Goal: Information Seeking & Learning: Compare options

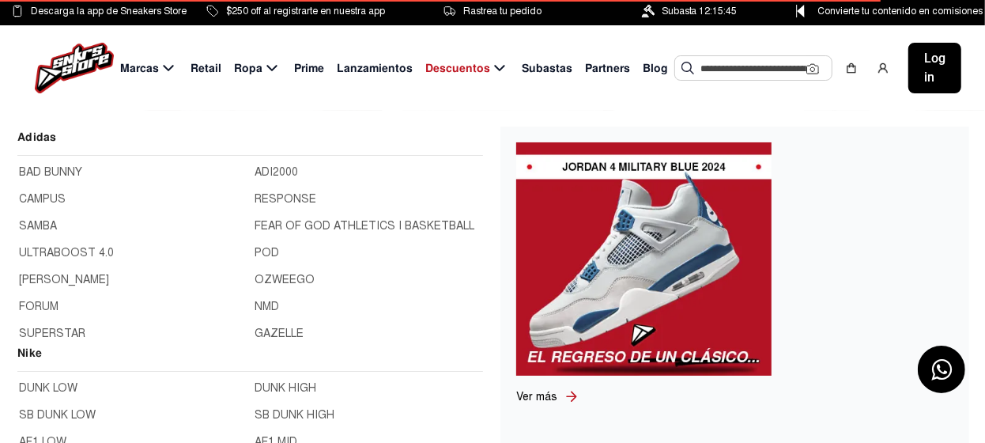
click at [148, 72] on span "Marcas" at bounding box center [139, 68] width 39 height 17
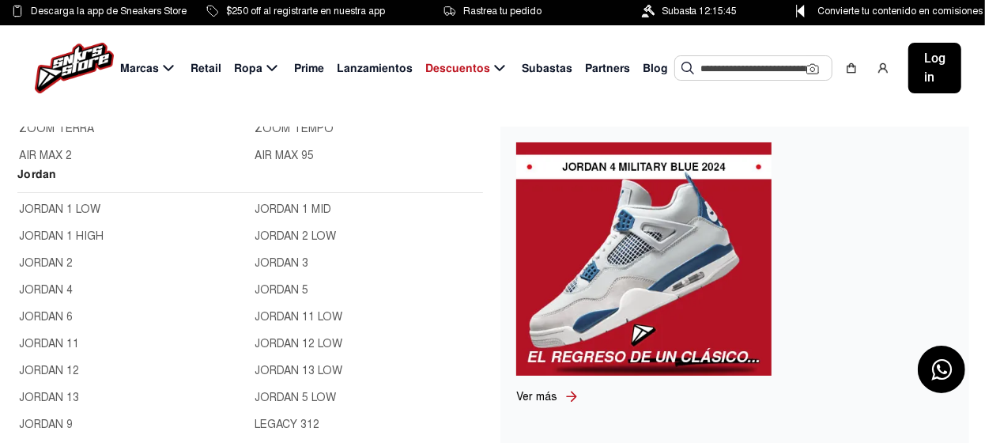
scroll to position [554, 0]
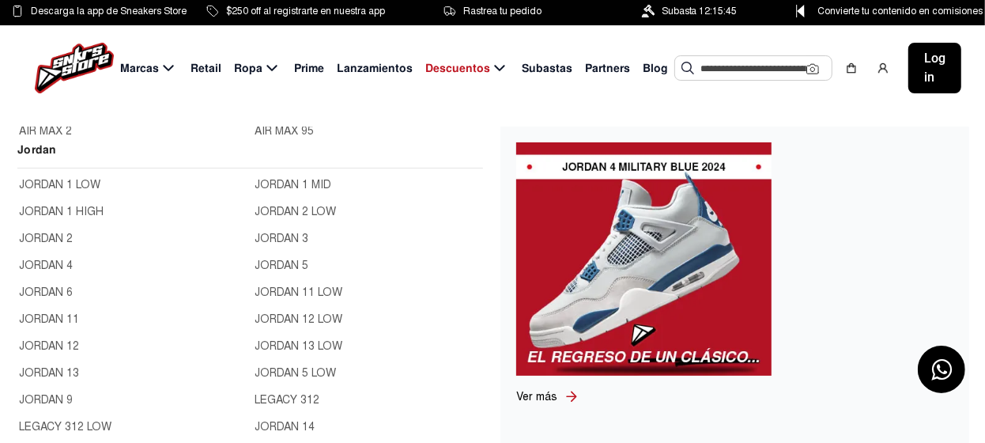
click at [297, 292] on link "JORDAN 11 LOW" at bounding box center [368, 292] width 227 height 17
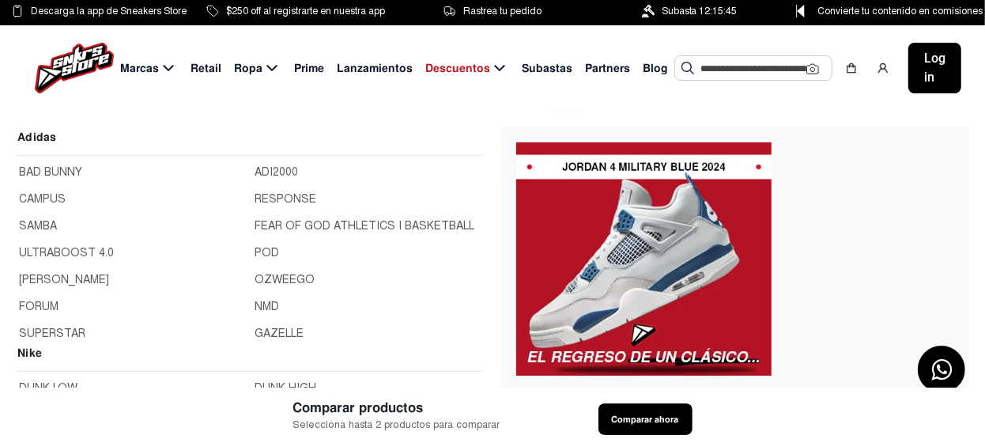
click at [167, 67] on icon at bounding box center [168, 69] width 19 height 20
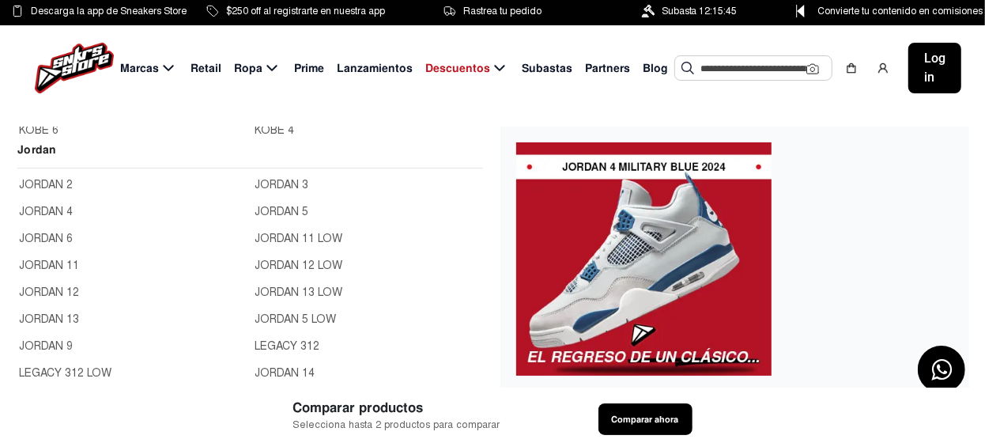
scroll to position [78, 0]
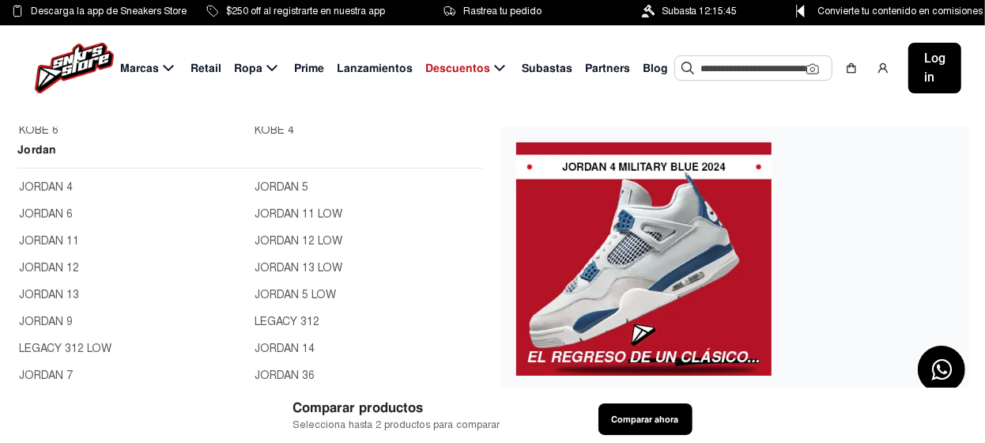
click at [296, 260] on link "JORDAN 13 LOW" at bounding box center [368, 267] width 227 height 17
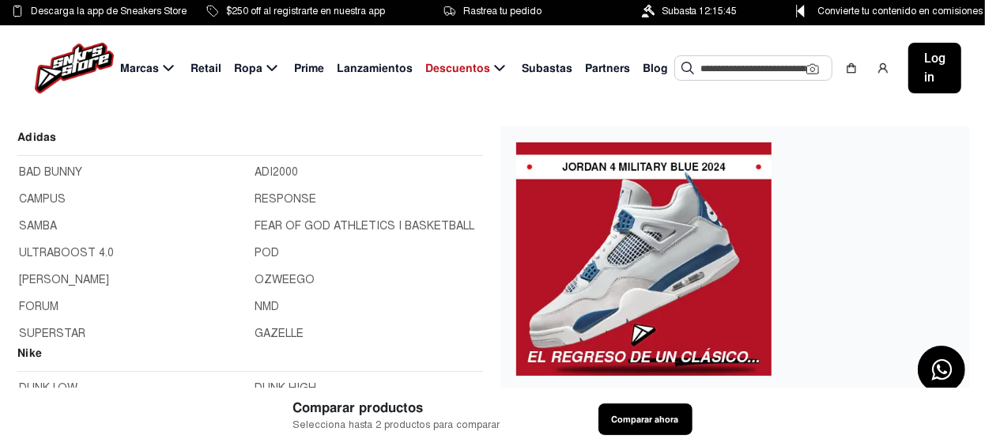
click at [152, 66] on span "Marcas" at bounding box center [139, 68] width 39 height 17
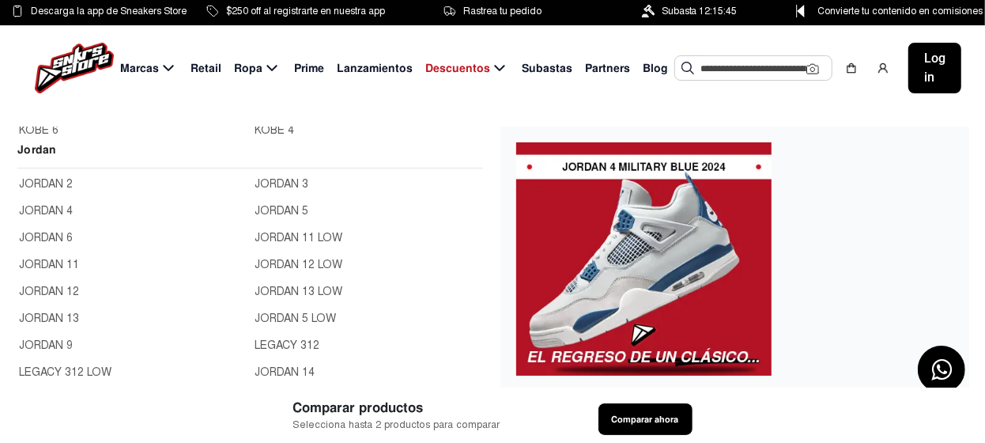
scroll to position [78, 0]
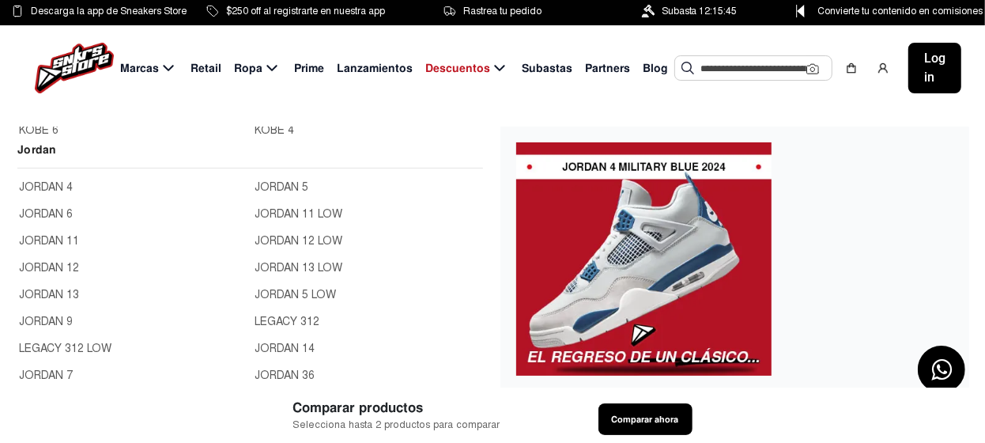
click at [298, 292] on link "JORDAN 5 LOW" at bounding box center [368, 294] width 227 height 17
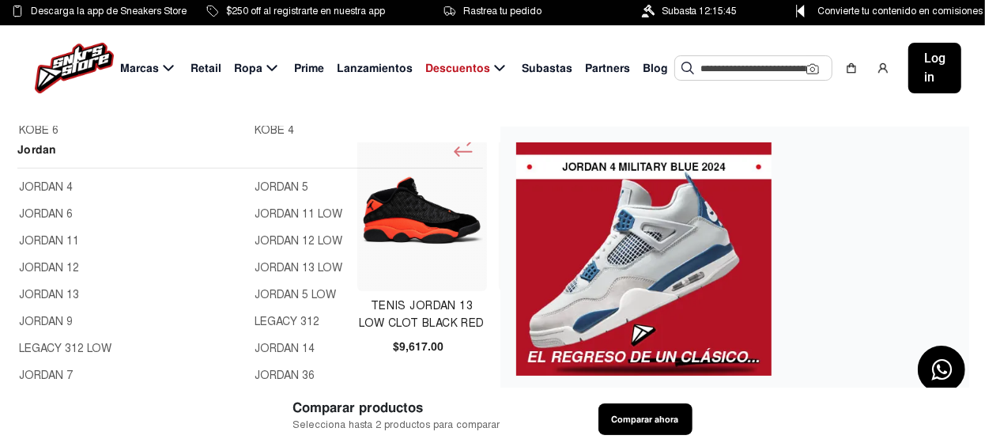
click at [298, 292] on link "JORDAN 5 LOW" at bounding box center [368, 294] width 227 height 17
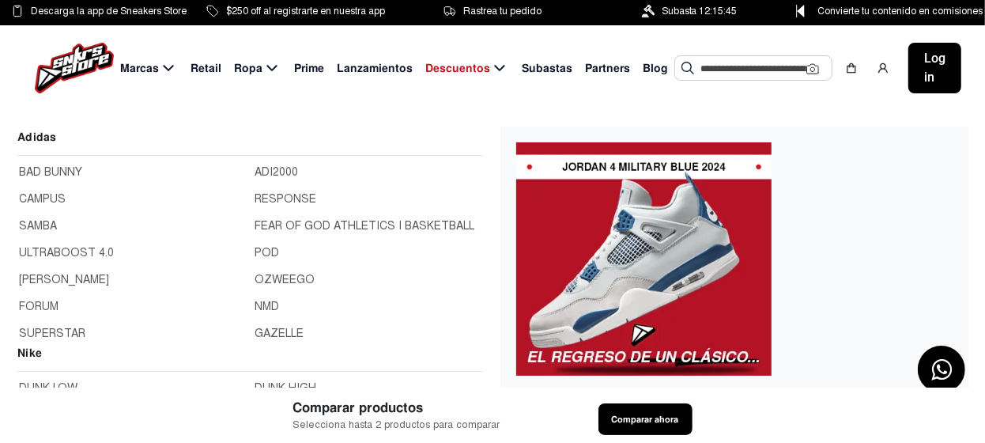
click at [136, 66] on span "Marcas" at bounding box center [139, 68] width 39 height 17
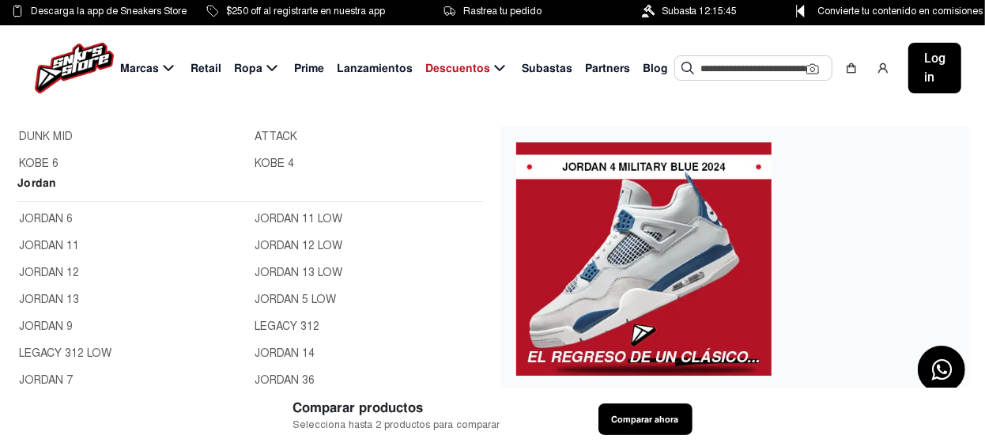
scroll to position [554, 0]
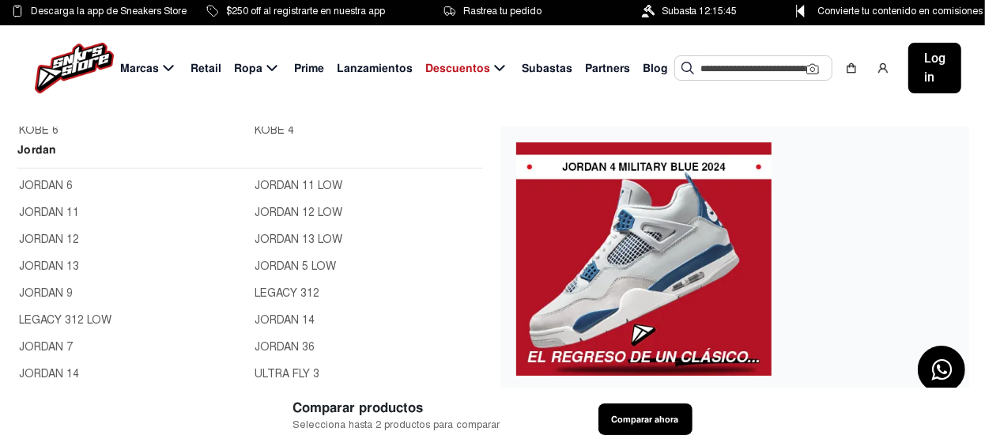
click at [287, 290] on link "LEGACY 312" at bounding box center [368, 293] width 227 height 17
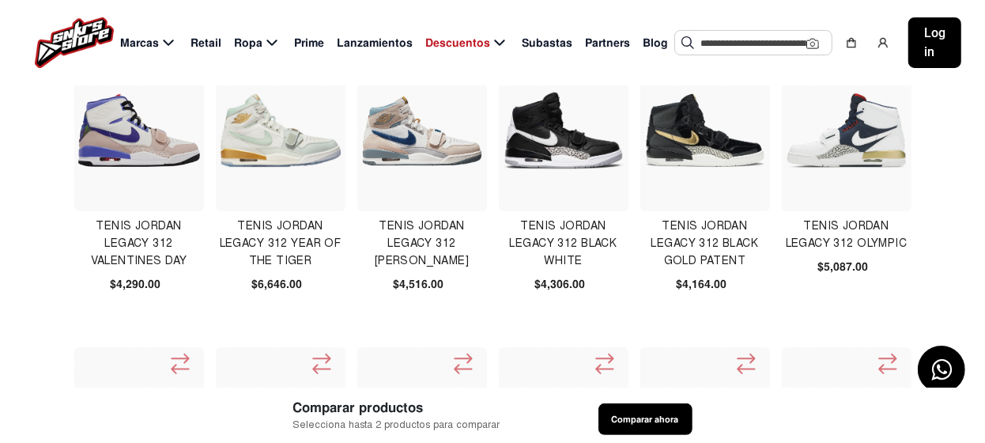
scroll to position [78, 0]
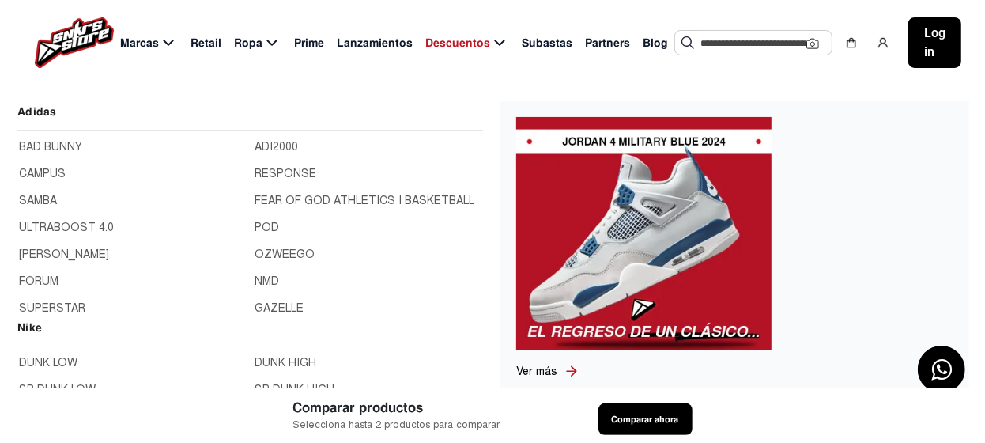
click at [139, 43] on span "Marcas" at bounding box center [139, 43] width 39 height 17
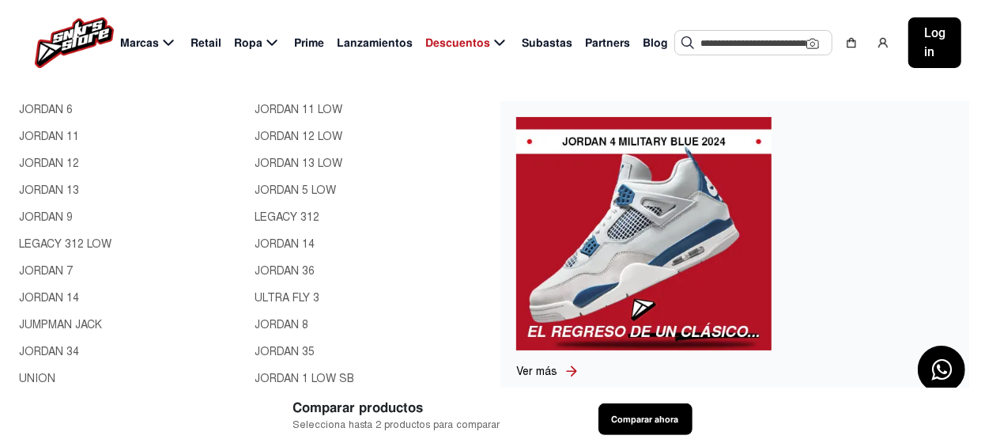
click at [288, 239] on link "JORDAN 14" at bounding box center [368, 244] width 227 height 17
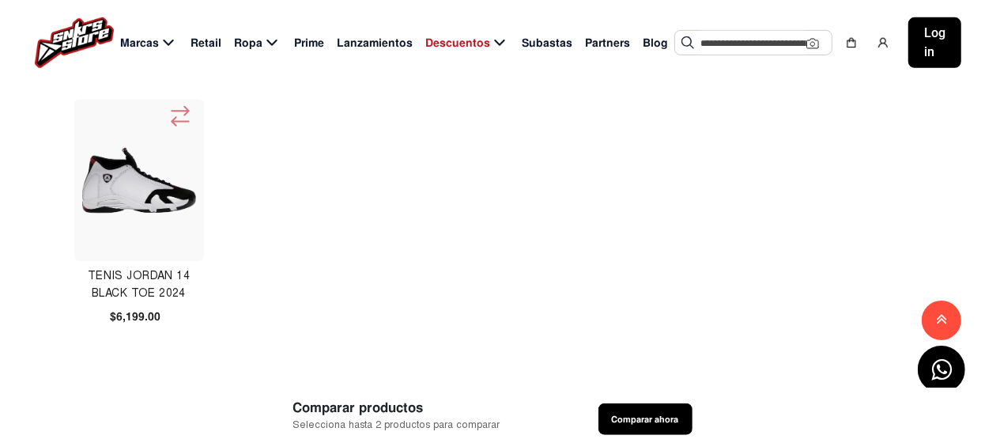
scroll to position [395, 0]
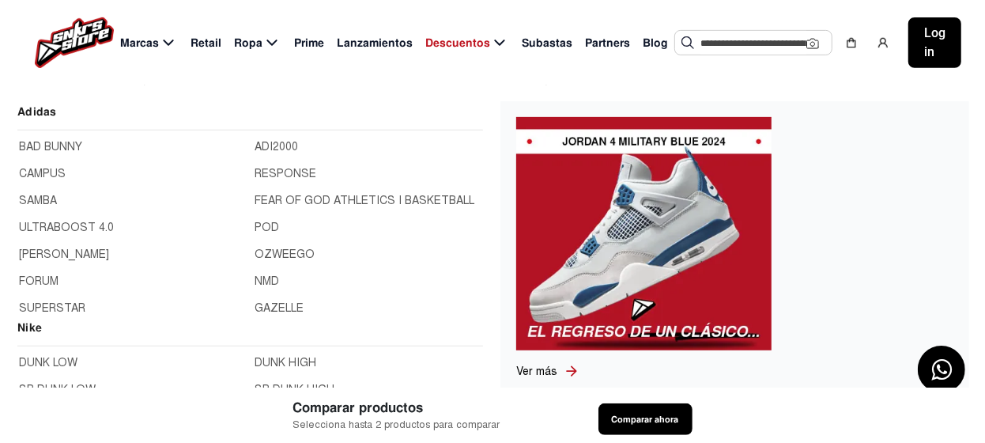
click at [145, 43] on span "Marcas" at bounding box center [139, 43] width 39 height 17
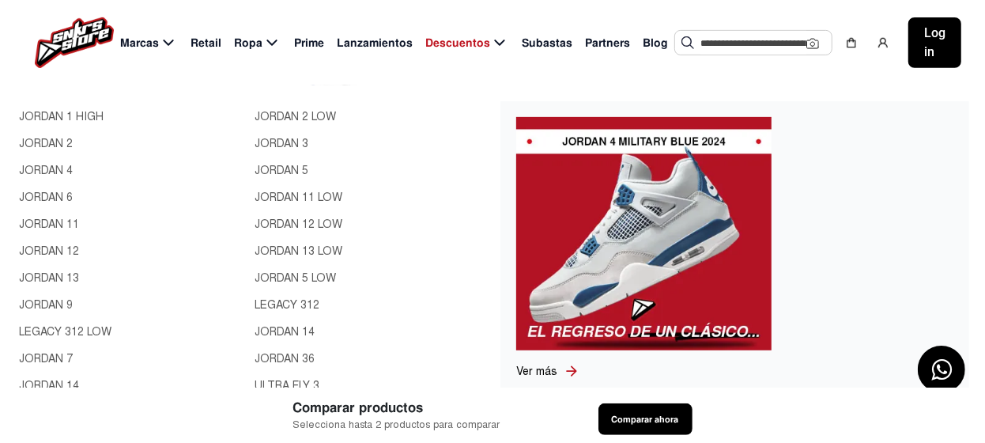
scroll to position [711, 0]
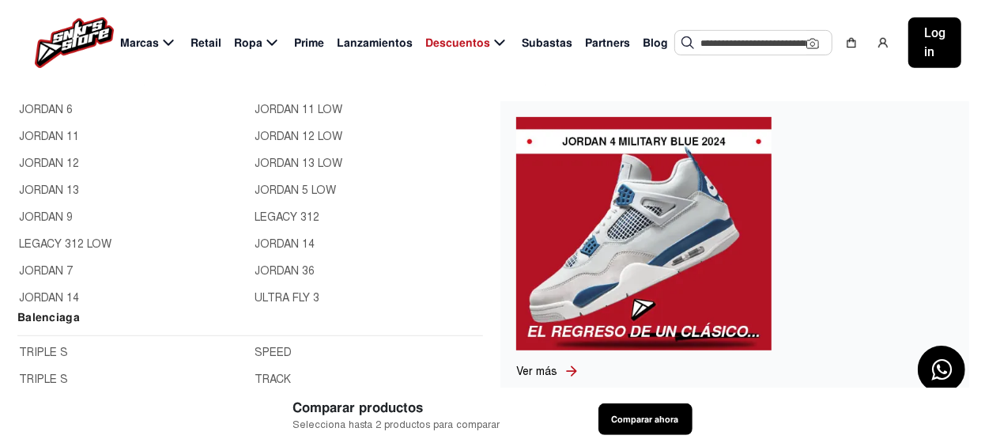
click at [288, 266] on link "JORDAN 36" at bounding box center [368, 271] width 227 height 17
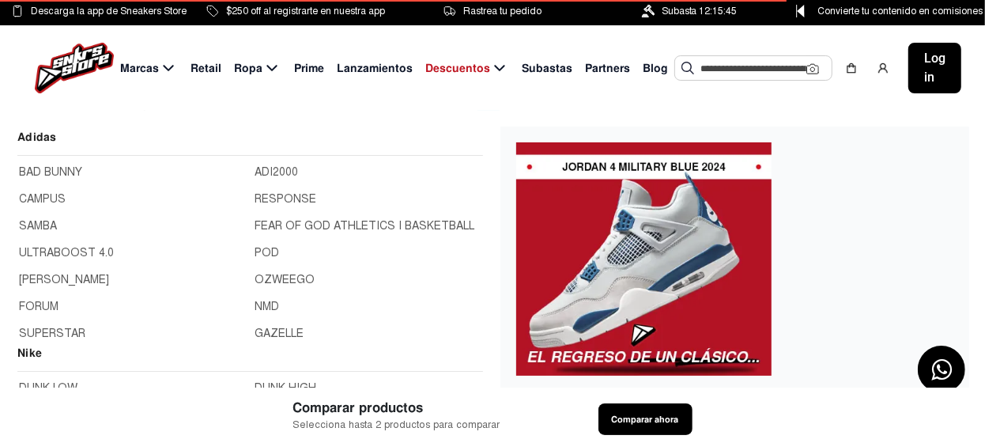
click at [138, 70] on span "Marcas" at bounding box center [139, 68] width 39 height 17
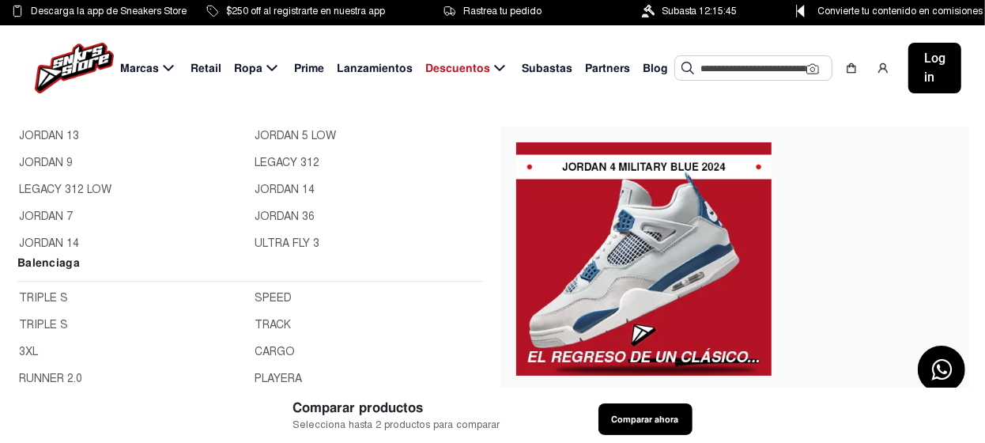
click at [287, 237] on link "ULTRA FLY 3" at bounding box center [368, 243] width 227 height 17
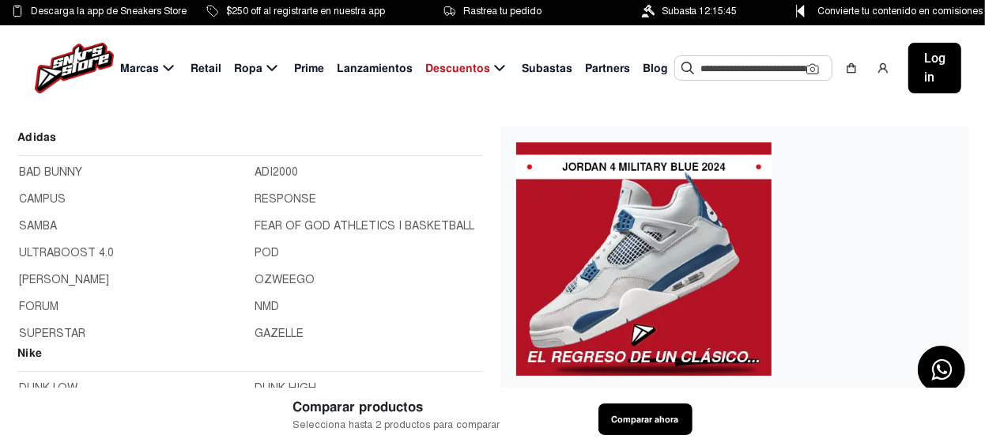
click at [149, 67] on span "Marcas" at bounding box center [139, 68] width 39 height 17
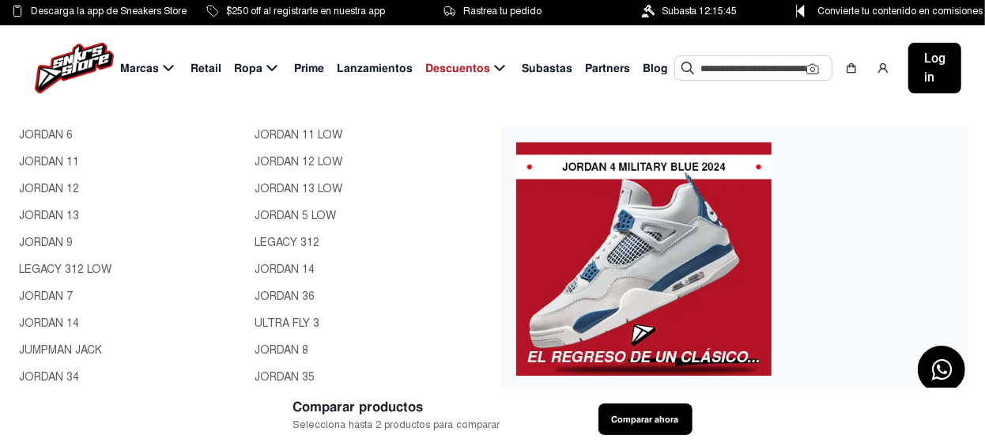
scroll to position [107, 0]
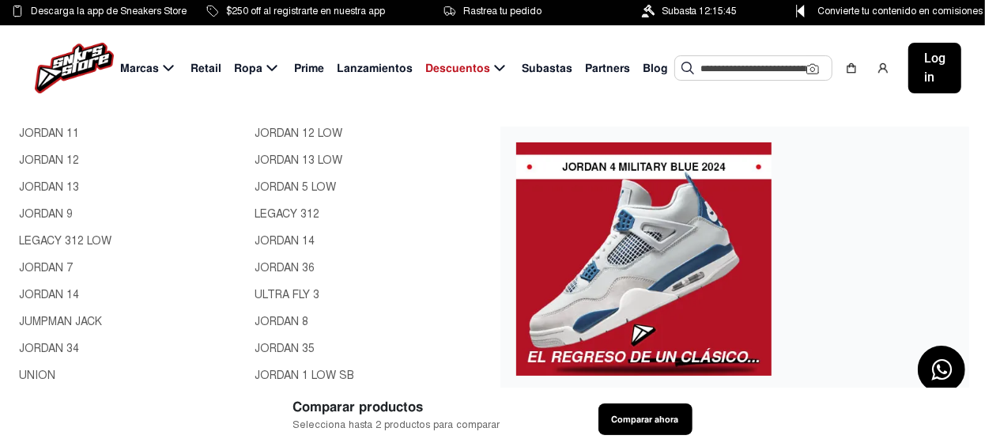
click at [281, 318] on link "JORDAN 8" at bounding box center [368, 321] width 227 height 17
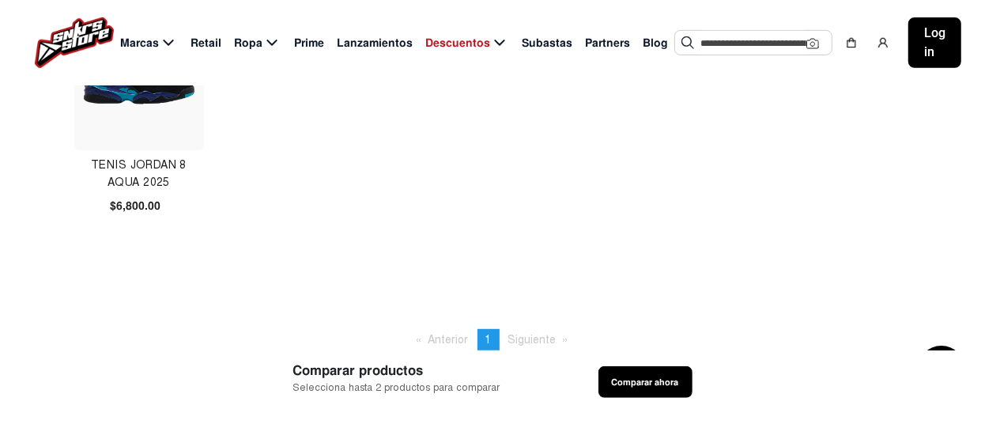
scroll to position [474, 0]
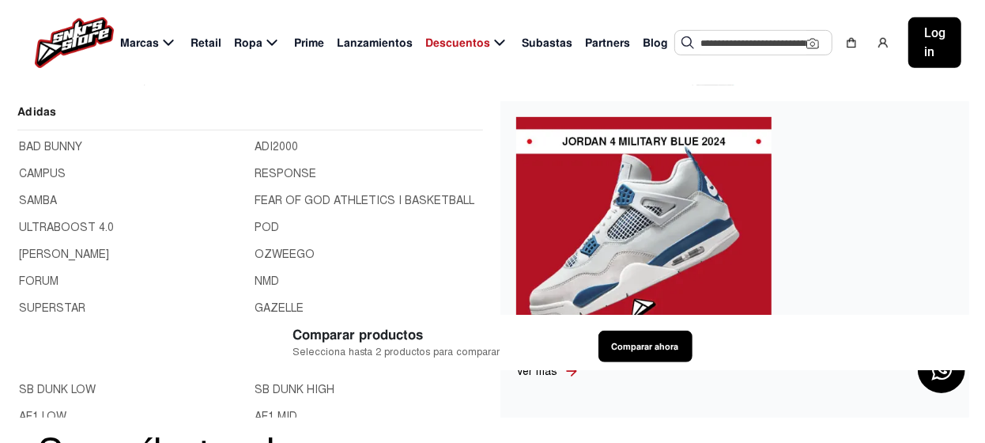
click at [149, 40] on span "Marcas" at bounding box center [139, 43] width 39 height 17
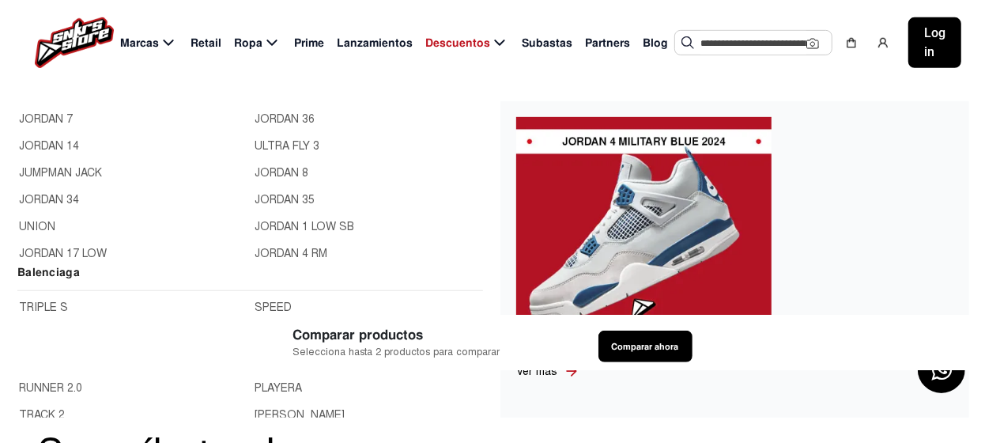
scroll to position [791, 0]
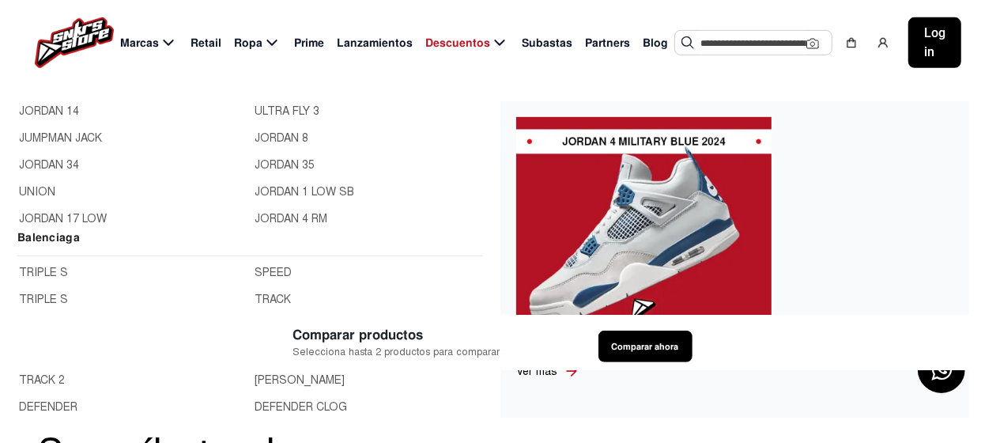
click at [285, 161] on link "JORDAN 35" at bounding box center [368, 165] width 227 height 17
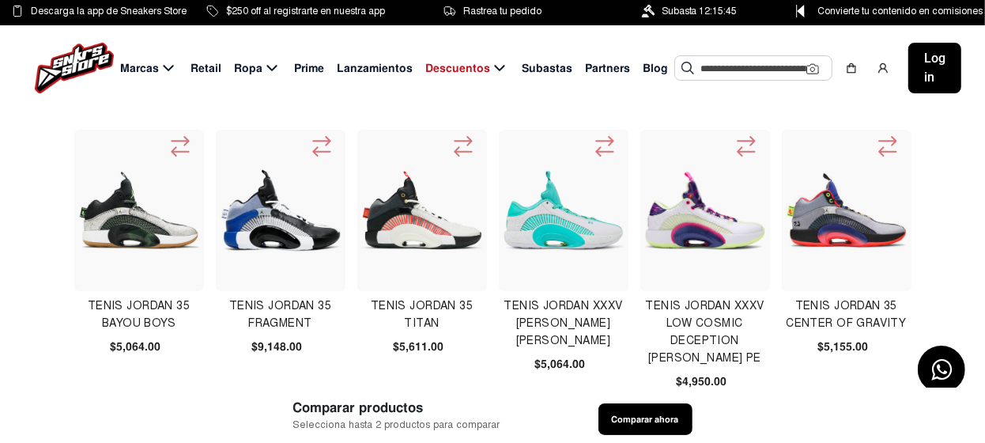
click at [278, 224] on img at bounding box center [281, 210] width 122 height 122
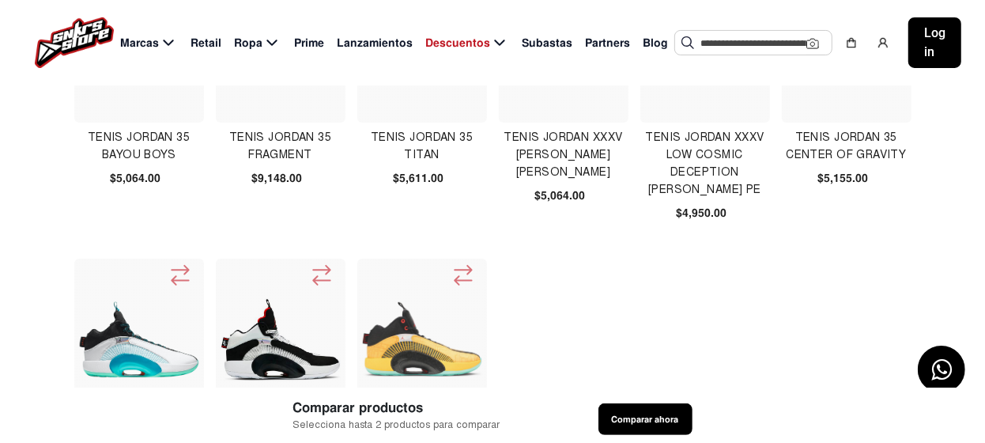
scroll to position [78, 0]
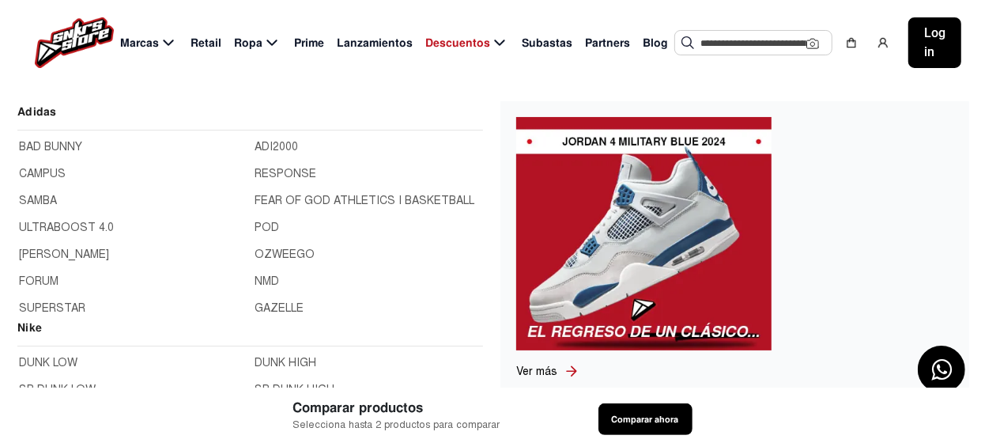
click at [154, 41] on span "Marcas" at bounding box center [139, 43] width 39 height 17
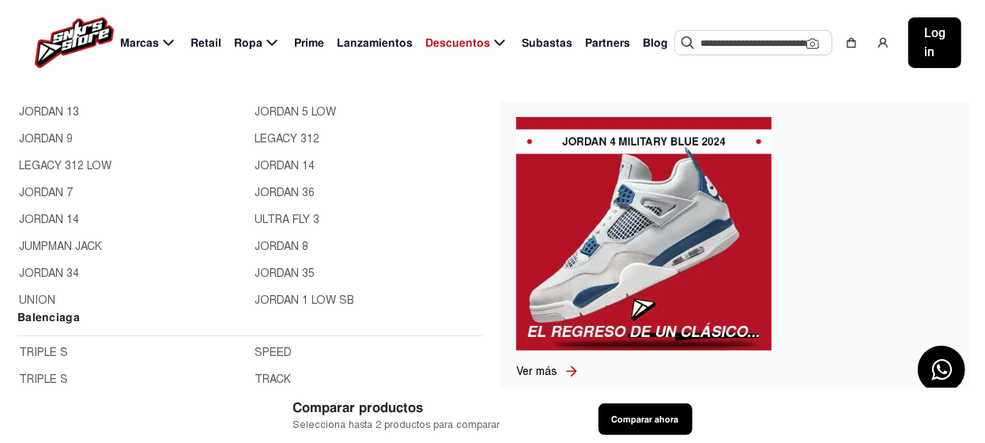
scroll to position [107, 0]
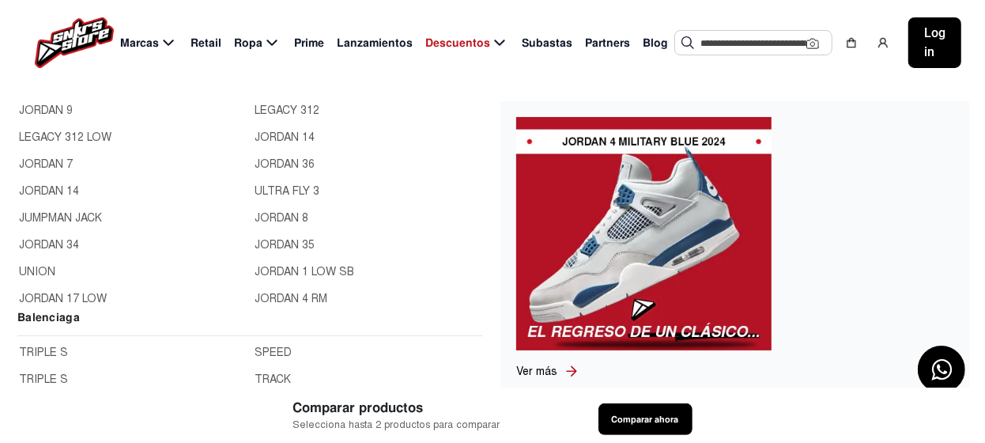
click at [300, 267] on link "JORDAN 1 LOW SB" at bounding box center [368, 271] width 227 height 17
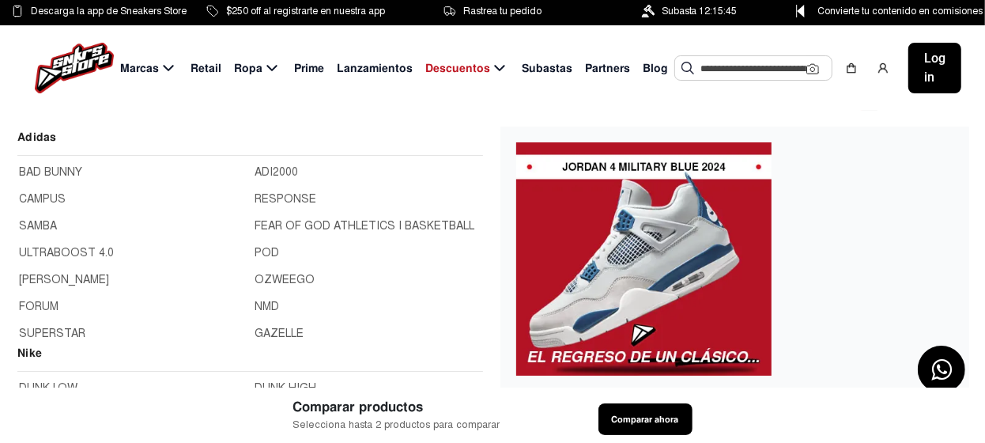
click at [157, 69] on span "Marcas" at bounding box center [139, 68] width 39 height 17
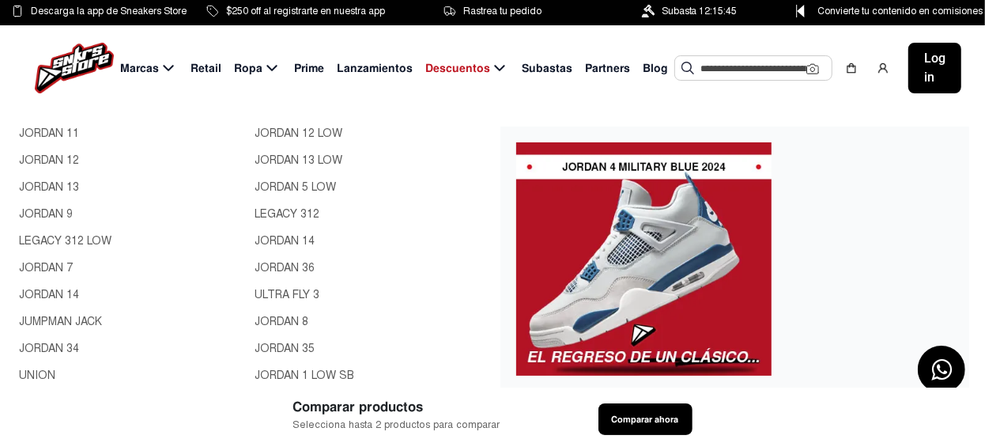
scroll to position [711, 0]
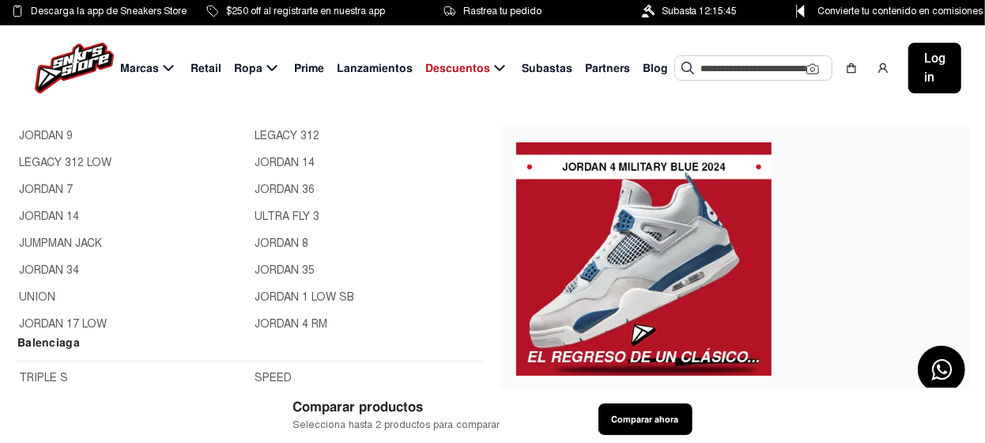
click at [294, 322] on link "JORDAN 4 RM" at bounding box center [368, 324] width 227 height 17
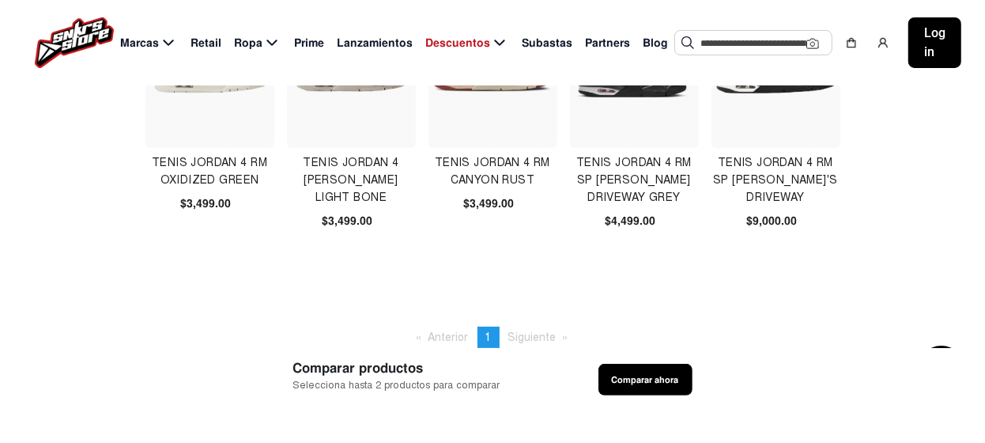
scroll to position [158, 0]
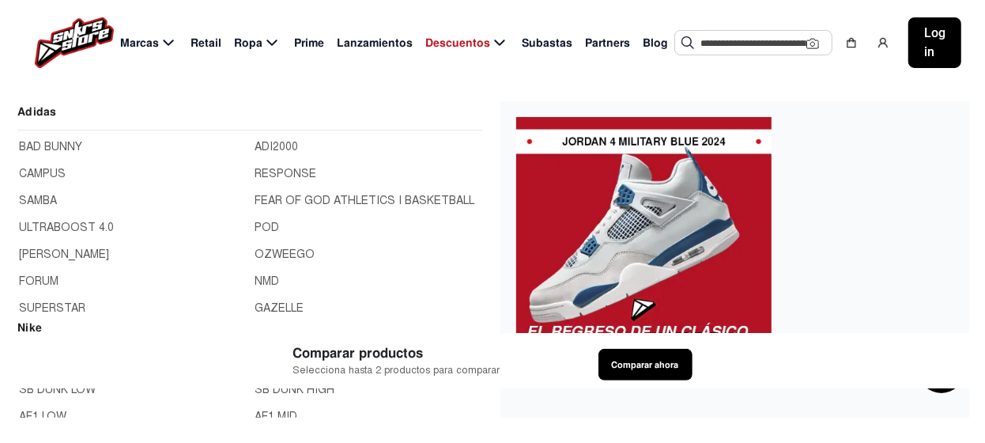
click at [151, 41] on span "Marcas" at bounding box center [139, 43] width 39 height 17
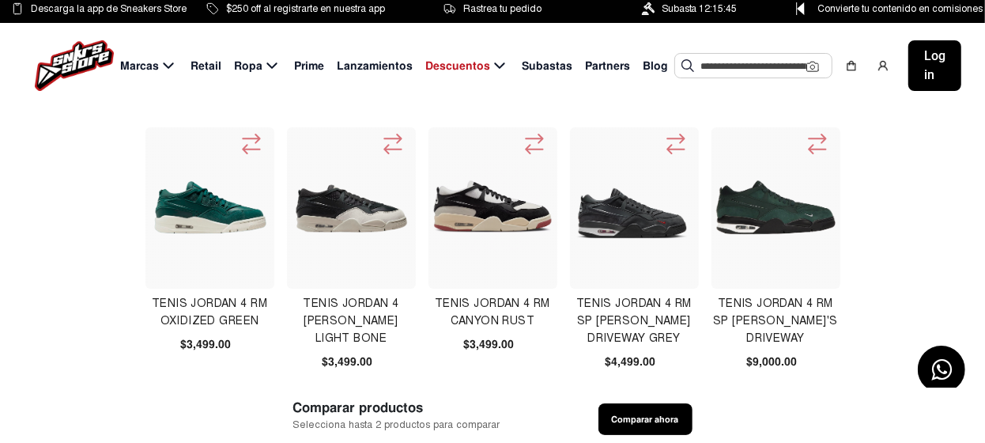
scroll to position [0, 0]
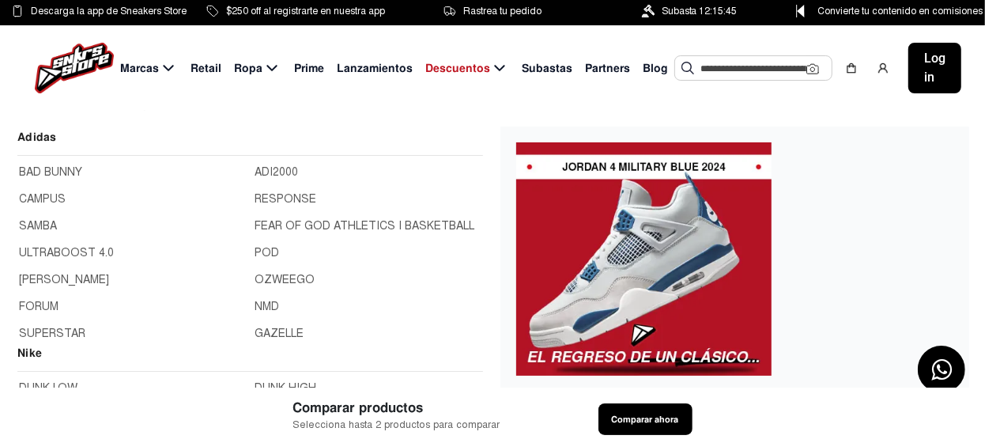
click at [138, 69] on span "Marcas" at bounding box center [139, 68] width 39 height 17
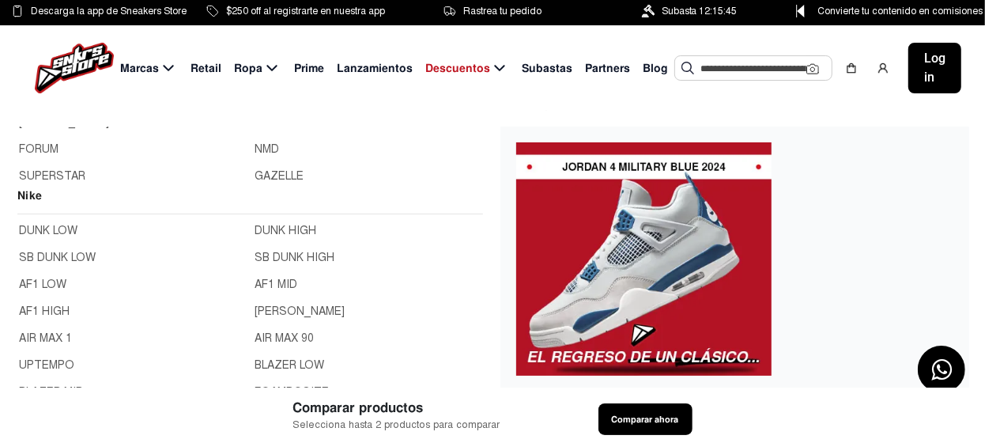
scroll to position [158, 0]
click at [264, 225] on link "DUNK HIGH" at bounding box center [368, 229] width 227 height 17
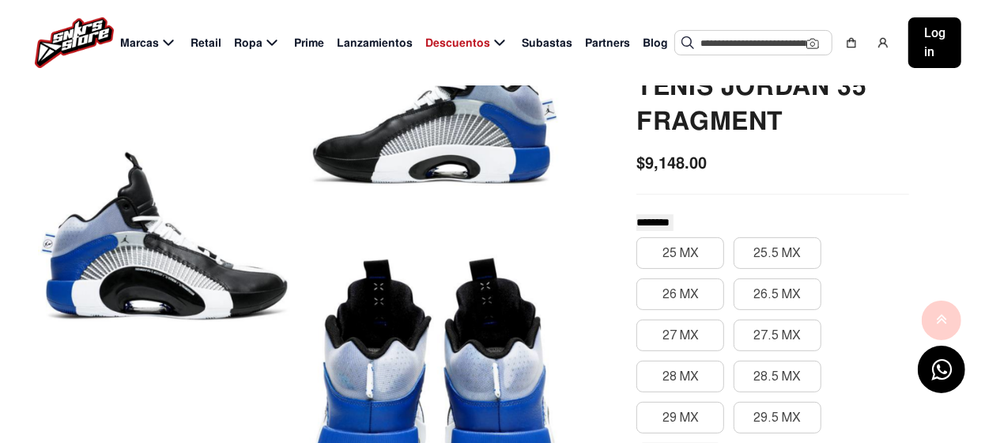
scroll to position [78, 0]
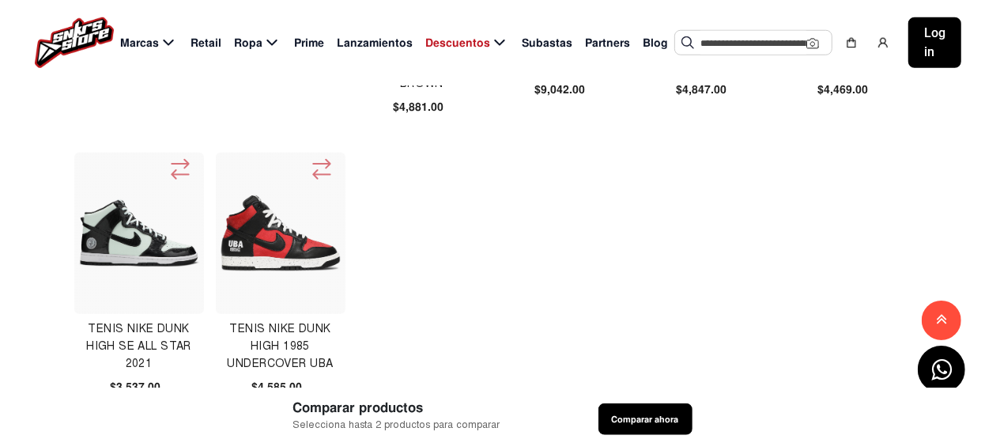
scroll to position [1106, 0]
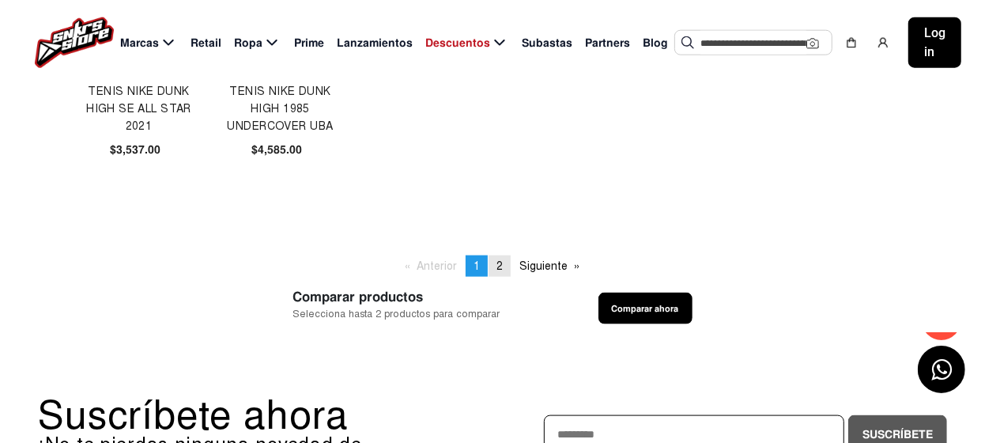
click at [502, 265] on span "2" at bounding box center [500, 265] width 6 height 13
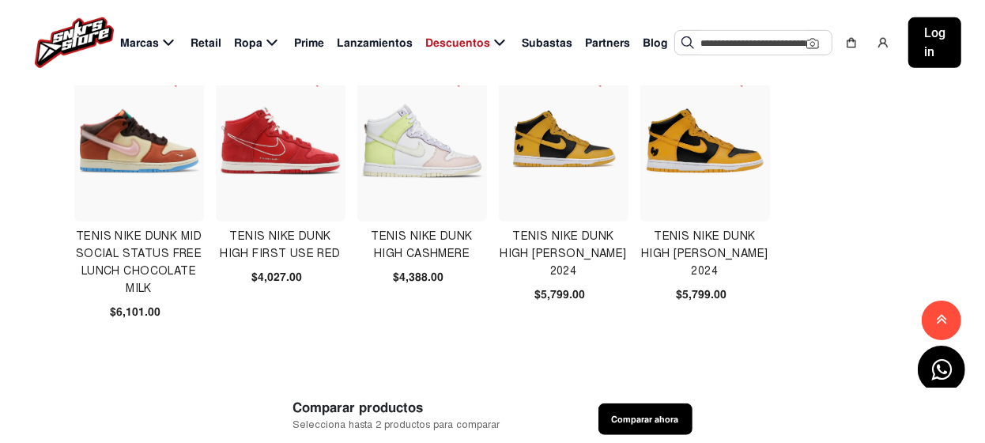
scroll to position [633, 0]
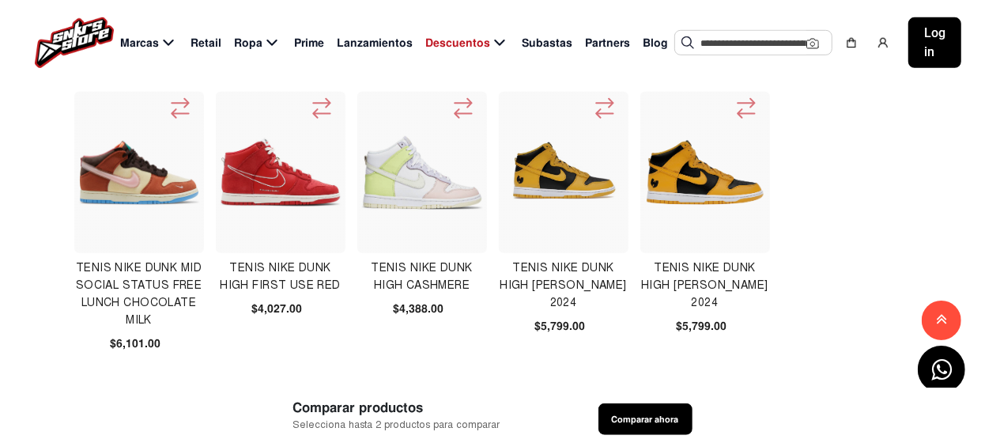
click at [686, 175] on img at bounding box center [705, 173] width 122 height 122
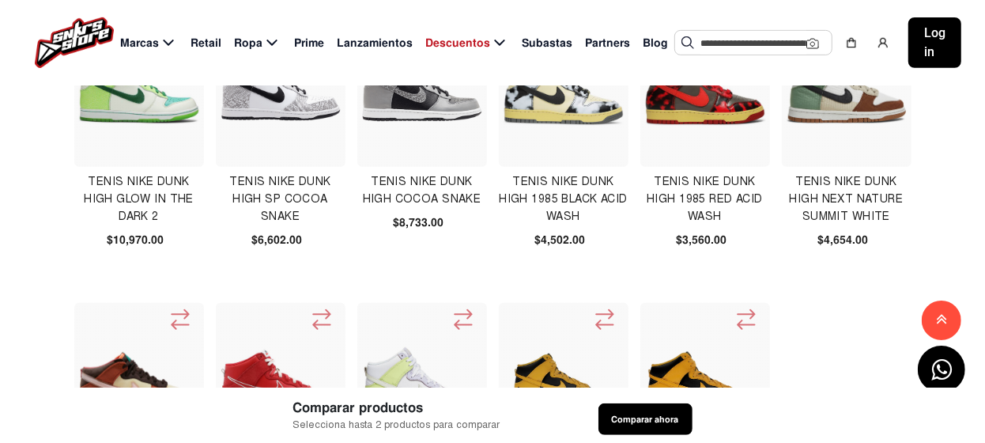
scroll to position [395, 0]
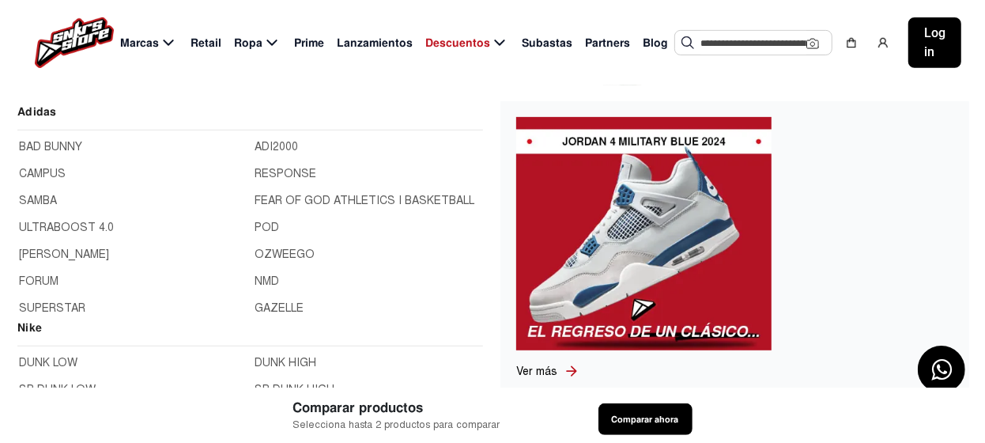
click at [156, 46] on span "Marcas" at bounding box center [139, 43] width 39 height 17
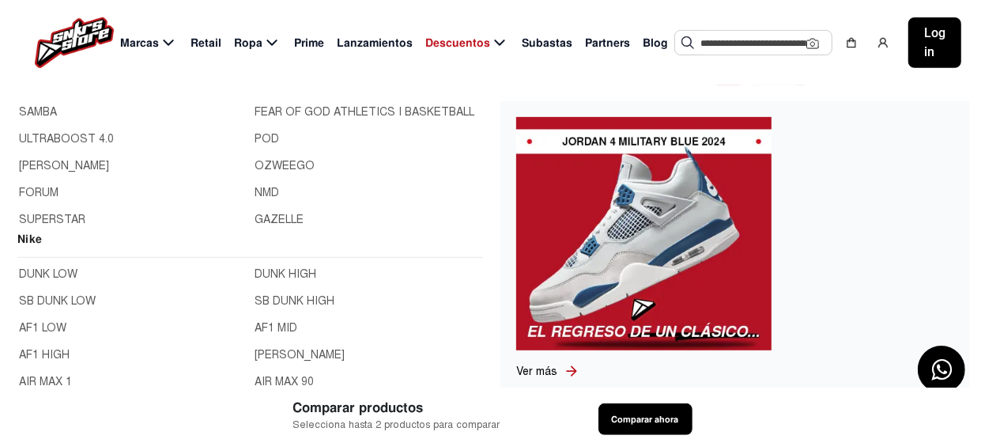
scroll to position [158, 0]
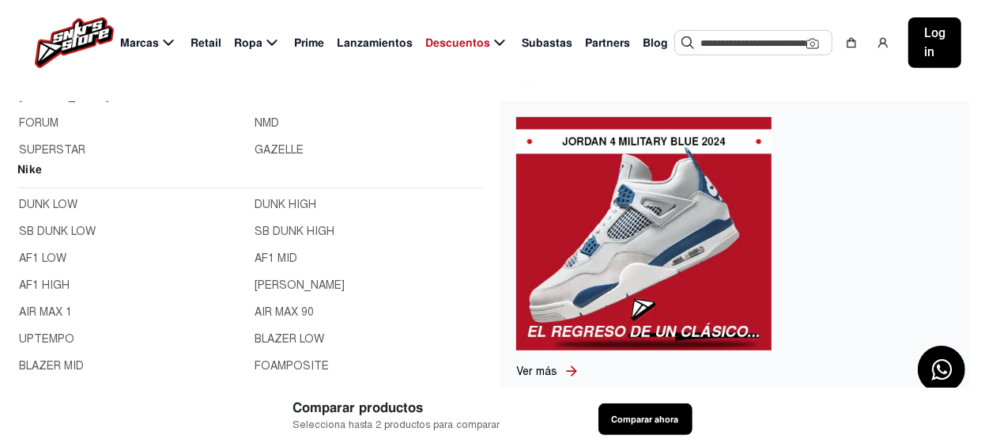
click at [282, 232] on link "SB DUNK HIGH" at bounding box center [368, 231] width 227 height 17
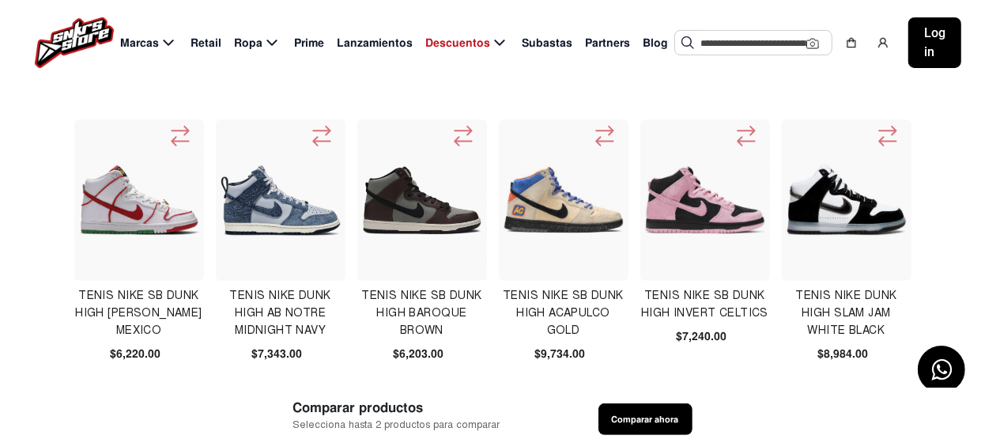
scroll to position [316, 0]
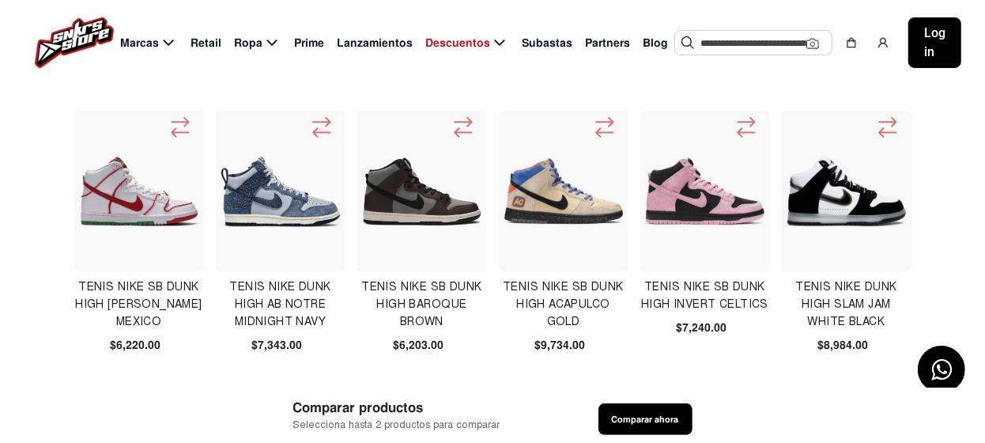
click at [565, 201] on img at bounding box center [564, 191] width 122 height 122
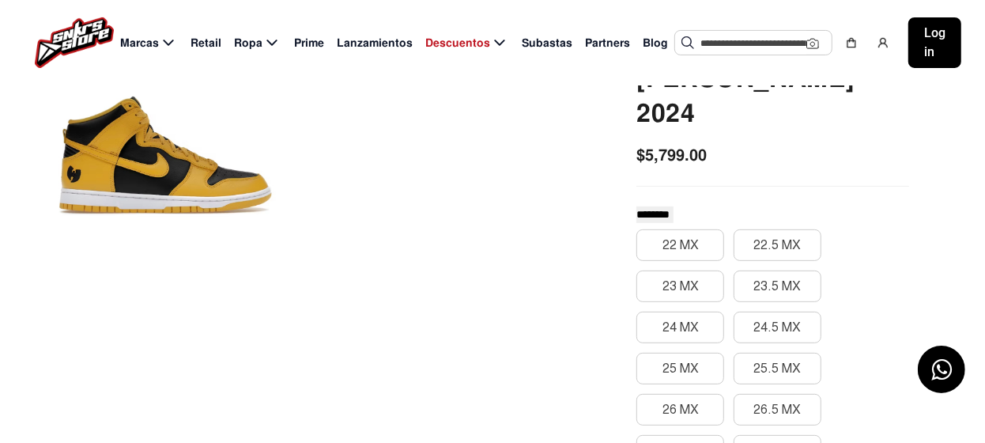
scroll to position [395, 0]
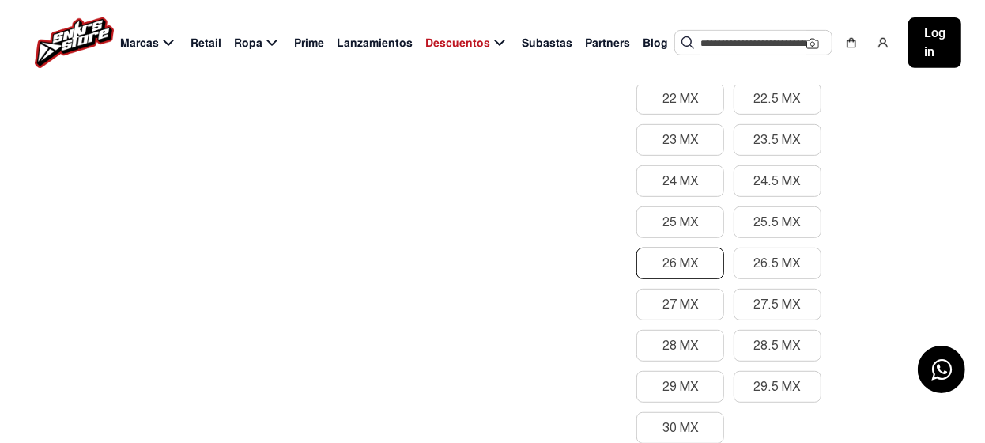
click at [699, 248] on button "26 MX" at bounding box center [681, 264] width 88 height 32
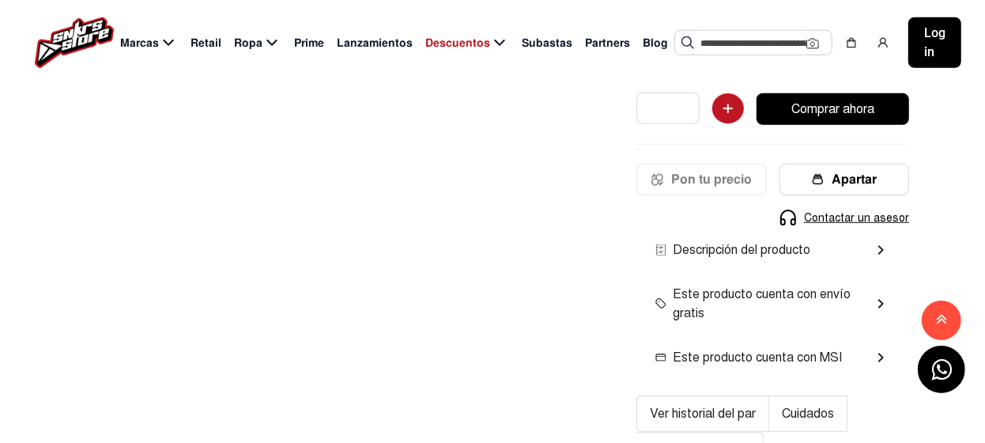
scroll to position [791, 0]
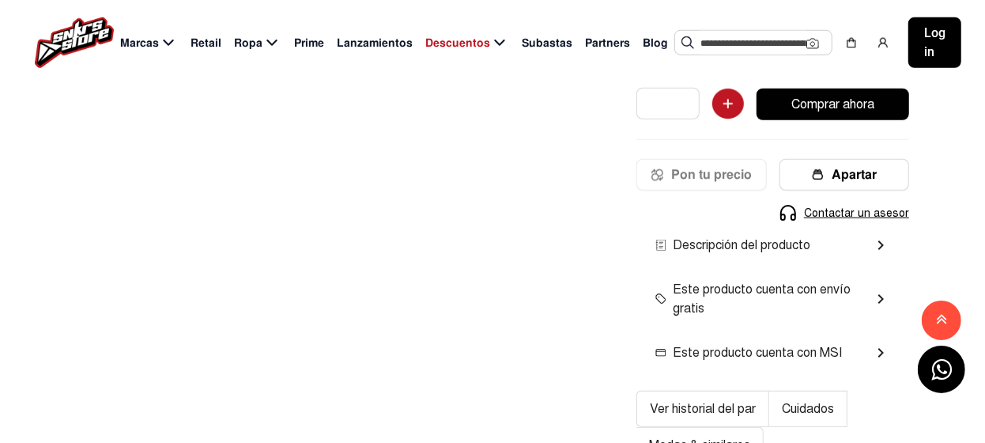
click at [882, 236] on mat-icon "chevron_right" at bounding box center [880, 245] width 19 height 19
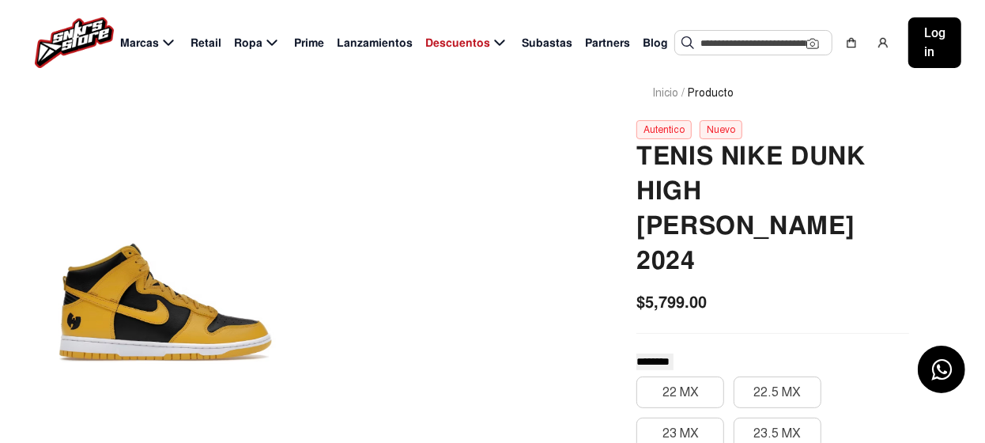
scroll to position [158, 0]
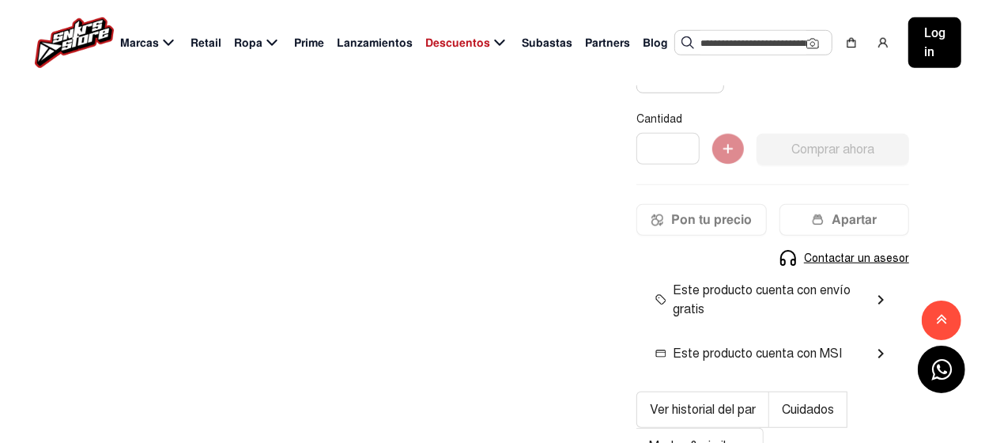
scroll to position [316, 0]
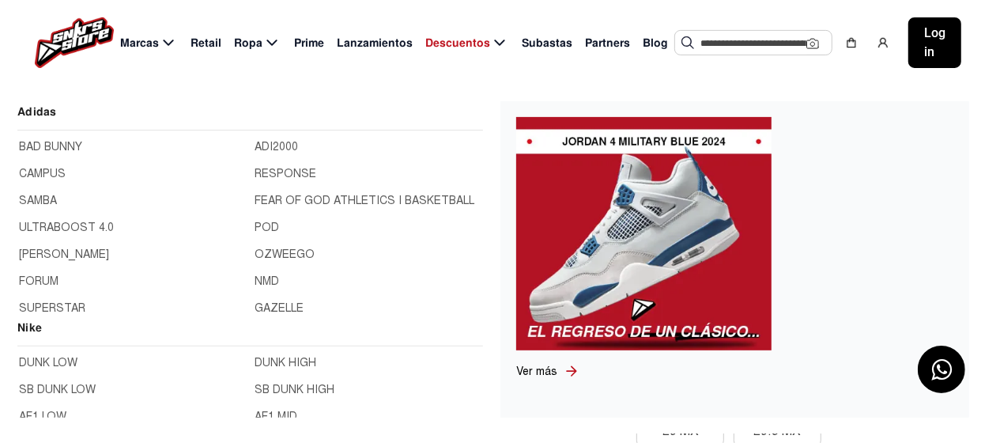
click at [149, 40] on span "Marcas" at bounding box center [139, 43] width 39 height 17
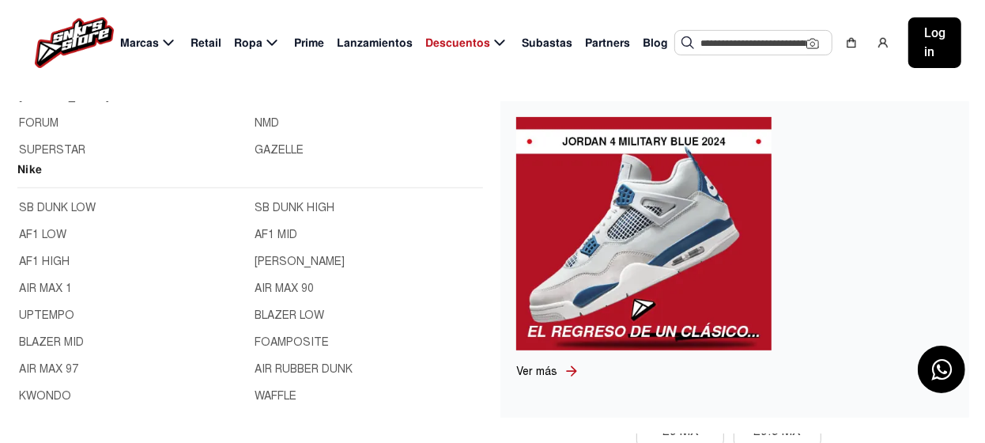
scroll to position [0, 0]
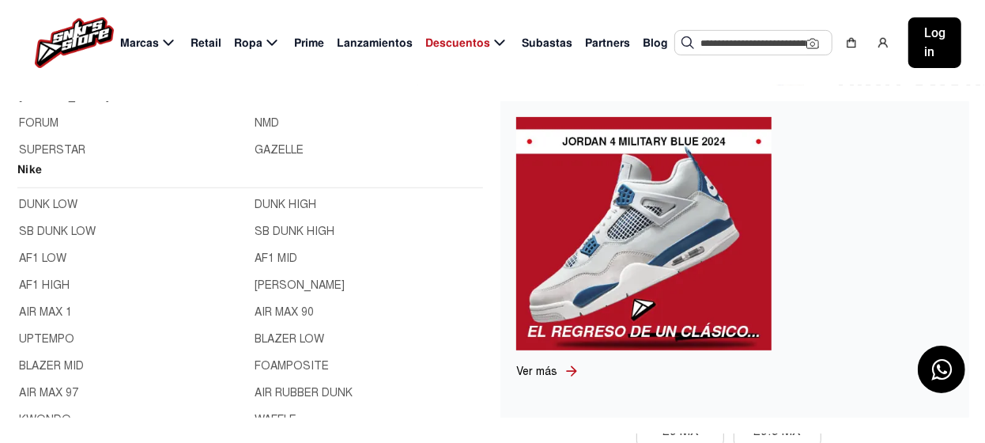
click at [271, 257] on link "AF1 MID" at bounding box center [368, 258] width 227 height 17
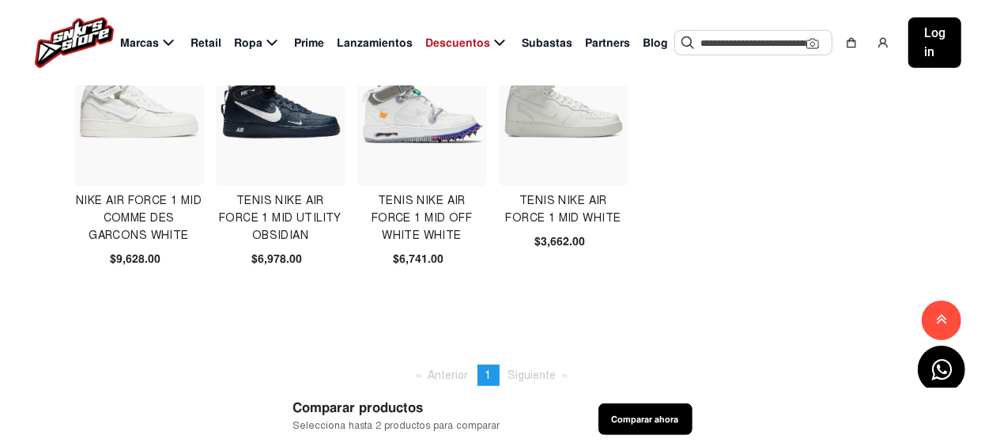
scroll to position [316, 0]
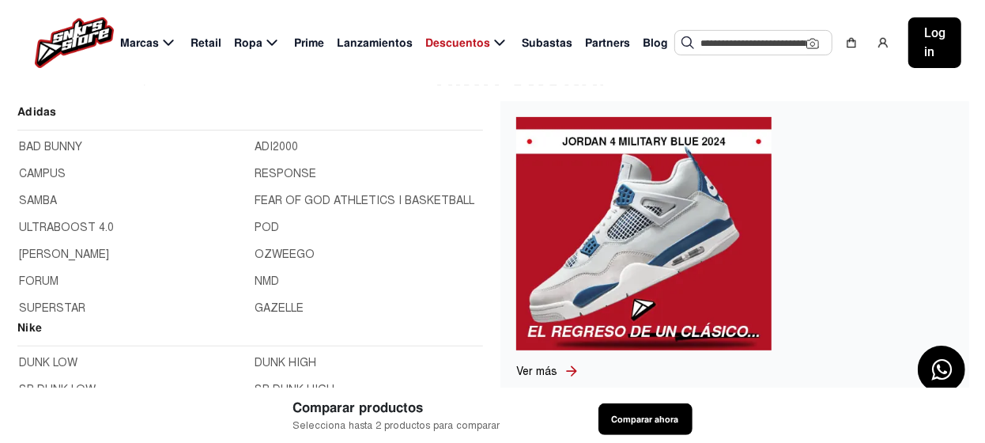
click at [159, 46] on icon at bounding box center [168, 43] width 19 height 20
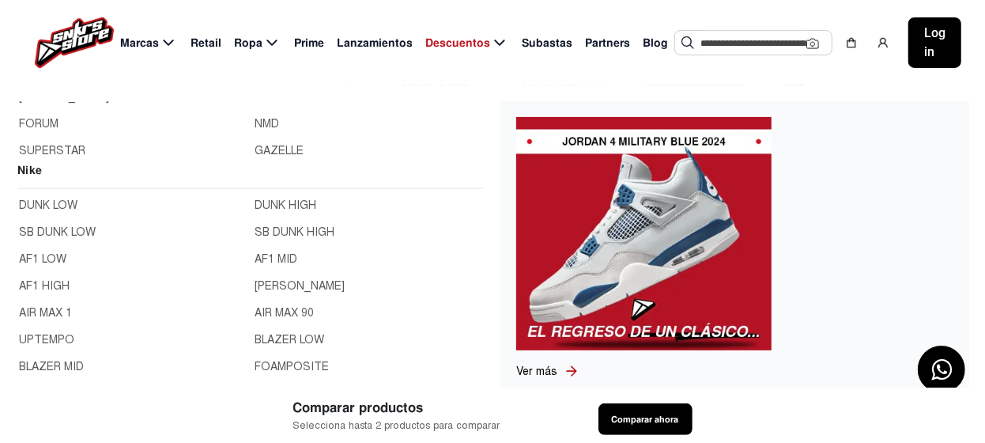
scroll to position [158, 0]
click at [266, 284] on link "CORTEZ" at bounding box center [368, 285] width 227 height 17
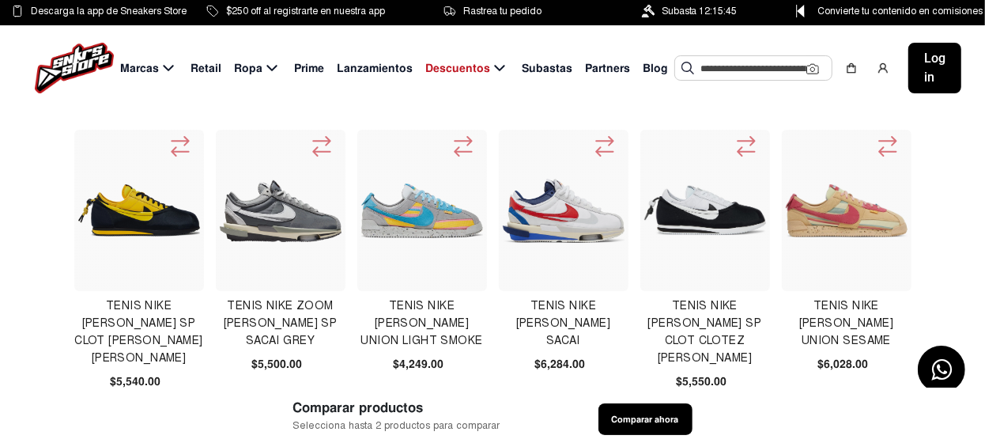
scroll to position [158, 0]
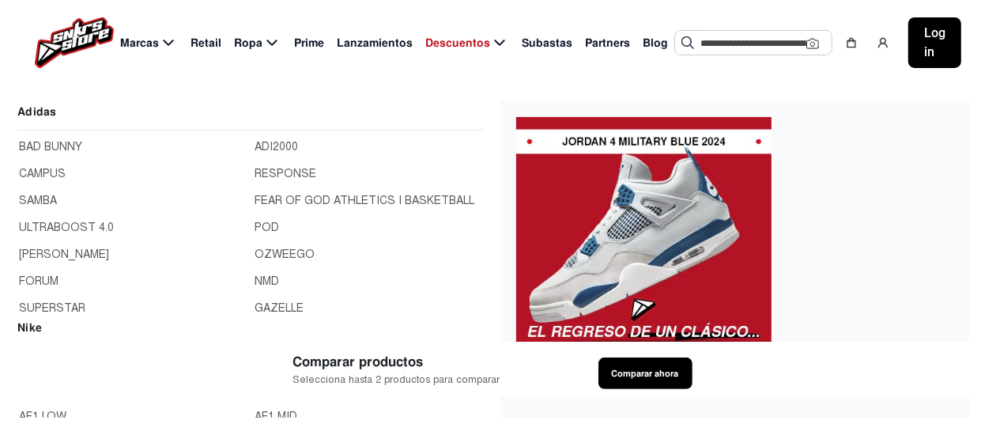
click at [166, 42] on icon at bounding box center [168, 43] width 10 height 6
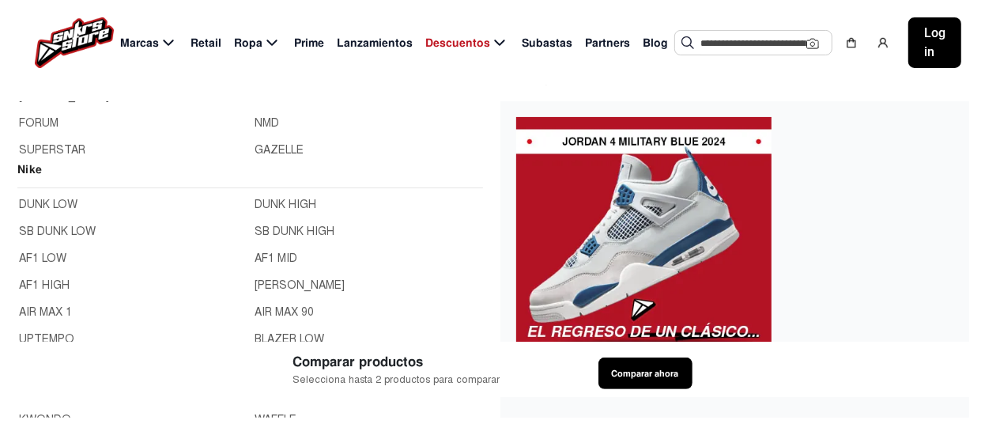
scroll to position [236, 0]
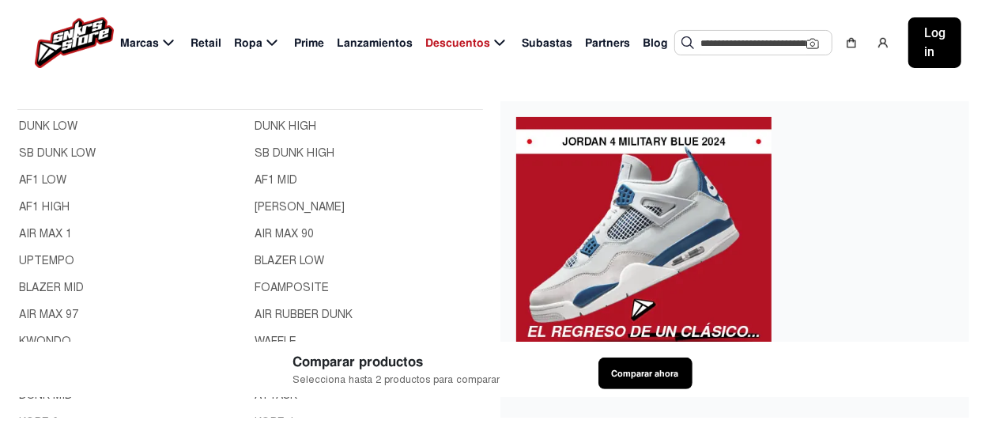
click at [286, 232] on link "AIR MAX 90" at bounding box center [368, 233] width 227 height 17
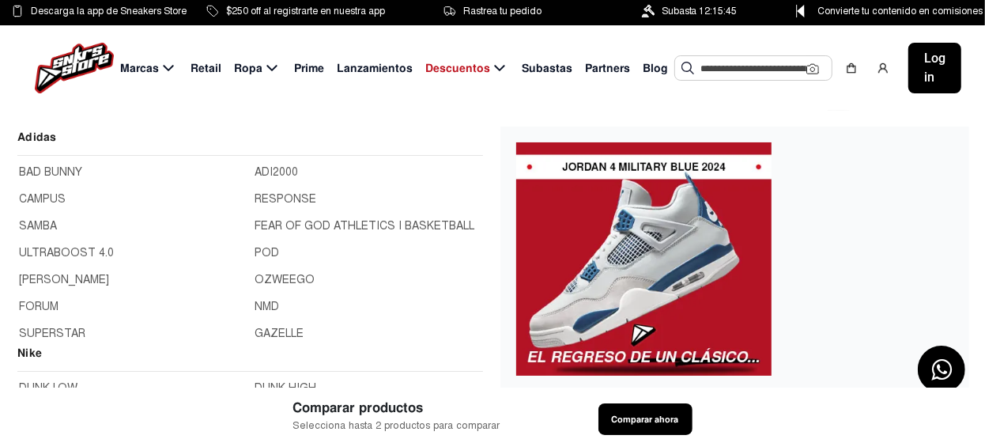
click at [147, 68] on span "Marcas" at bounding box center [139, 68] width 39 height 17
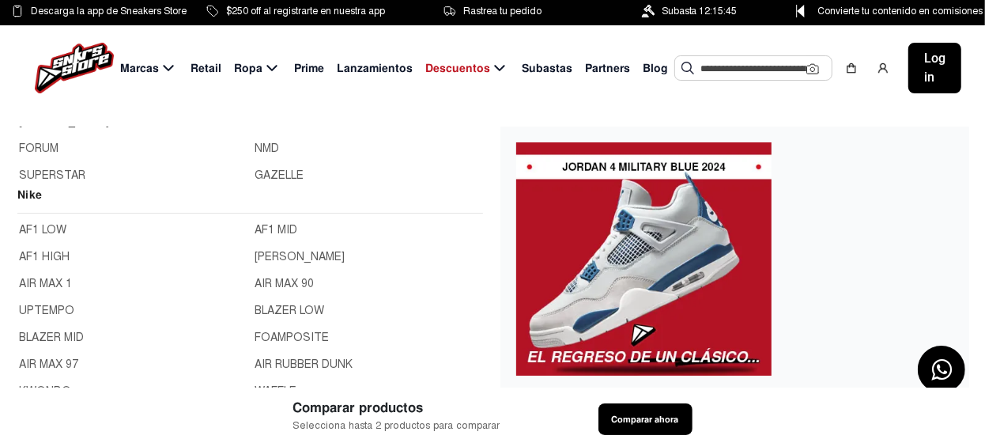
scroll to position [78, 0]
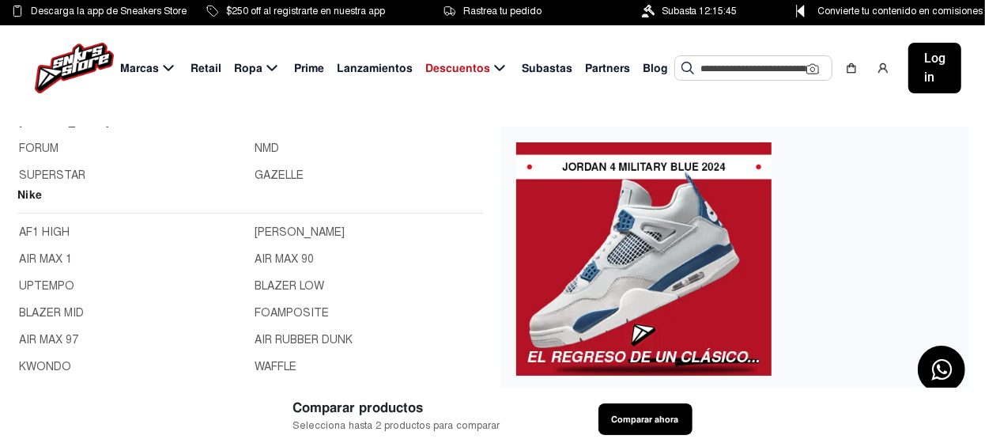
click at [292, 285] on link "BLAZER LOW" at bounding box center [368, 286] width 227 height 17
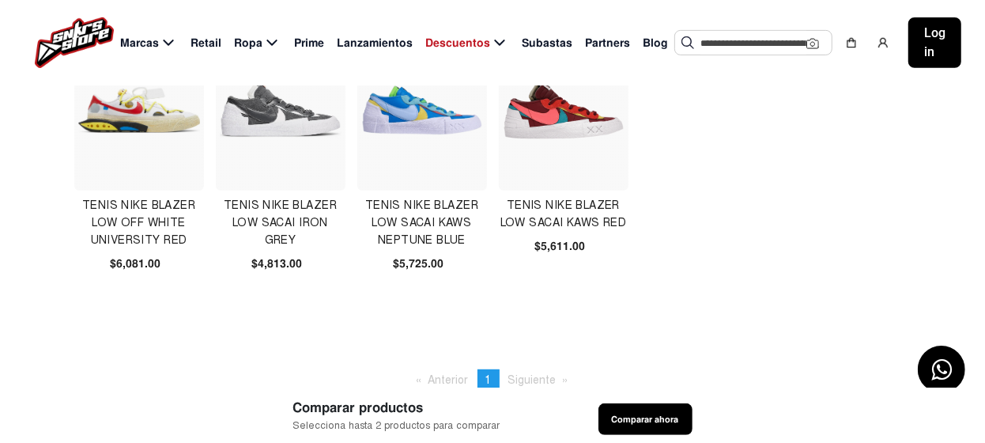
scroll to position [474, 0]
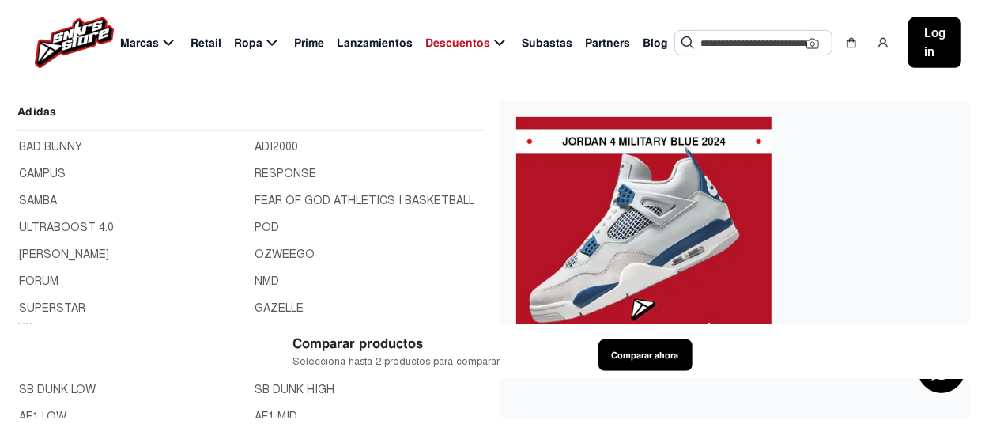
click at [152, 45] on span "Marcas" at bounding box center [139, 43] width 39 height 17
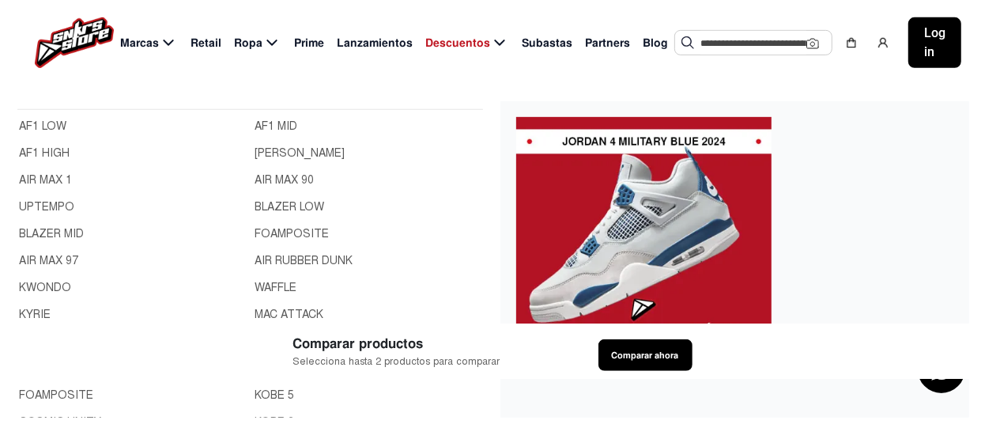
scroll to position [78, 0]
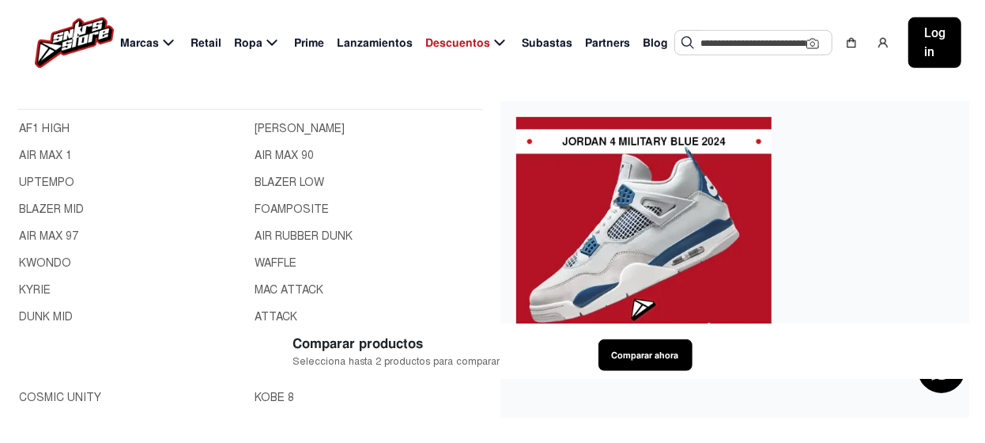
click at [279, 206] on link "FOAMPOSITE" at bounding box center [368, 209] width 227 height 17
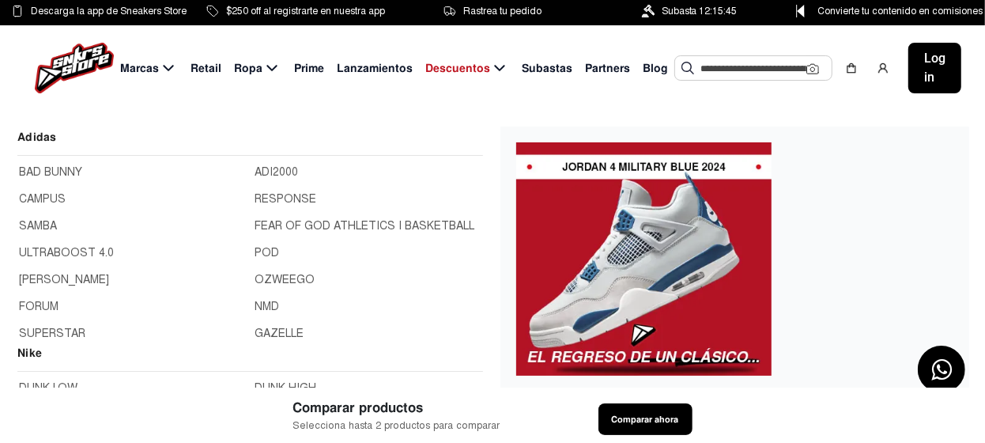
click at [167, 67] on icon at bounding box center [168, 69] width 19 height 20
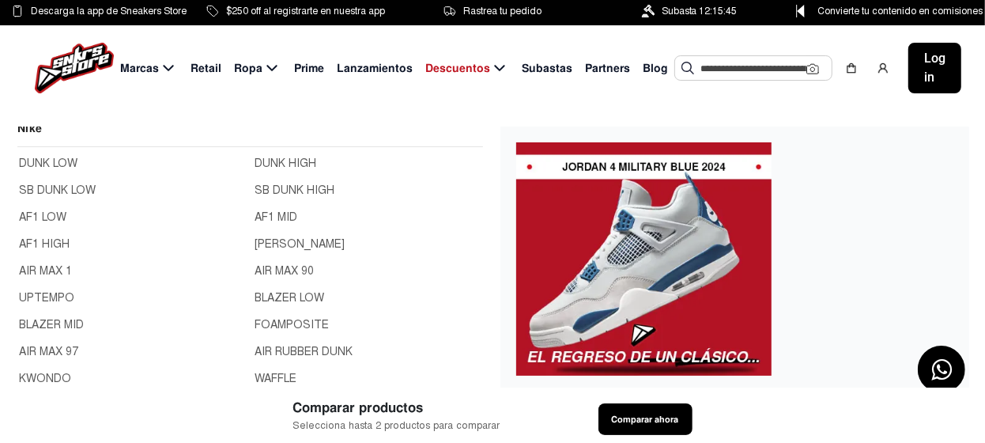
scroll to position [316, 0]
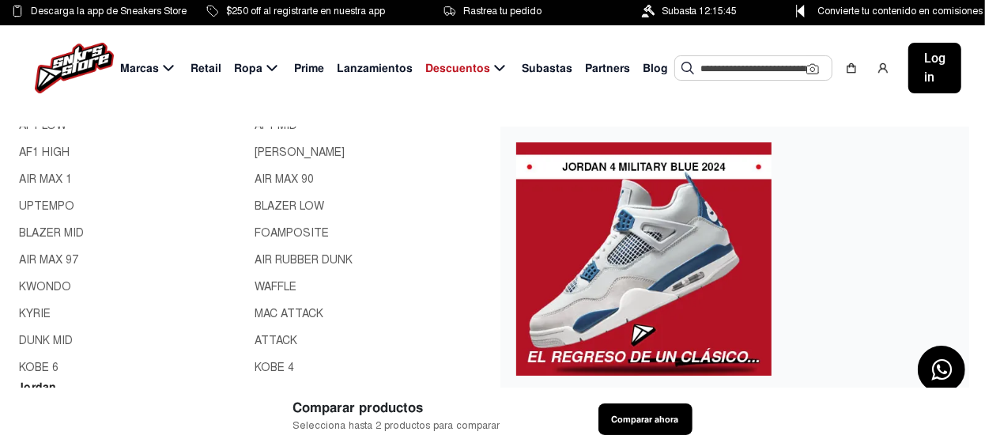
click at [292, 259] on link "AIR RUBBER DUNK" at bounding box center [368, 259] width 227 height 17
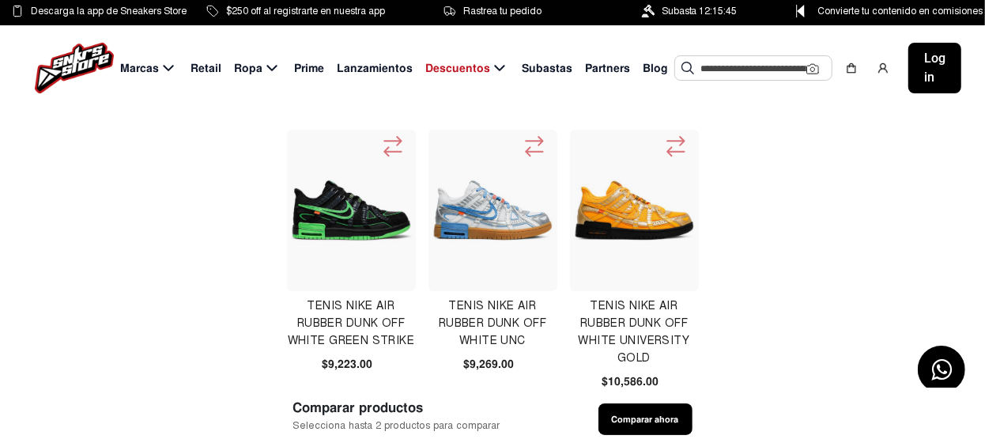
click at [376, 222] on img at bounding box center [352, 210] width 122 height 122
click at [486, 214] on img at bounding box center [494, 210] width 122 height 122
click at [630, 222] on img at bounding box center [635, 210] width 122 height 122
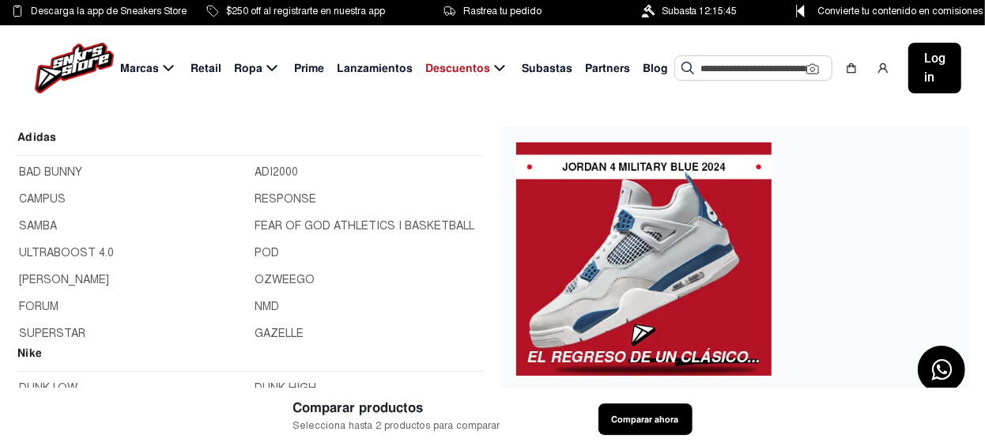
click at [157, 66] on span "Marcas" at bounding box center [139, 68] width 39 height 17
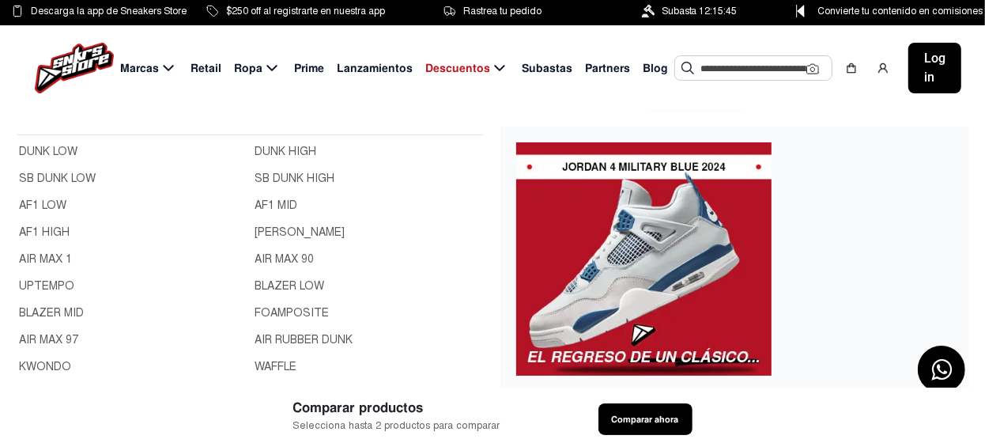
scroll to position [316, 0]
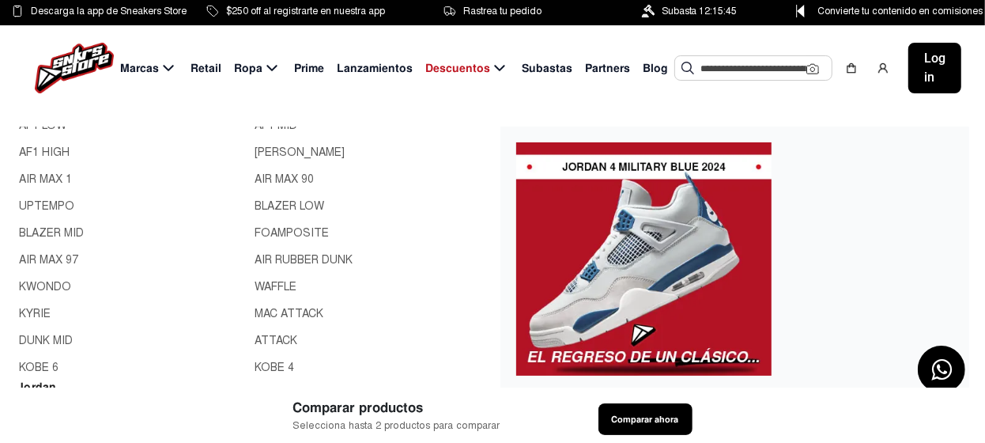
click at [273, 285] on link "WAFFLE" at bounding box center [368, 286] width 227 height 17
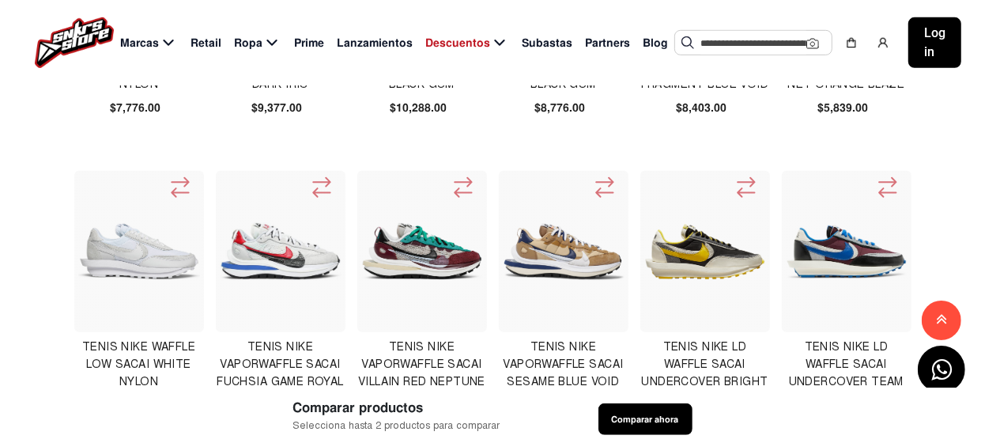
scroll to position [949, 0]
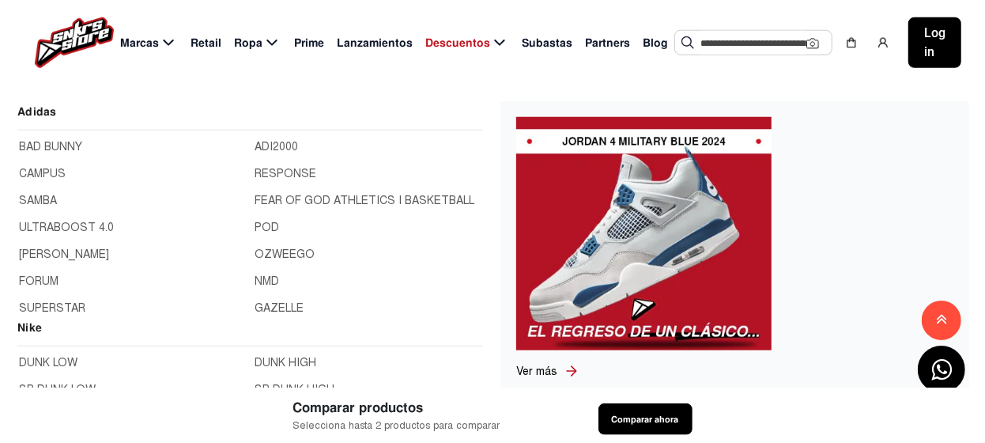
click at [154, 42] on span "Marcas" at bounding box center [139, 43] width 39 height 17
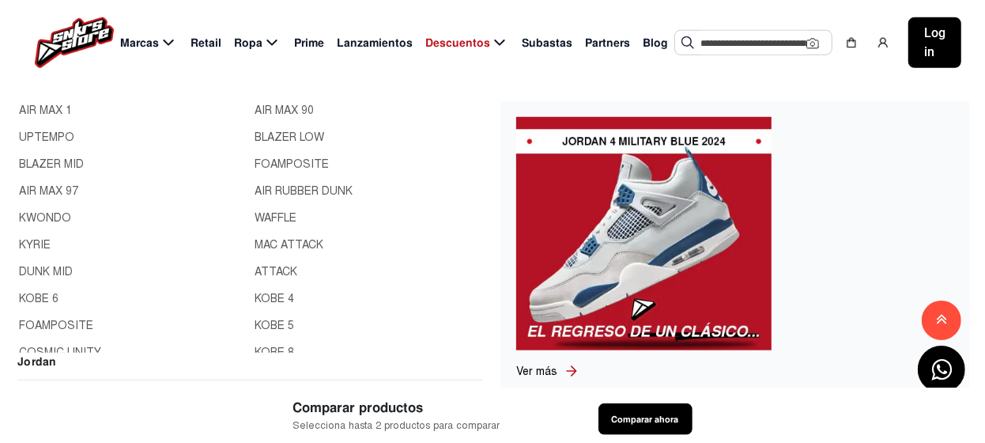
scroll to position [78, 0]
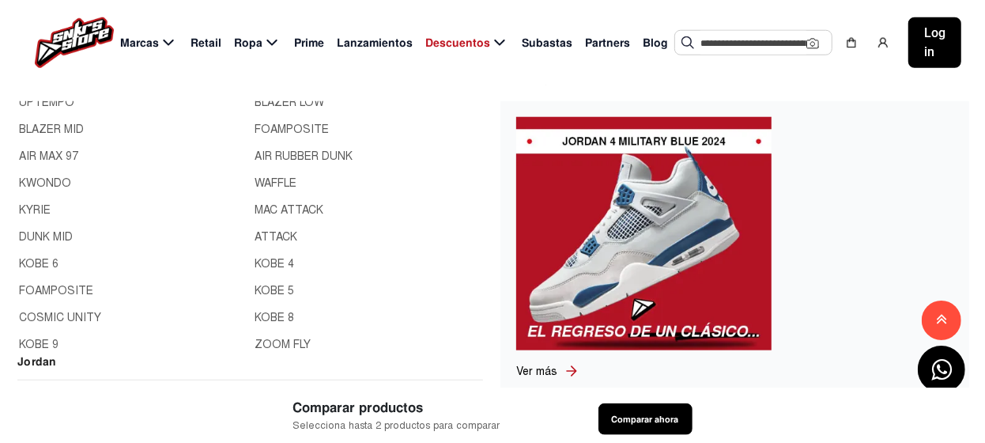
click at [282, 206] on link "MAC ATTACK" at bounding box center [368, 210] width 227 height 17
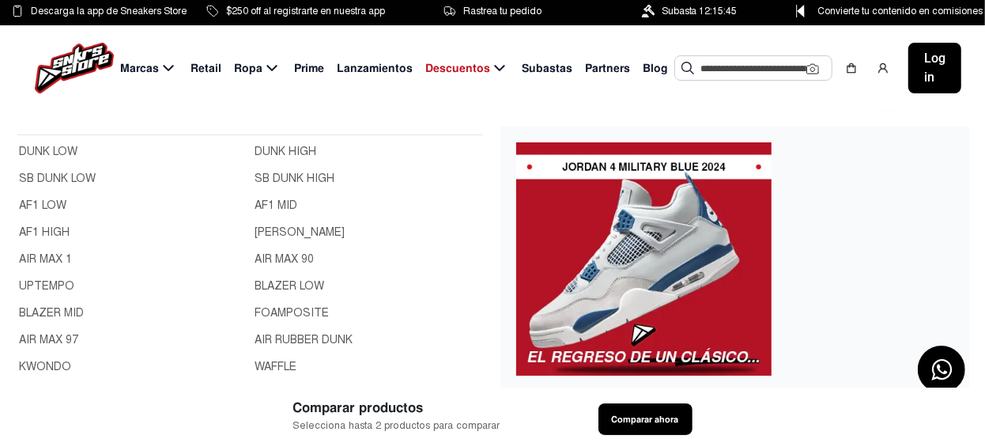
scroll to position [78, 0]
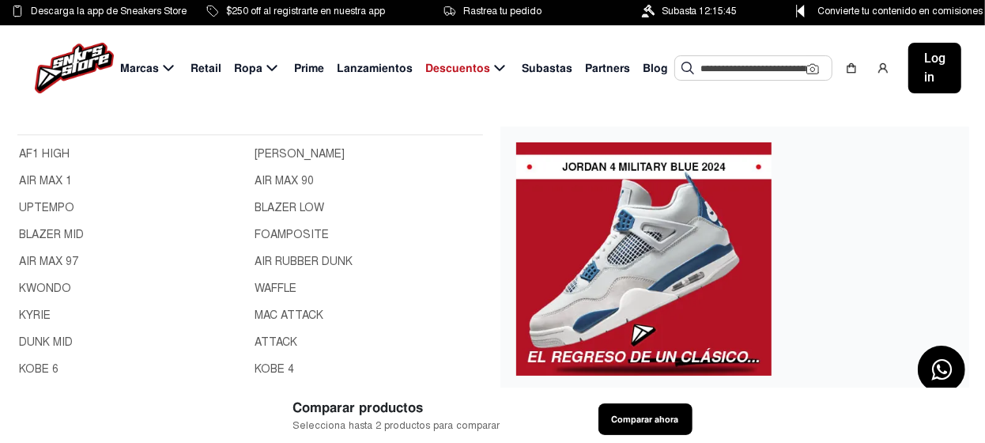
click at [264, 339] on link "ATTACK" at bounding box center [368, 342] width 227 height 17
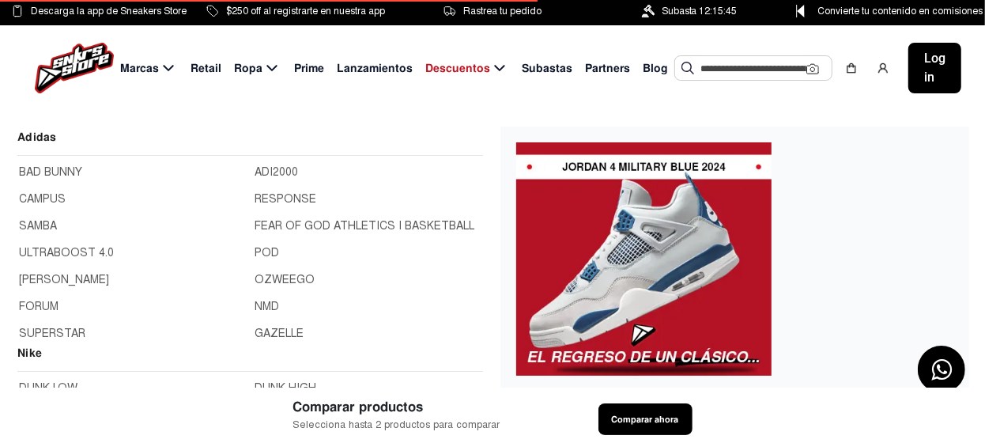
click at [166, 70] on icon at bounding box center [168, 69] width 19 height 20
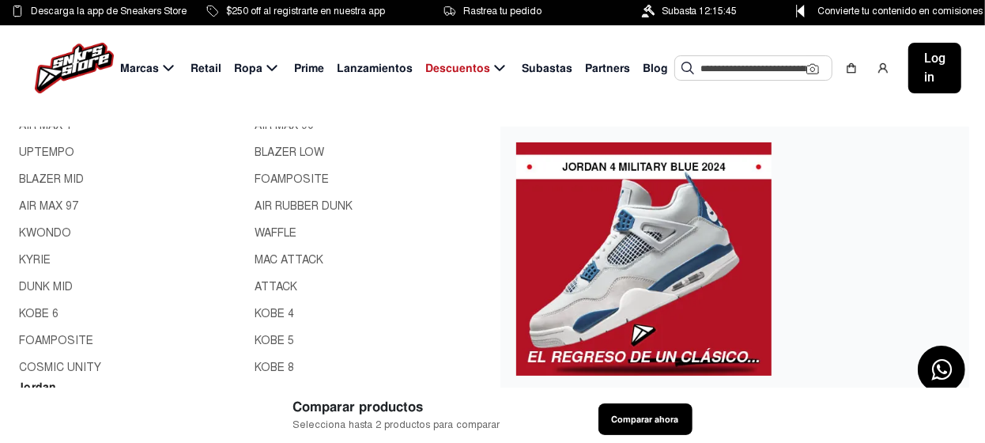
scroll to position [78, 0]
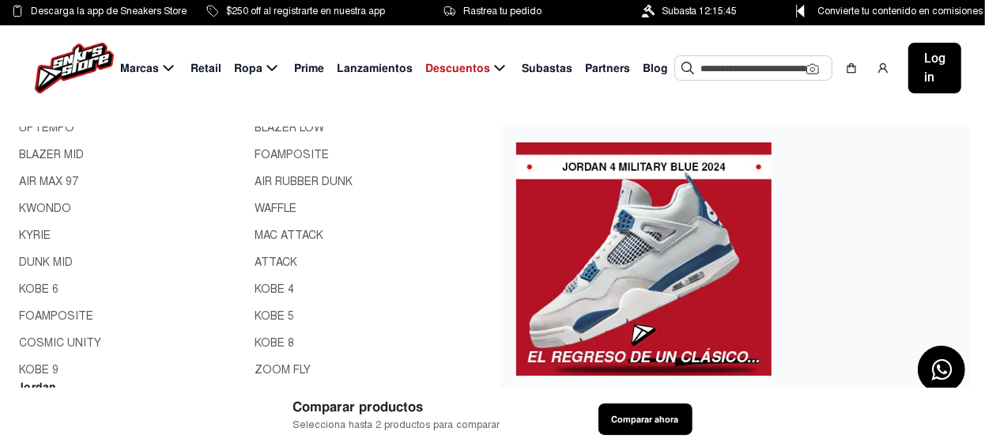
click at [263, 289] on link "KOBE 4" at bounding box center [368, 289] width 227 height 17
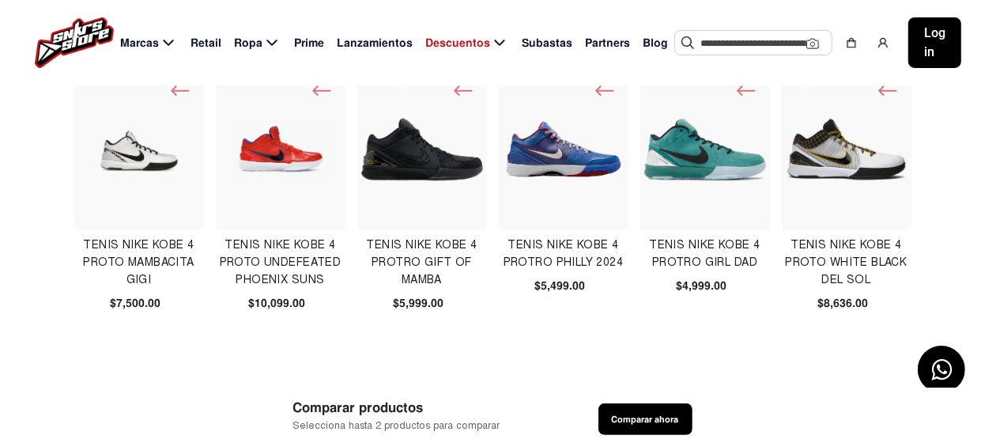
scroll to position [158, 0]
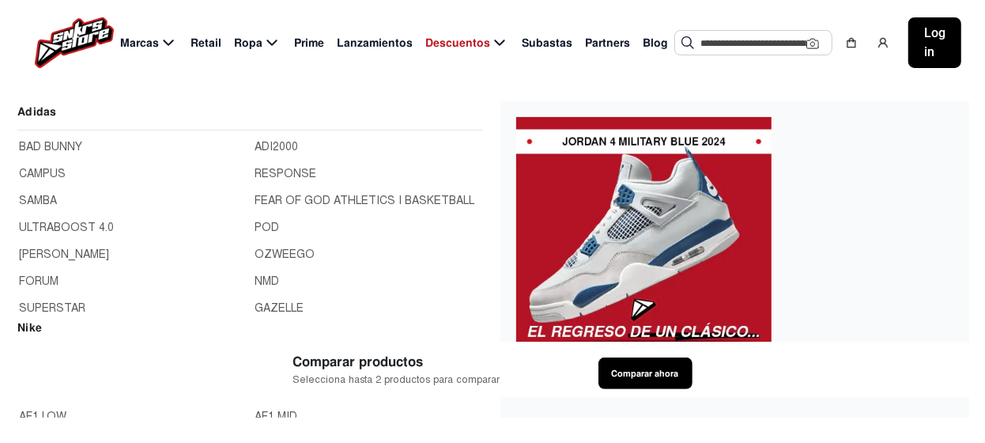
click at [157, 43] on span "Marcas" at bounding box center [139, 43] width 39 height 17
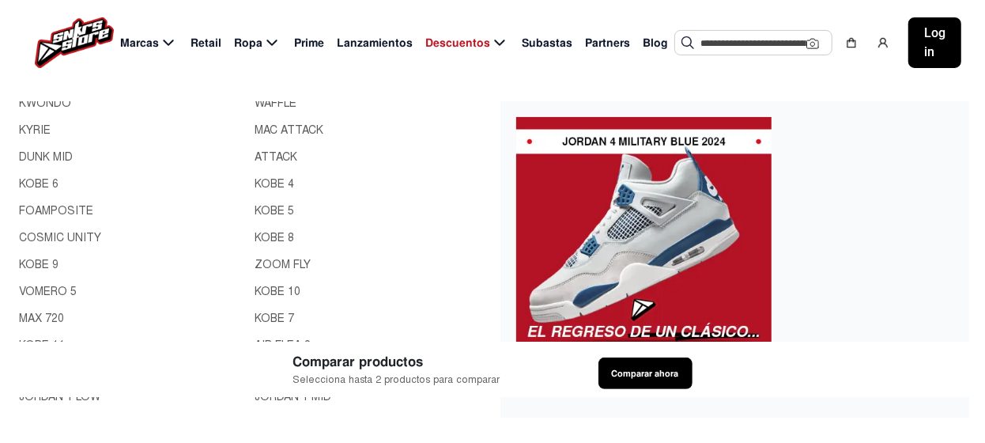
click at [265, 209] on link "KOBE 5" at bounding box center [368, 210] width 227 height 17
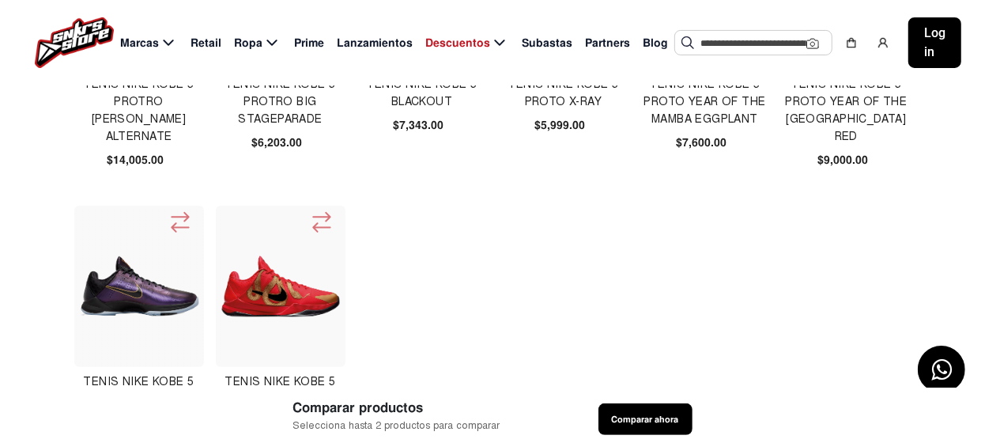
scroll to position [236, 0]
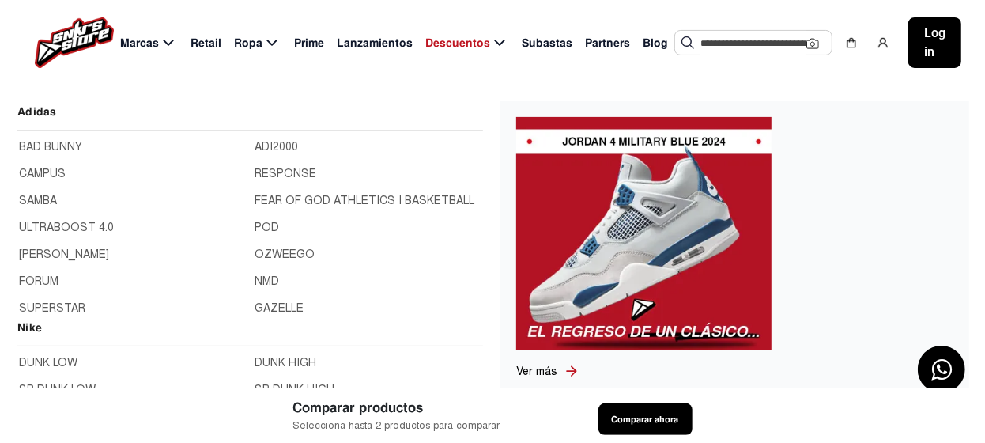
click at [167, 43] on icon at bounding box center [168, 43] width 19 height 20
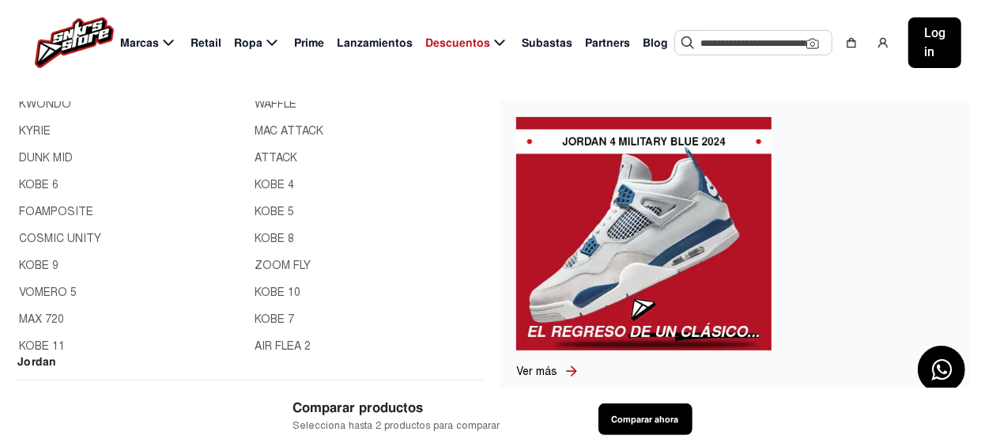
scroll to position [158, 0]
click at [271, 237] on link "KOBE 8" at bounding box center [368, 237] width 227 height 17
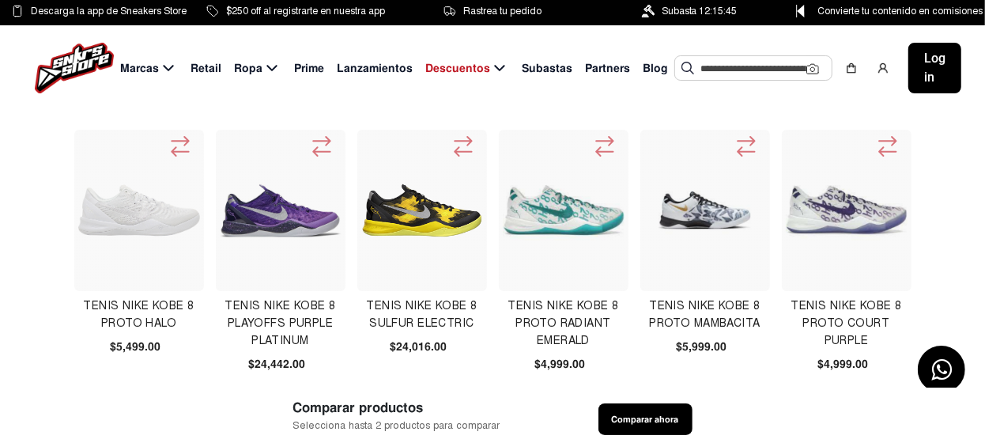
scroll to position [158, 0]
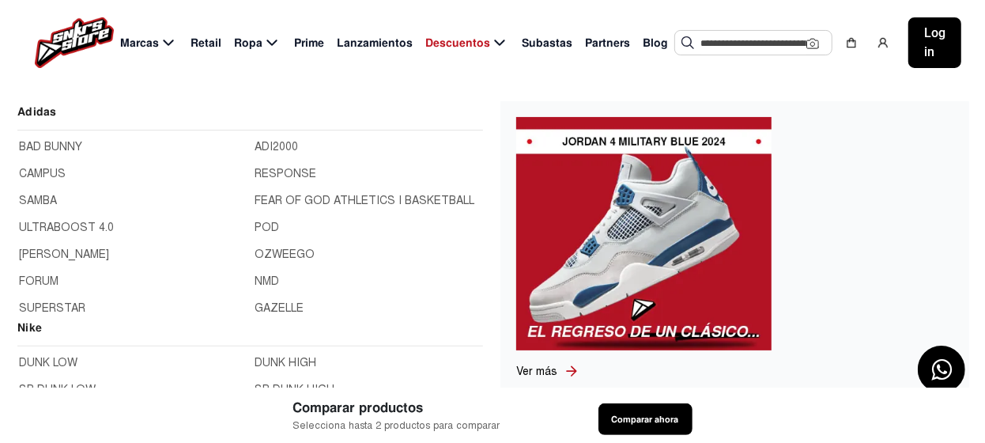
click at [152, 41] on span "Marcas" at bounding box center [139, 43] width 39 height 17
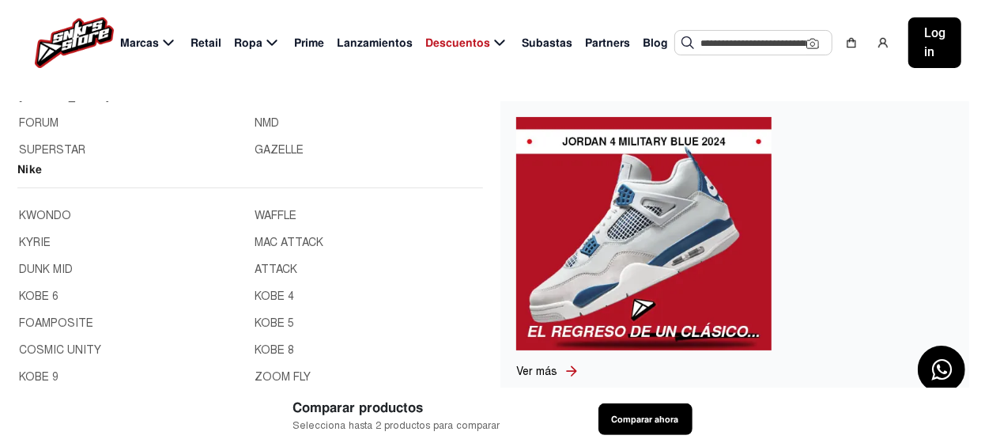
scroll to position [236, 0]
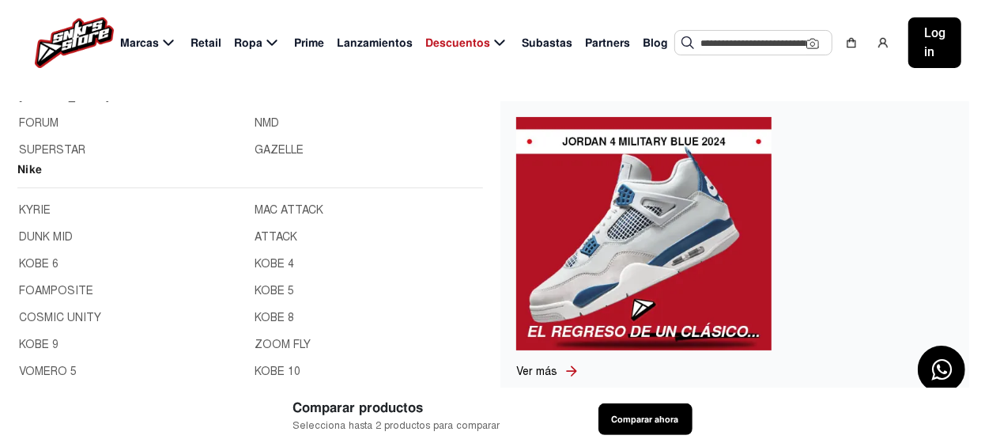
click at [276, 341] on link "ZOOM FLY" at bounding box center [368, 344] width 227 height 17
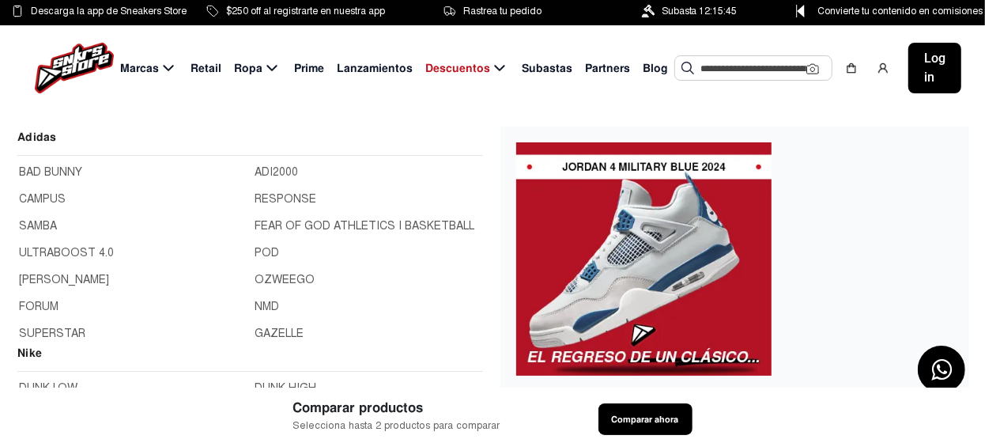
click at [135, 69] on span "Marcas" at bounding box center [139, 68] width 39 height 17
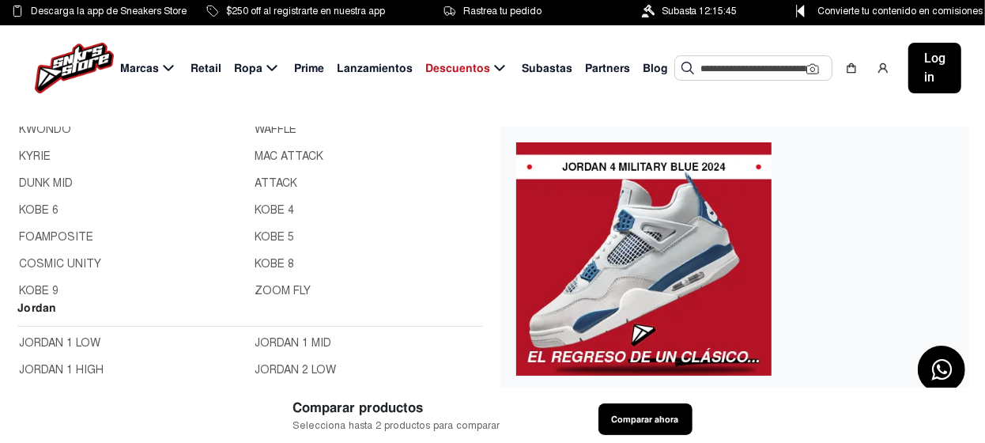
scroll to position [158, 0]
click at [266, 237] on link "KOBE 10" at bounding box center [368, 237] width 227 height 17
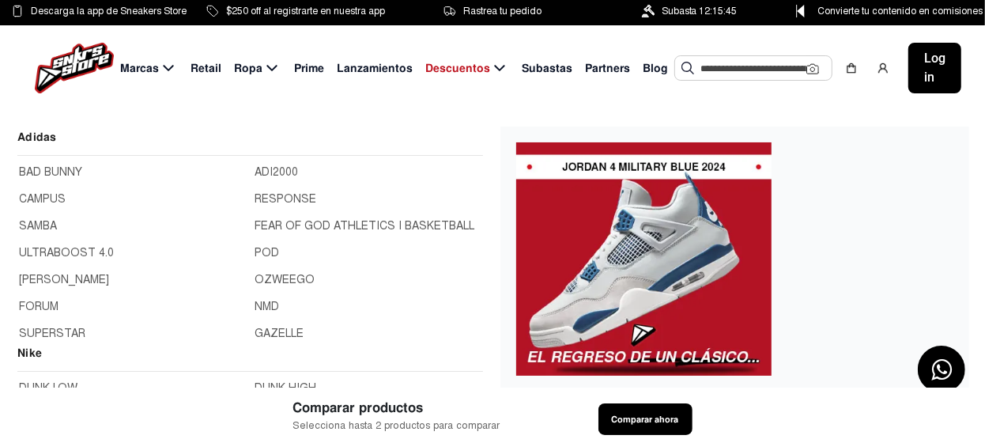
click at [138, 62] on span "Marcas" at bounding box center [139, 68] width 39 height 17
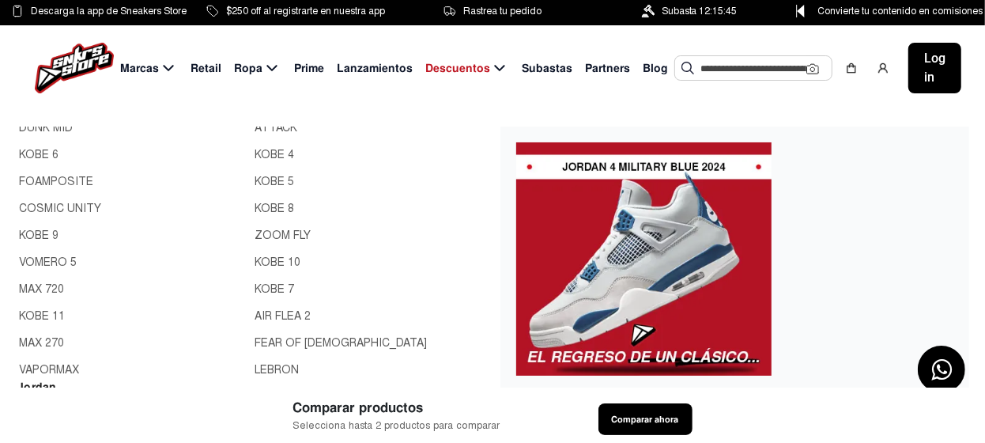
scroll to position [236, 0]
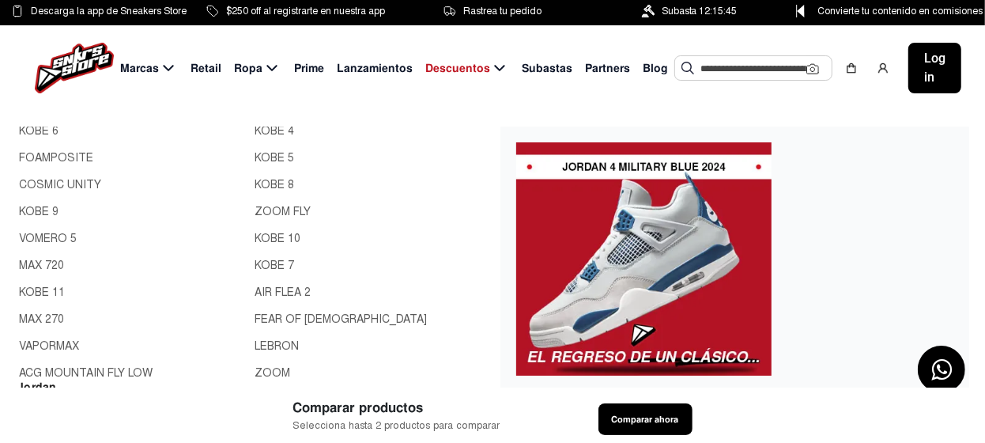
click at [264, 289] on link "AIR FLEA 2" at bounding box center [368, 292] width 227 height 17
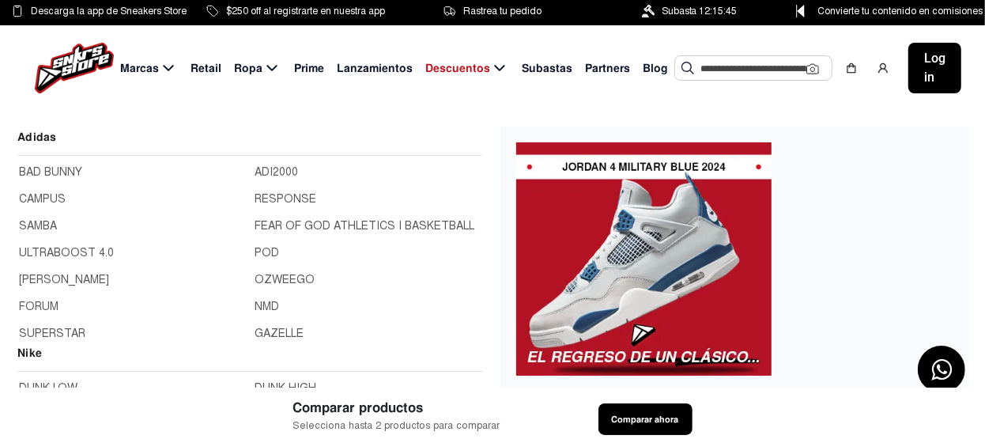
click at [157, 78] on div "Marcas Retail Ropa Prime Lanzamientos Descuentos Subastas Partners Blog Sugeren…" at bounding box center [492, 67] width 985 height 85
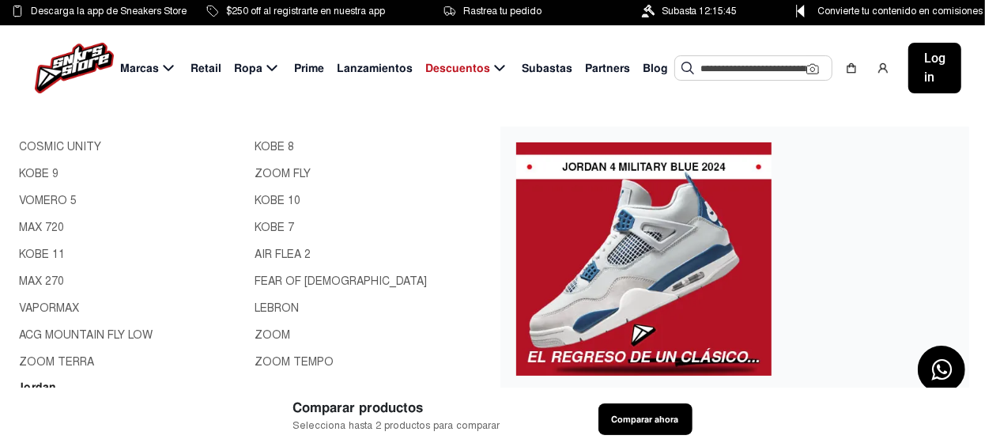
scroll to position [295, 0]
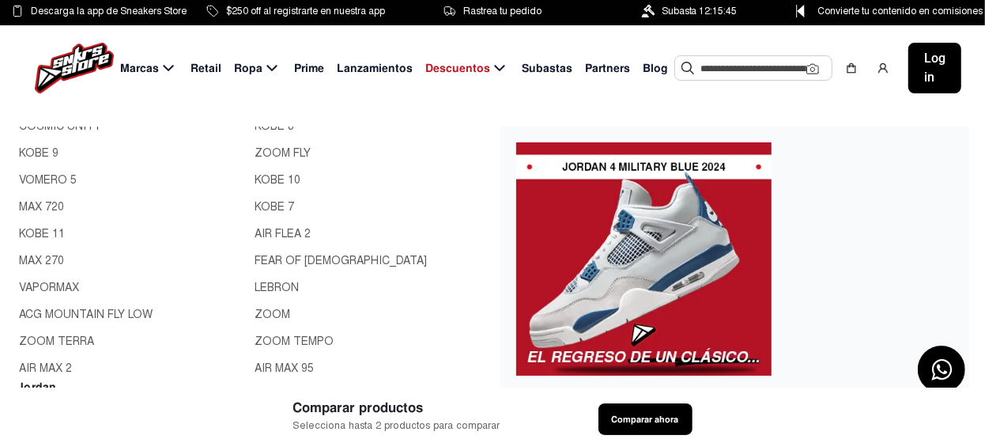
click at [283, 255] on link "FEAR OF [DEMOGRAPHIC_DATA]" at bounding box center [368, 260] width 227 height 17
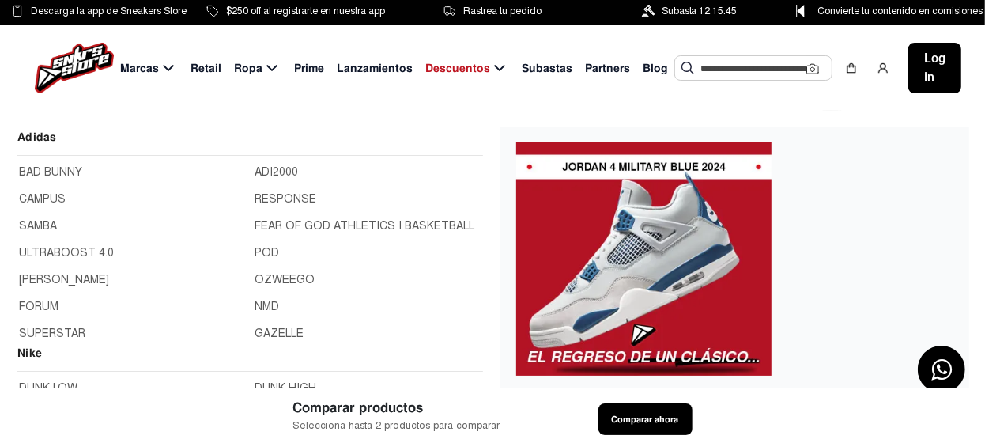
click at [141, 70] on span "Marcas" at bounding box center [139, 68] width 39 height 17
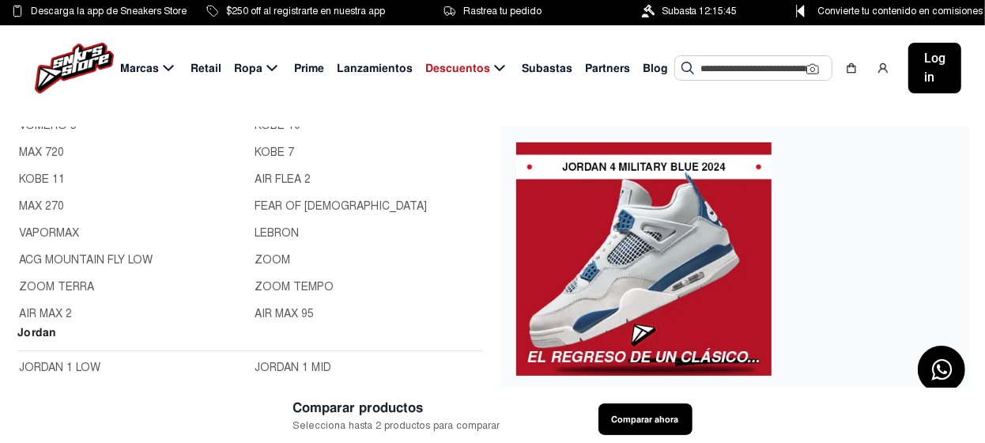
scroll to position [395, 0]
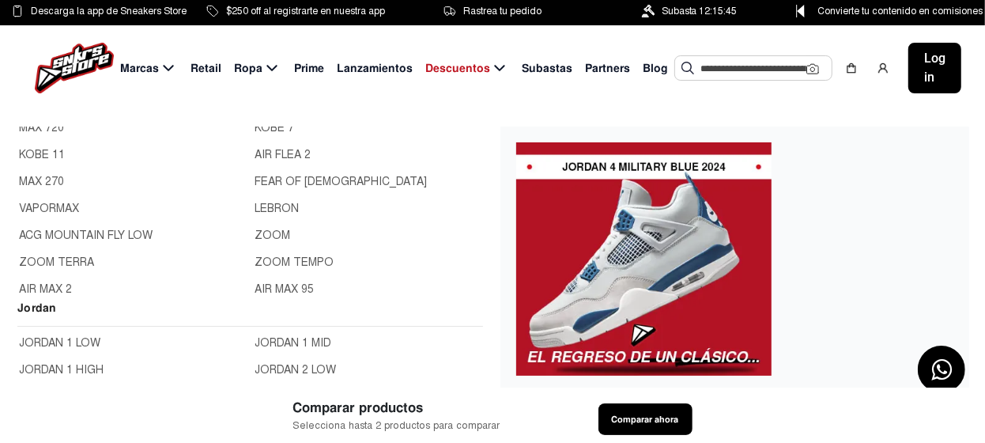
click at [279, 209] on link "LEBRON" at bounding box center [368, 208] width 227 height 17
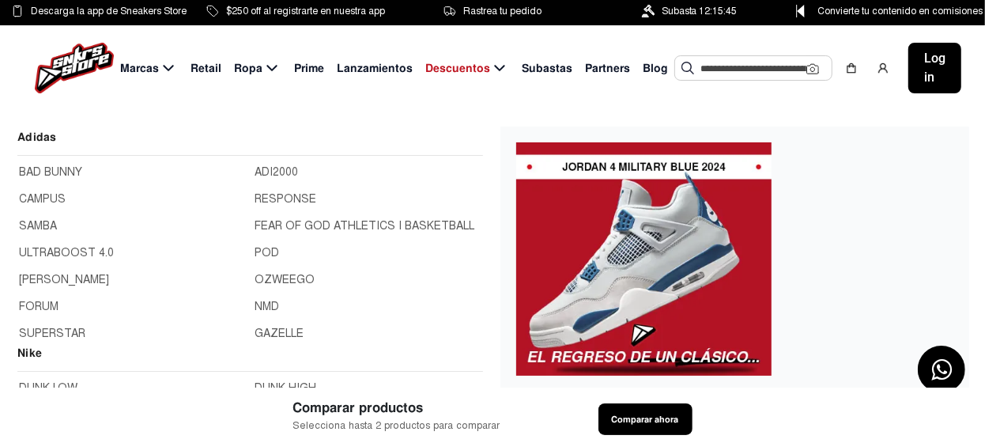
click at [142, 66] on span "Marcas" at bounding box center [139, 68] width 39 height 17
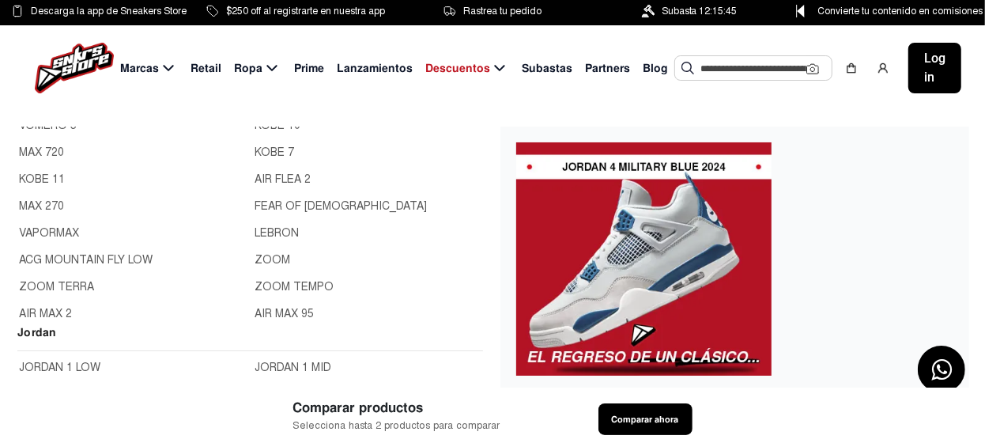
scroll to position [395, 0]
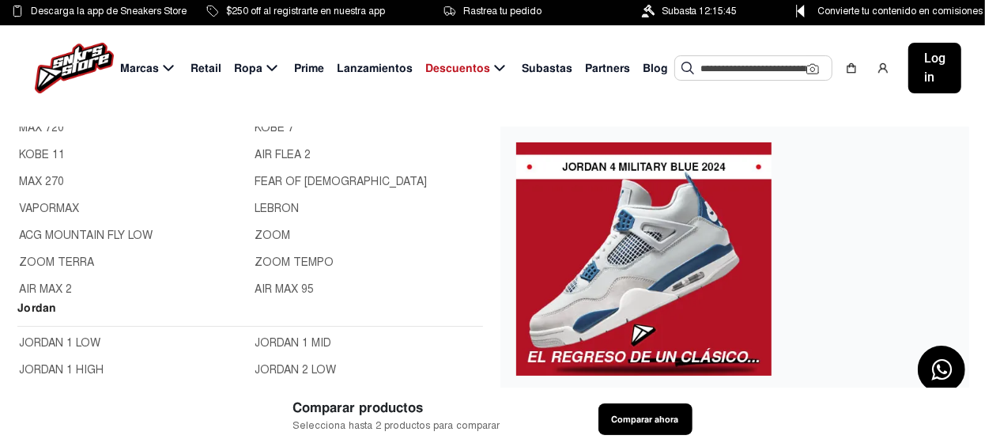
click at [269, 234] on link "ZOOM" at bounding box center [368, 235] width 227 height 17
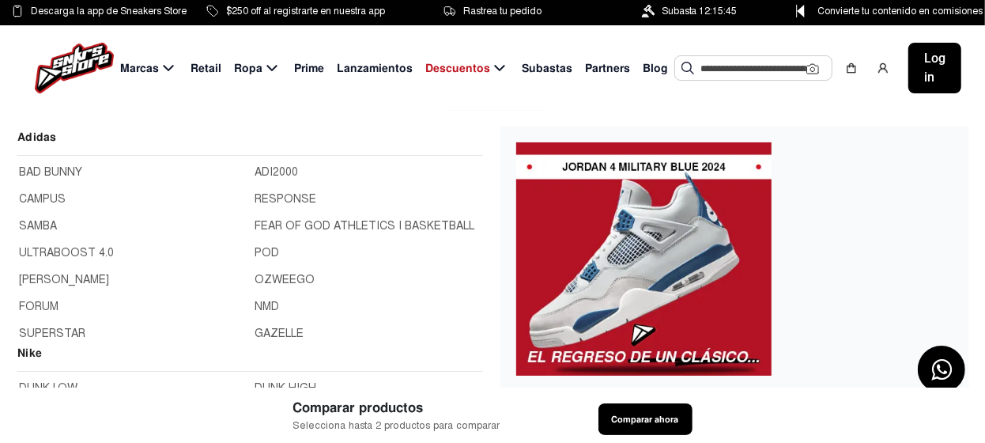
click at [145, 70] on span "Marcas" at bounding box center [139, 68] width 39 height 17
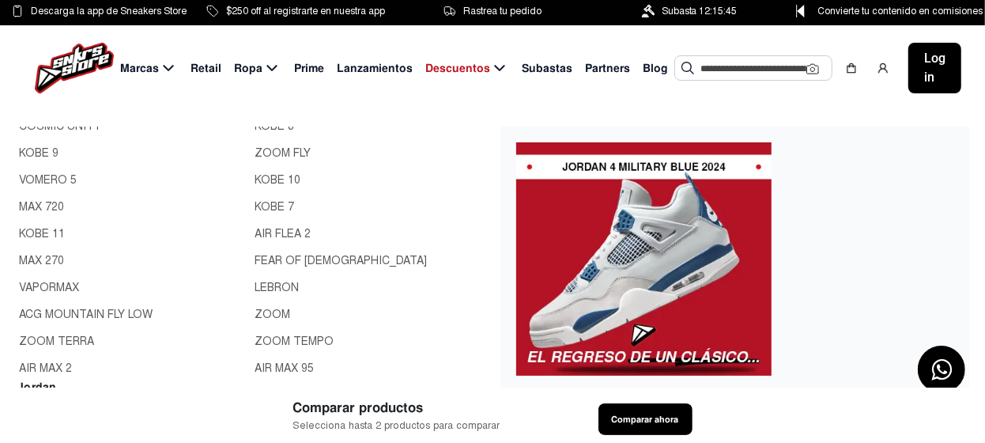
scroll to position [395, 0]
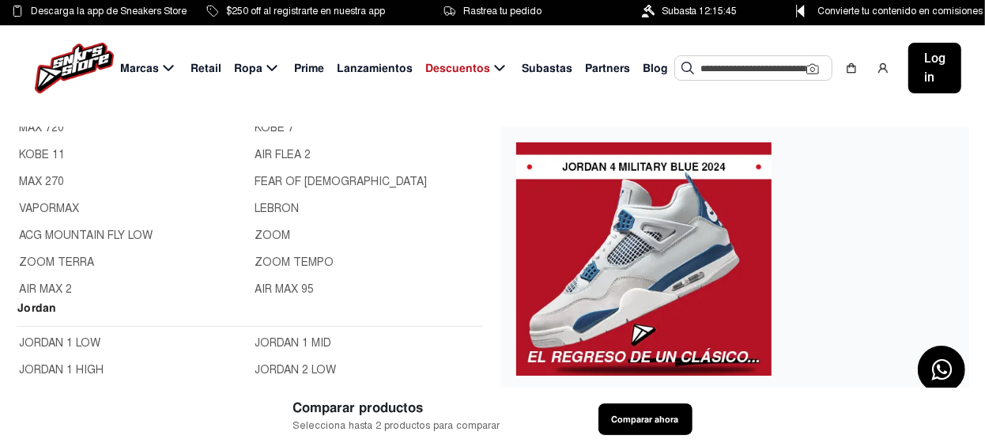
click at [291, 258] on link "ZOOM TEMPO" at bounding box center [368, 262] width 227 height 17
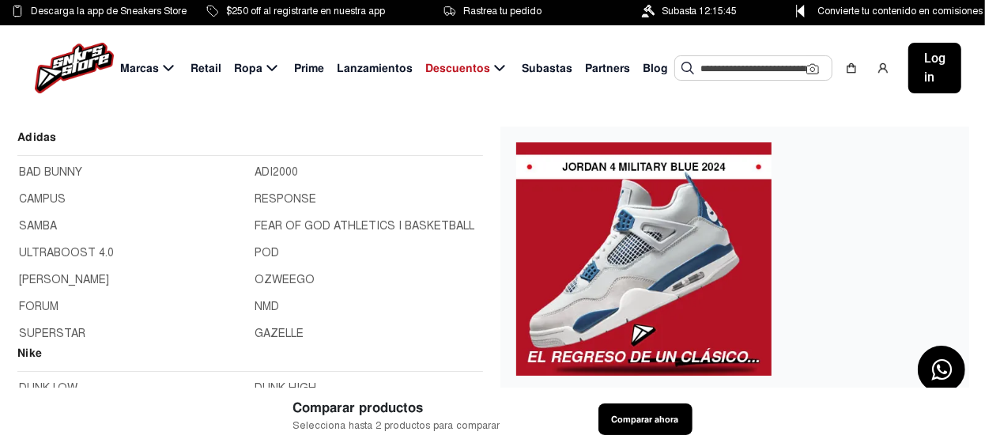
click at [143, 69] on span "Marcas" at bounding box center [139, 68] width 39 height 17
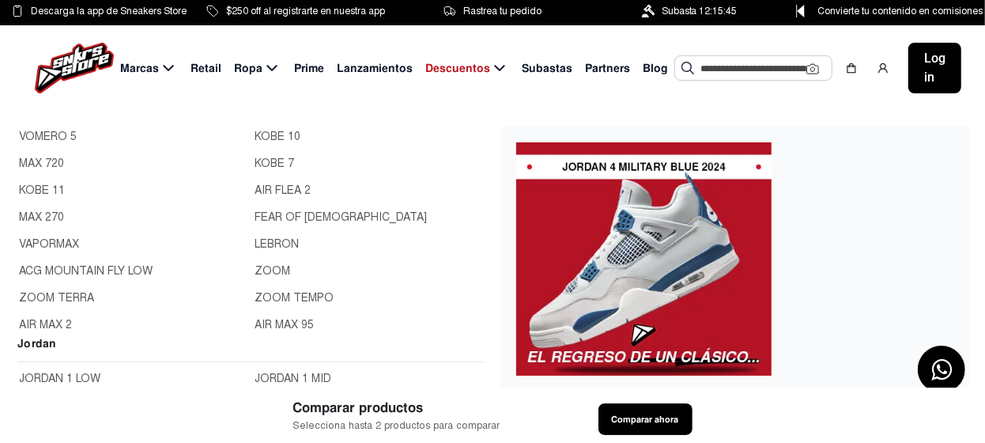
scroll to position [395, 0]
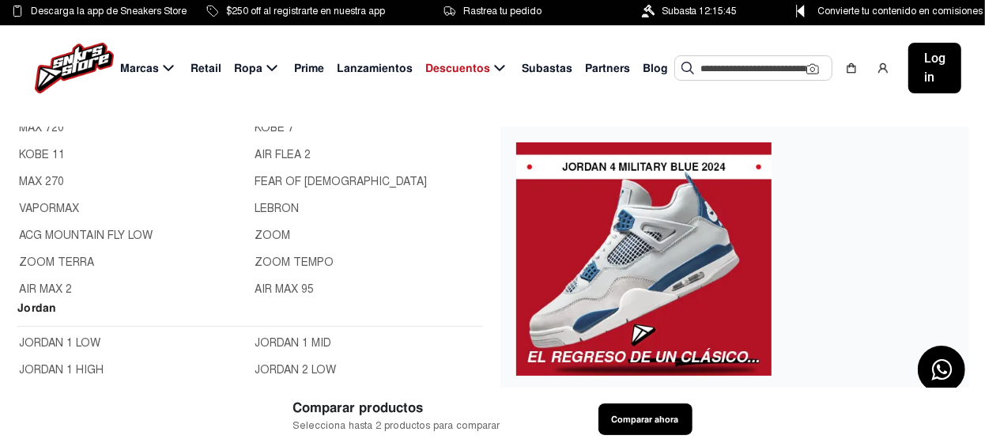
click at [291, 285] on link "AIR MAX 95" at bounding box center [368, 289] width 227 height 17
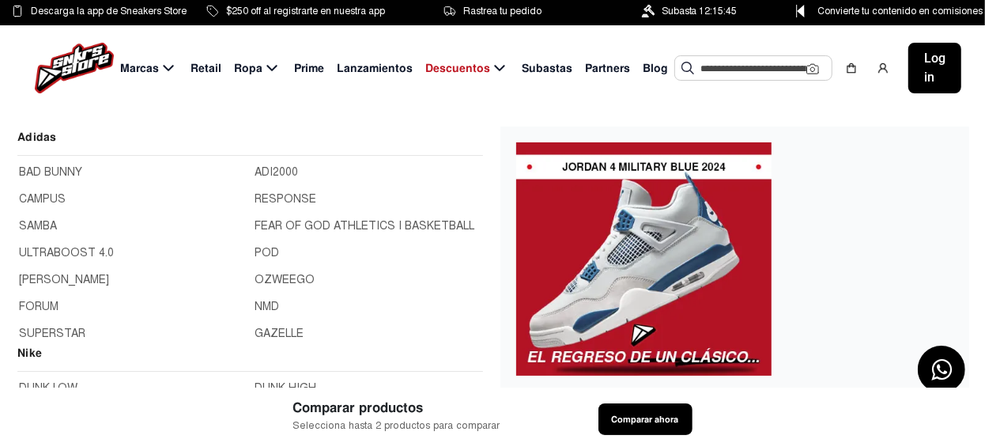
click at [159, 69] on icon at bounding box center [168, 69] width 19 height 20
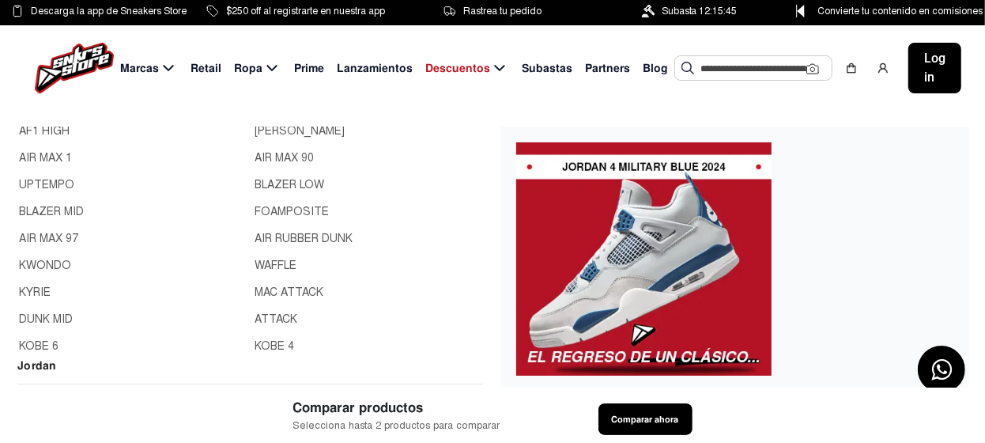
scroll to position [78, 0]
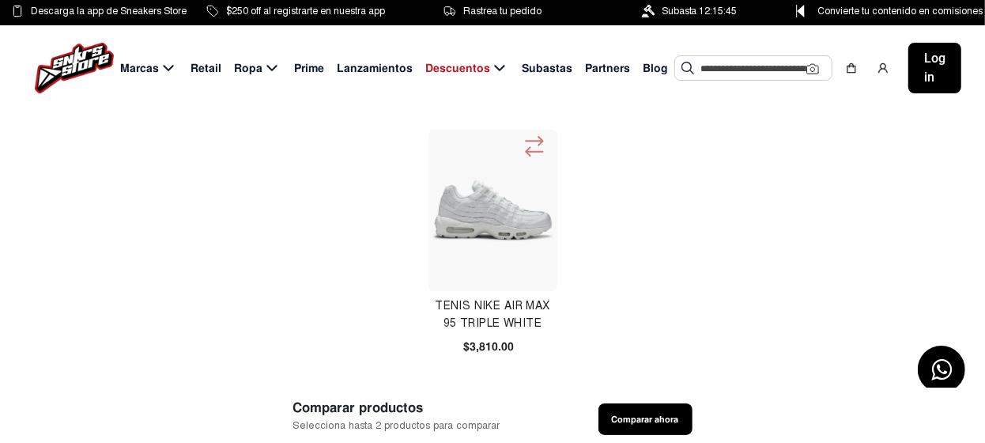
click at [211, 69] on span "Retail" at bounding box center [206, 68] width 31 height 17
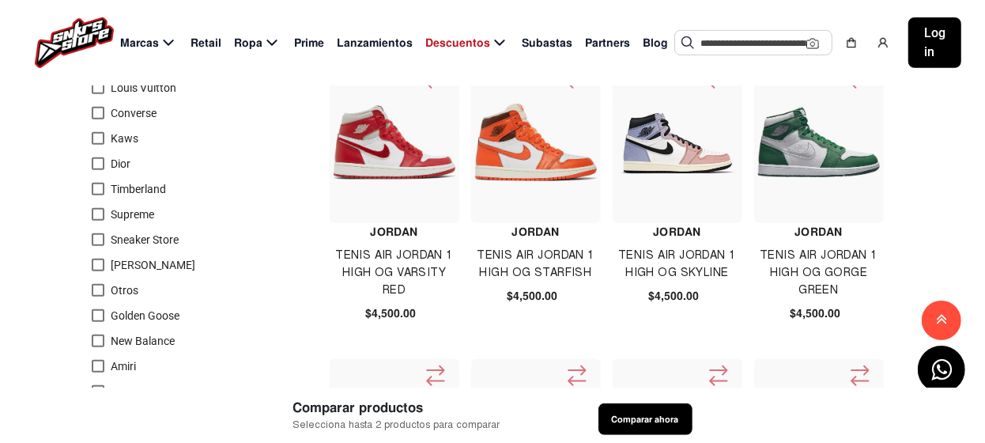
scroll to position [236, 0]
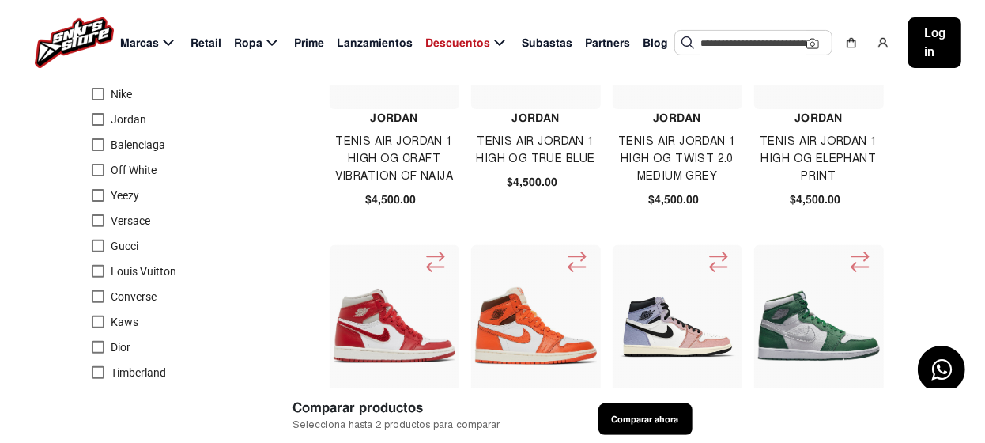
click at [380, 43] on span "Lanzamientos" at bounding box center [375, 43] width 76 height 17
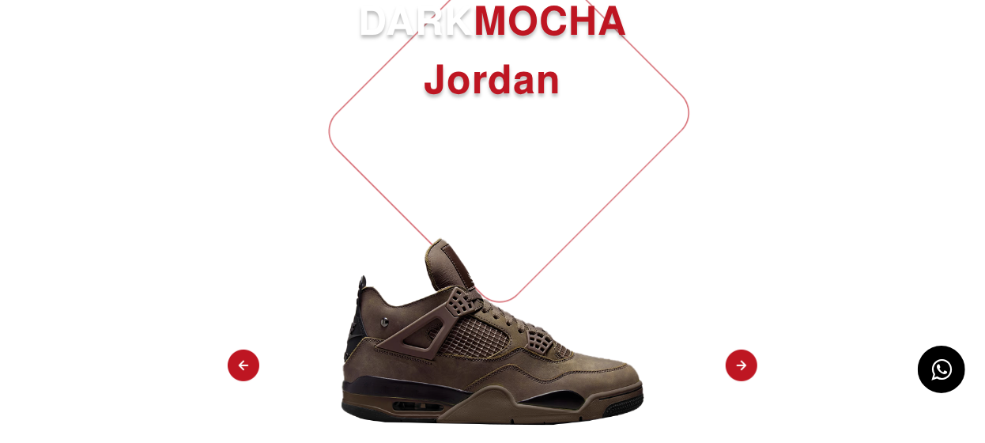
scroll to position [395, 0]
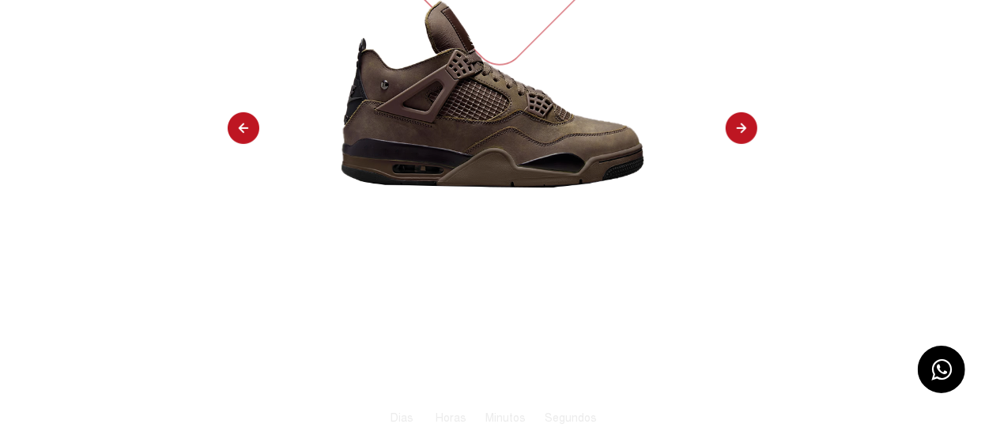
click at [739, 129] on img at bounding box center [742, 128] width 32 height 33
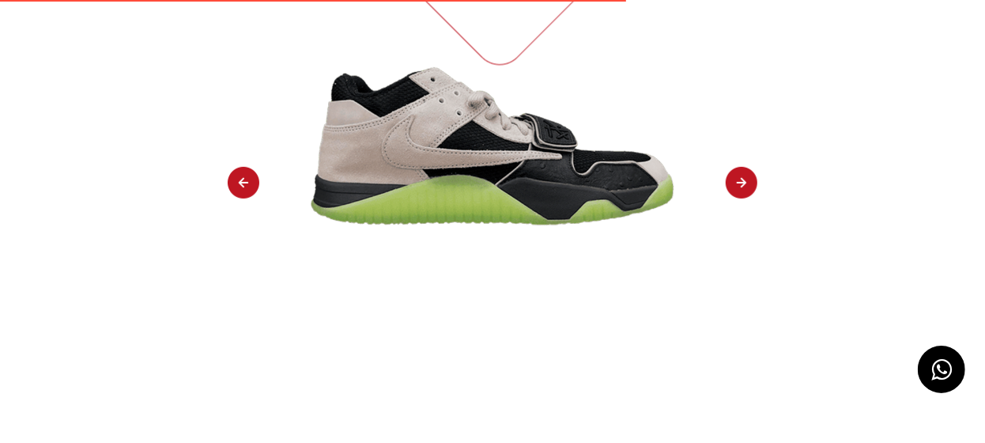
click at [739, 167] on img at bounding box center [742, 183] width 32 height 33
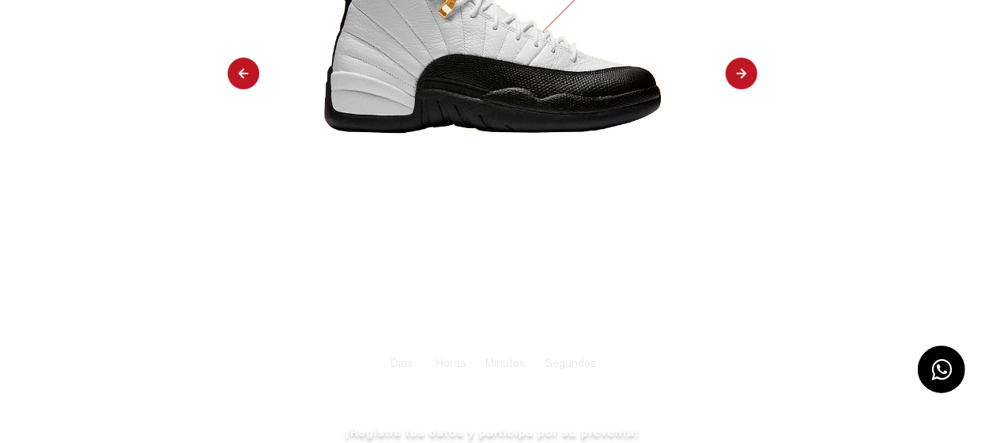
click at [746, 73] on img at bounding box center [742, 74] width 32 height 33
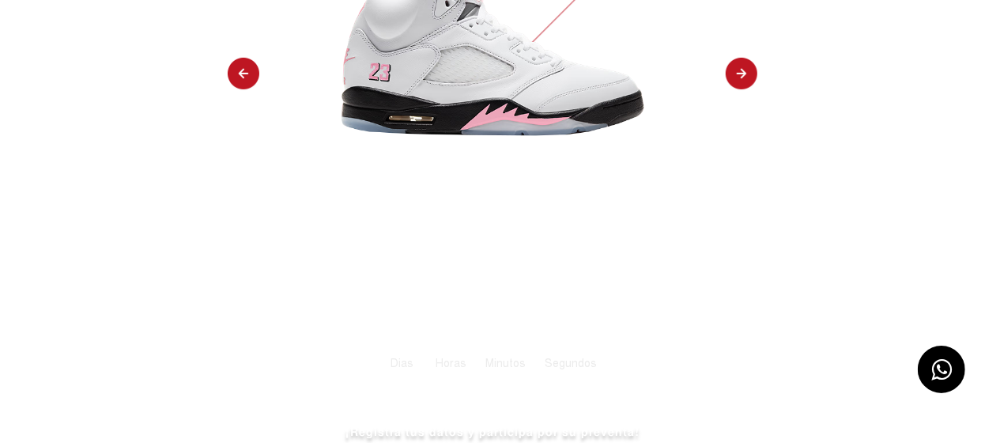
click at [747, 73] on img at bounding box center [742, 74] width 32 height 33
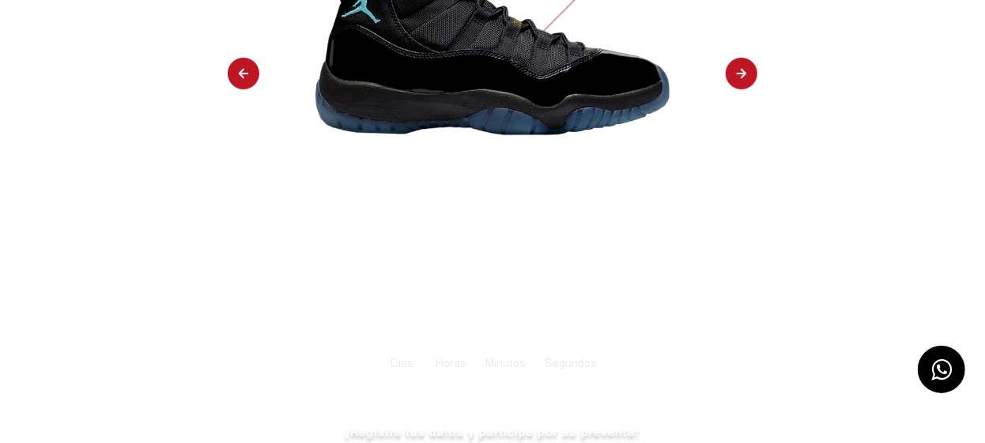
click at [747, 73] on img at bounding box center [742, 74] width 32 height 33
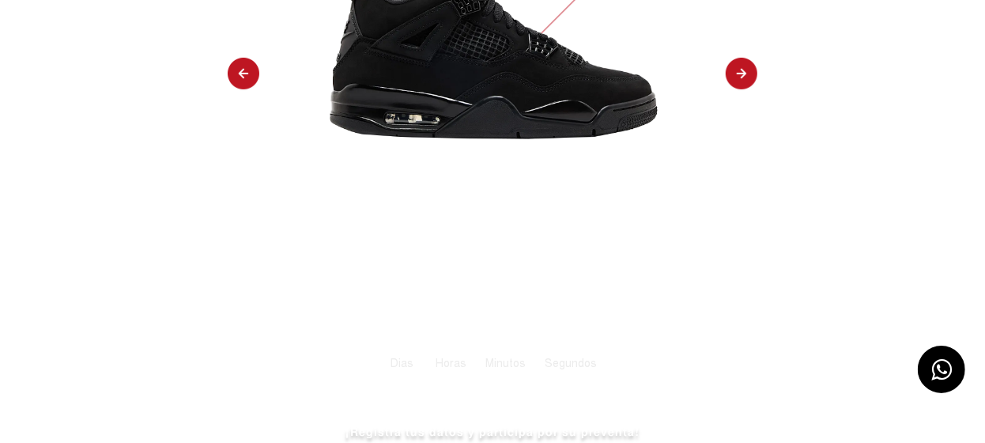
click at [744, 74] on img at bounding box center [742, 74] width 32 height 33
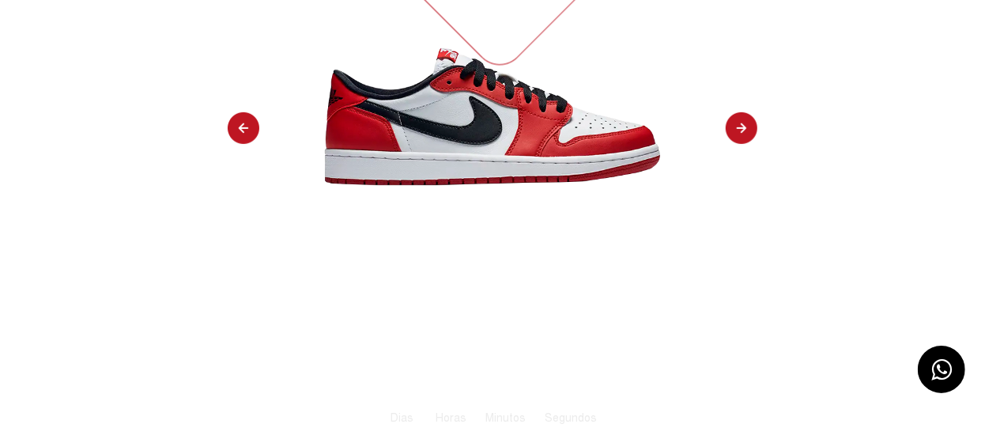
click at [744, 112] on img at bounding box center [742, 128] width 32 height 33
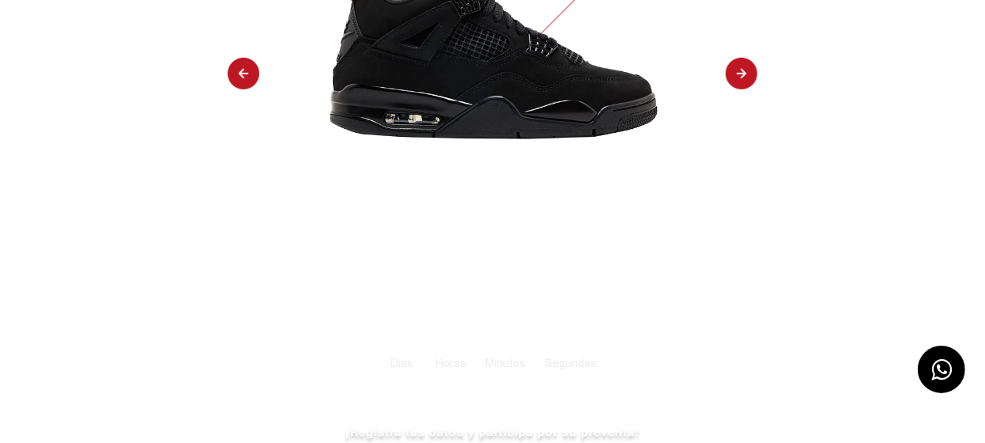
click at [744, 74] on img at bounding box center [742, 74] width 32 height 33
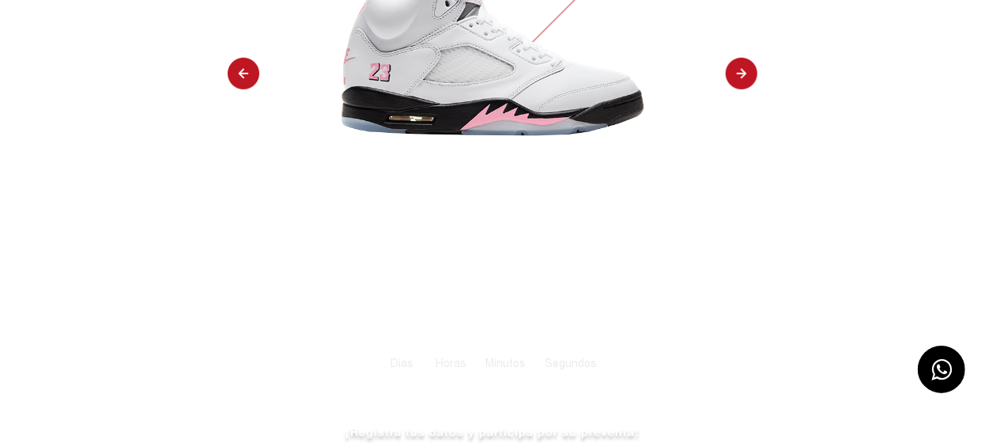
click at [744, 74] on img at bounding box center [742, 74] width 32 height 33
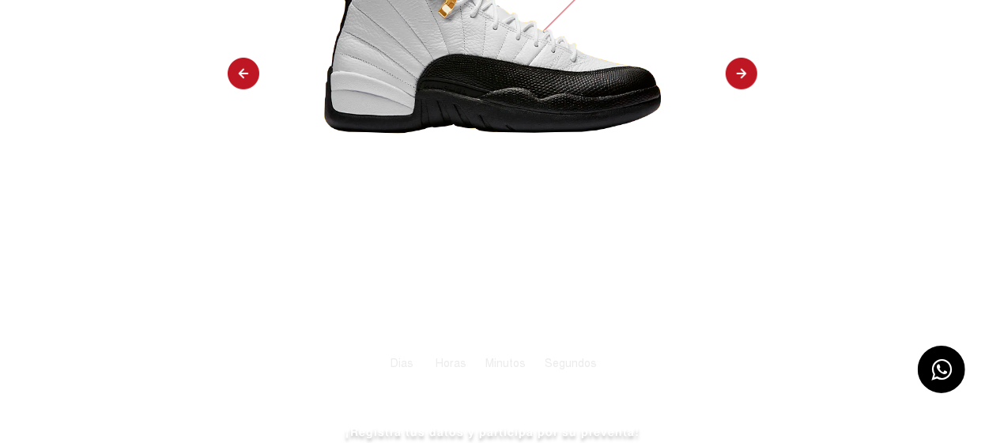
click at [744, 74] on img at bounding box center [742, 74] width 32 height 33
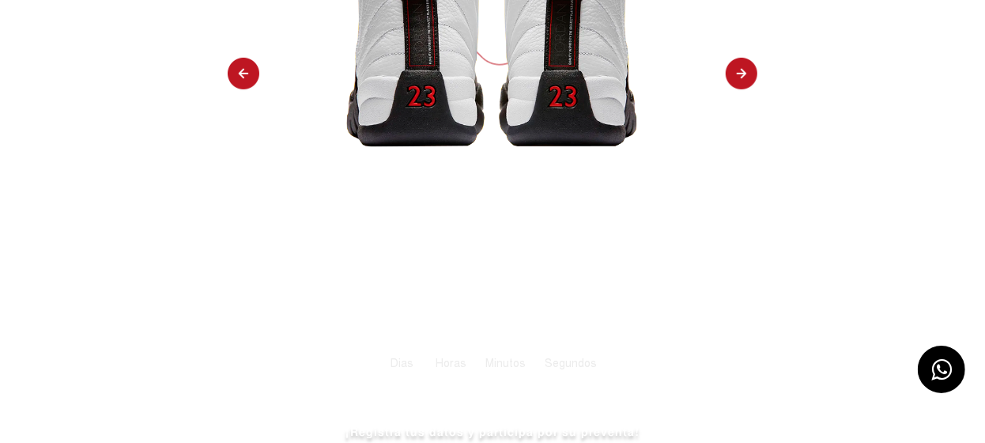
click at [744, 74] on img at bounding box center [742, 74] width 32 height 33
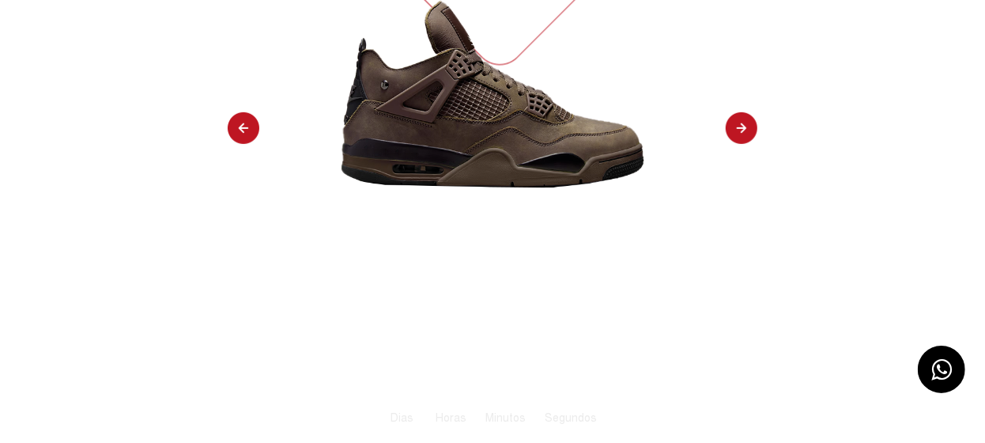
select select "**"
click at [744, 74] on div "TENIS JORDAN 4 A MA MANIERE DARK MOCHA Jordan Registrate a la lista de espera T…" at bounding box center [492, 199] width 985 height 992
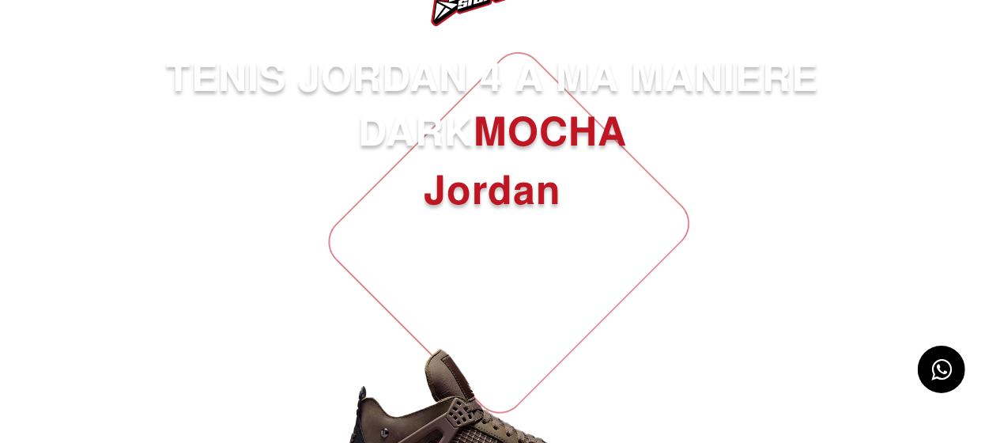
scroll to position [0, 0]
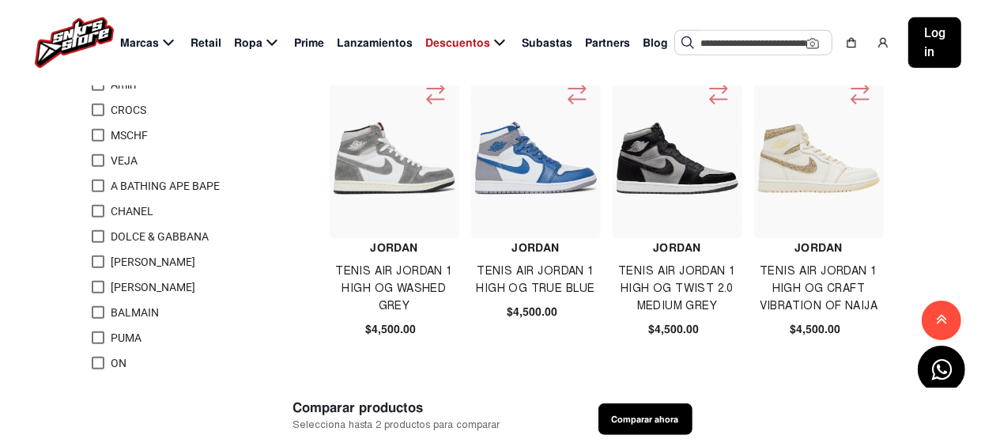
scroll to position [600, 0]
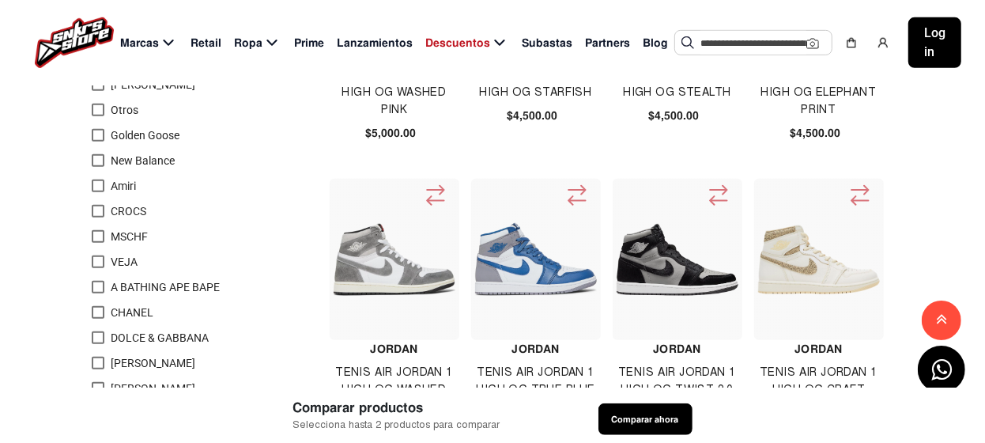
click at [608, 40] on span "Partners" at bounding box center [607, 43] width 45 height 17
select select
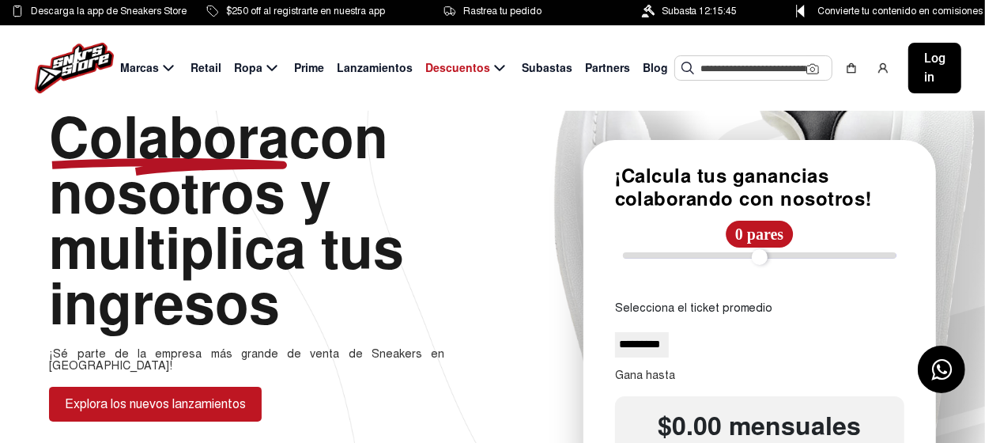
click at [310, 66] on span "Prime" at bounding box center [309, 68] width 30 height 17
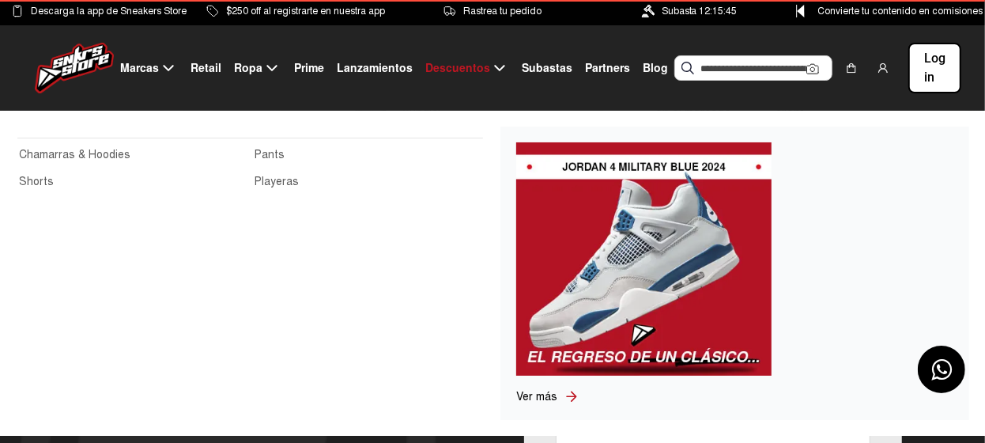
click at [250, 66] on span "Ropa" at bounding box center [248, 68] width 28 height 17
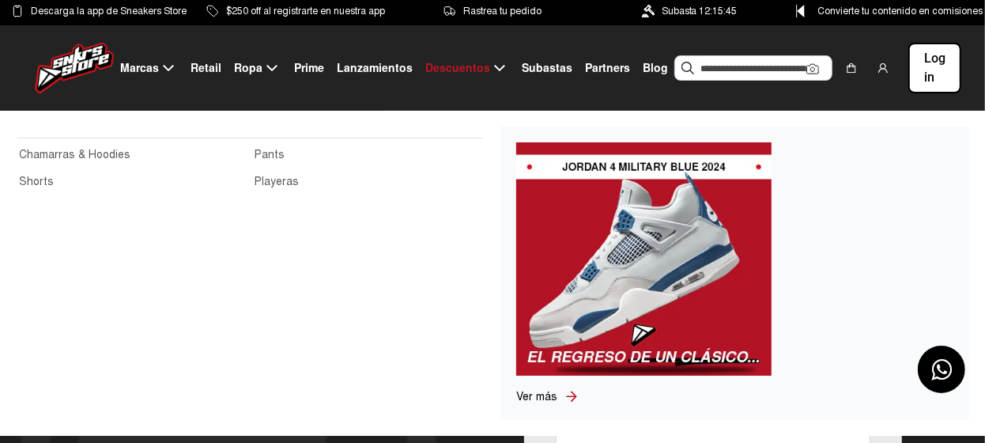
click at [114, 154] on link "Chamarras & Hoodies" at bounding box center [132, 154] width 227 height 17
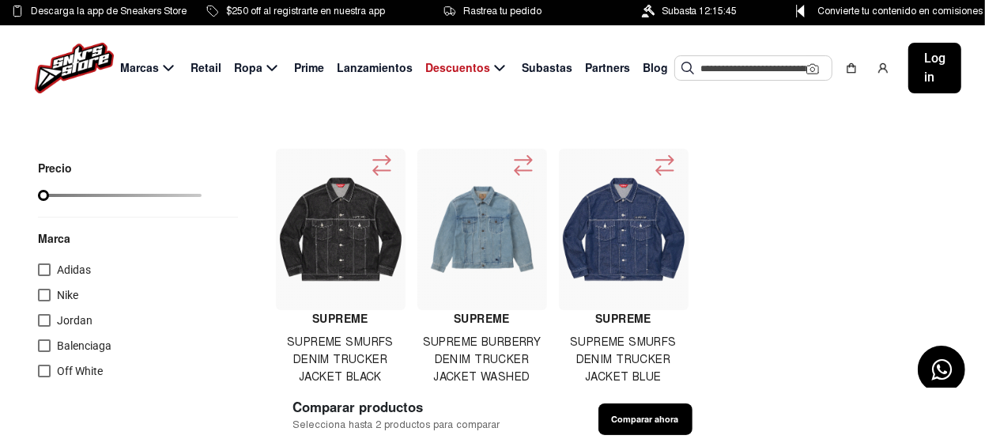
click at [43, 296] on div at bounding box center [44, 295] width 13 height 13
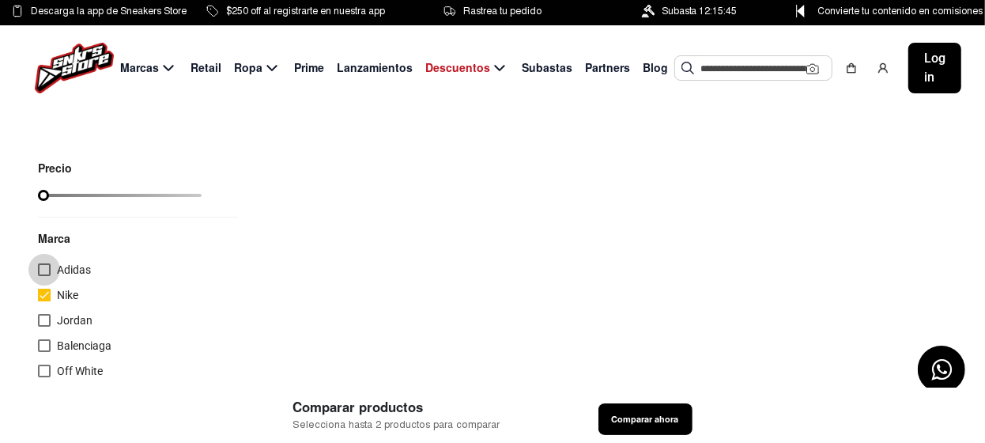
click at [43, 270] on div at bounding box center [44, 269] width 13 height 13
click at [45, 319] on div at bounding box center [44, 320] width 13 height 13
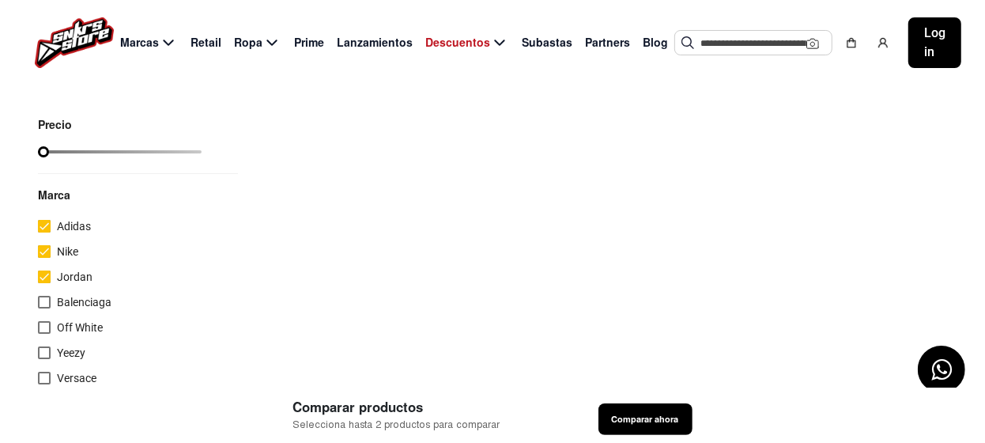
scroll to position [78, 0]
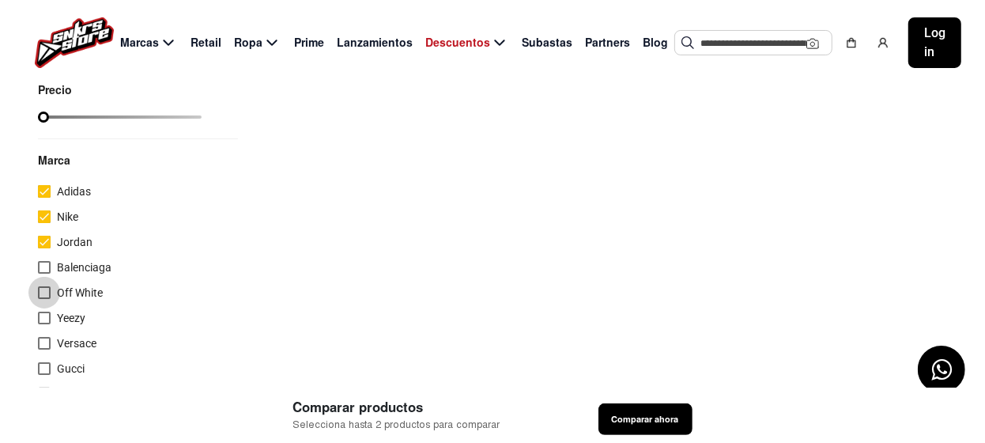
click at [47, 291] on div at bounding box center [44, 292] width 13 height 13
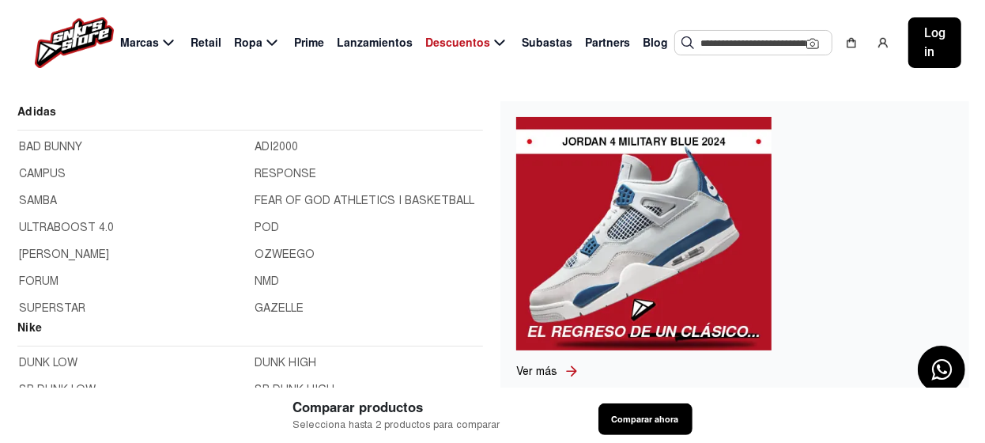
click at [145, 41] on span "Marcas" at bounding box center [139, 43] width 39 height 17
click at [138, 43] on span "Marcas" at bounding box center [139, 43] width 39 height 17
click at [282, 147] on link "ADI2000" at bounding box center [368, 146] width 227 height 17
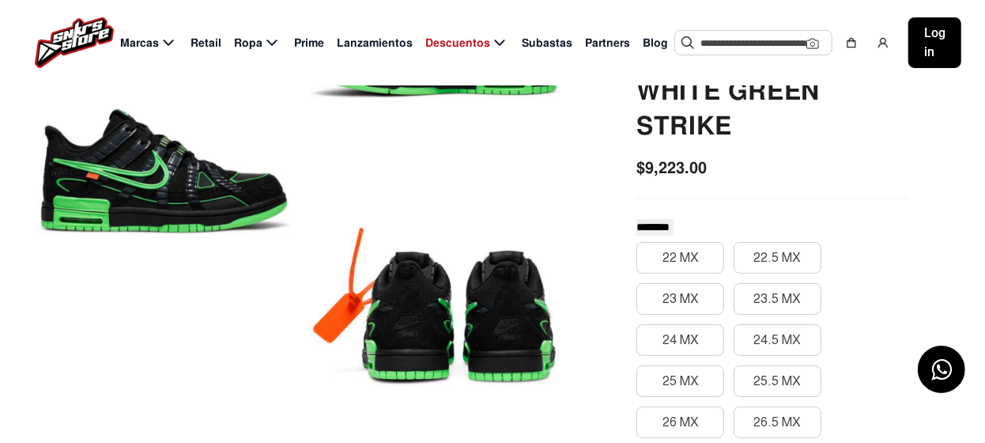
scroll to position [78, 0]
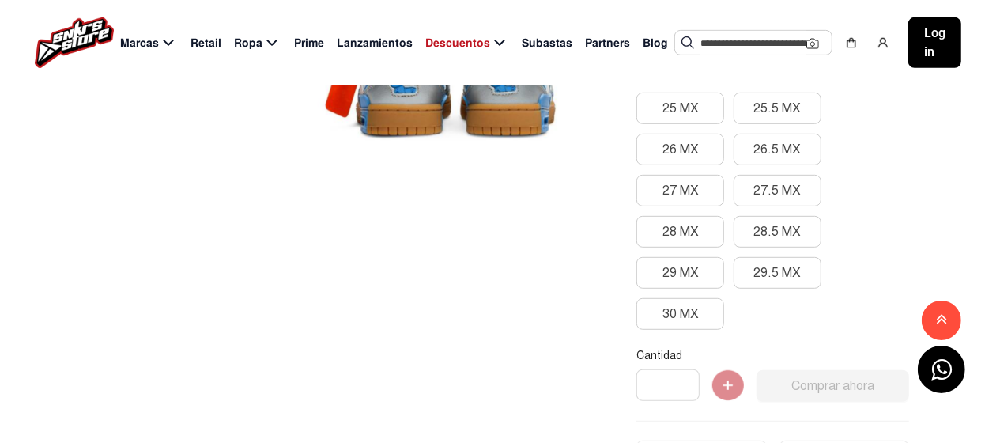
scroll to position [474, 0]
click at [667, 151] on button "26 MX" at bounding box center [681, 150] width 88 height 32
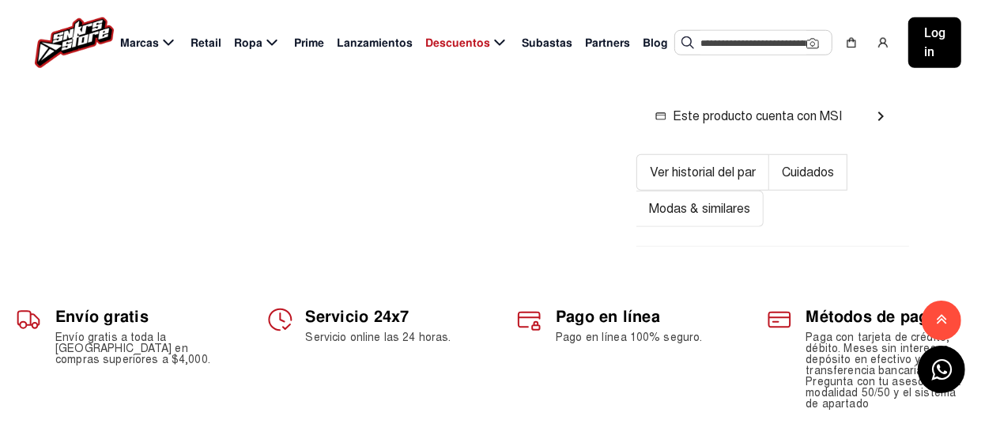
scroll to position [949, 0]
click at [807, 170] on button "Cuidados" at bounding box center [808, 171] width 78 height 36
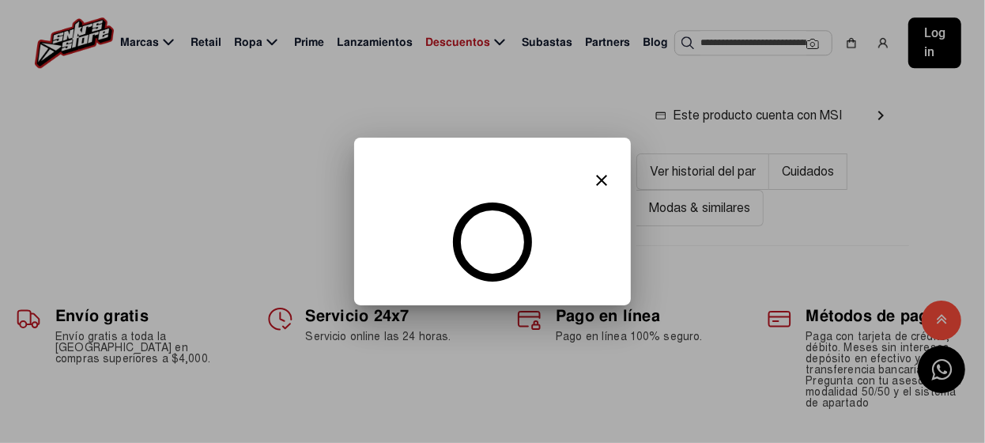
scroll to position [0, 0]
click at [601, 180] on mat-icon "close" at bounding box center [601, 180] width 19 height 19
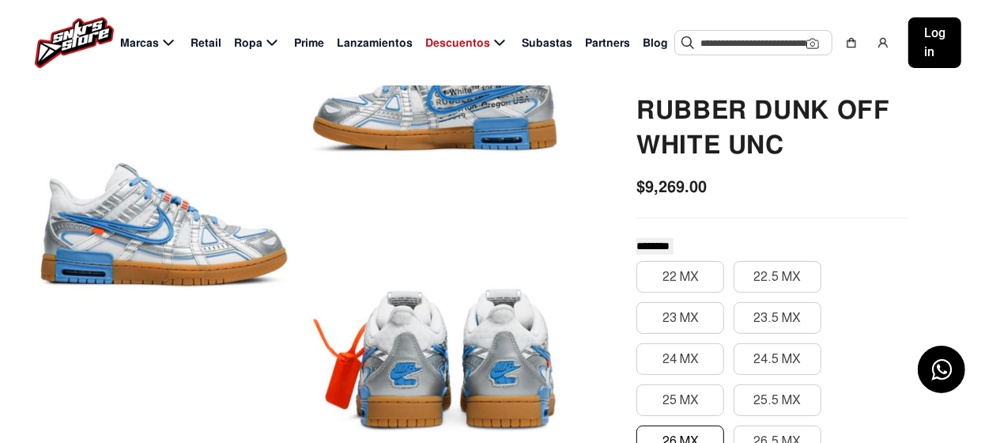
scroll to position [158, 0]
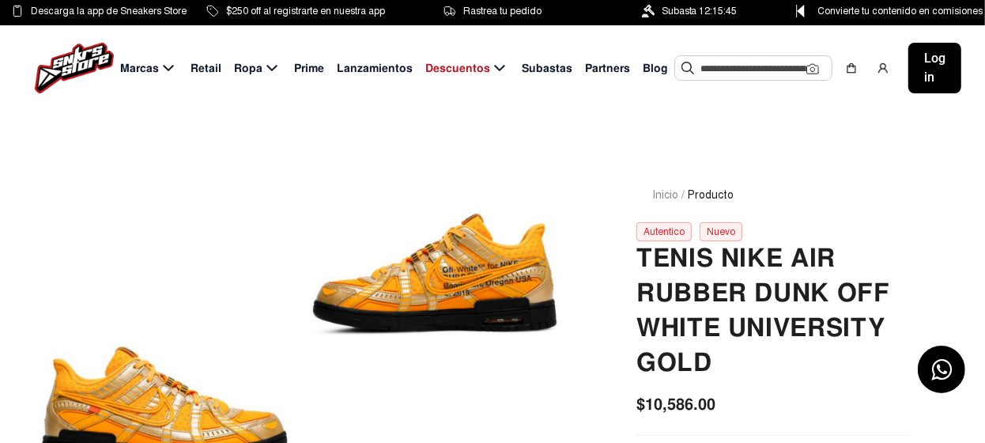
click at [717, 229] on div "Nuevo" at bounding box center [721, 231] width 43 height 19
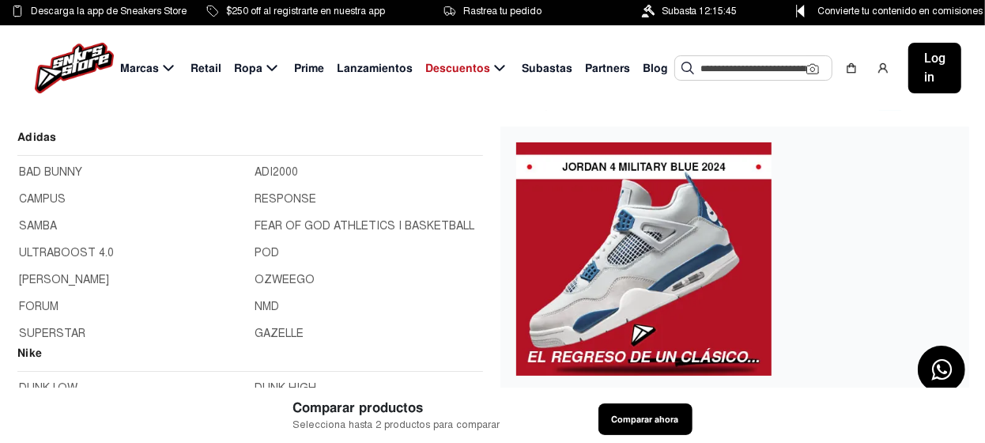
click at [150, 71] on span "Marcas" at bounding box center [139, 68] width 39 height 17
click at [295, 196] on link "RESPONSE" at bounding box center [368, 199] width 227 height 17
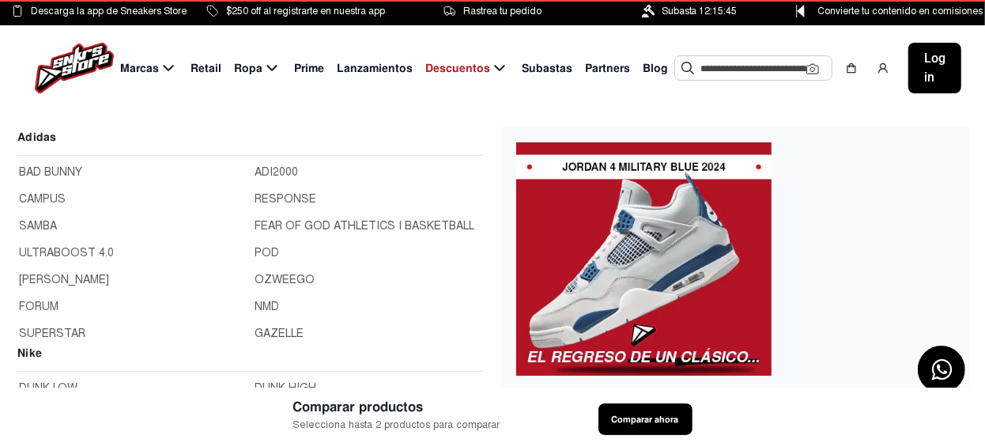
click at [151, 62] on span "Marcas" at bounding box center [139, 68] width 39 height 17
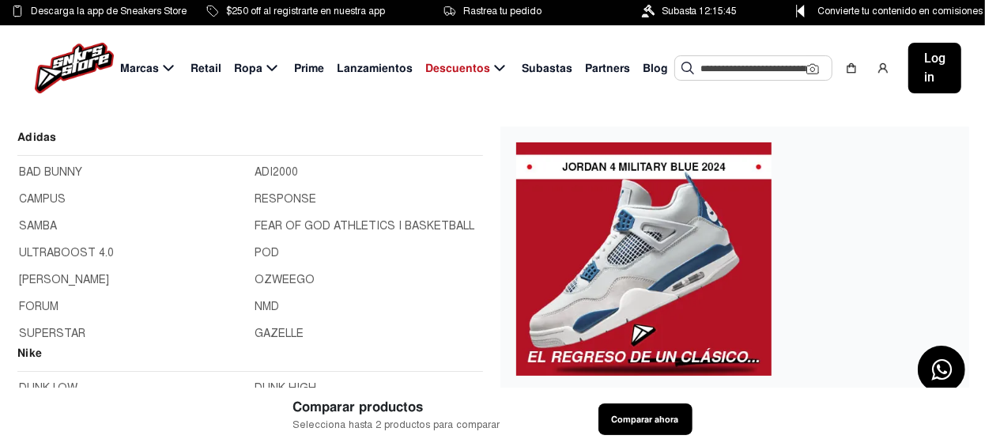
click at [300, 224] on link "FEAR OF GOD ATHLETICS I BASKETBALL" at bounding box center [368, 225] width 227 height 17
click at [153, 69] on span "Marcas" at bounding box center [139, 68] width 39 height 17
click at [265, 251] on link "POD" at bounding box center [368, 252] width 227 height 17
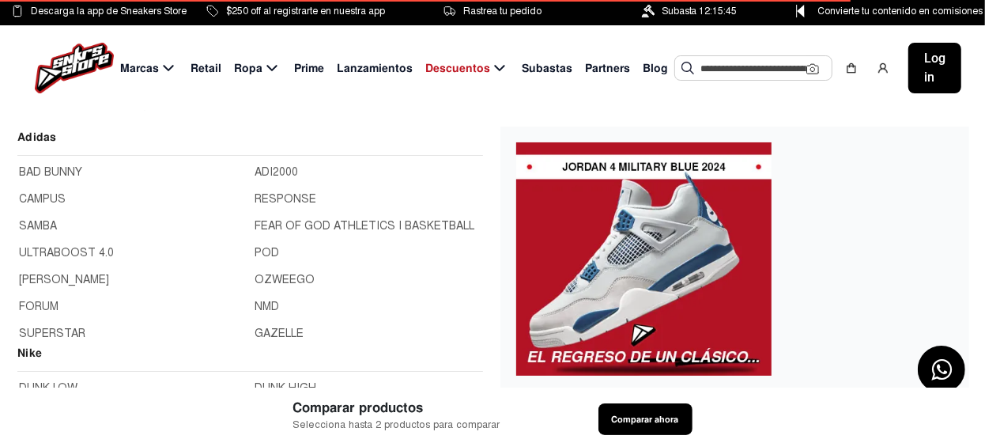
click at [153, 71] on span "Marcas" at bounding box center [139, 68] width 39 height 17
click at [268, 278] on link "OZWEEGO" at bounding box center [368, 279] width 227 height 17
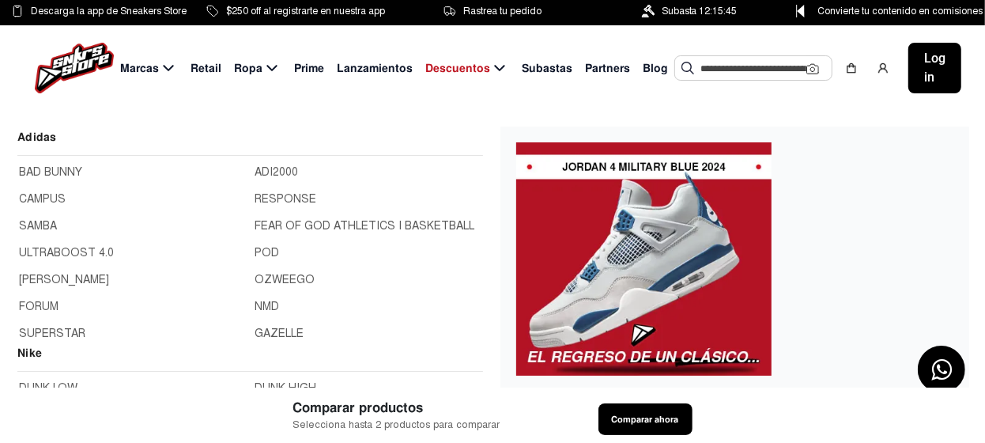
click at [153, 66] on span "Marcas" at bounding box center [139, 68] width 39 height 17
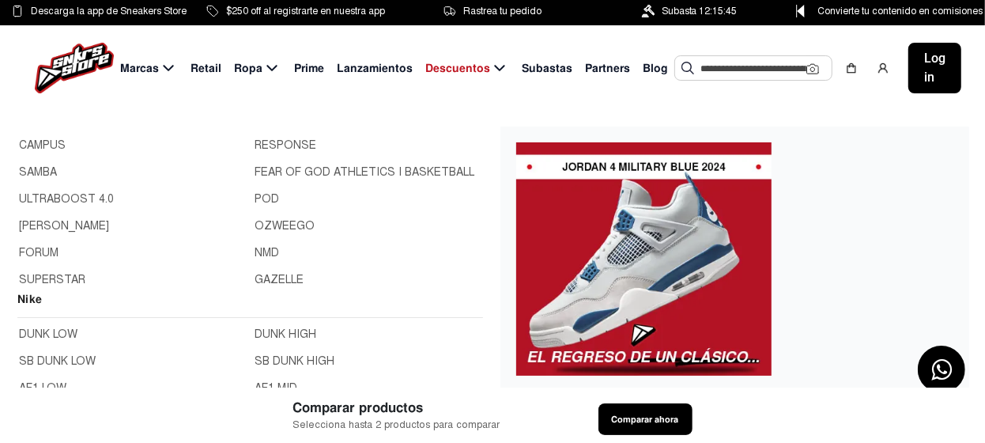
scroll to position [78, 0]
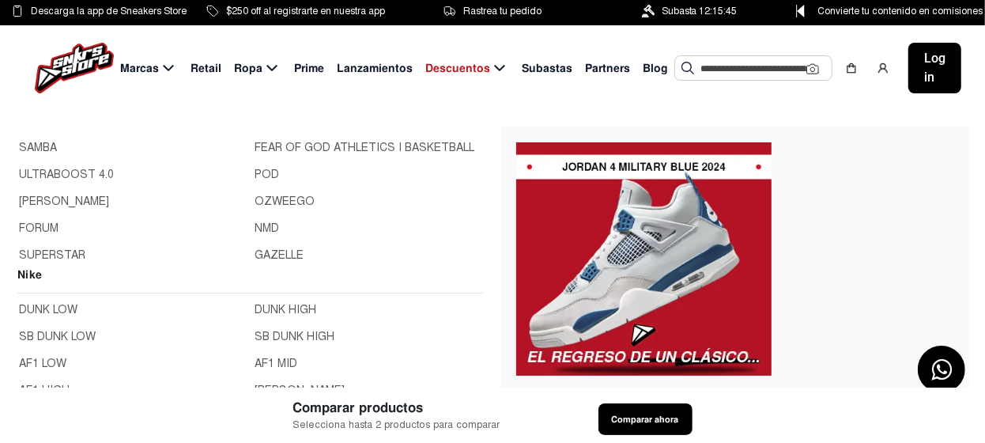
click at [281, 252] on link "GAZELLE" at bounding box center [368, 255] width 227 height 17
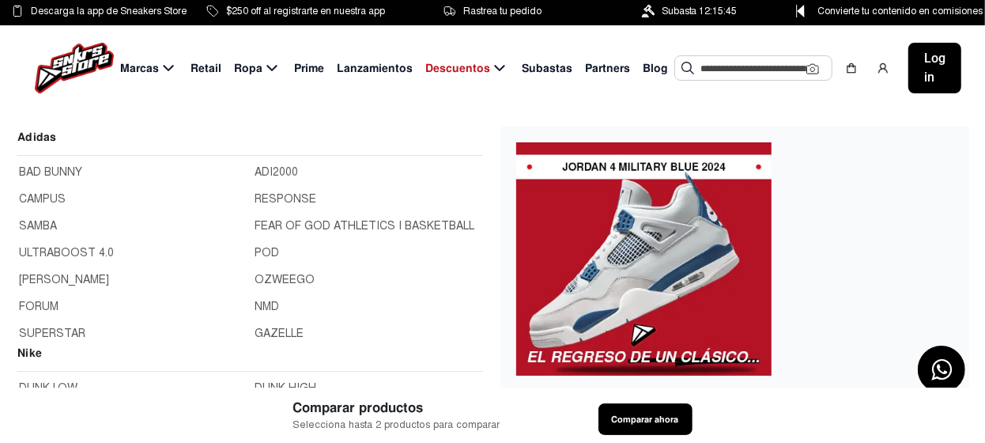
click at [148, 68] on span "Marcas" at bounding box center [139, 68] width 39 height 17
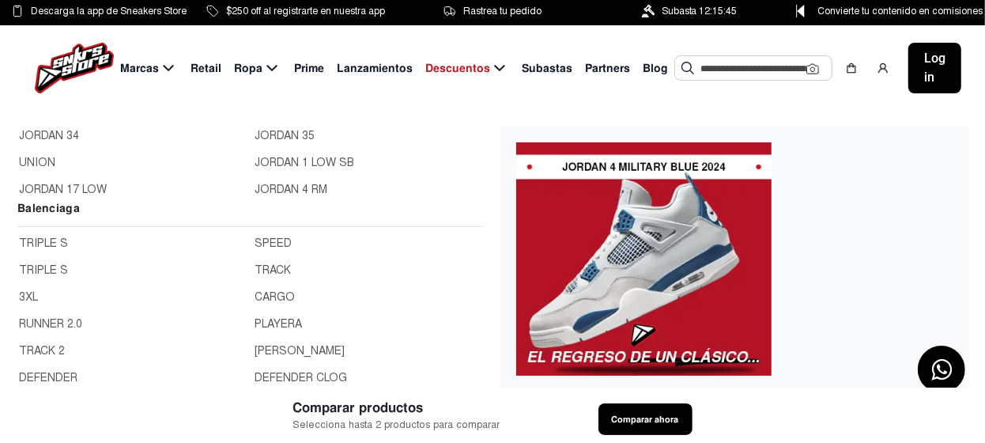
scroll to position [869, 0]
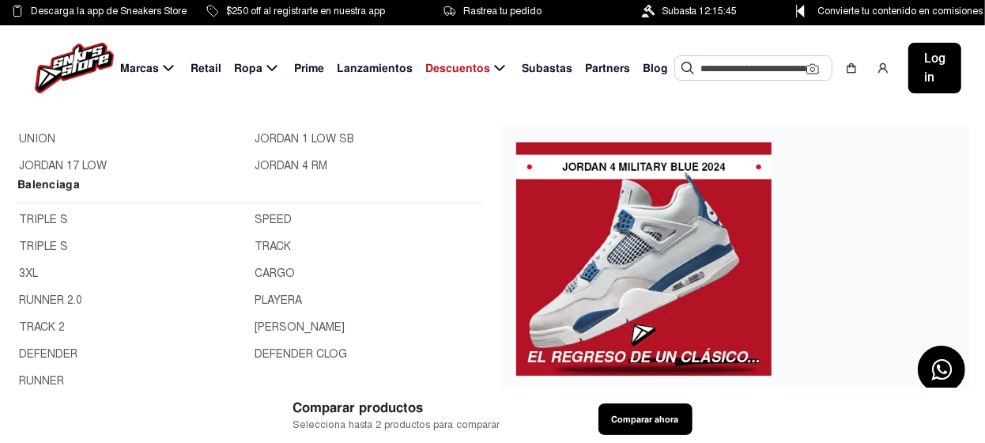
click at [271, 217] on link "SPEED" at bounding box center [368, 219] width 227 height 17
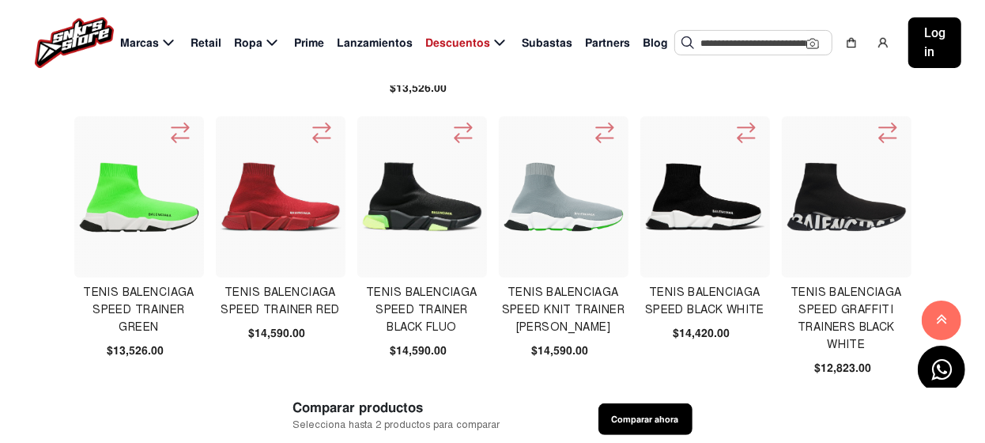
scroll to position [236, 0]
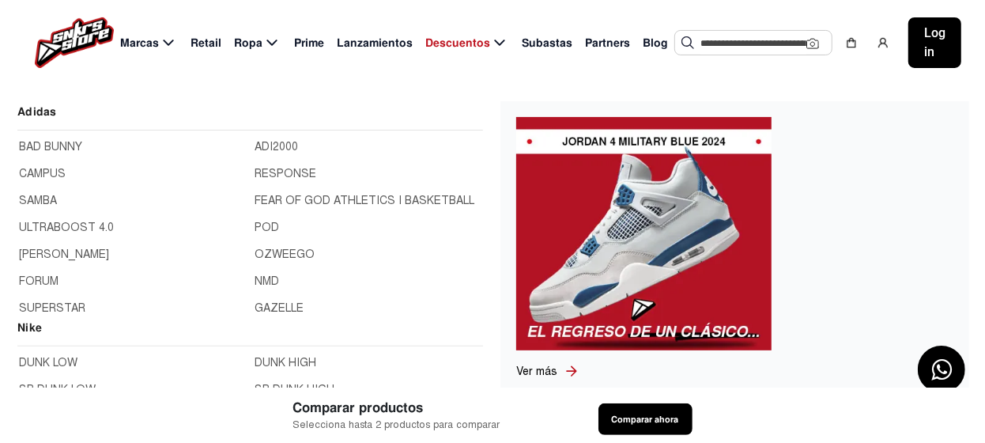
click at [149, 43] on span "Marcas" at bounding box center [139, 43] width 39 height 17
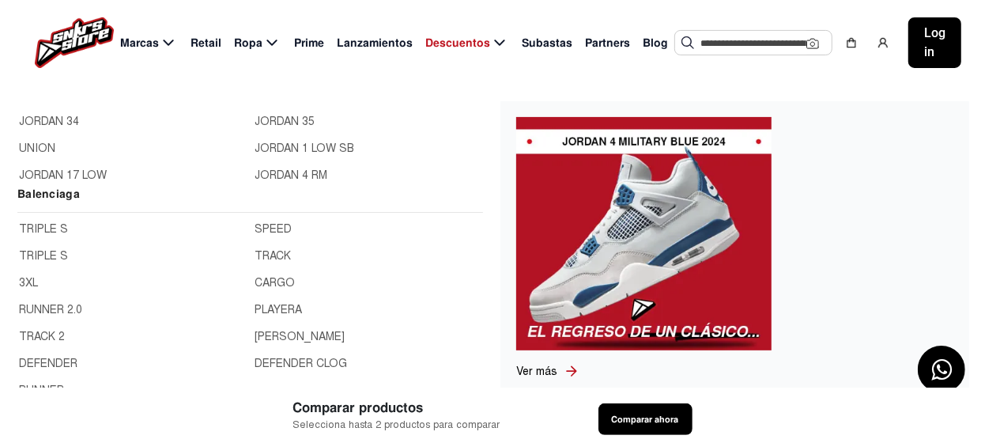
scroll to position [869, 0]
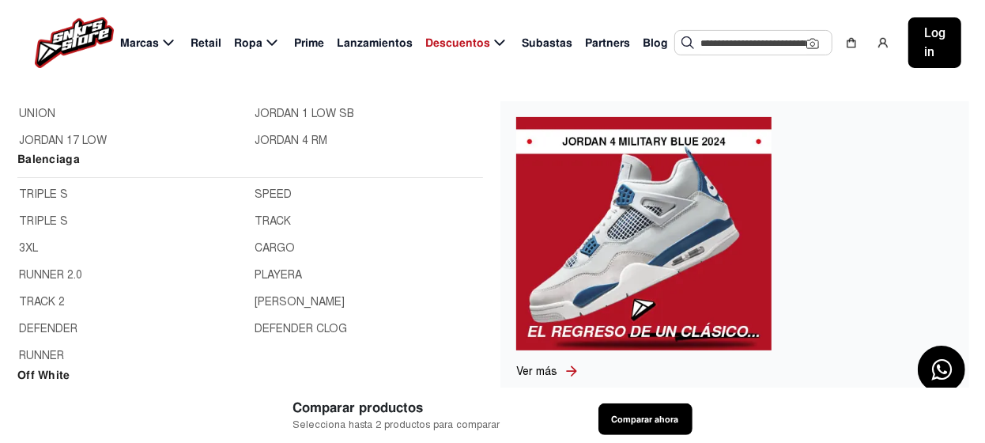
click at [256, 274] on link "PLAYERA" at bounding box center [368, 274] width 227 height 17
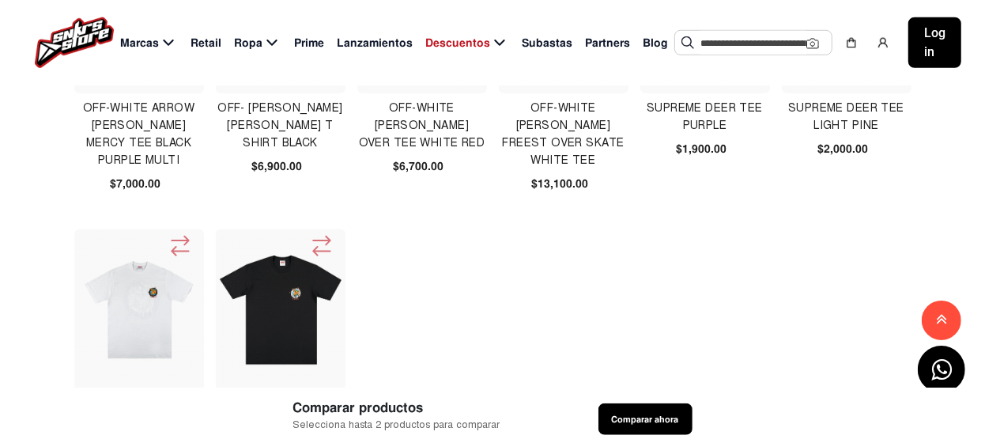
scroll to position [869, 0]
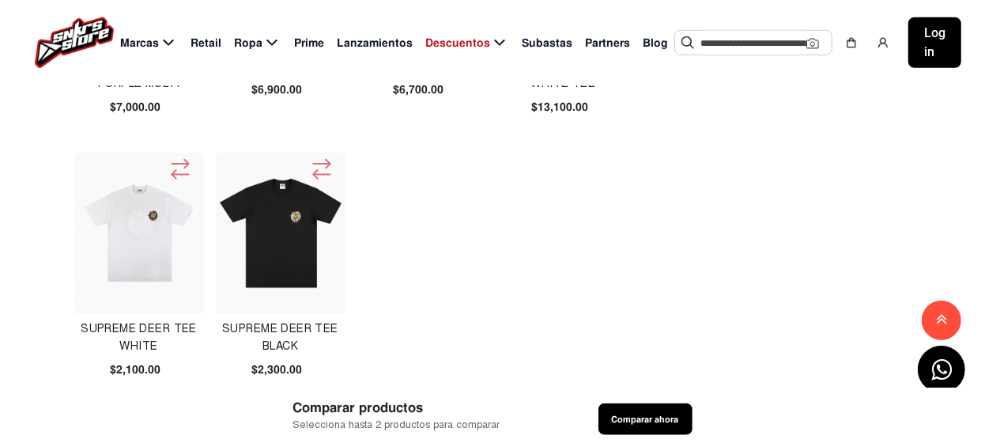
click at [153, 227] on img at bounding box center [139, 233] width 122 height 122
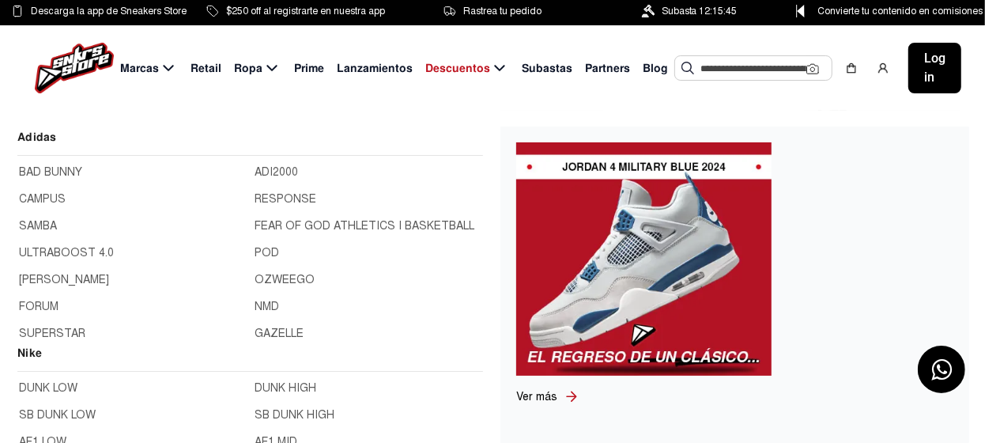
click at [134, 66] on span "Marcas" at bounding box center [139, 68] width 39 height 17
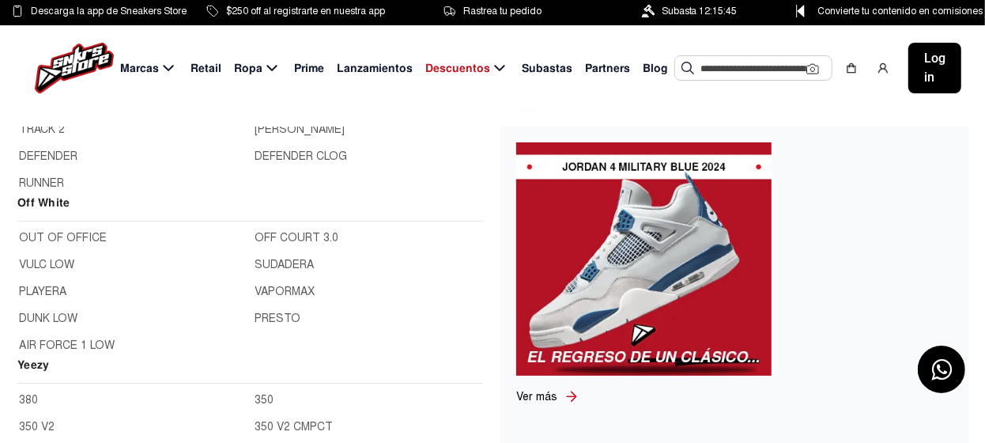
scroll to position [988, 0]
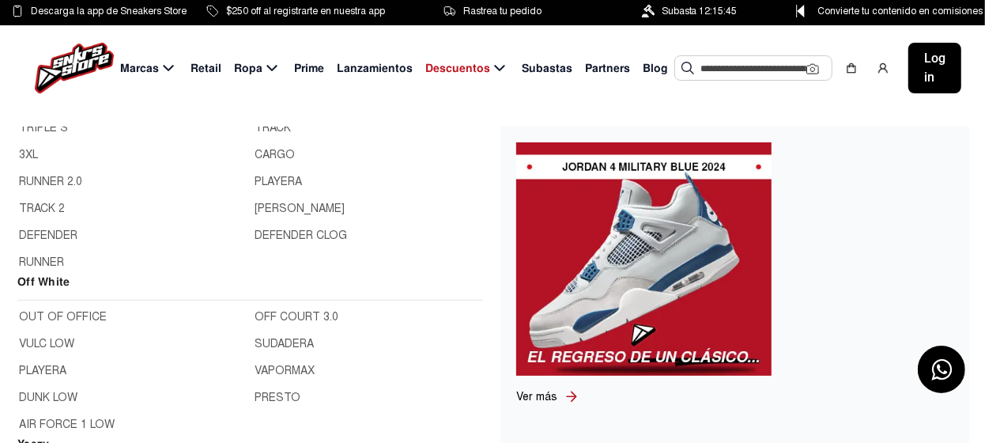
click at [81, 312] on link "OUT OF OFFICE" at bounding box center [132, 316] width 227 height 17
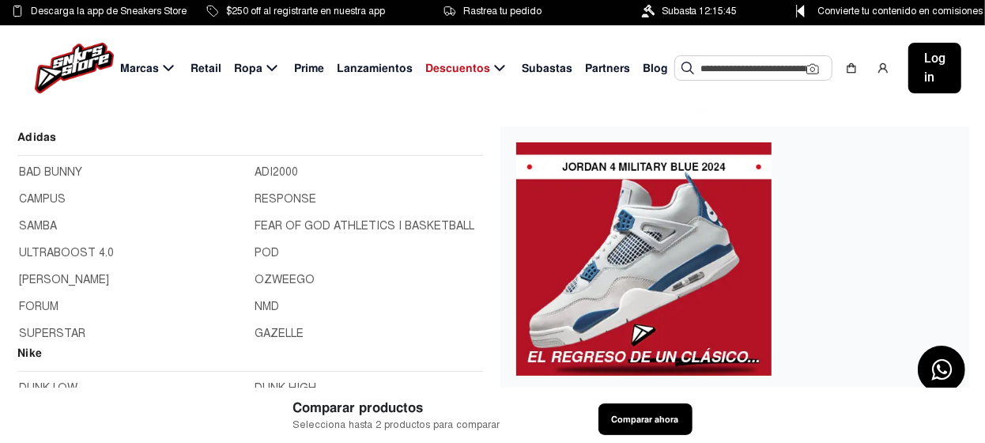
click at [164, 69] on icon at bounding box center [168, 69] width 19 height 20
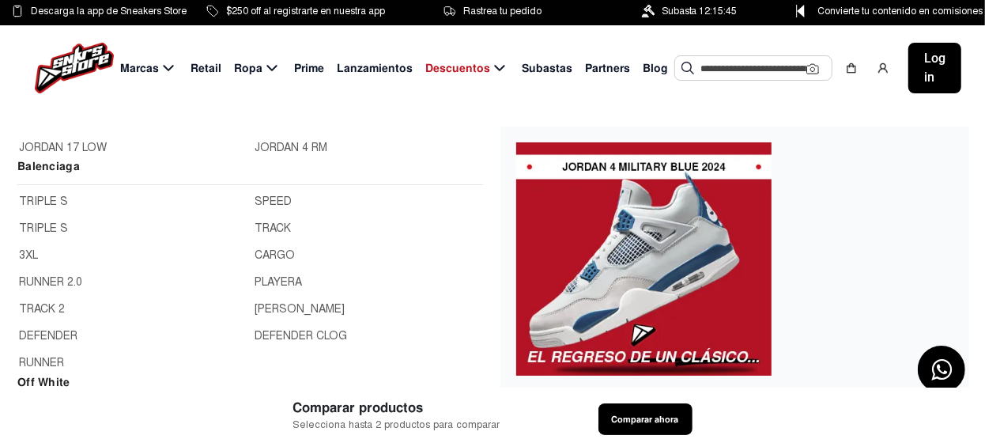
scroll to position [1028, 0]
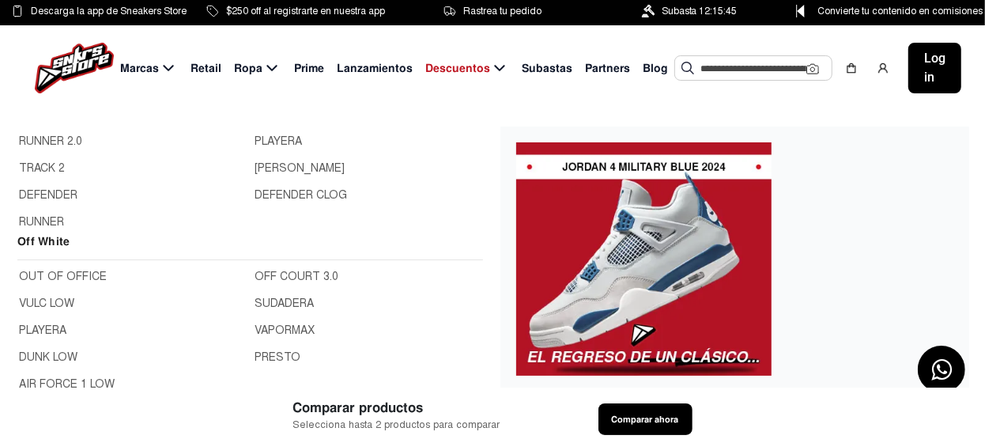
click at [52, 302] on link "VULC LOW" at bounding box center [132, 303] width 227 height 17
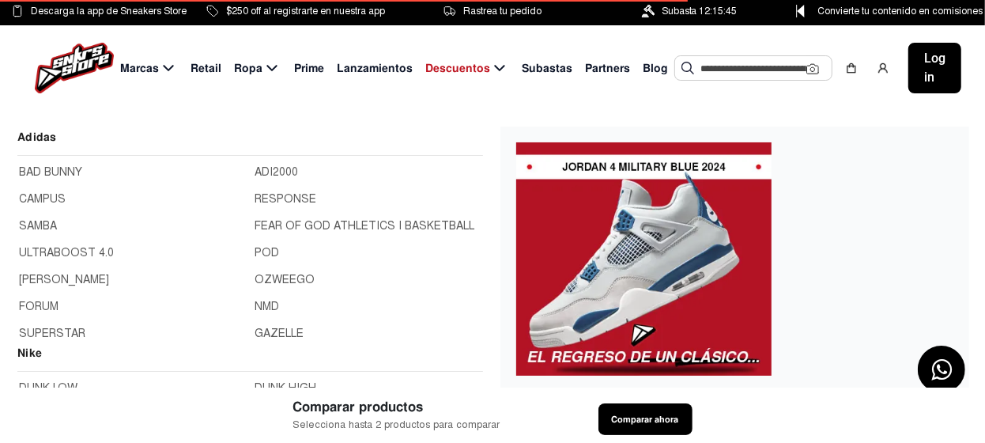
click at [157, 70] on span "Marcas" at bounding box center [139, 68] width 39 height 17
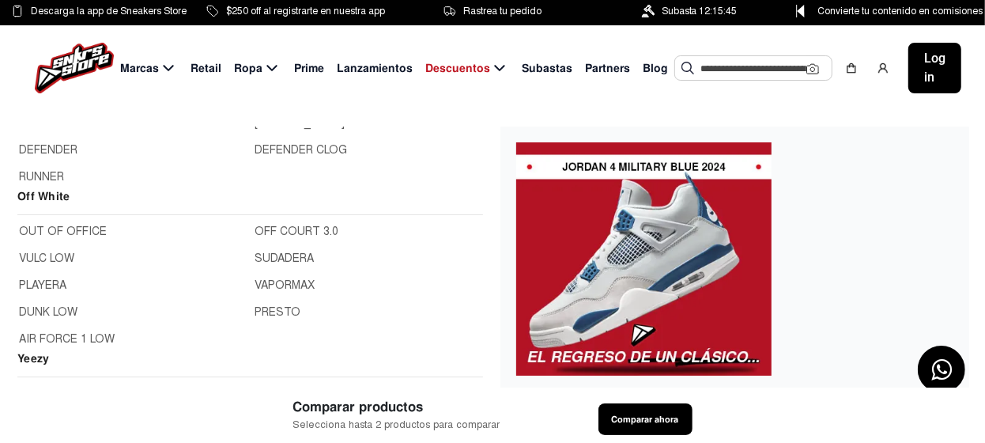
scroll to position [1091, 0]
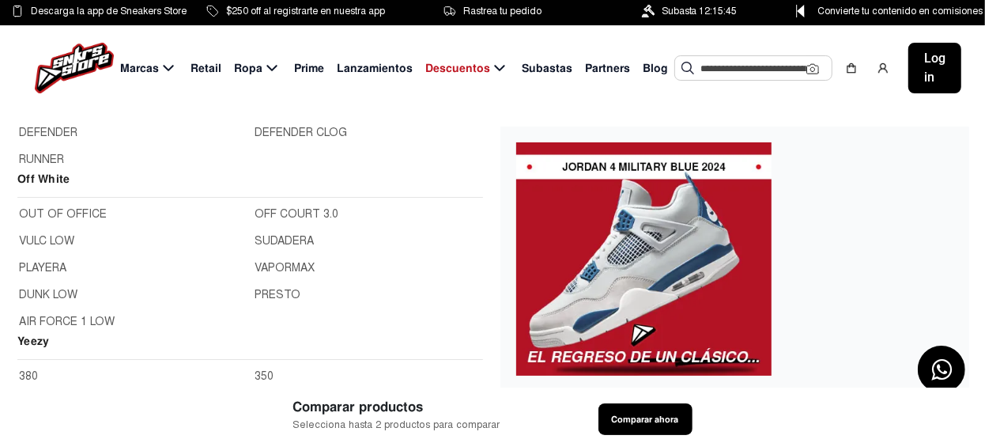
click at [50, 263] on link "PLAYERA" at bounding box center [132, 267] width 227 height 17
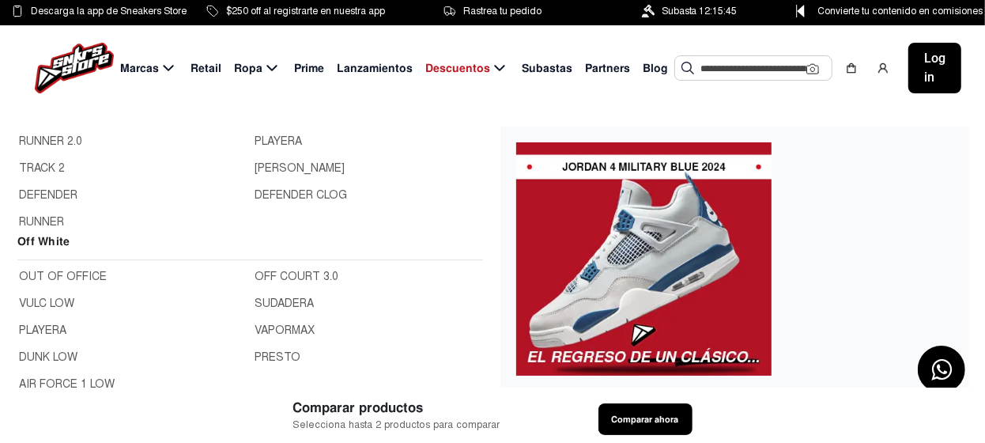
scroll to position [1106, 0]
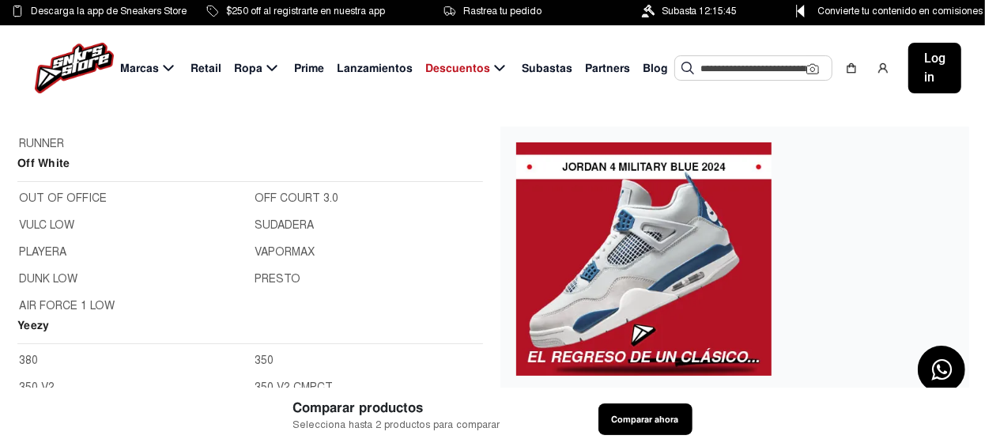
click at [58, 275] on link "DUNK LOW" at bounding box center [132, 278] width 227 height 17
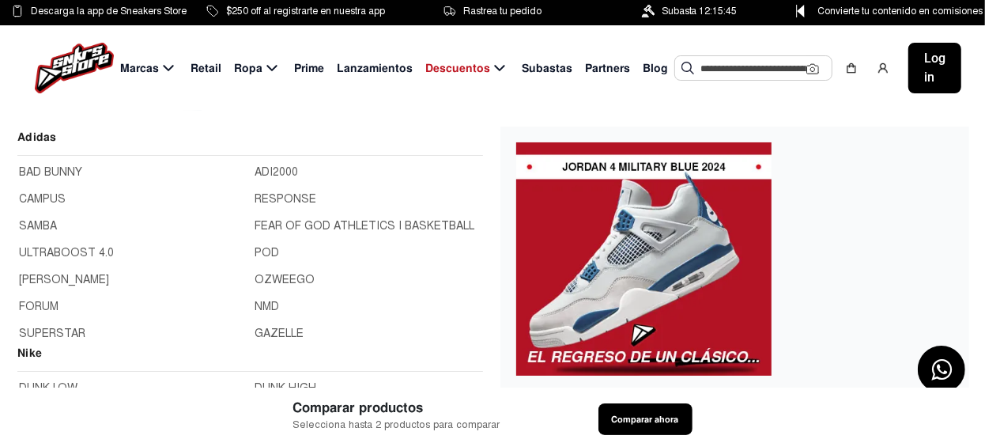
click at [146, 71] on span "Marcas" at bounding box center [139, 68] width 39 height 17
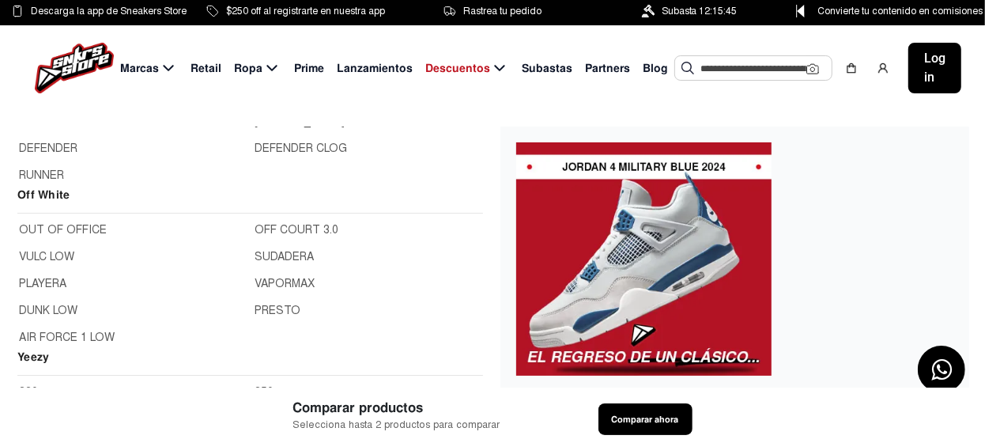
scroll to position [1106, 0]
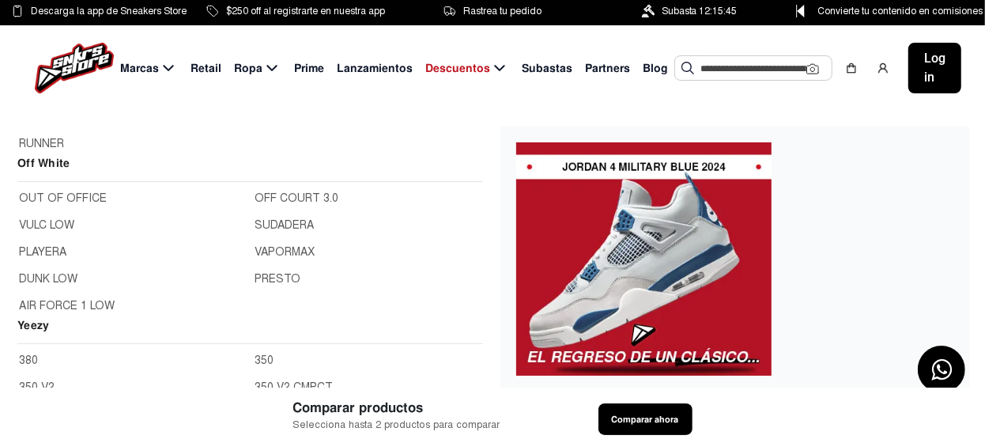
click at [62, 275] on link "DUNK LOW" at bounding box center [132, 278] width 227 height 17
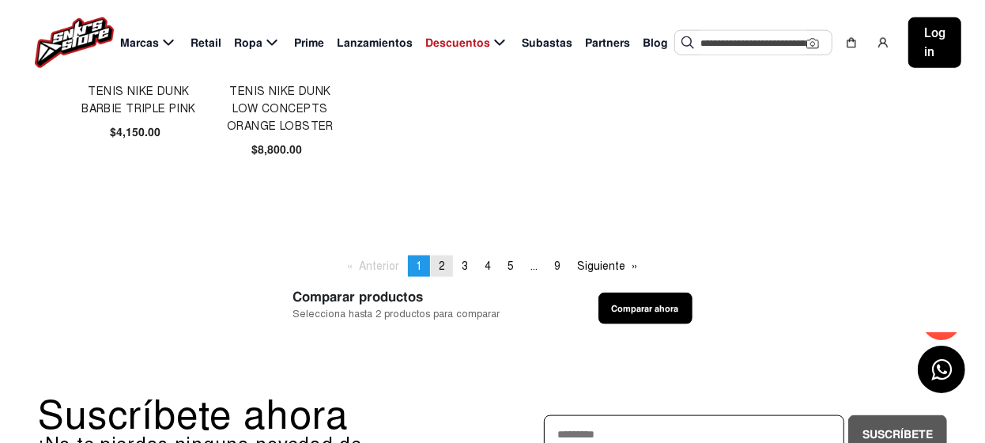
click at [440, 261] on span "2" at bounding box center [442, 265] width 6 height 13
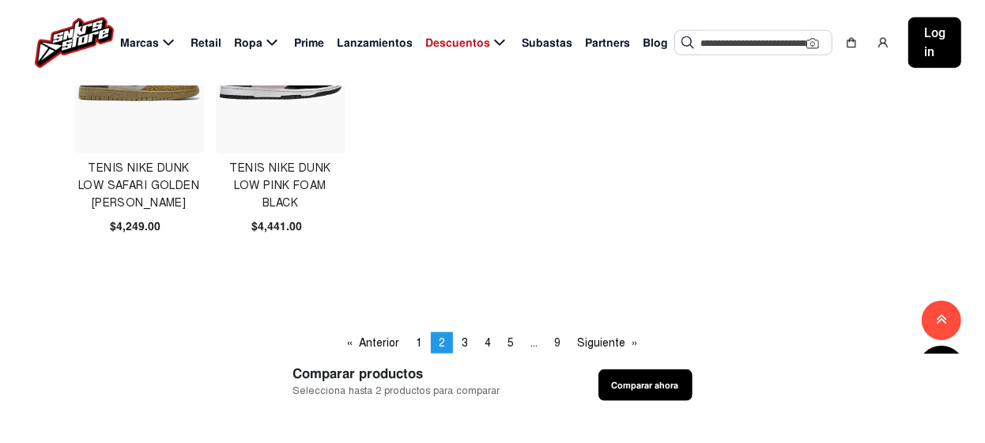
scroll to position [1106, 0]
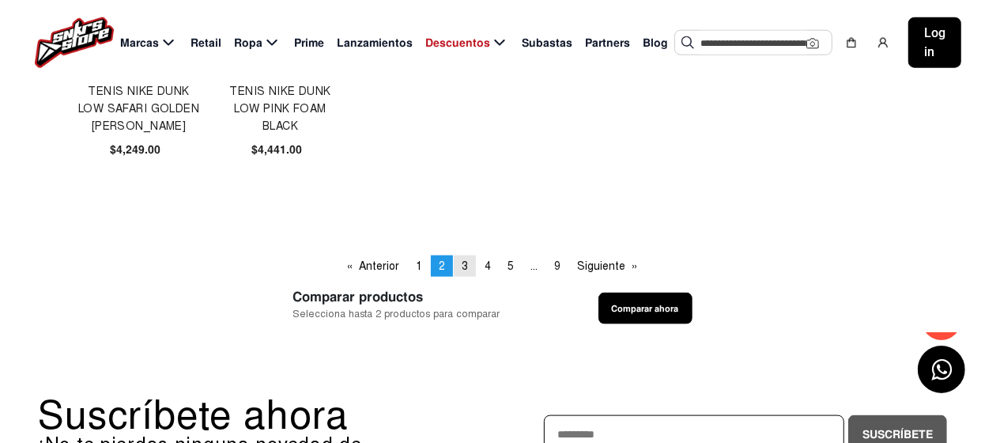
click at [463, 260] on span "3" at bounding box center [465, 265] width 6 height 13
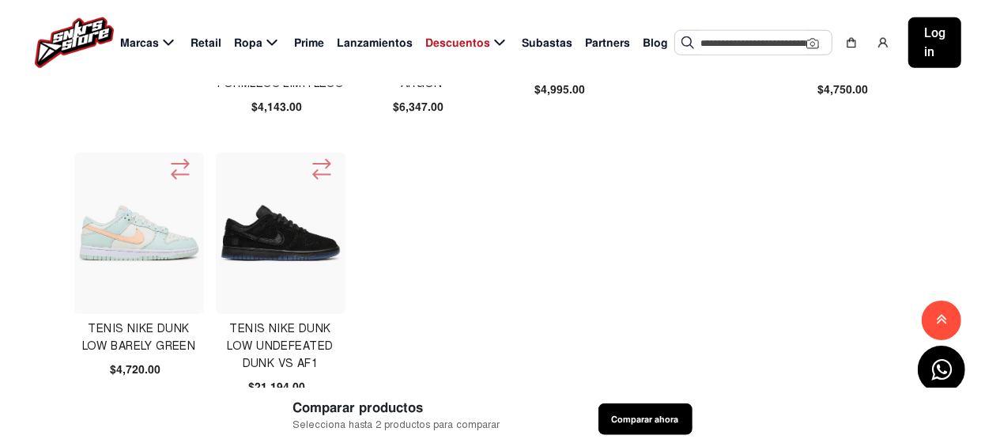
scroll to position [1028, 0]
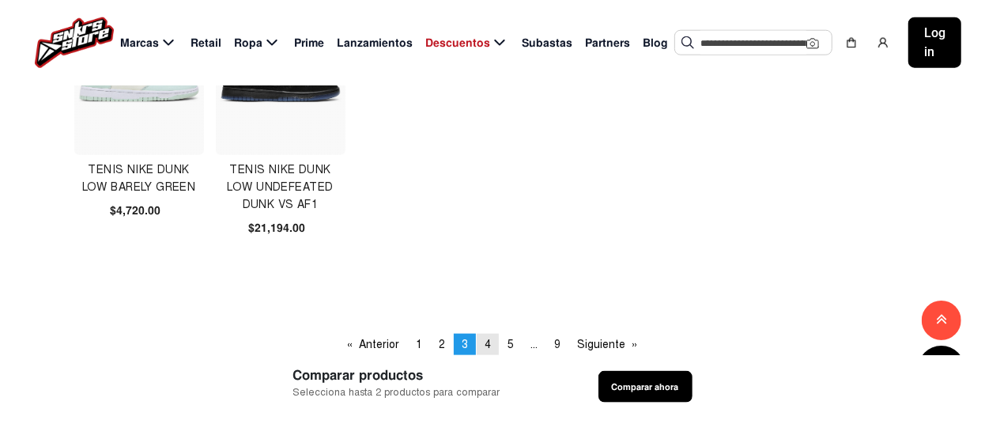
click at [486, 343] on span "4" at bounding box center [488, 344] width 6 height 13
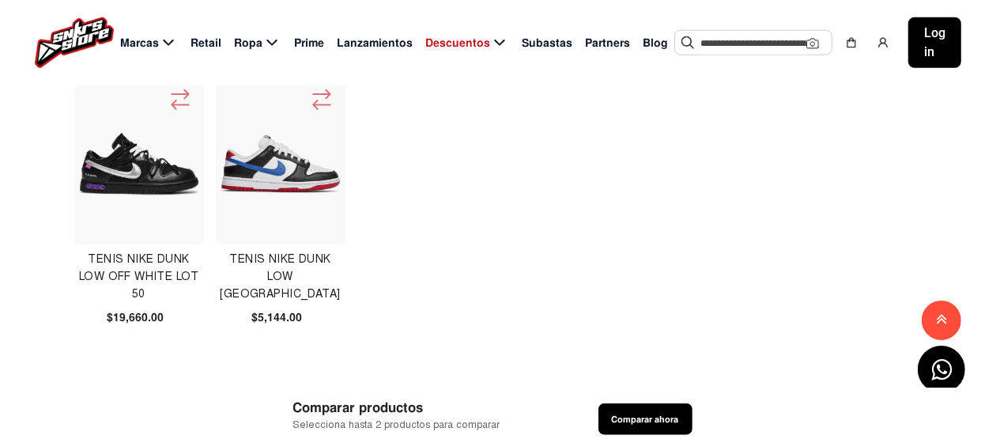
scroll to position [1106, 0]
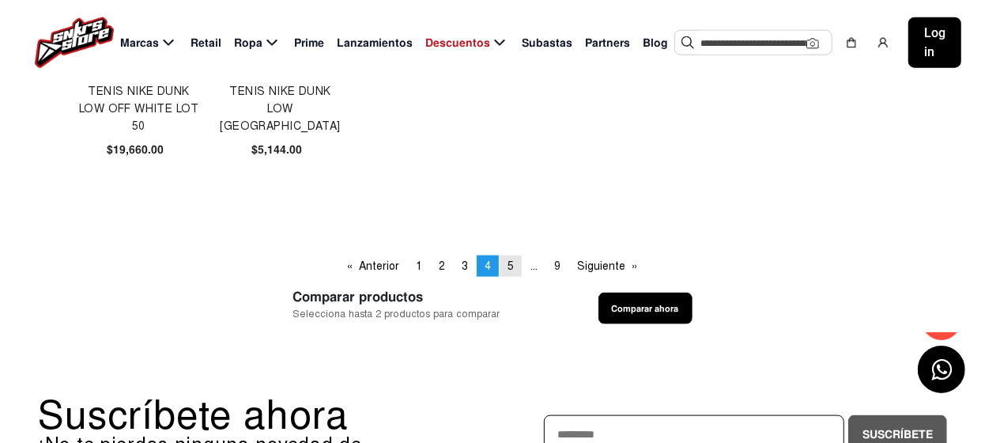
click at [509, 266] on span "5" at bounding box center [511, 265] width 6 height 13
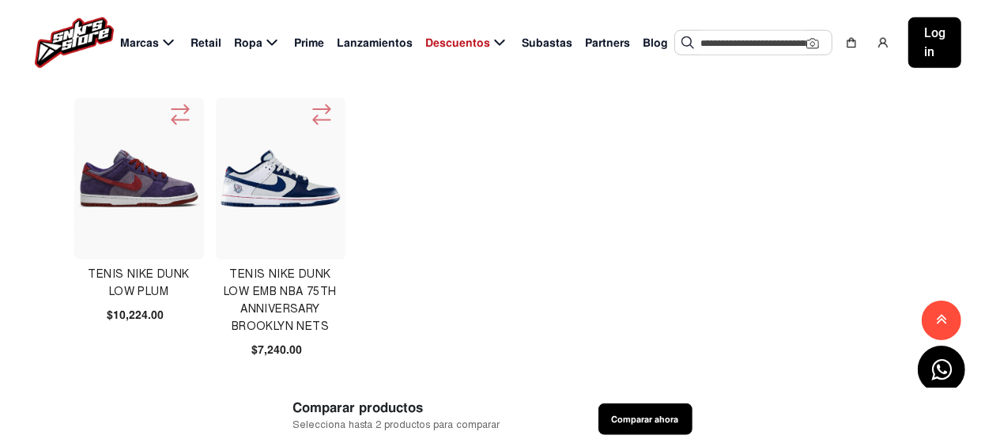
scroll to position [949, 0]
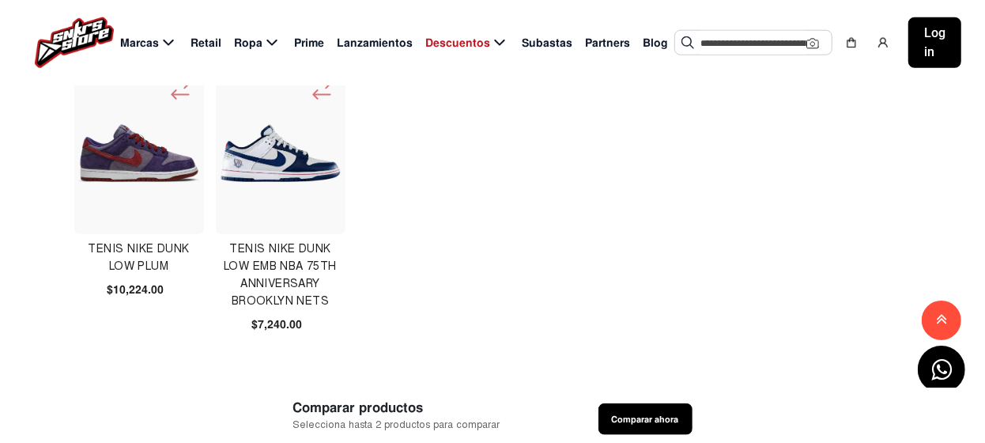
click at [276, 161] on img at bounding box center [281, 153] width 122 height 60
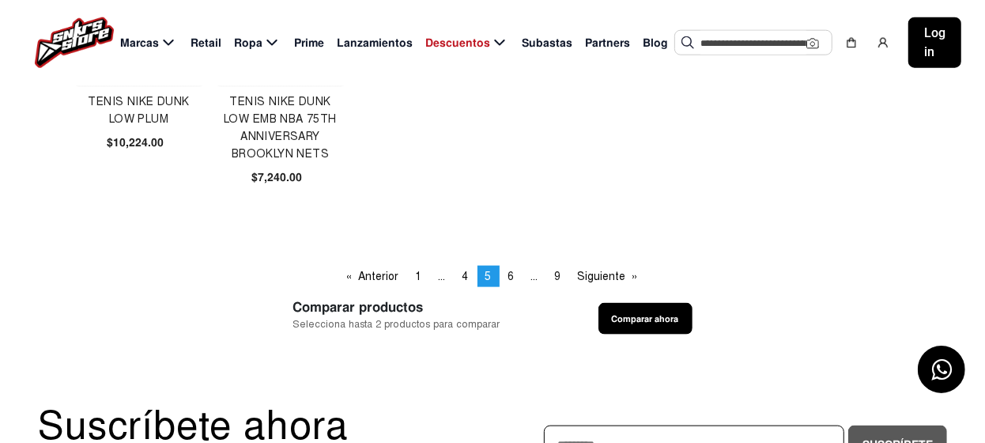
scroll to position [1106, 0]
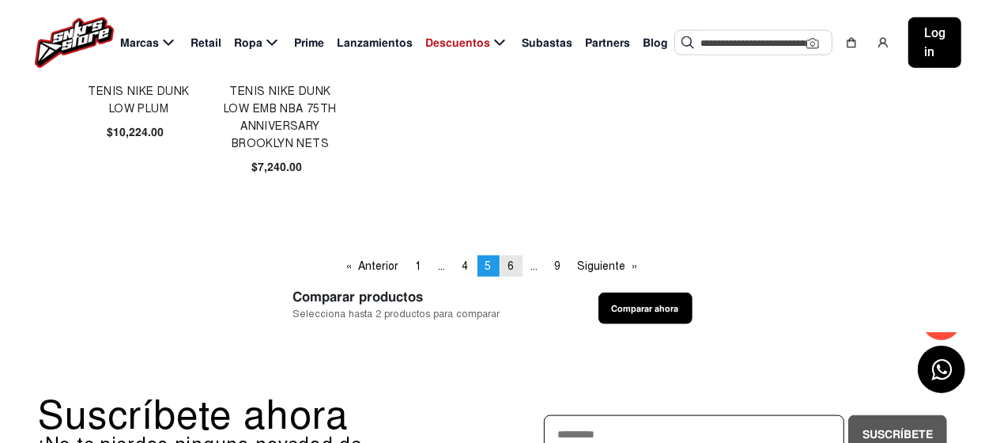
click at [508, 264] on span "6" at bounding box center [511, 265] width 6 height 13
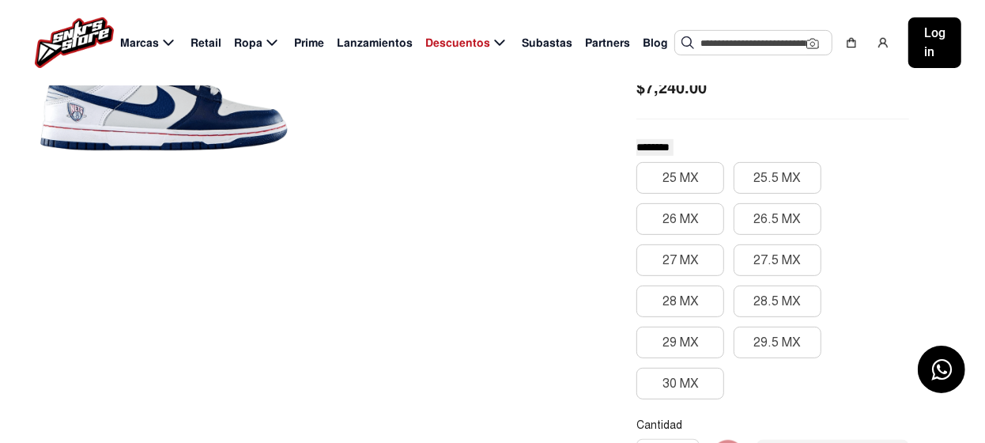
scroll to position [158, 0]
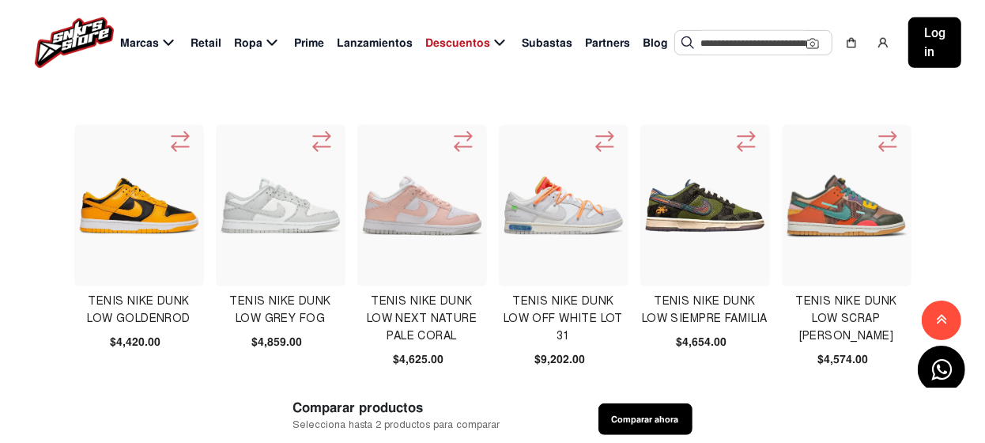
scroll to position [633, 0]
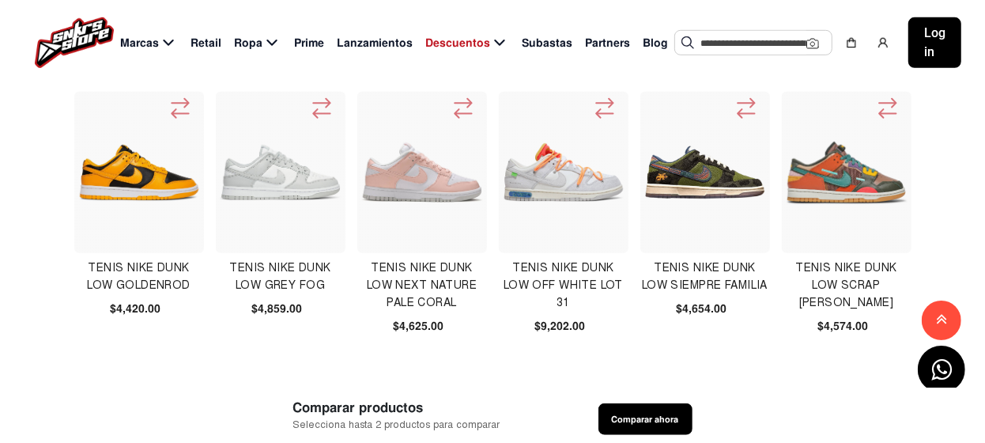
click at [128, 178] on img at bounding box center [139, 173] width 122 height 58
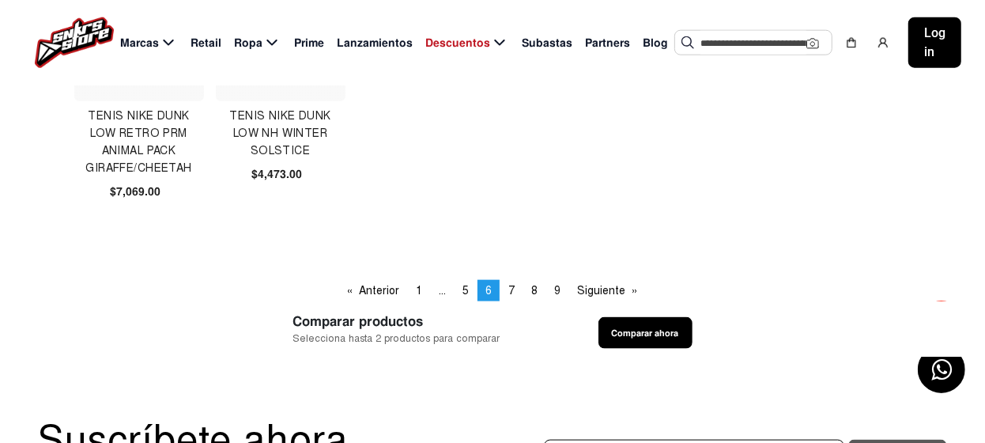
scroll to position [1106, 0]
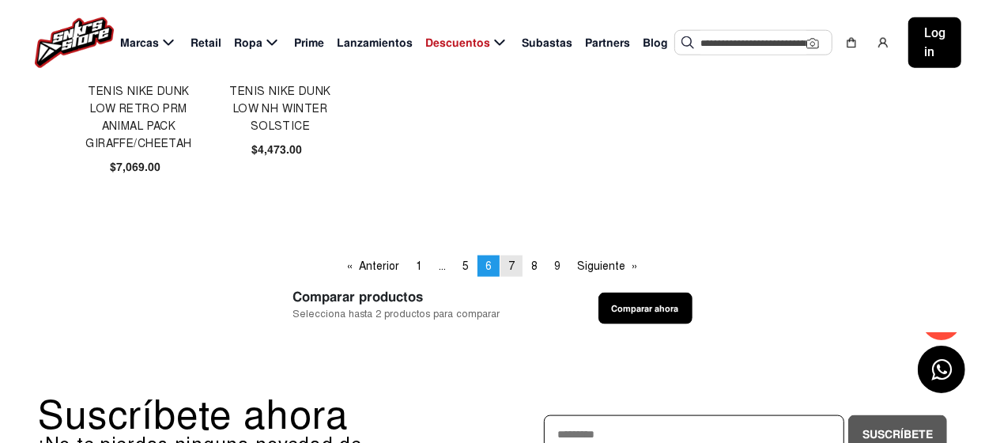
click at [513, 263] on span "7" at bounding box center [511, 265] width 6 height 13
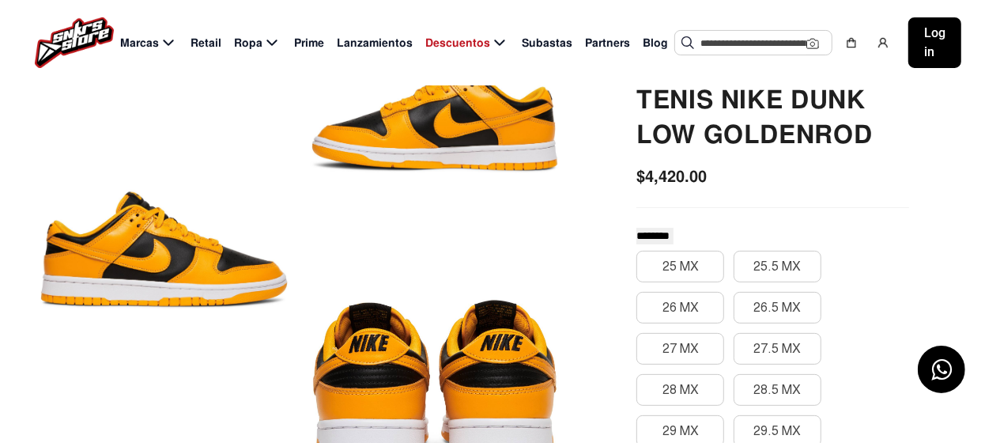
scroll to position [78, 0]
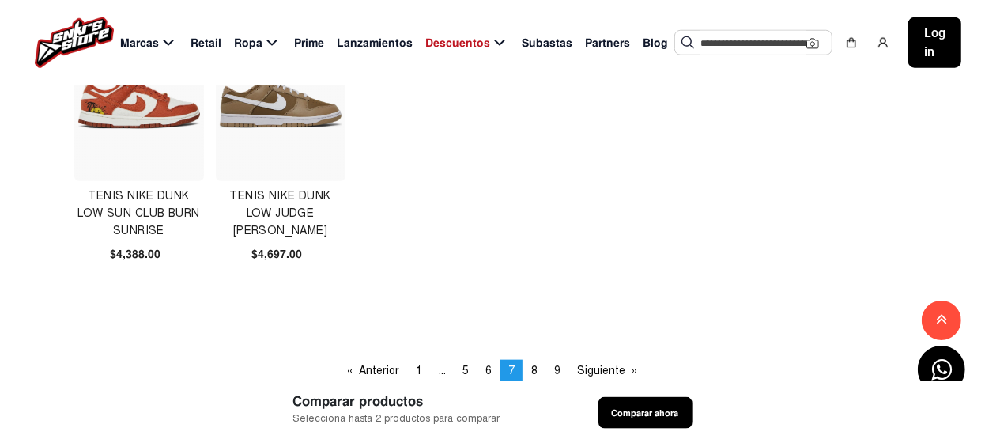
scroll to position [1028, 0]
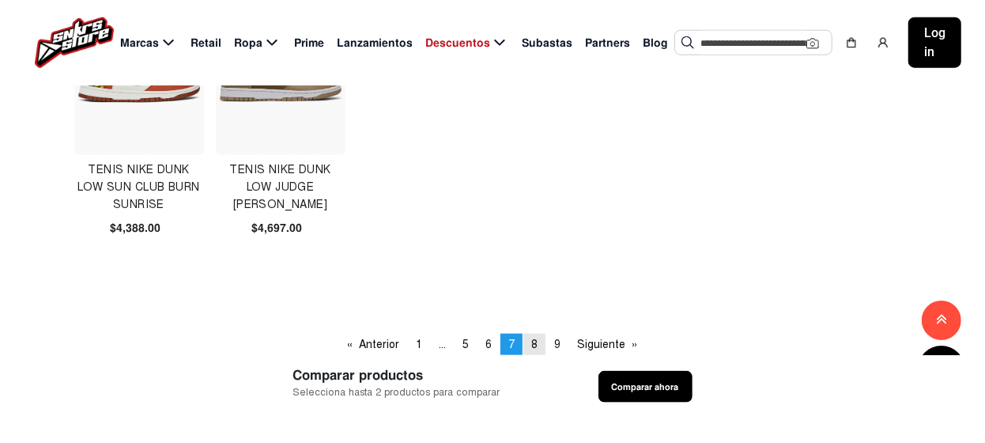
click at [536, 346] on span "8" at bounding box center [534, 344] width 6 height 13
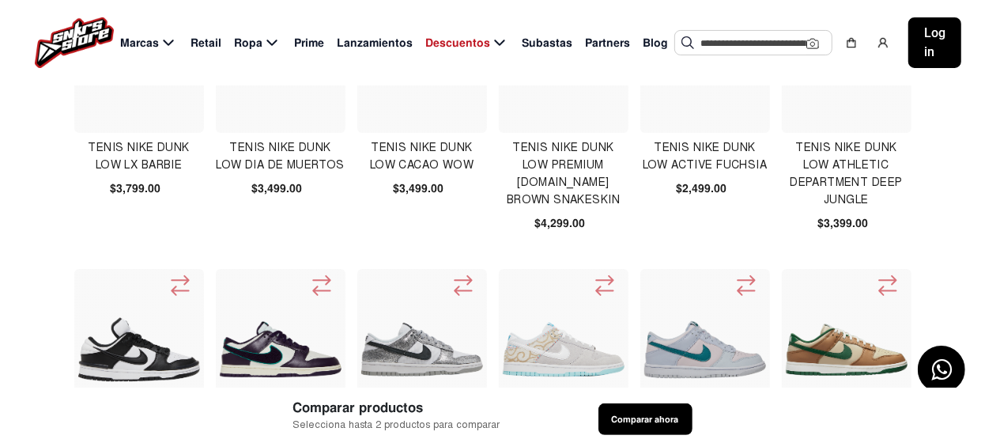
scroll to position [236, 0]
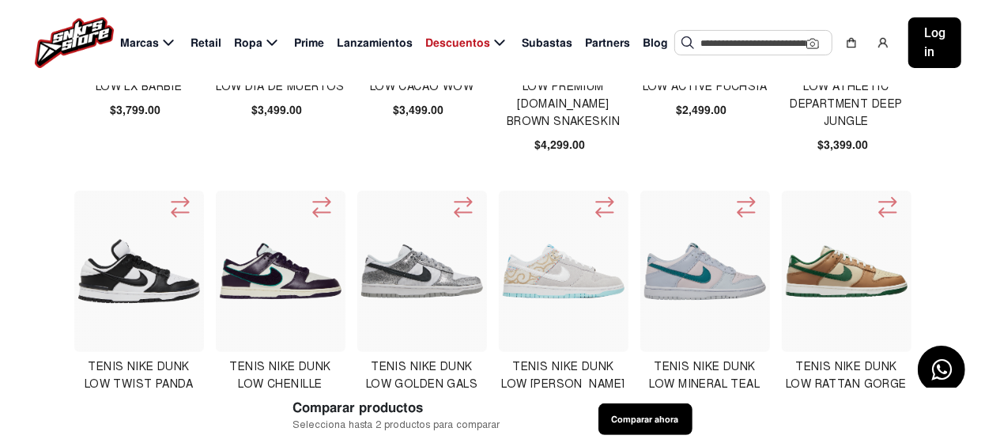
click at [284, 274] on img at bounding box center [281, 271] width 122 height 122
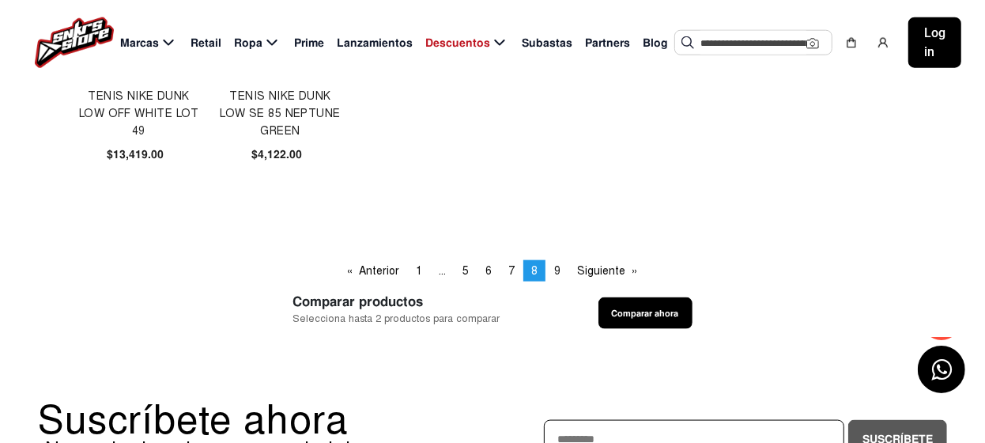
scroll to position [1106, 0]
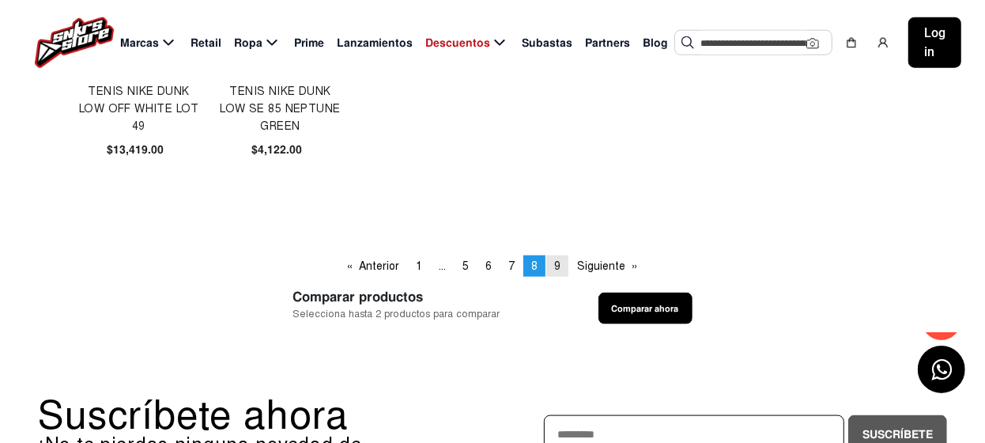
click at [557, 264] on span "9" at bounding box center [557, 265] width 6 height 13
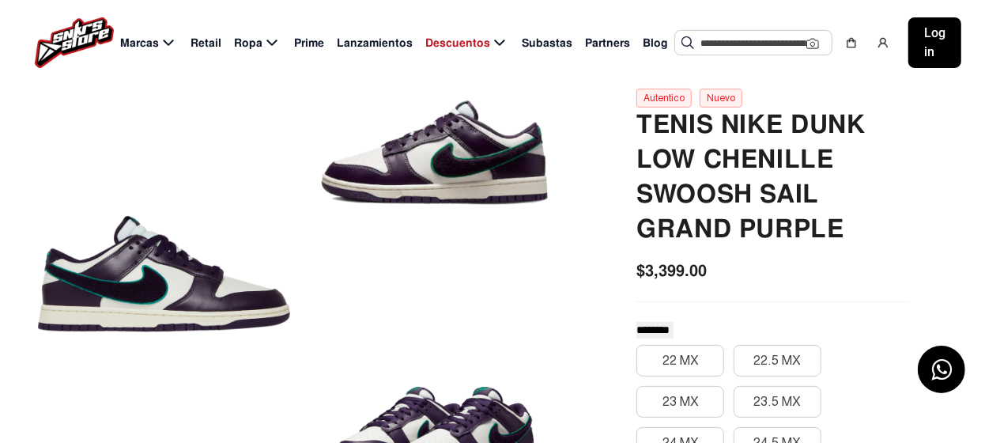
scroll to position [158, 0]
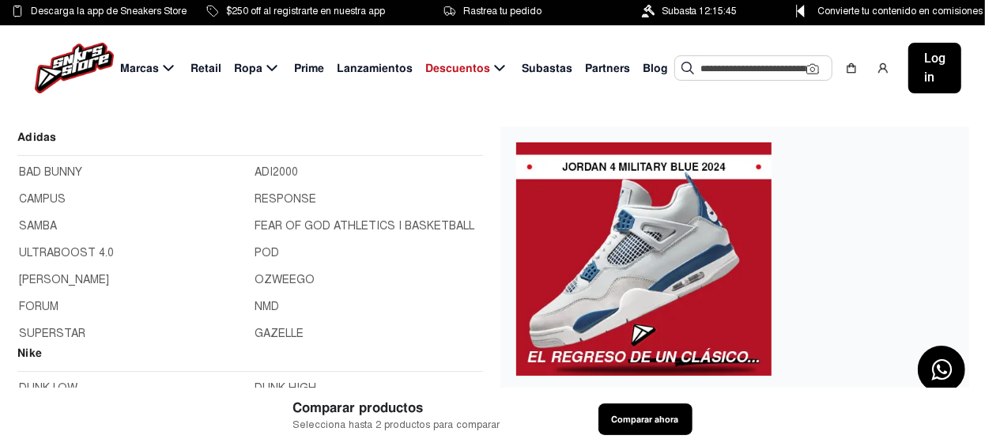
click at [161, 66] on icon at bounding box center [168, 69] width 19 height 20
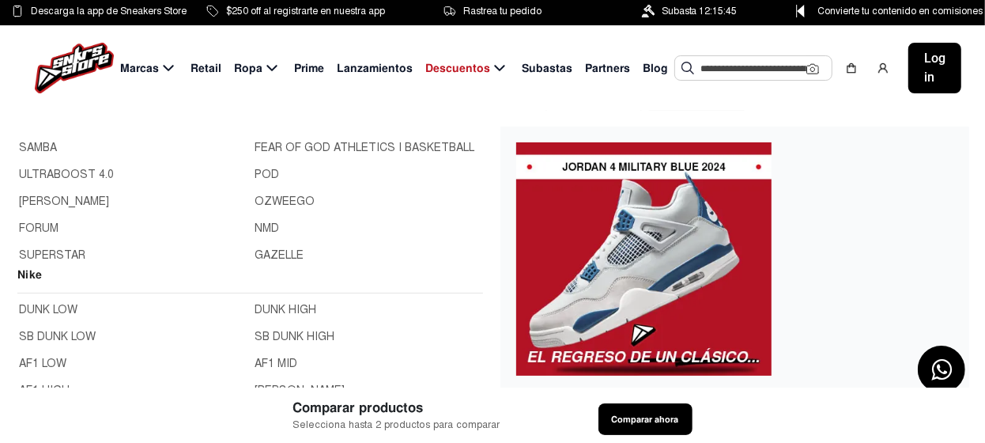
scroll to position [158, 0]
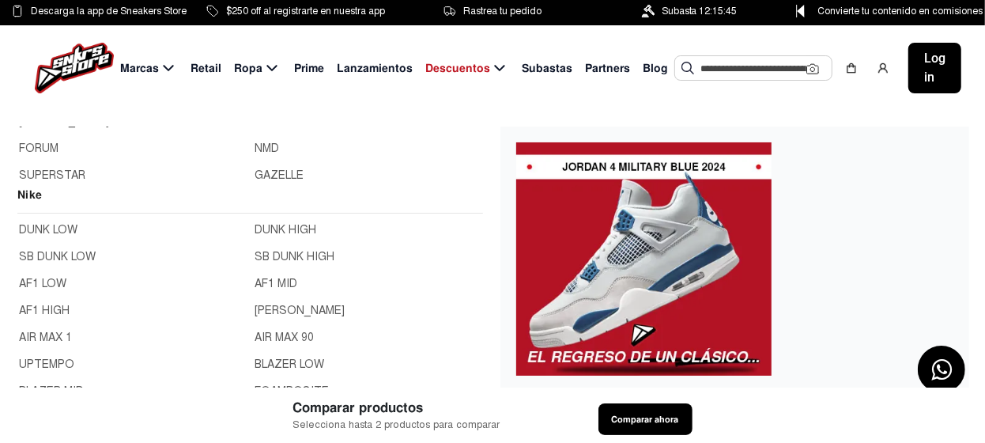
click at [57, 229] on link "DUNK LOW" at bounding box center [132, 229] width 227 height 17
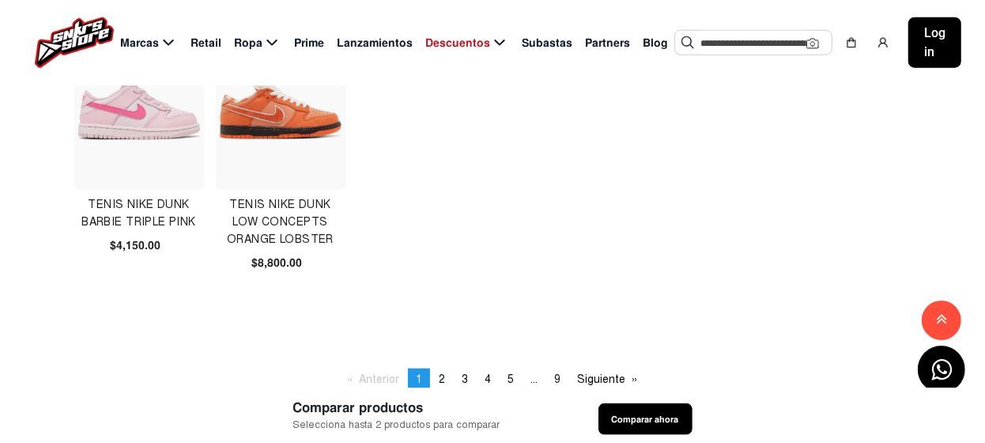
scroll to position [1028, 0]
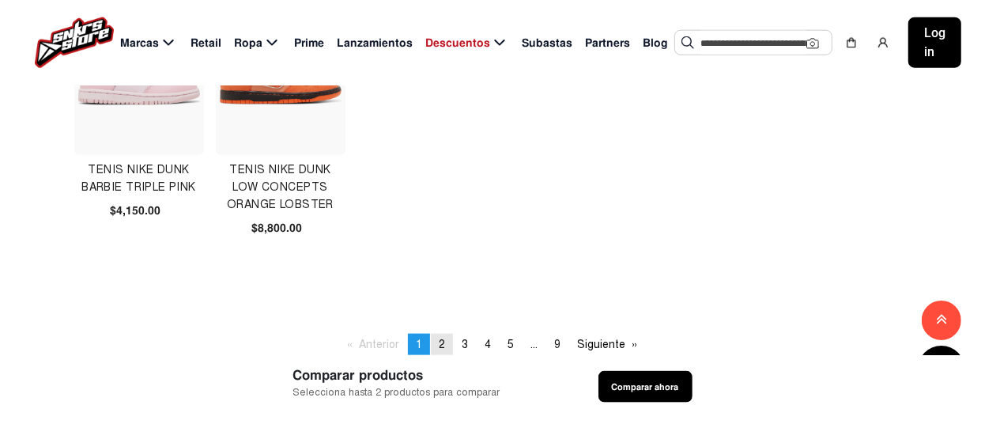
click at [439, 344] on span "2" at bounding box center [442, 344] width 6 height 13
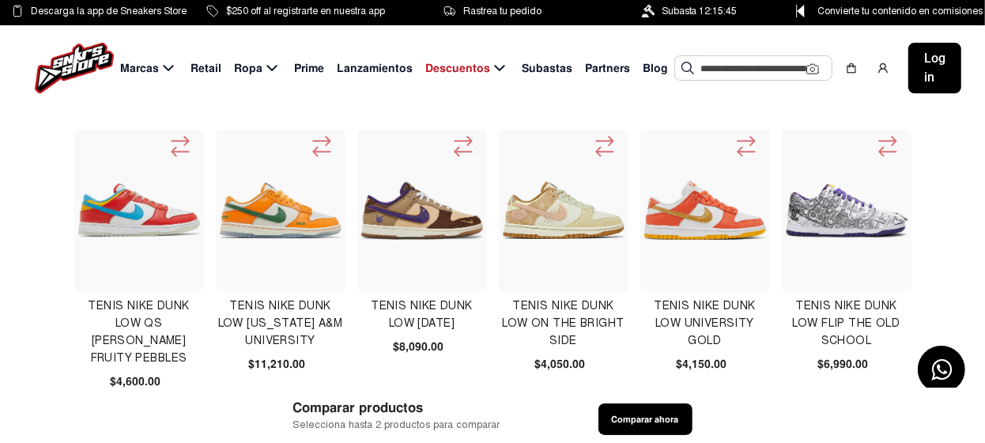
click at [406, 217] on img at bounding box center [422, 210] width 122 height 122
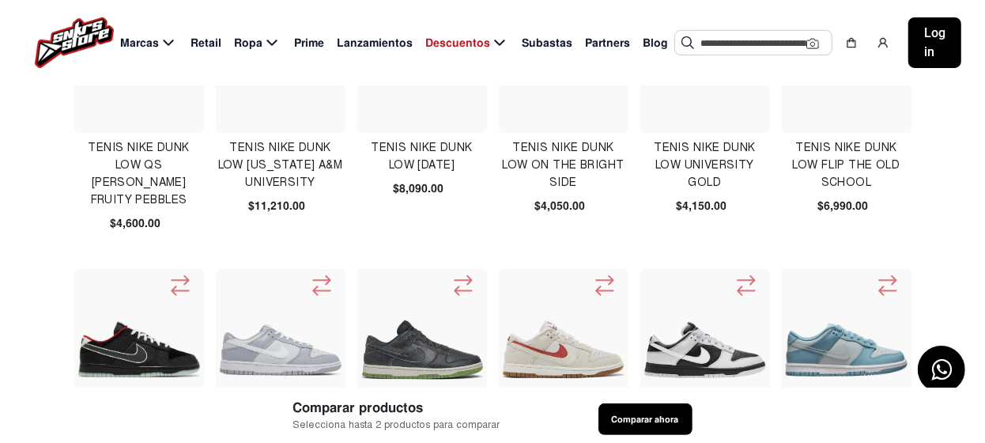
scroll to position [316, 0]
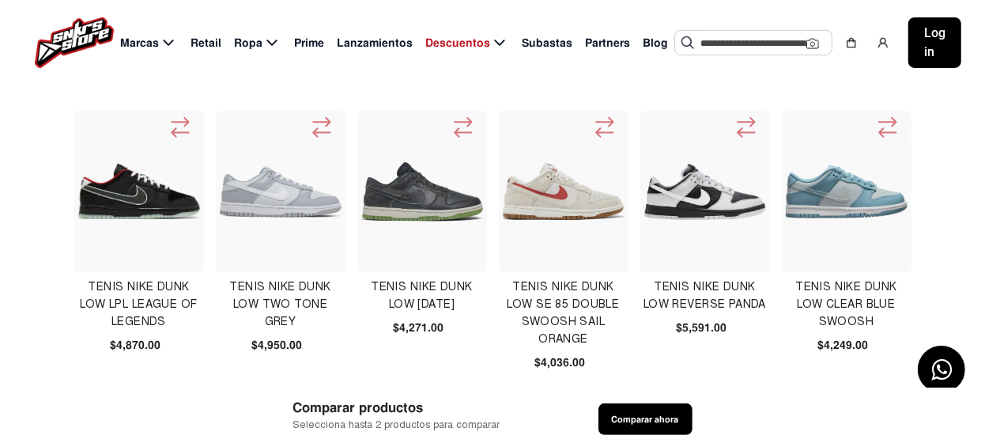
click at [720, 198] on img at bounding box center [705, 192] width 122 height 56
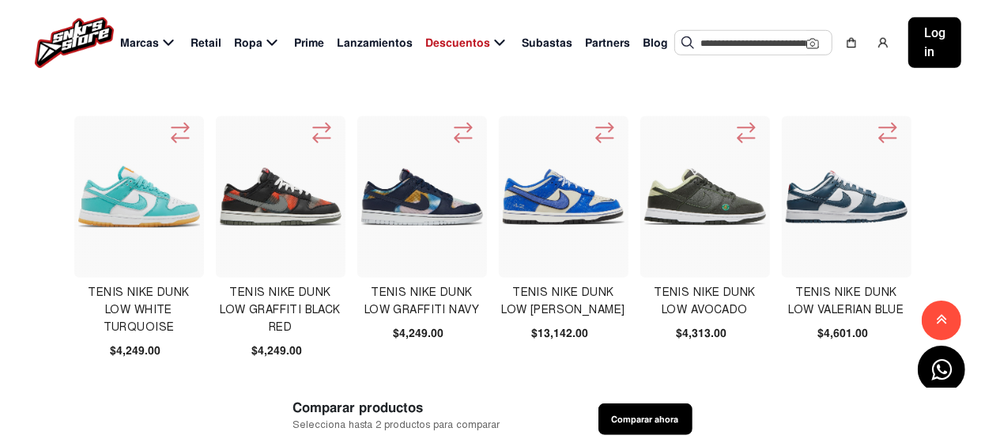
scroll to position [633, 0]
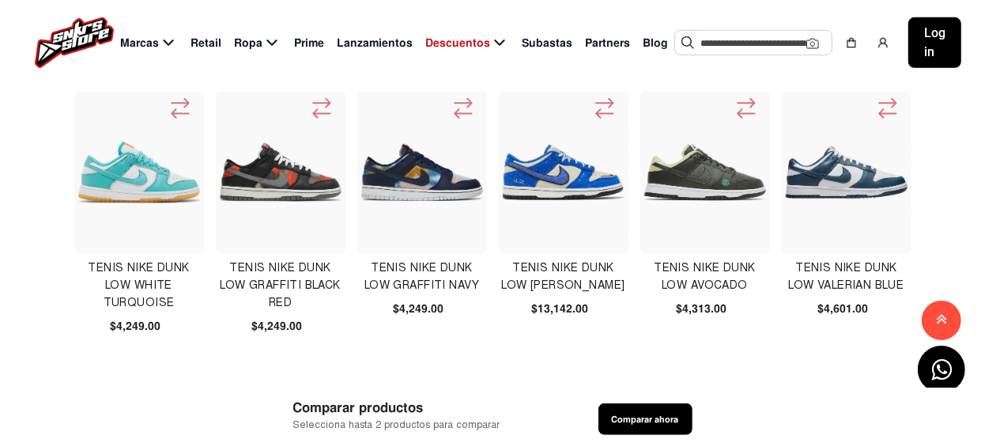
click at [405, 174] on img at bounding box center [422, 173] width 122 height 122
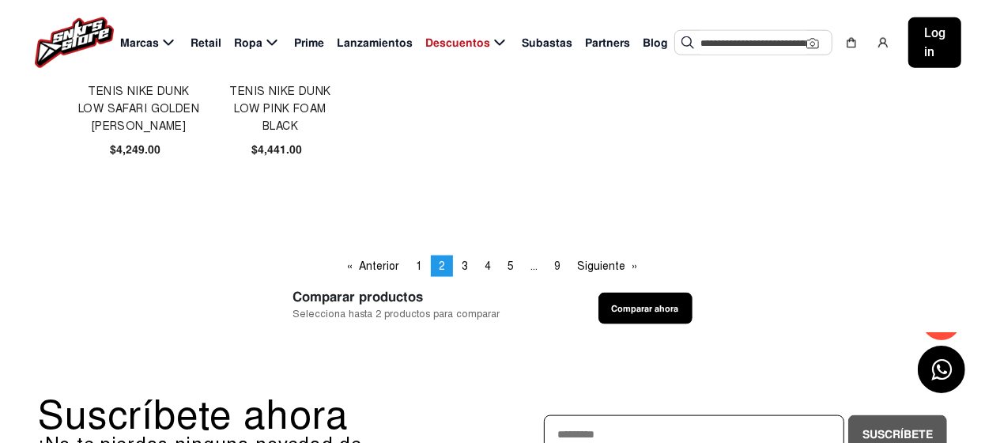
scroll to position [1106, 0]
click at [465, 266] on span "3" at bounding box center [465, 265] width 6 height 13
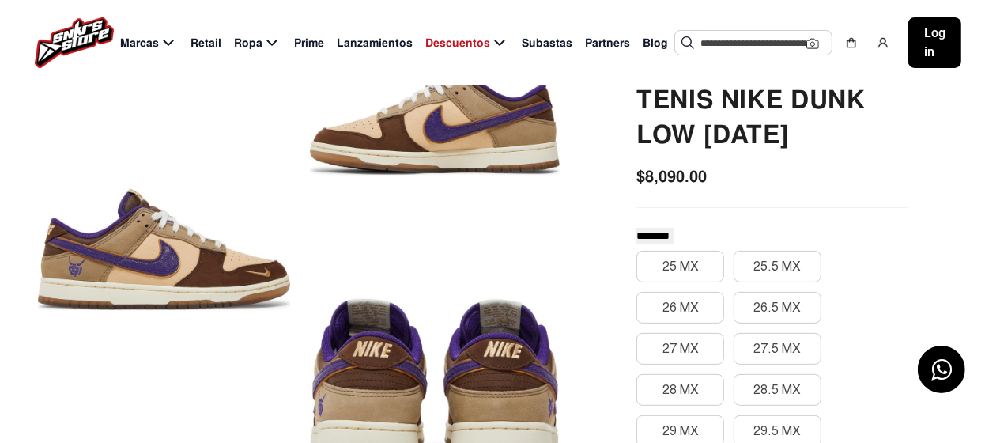
scroll to position [78, 0]
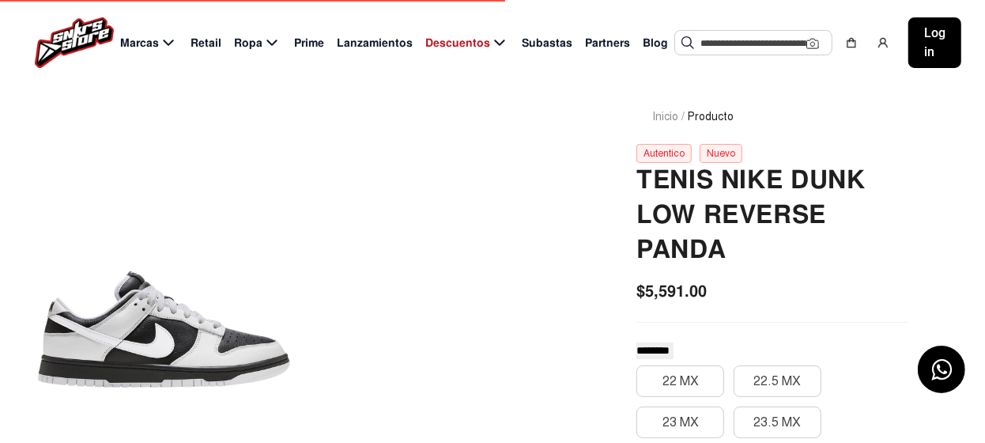
scroll to position [158, 0]
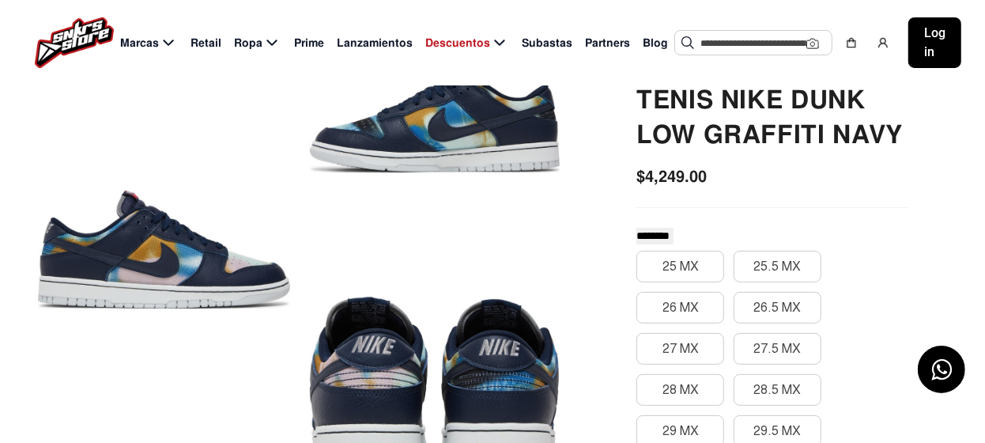
scroll to position [78, 0]
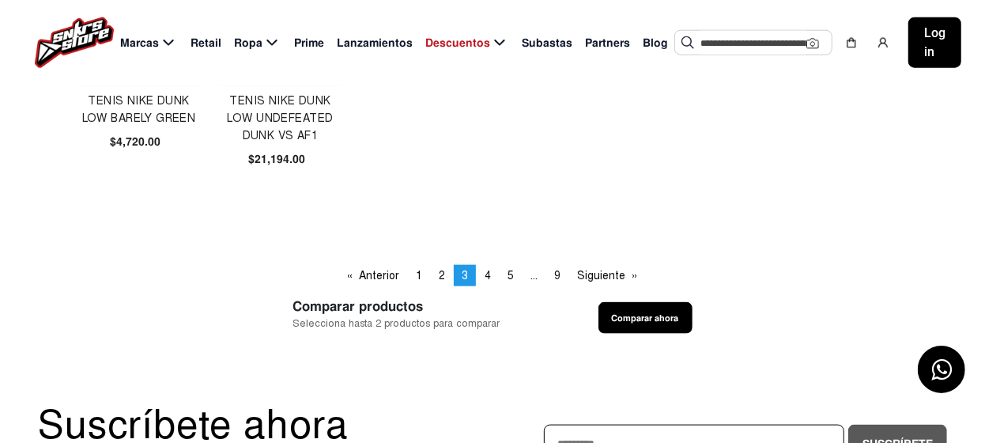
scroll to position [1106, 0]
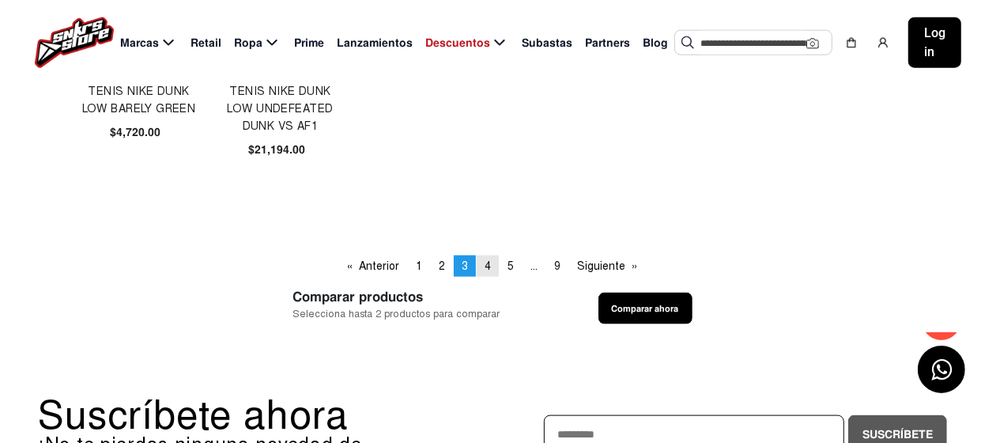
click at [485, 263] on span "4" at bounding box center [488, 265] width 6 height 13
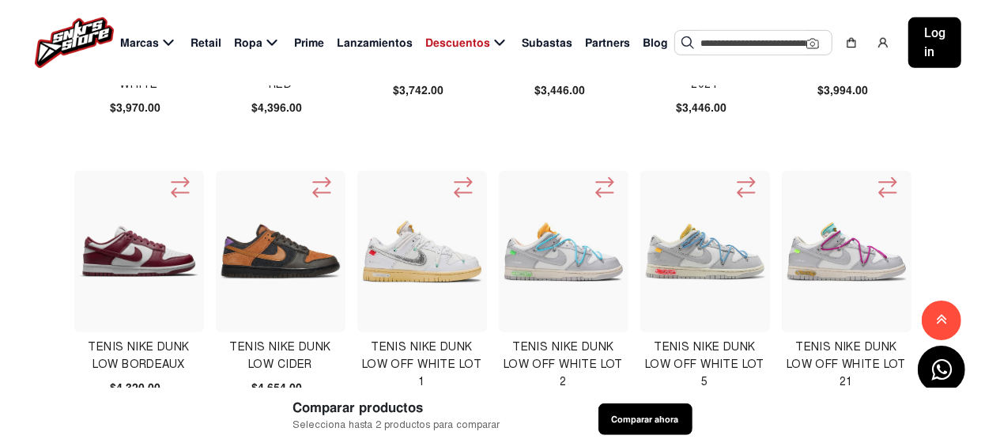
scroll to position [633, 0]
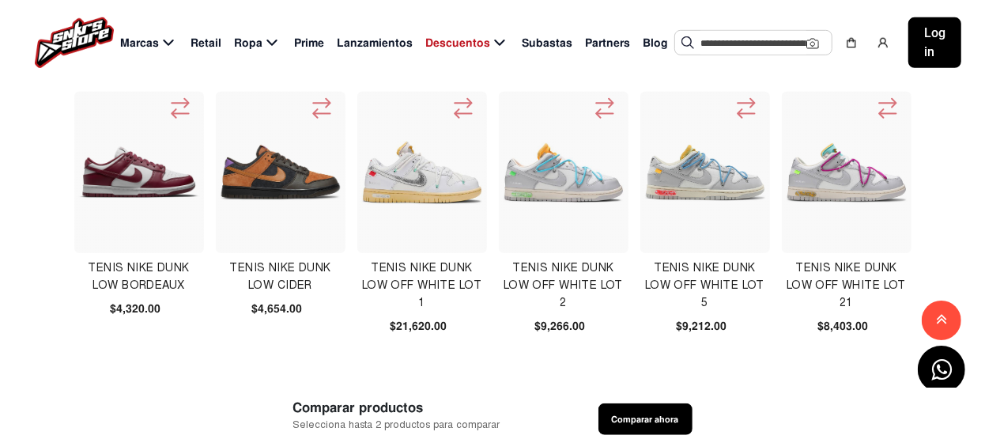
click at [270, 174] on img at bounding box center [281, 173] width 122 height 122
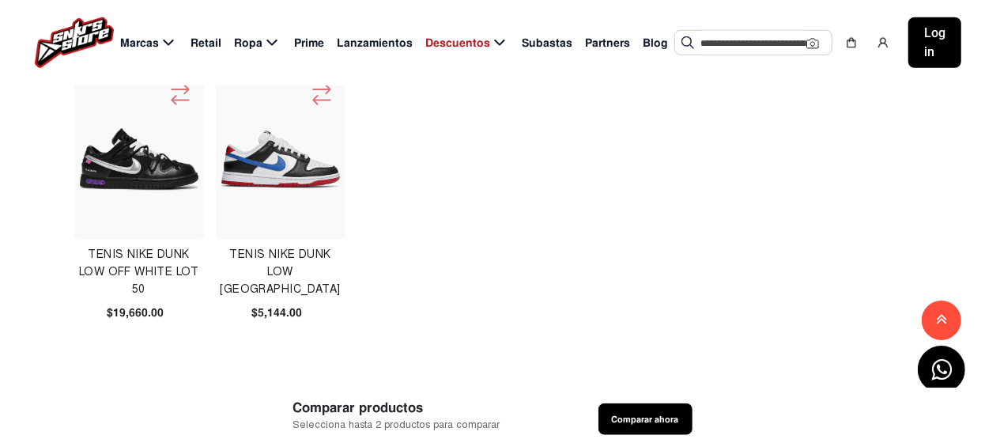
scroll to position [1028, 0]
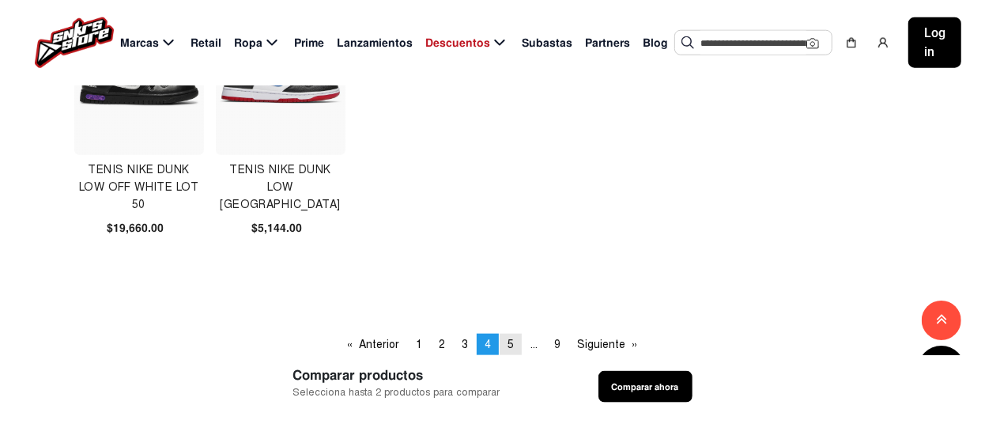
click at [508, 342] on span "5" at bounding box center [511, 344] width 6 height 13
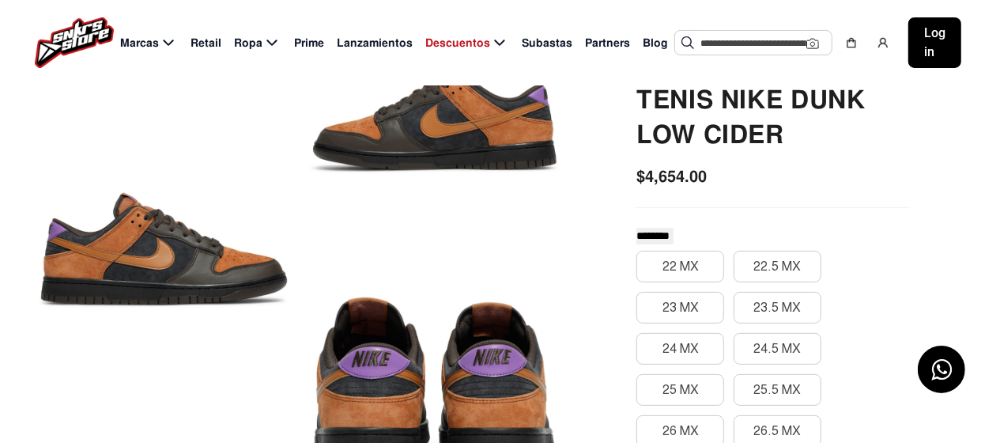
scroll to position [78, 0]
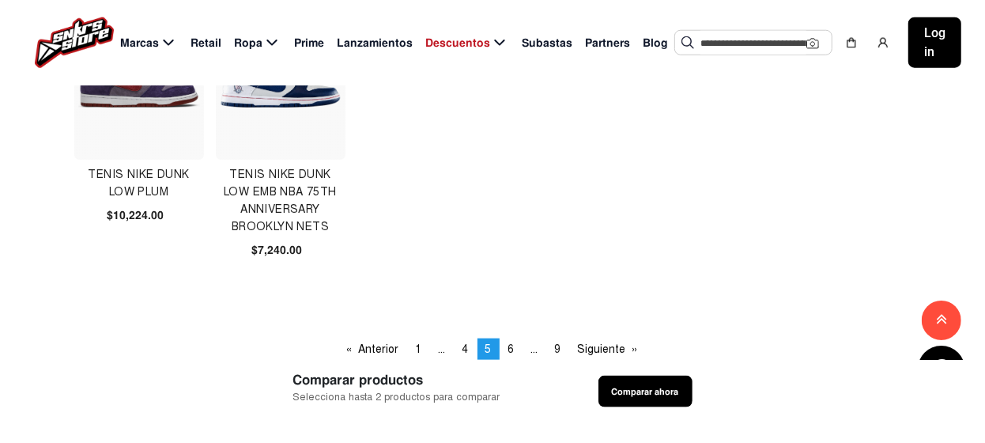
scroll to position [1106, 0]
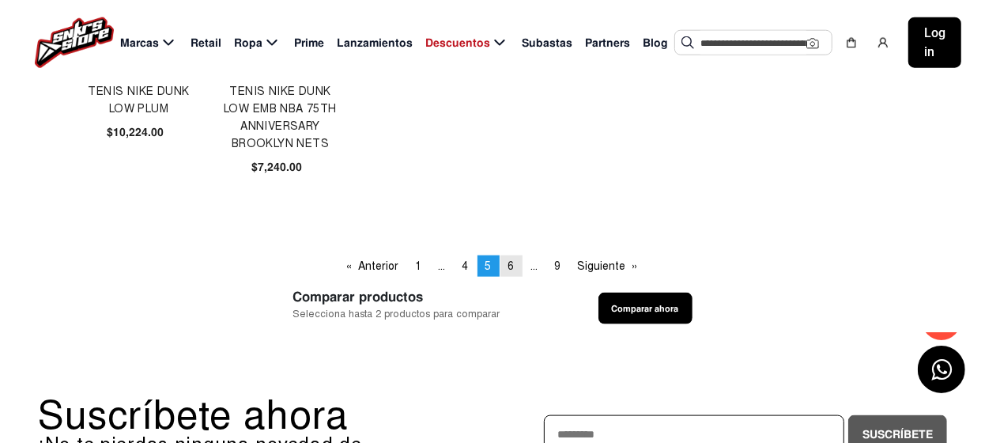
click at [512, 265] on span "6" at bounding box center [511, 265] width 6 height 13
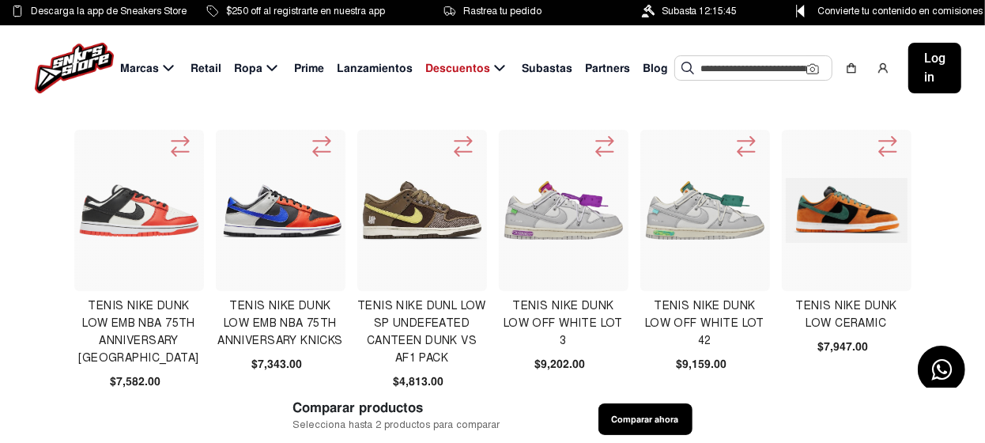
click at [856, 229] on img at bounding box center [847, 210] width 122 height 65
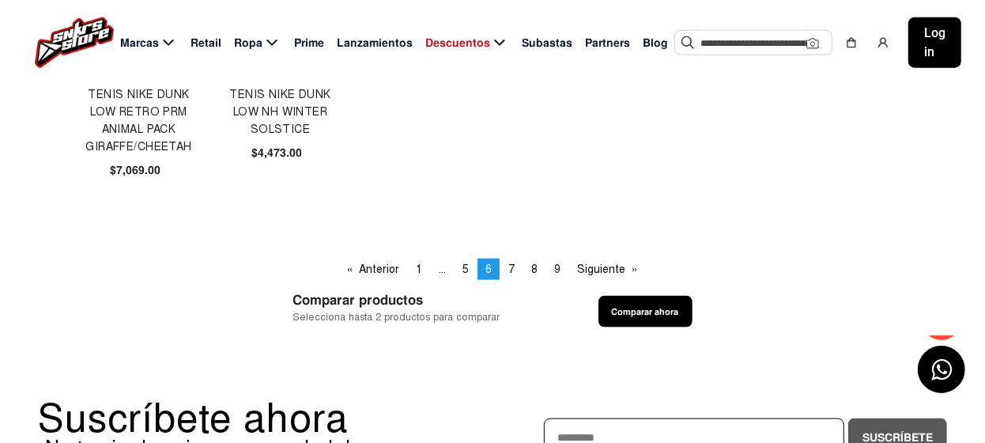
scroll to position [1106, 0]
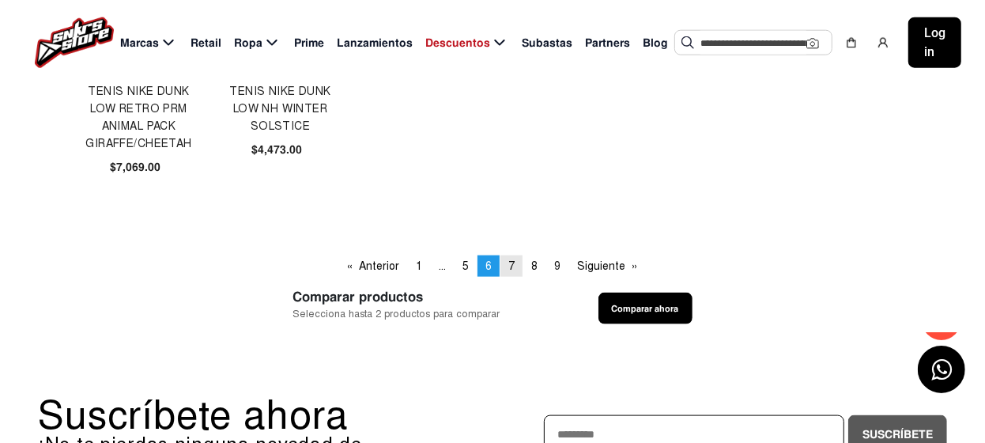
click at [513, 263] on span "7" at bounding box center [511, 265] width 6 height 13
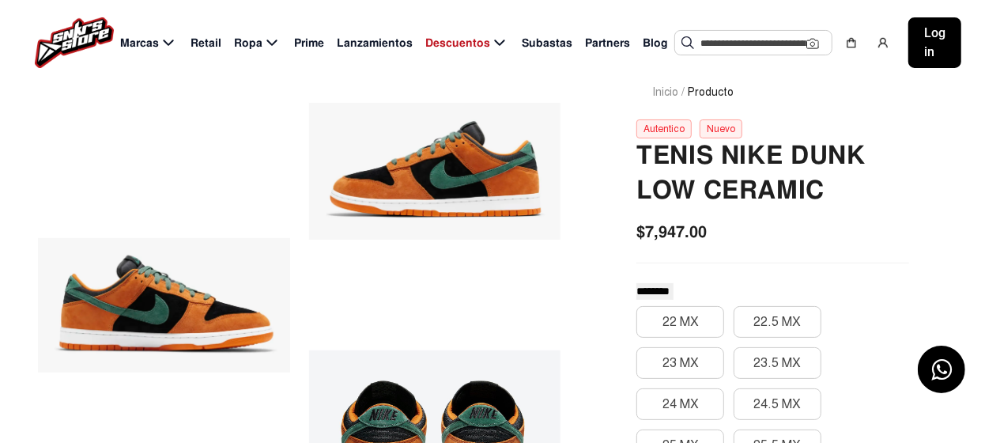
scroll to position [78, 0]
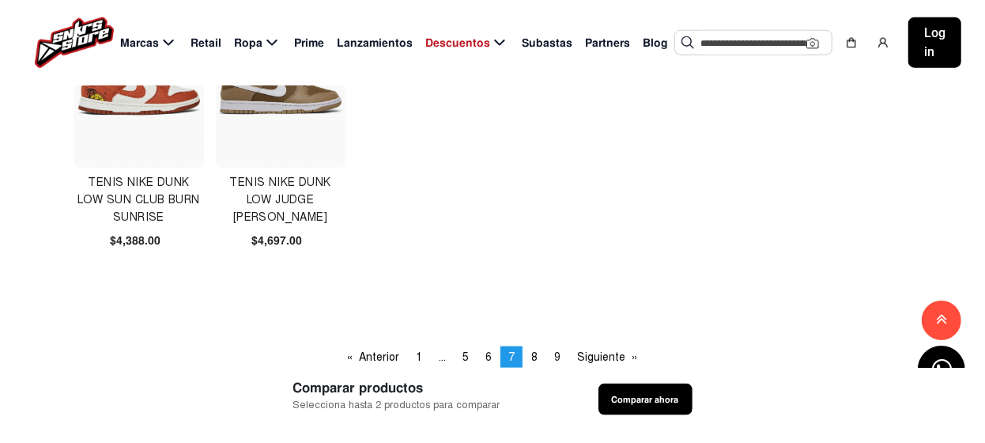
scroll to position [1106, 0]
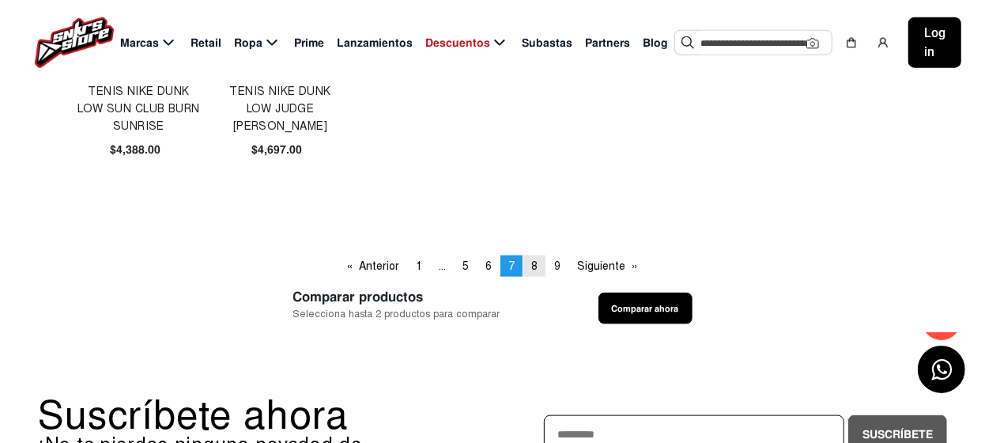
click at [537, 264] on span "8" at bounding box center [534, 265] width 6 height 13
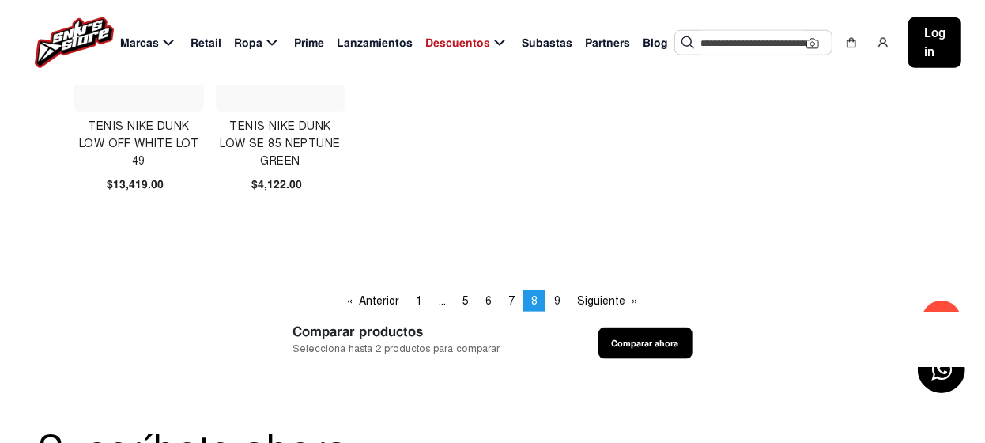
scroll to position [1106, 0]
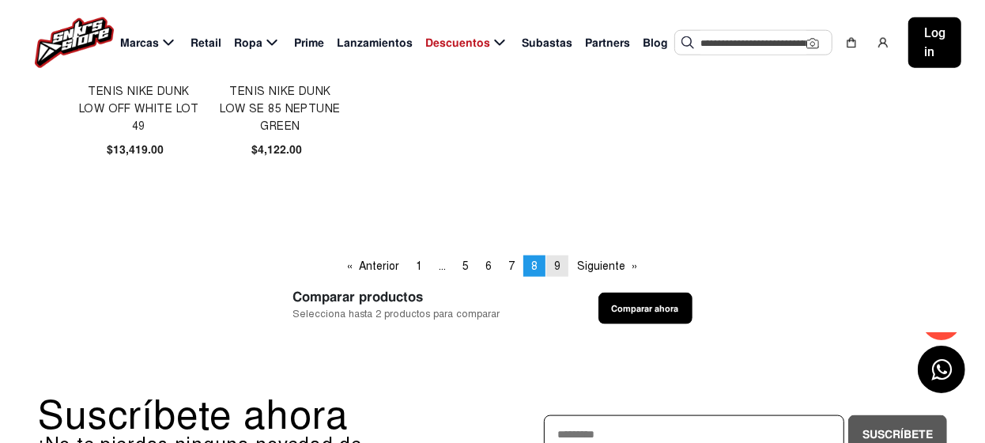
click at [556, 266] on span "9" at bounding box center [557, 265] width 6 height 13
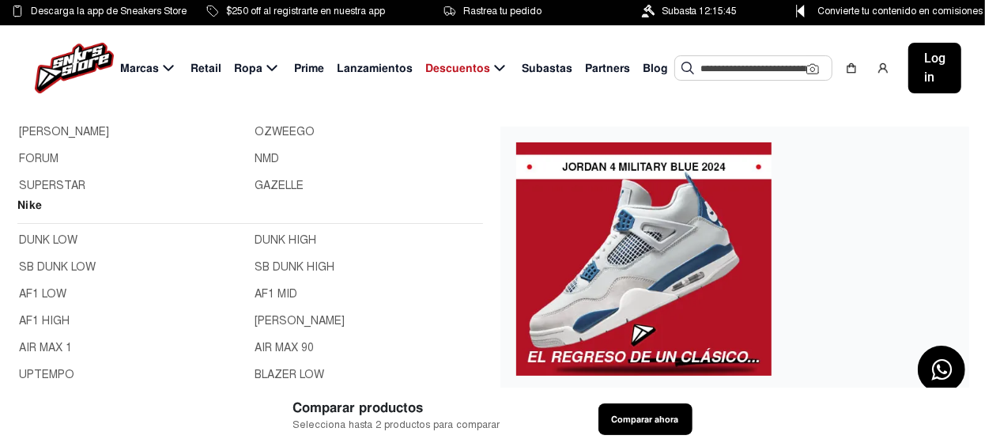
scroll to position [158, 0]
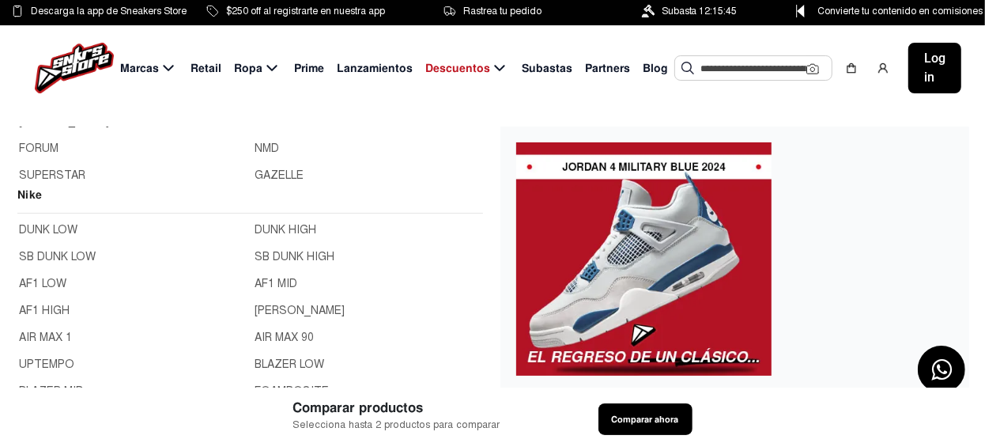
click at [51, 280] on link "AF1 LOW" at bounding box center [132, 283] width 227 height 17
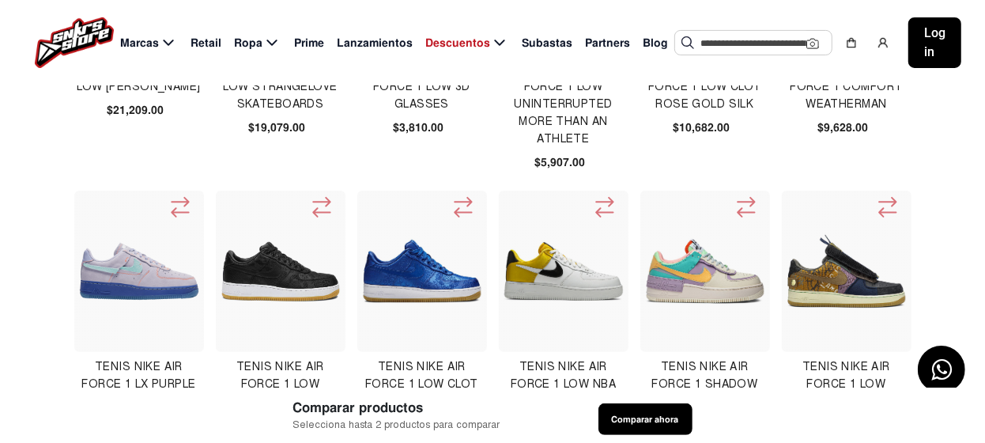
scroll to position [316, 0]
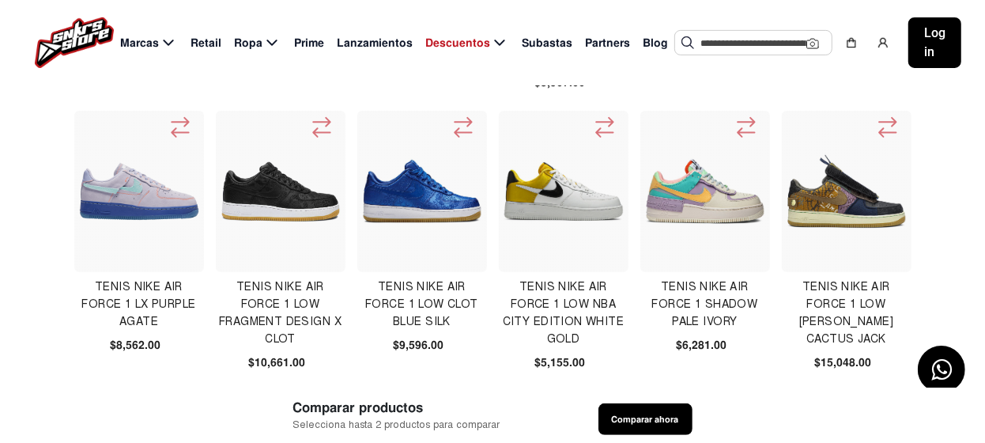
click at [549, 191] on img at bounding box center [564, 191] width 122 height 122
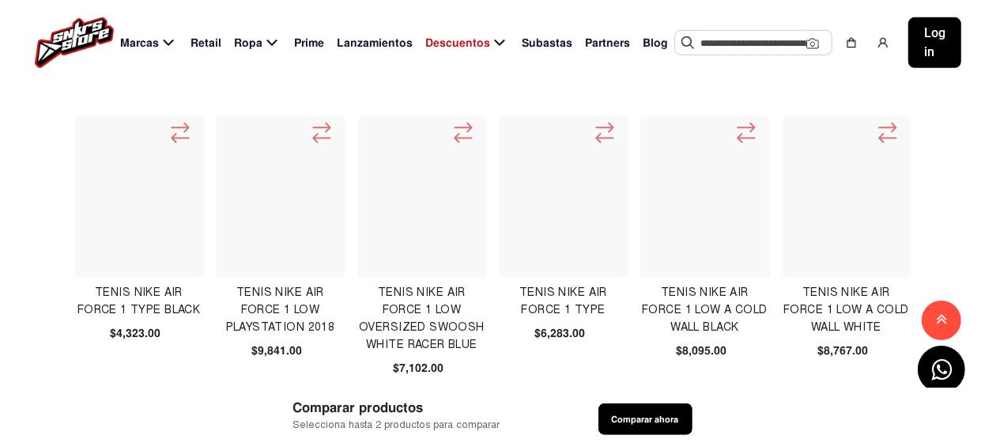
scroll to position [633, 0]
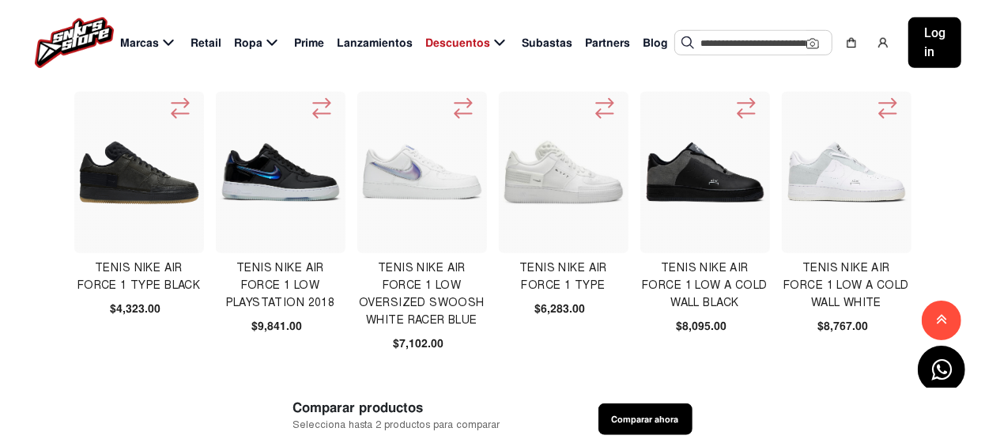
click at [273, 168] on img at bounding box center [281, 173] width 122 height 122
click at [712, 176] on img at bounding box center [705, 173] width 122 height 122
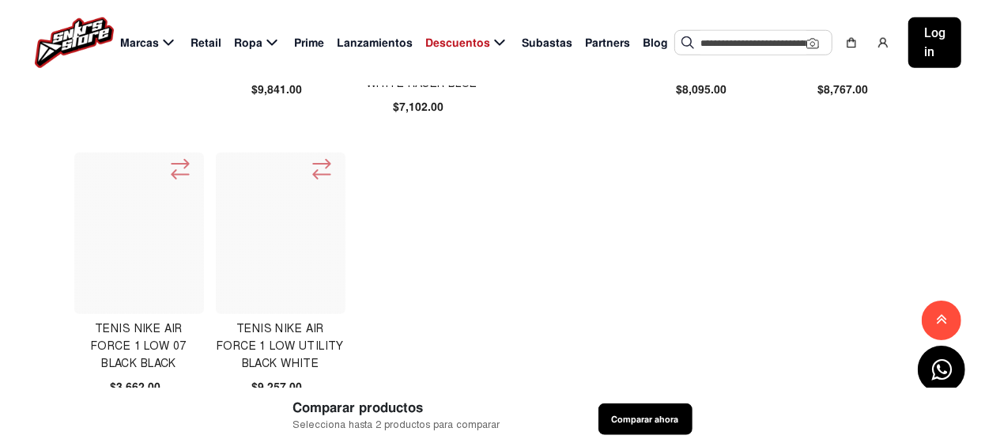
scroll to position [949, 0]
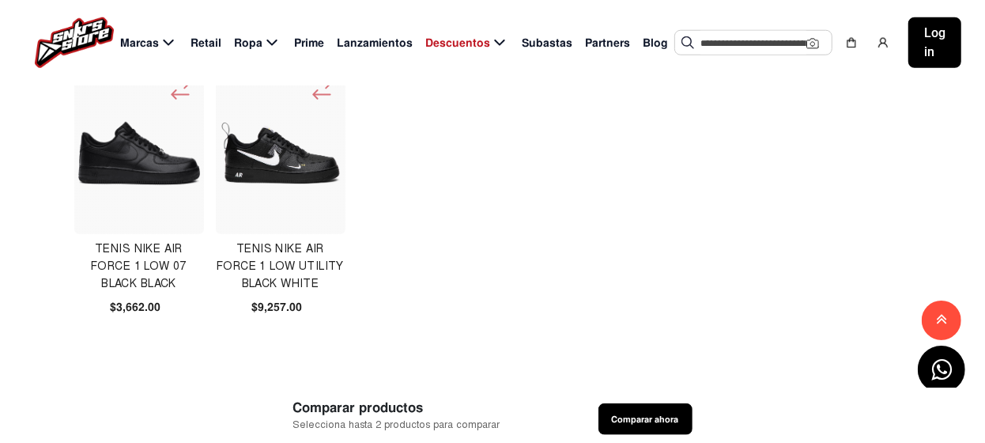
click at [265, 161] on img at bounding box center [281, 154] width 122 height 122
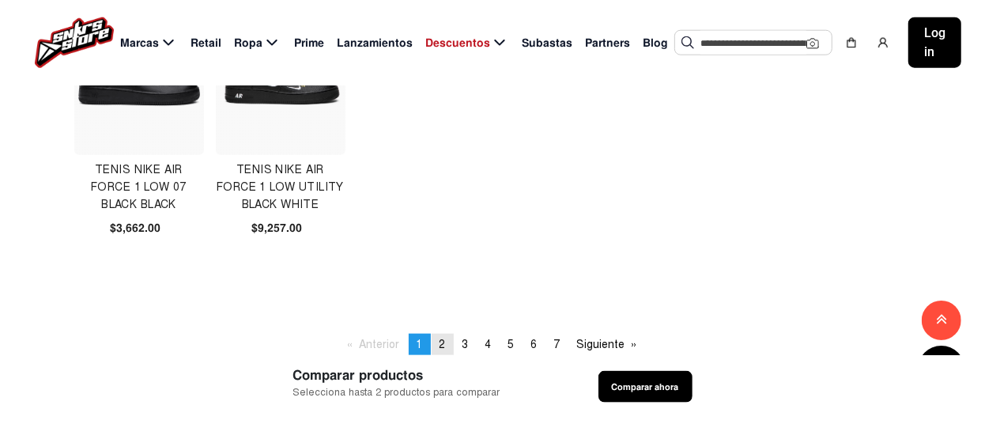
click at [440, 348] on span "2" at bounding box center [443, 344] width 6 height 13
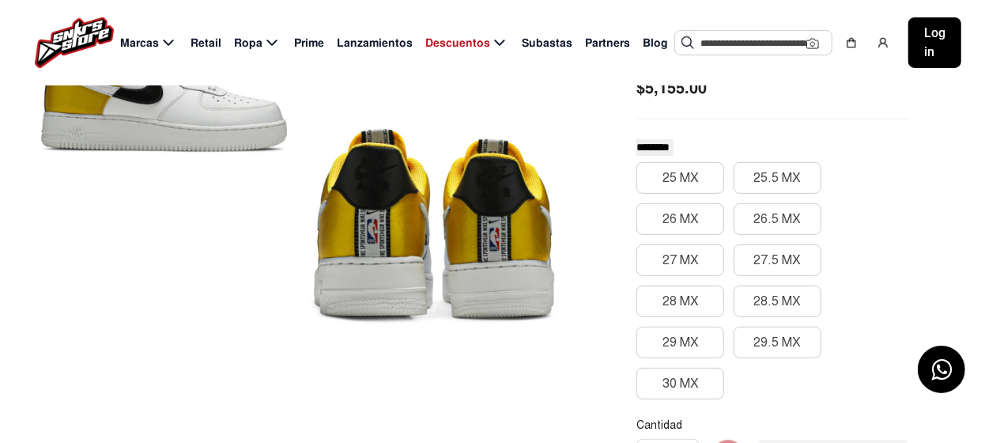
scroll to position [554, 0]
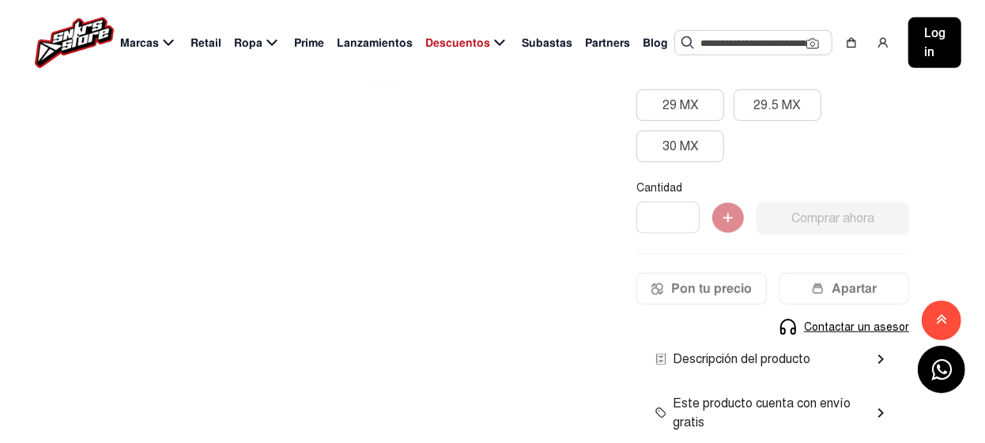
click at [879, 355] on mat-icon "chevron_right" at bounding box center [880, 359] width 19 height 19
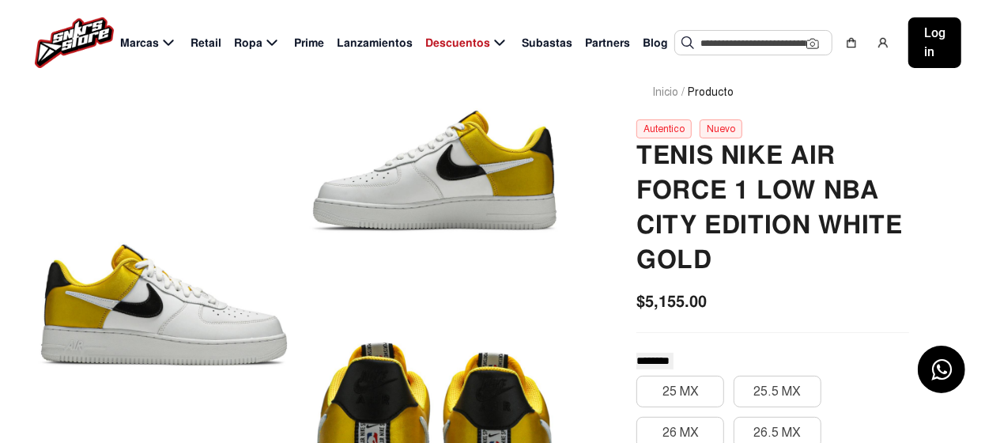
scroll to position [78, 0]
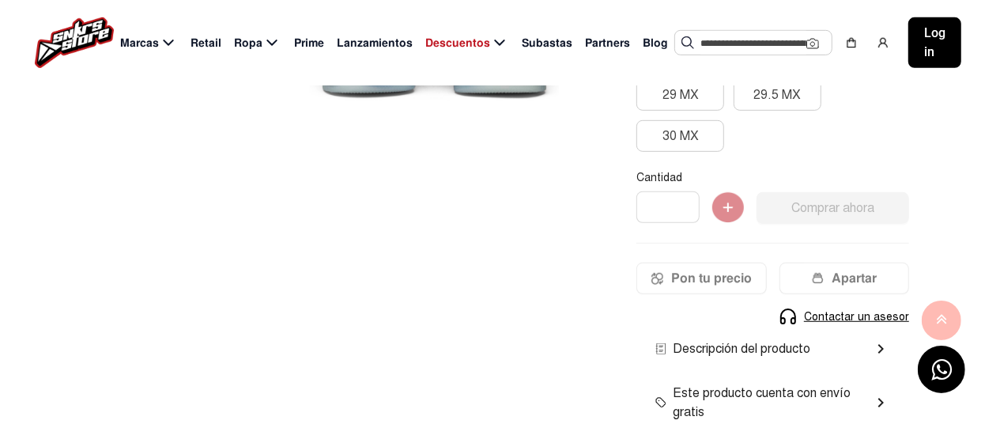
scroll to position [554, 0]
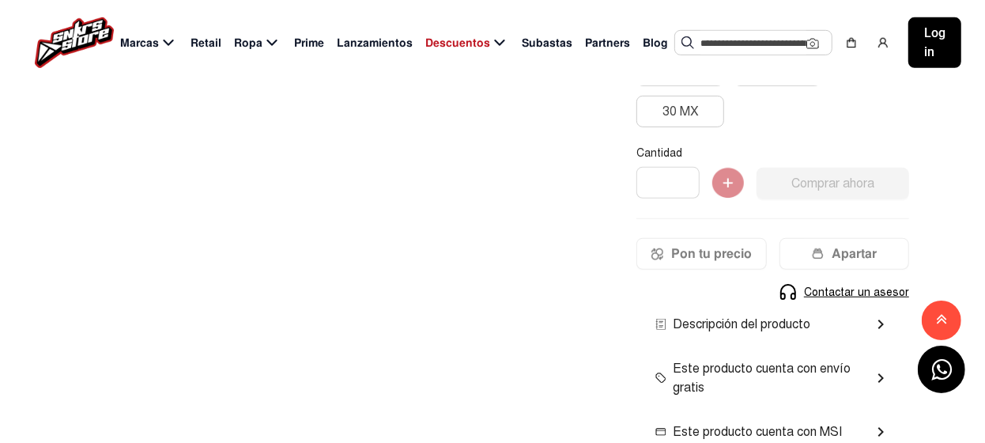
click at [879, 320] on mat-icon "chevron_right" at bounding box center [880, 324] width 19 height 19
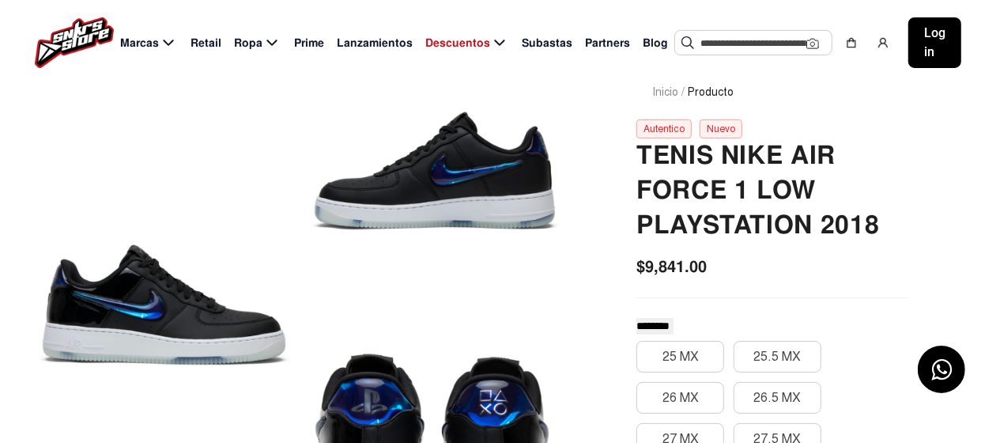
scroll to position [78, 0]
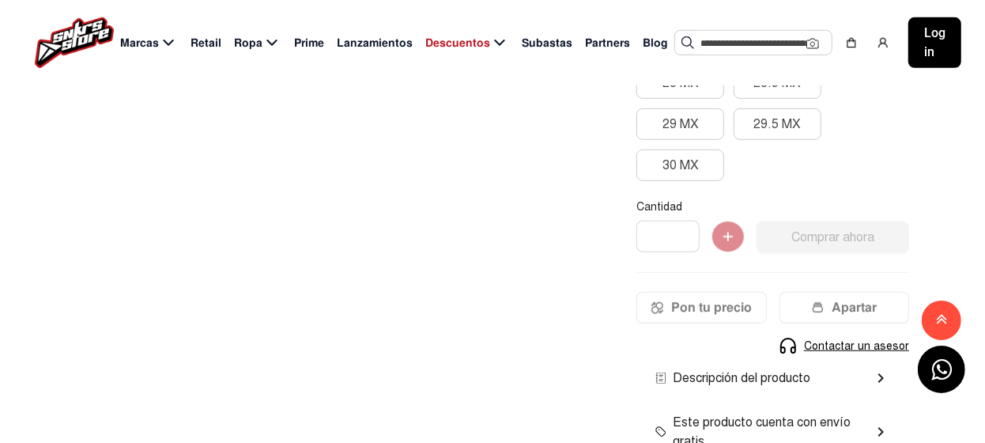
scroll to position [711, 0]
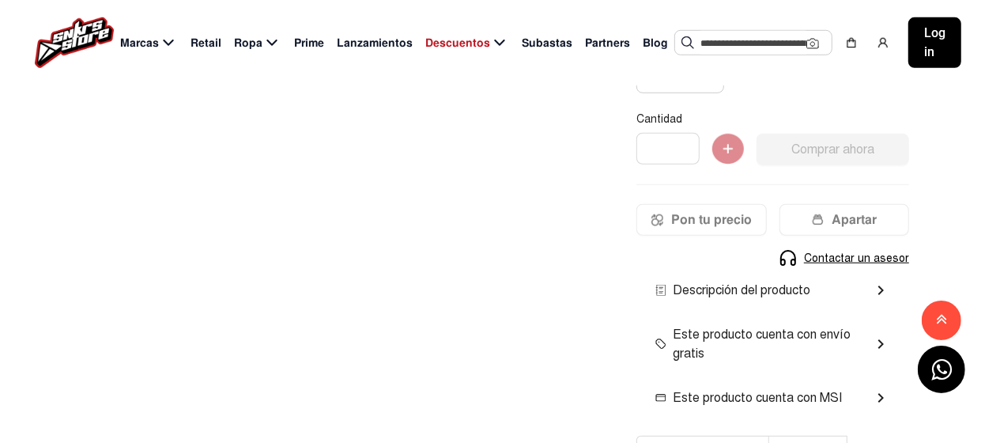
click at [883, 286] on mat-icon "chevron_right" at bounding box center [880, 290] width 19 height 19
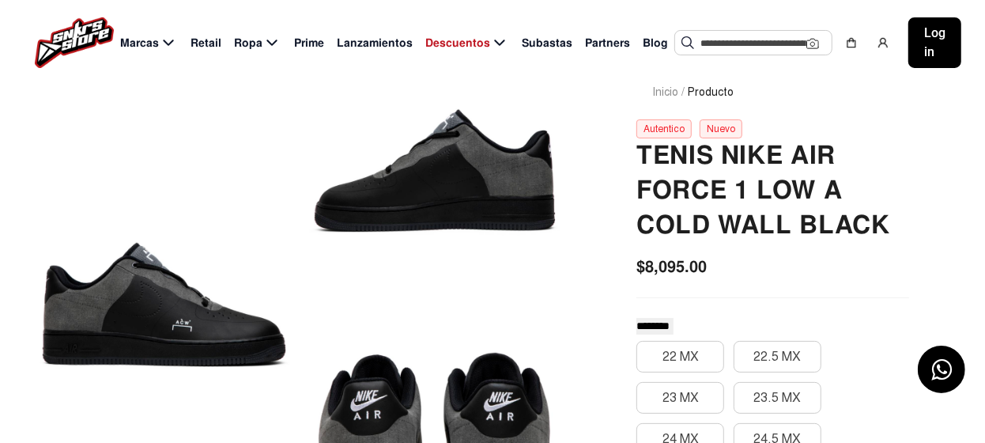
scroll to position [78, 0]
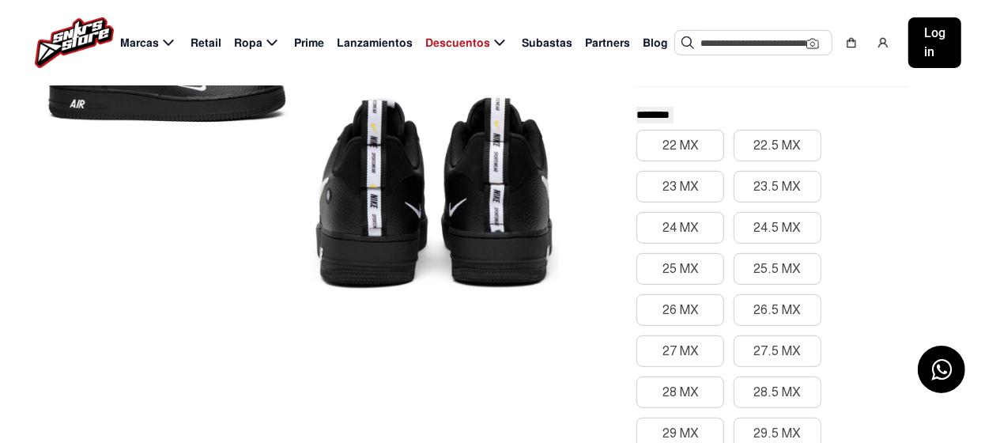
scroll to position [316, 0]
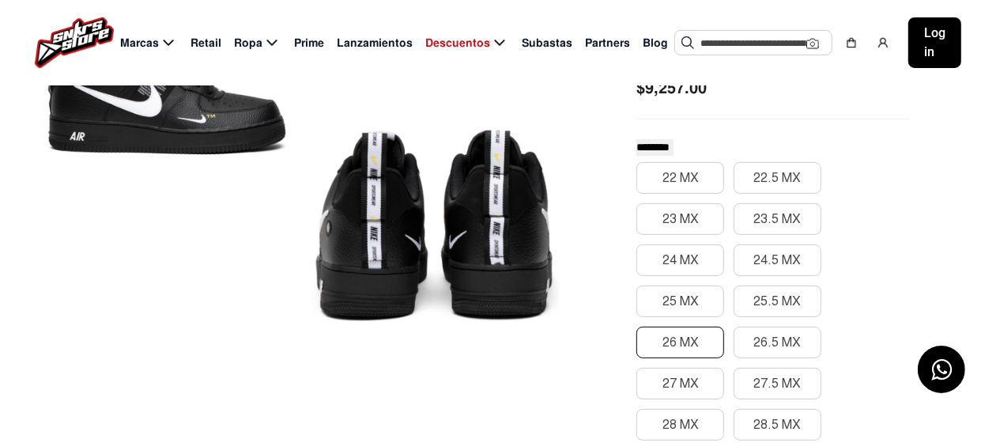
click at [673, 342] on button "26 MX" at bounding box center [681, 343] width 88 height 32
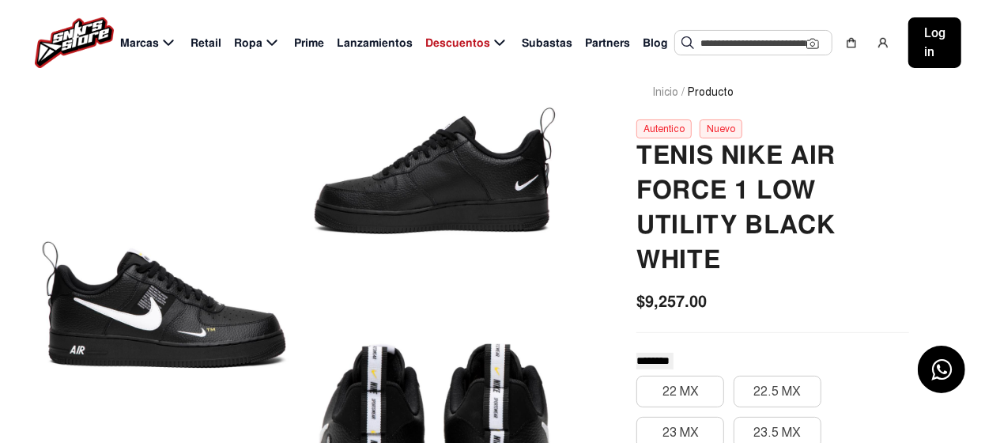
scroll to position [78, 0]
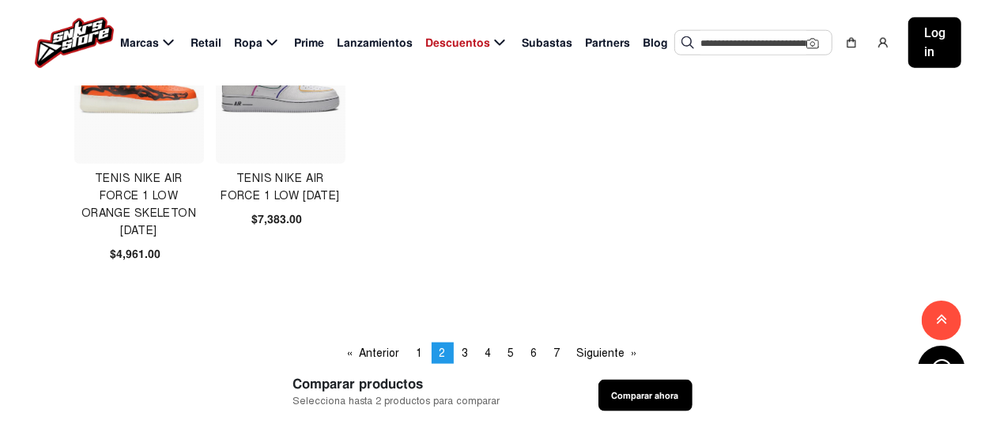
scroll to position [1106, 0]
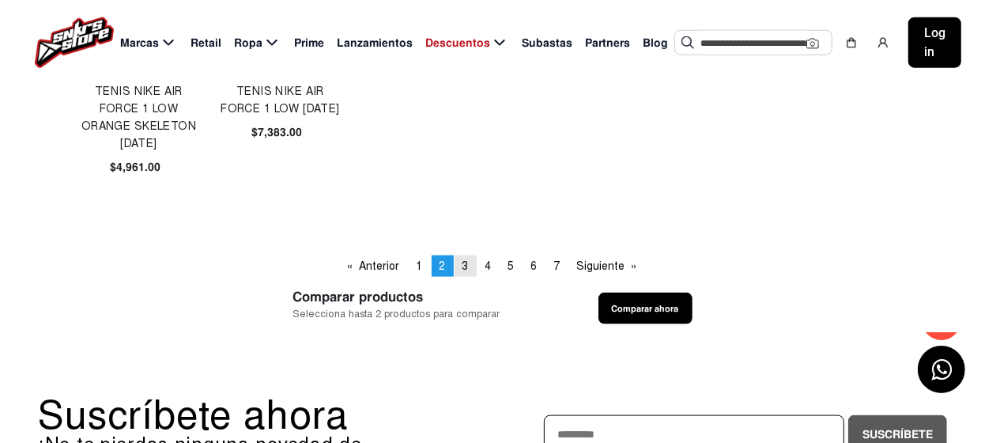
click at [463, 265] on span "3" at bounding box center [466, 265] width 6 height 13
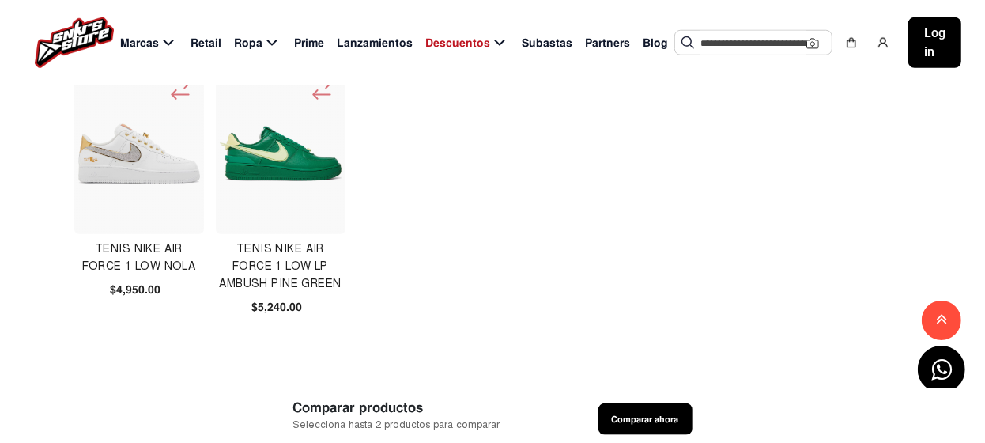
scroll to position [1028, 0]
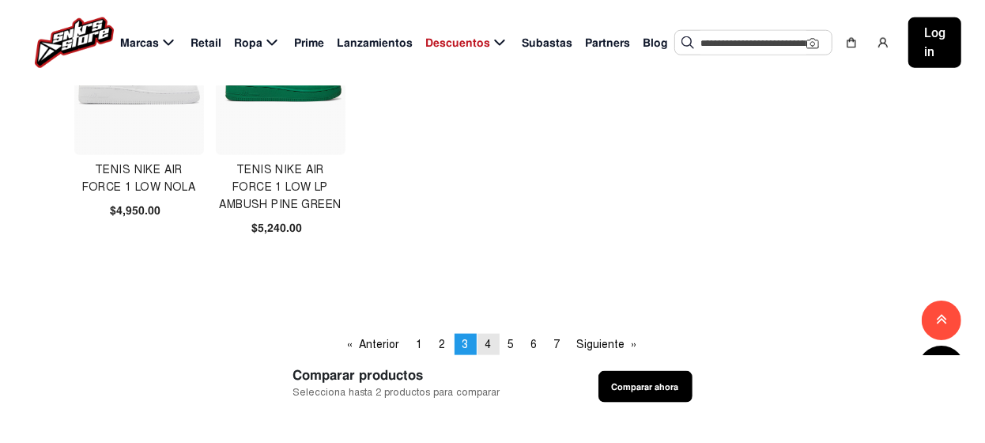
click at [492, 342] on link "page 4" at bounding box center [489, 344] width 22 height 21
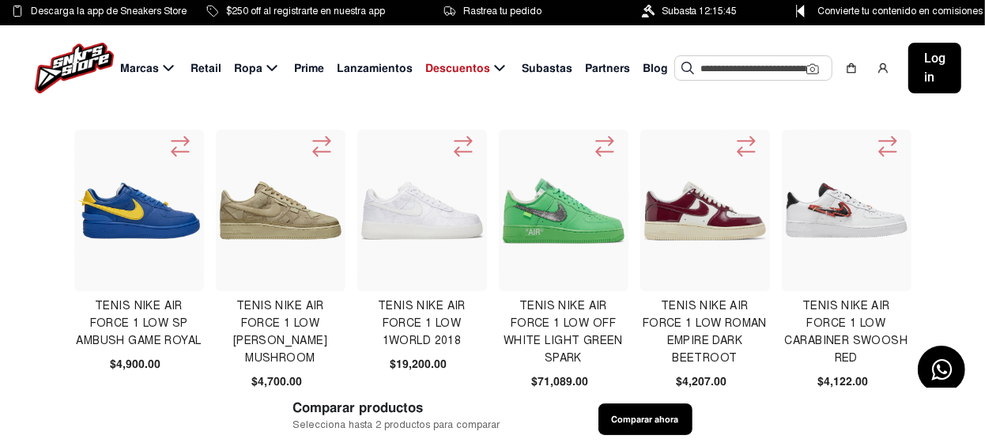
click at [141, 223] on img at bounding box center [139, 211] width 122 height 56
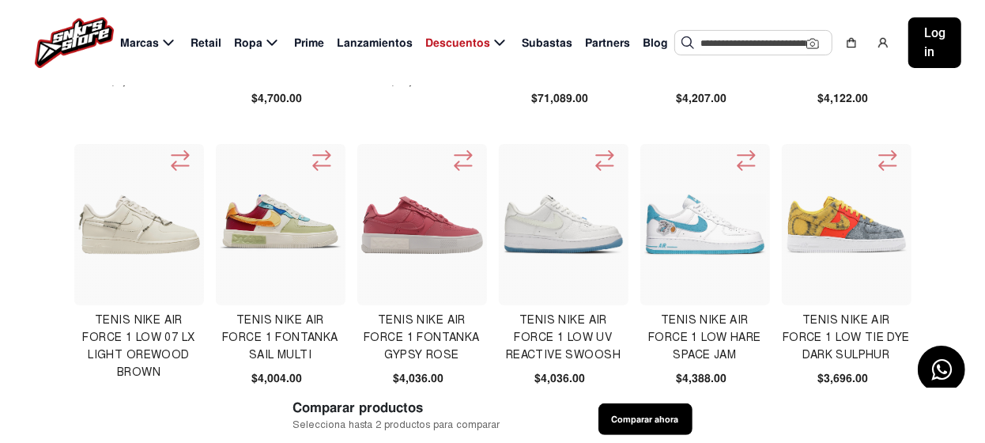
scroll to position [316, 0]
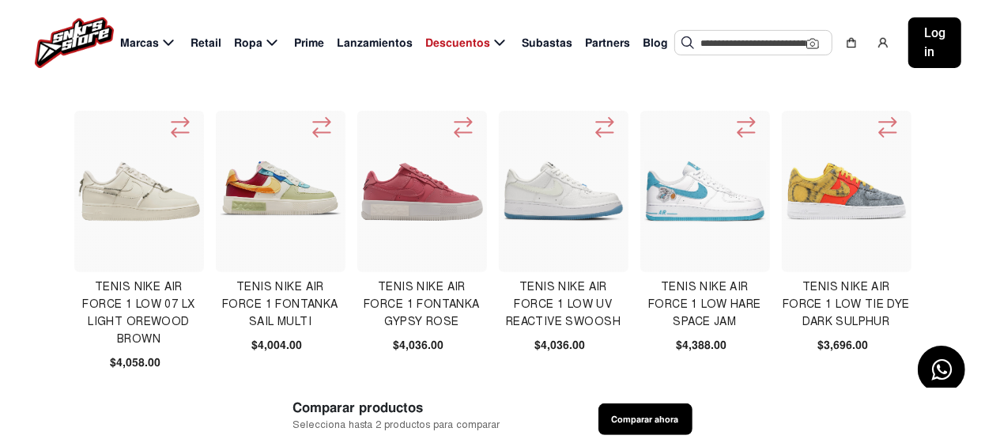
click at [847, 200] on img at bounding box center [847, 191] width 122 height 122
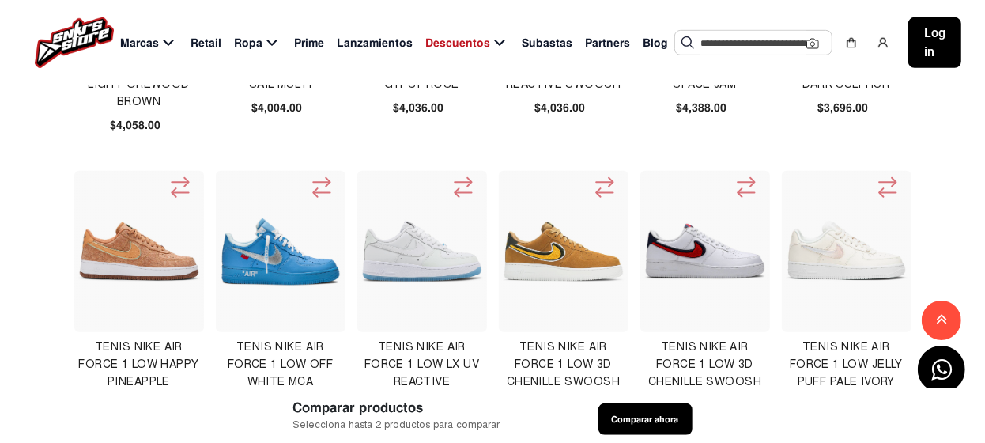
scroll to position [633, 0]
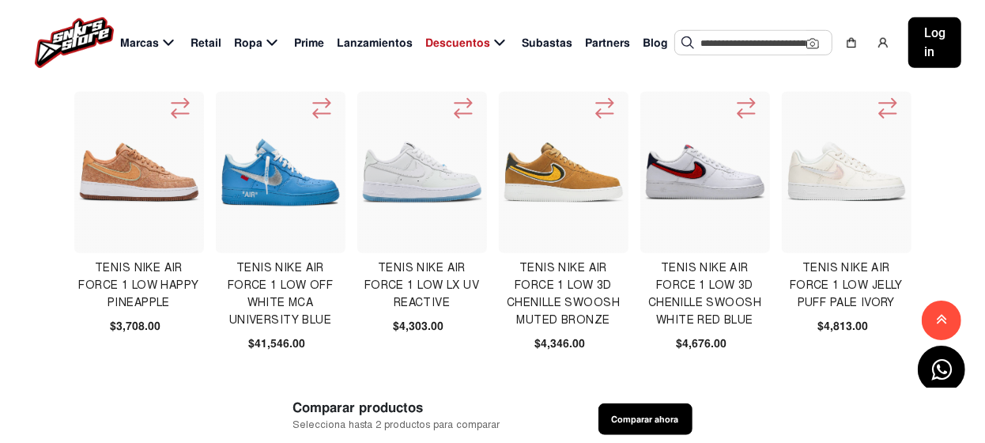
click at [566, 181] on img at bounding box center [564, 173] width 122 height 122
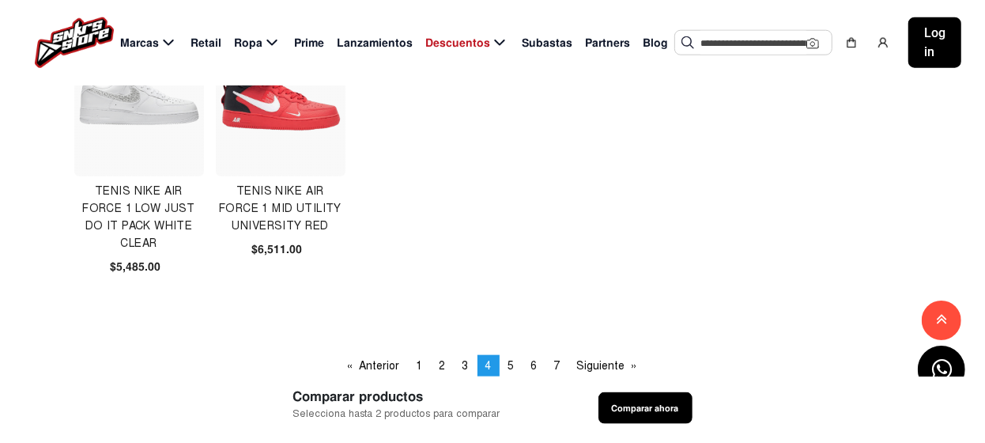
scroll to position [1106, 0]
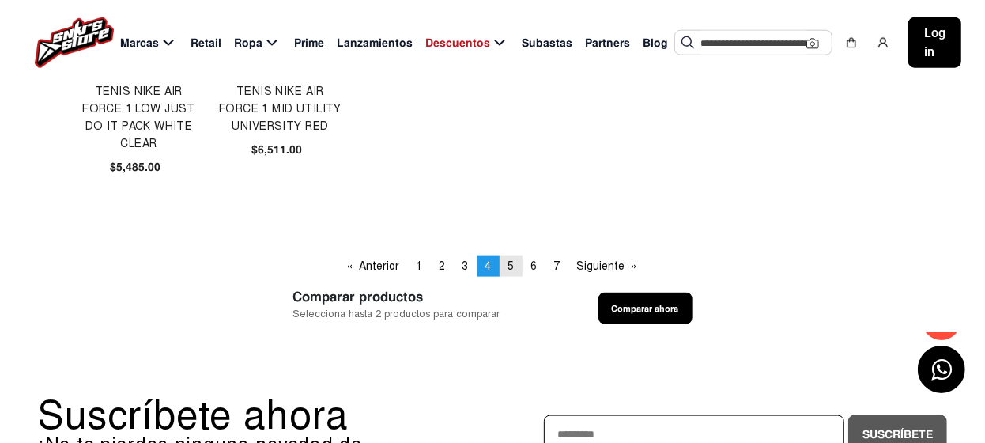
click at [512, 263] on span "5" at bounding box center [511, 265] width 6 height 13
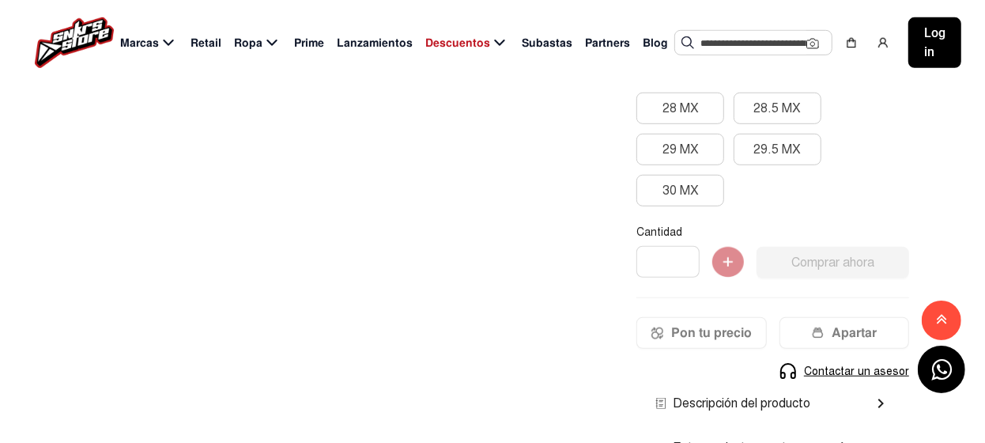
scroll to position [711, 0]
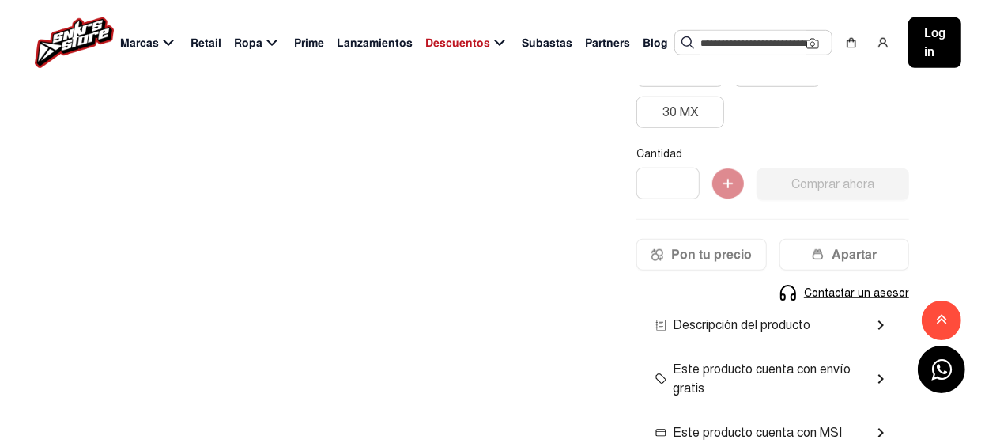
click at [883, 324] on mat-icon "chevron_right" at bounding box center [880, 325] width 19 height 19
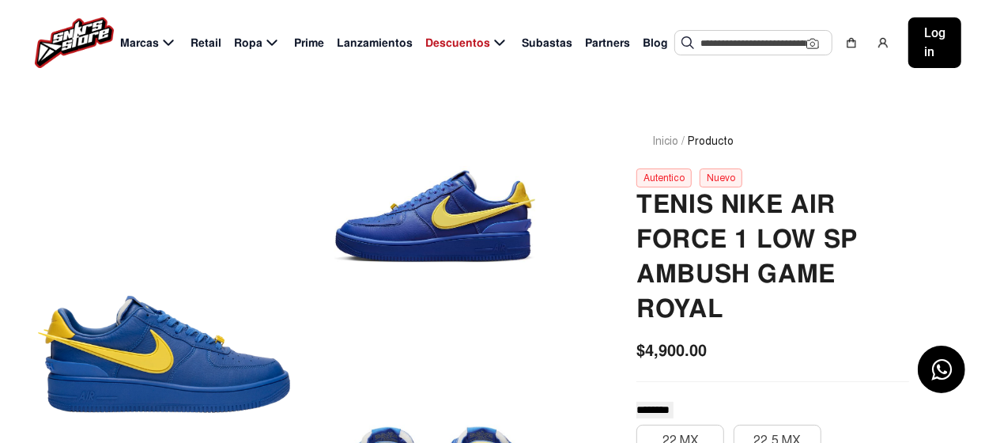
scroll to position [78, 0]
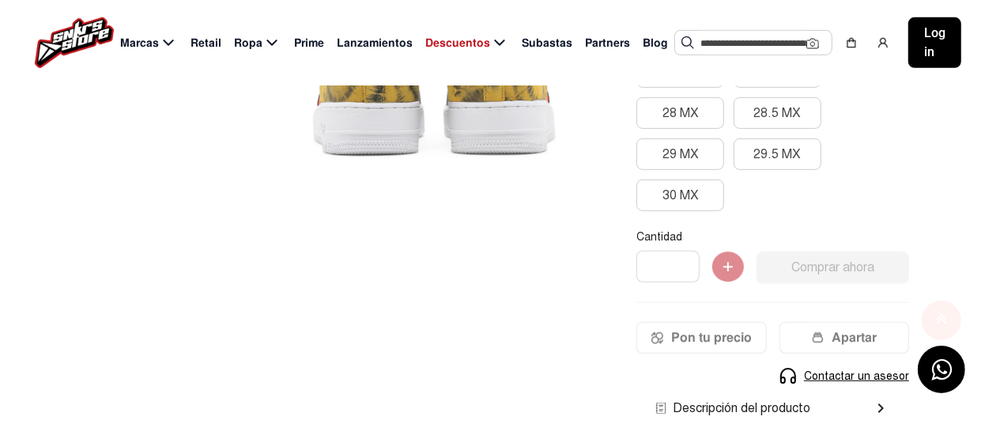
scroll to position [554, 0]
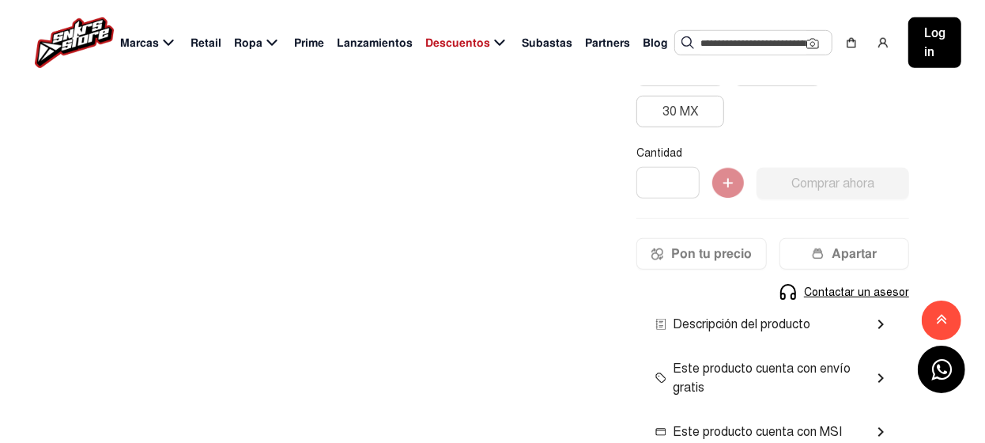
click at [882, 325] on mat-icon "chevron_right" at bounding box center [880, 324] width 19 height 19
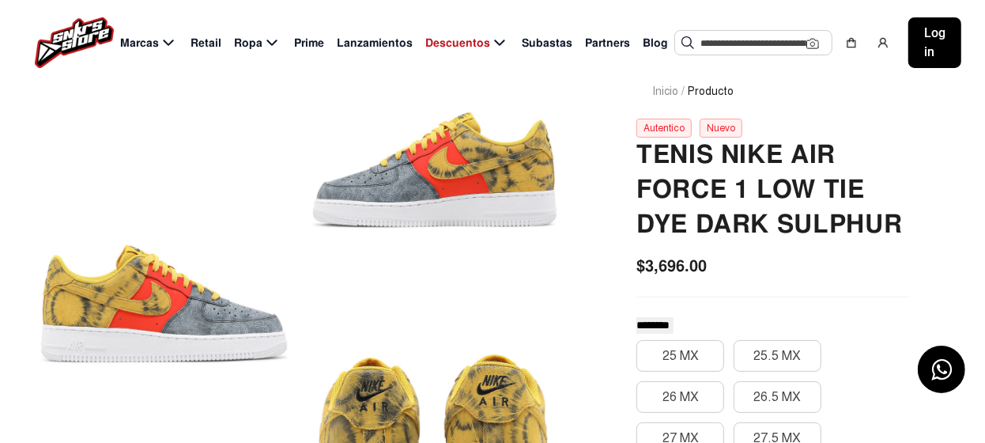
scroll to position [78, 0]
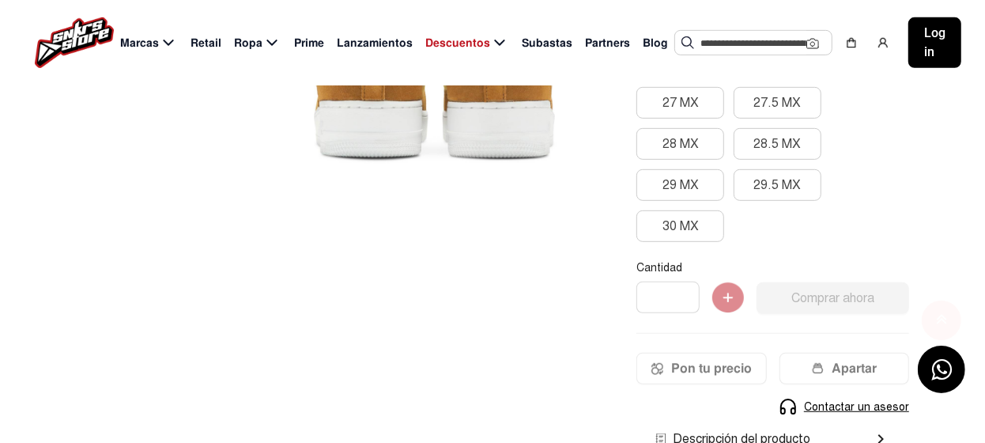
scroll to position [633, 0]
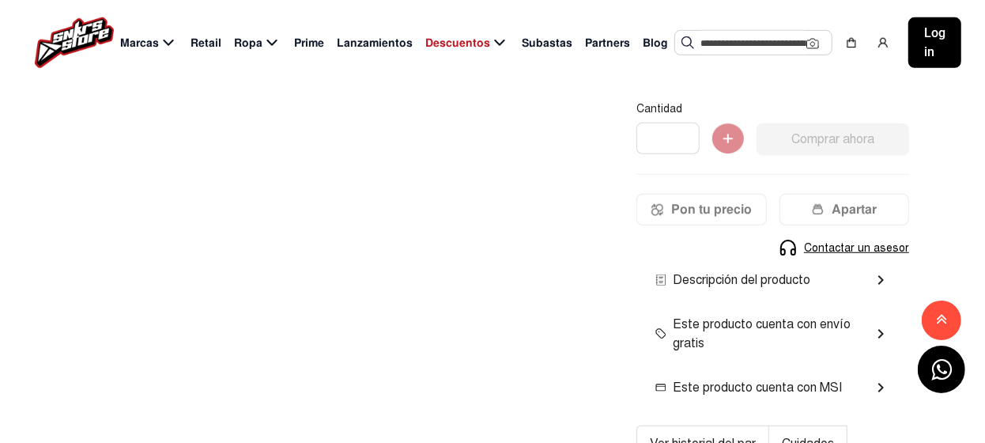
click at [877, 277] on mat-icon "chevron_right" at bounding box center [880, 279] width 19 height 19
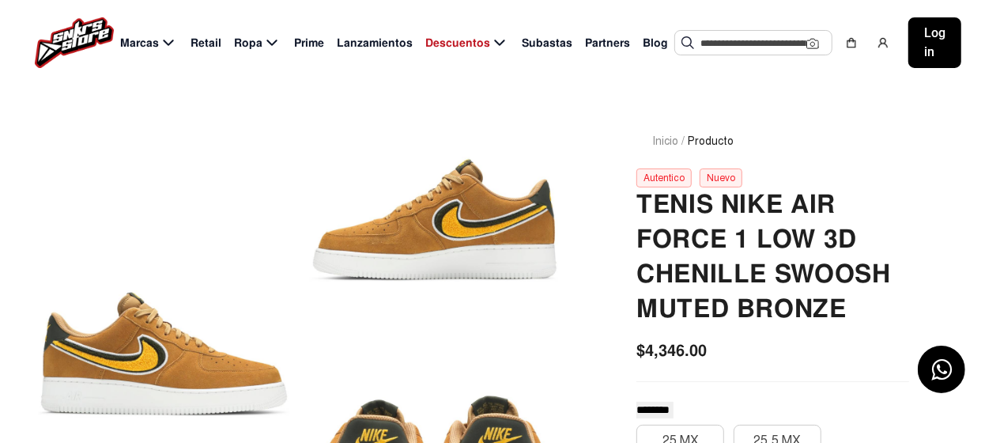
scroll to position [78, 0]
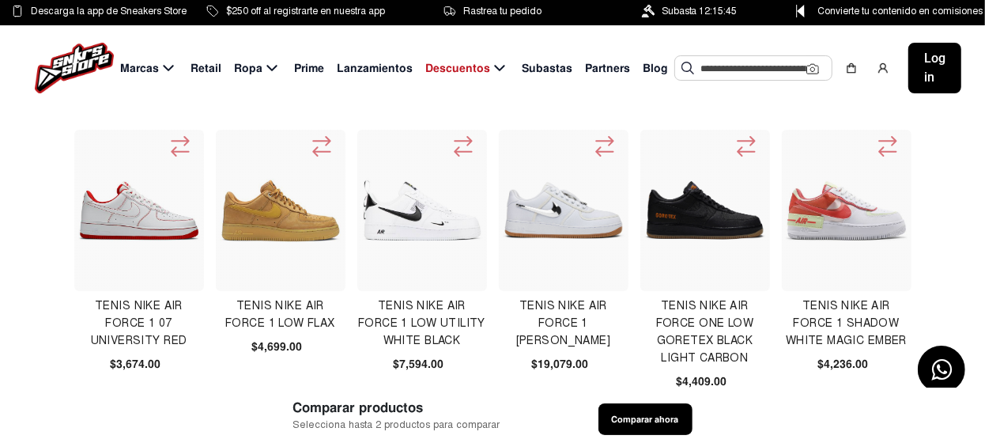
click at [409, 219] on img at bounding box center [422, 210] width 122 height 63
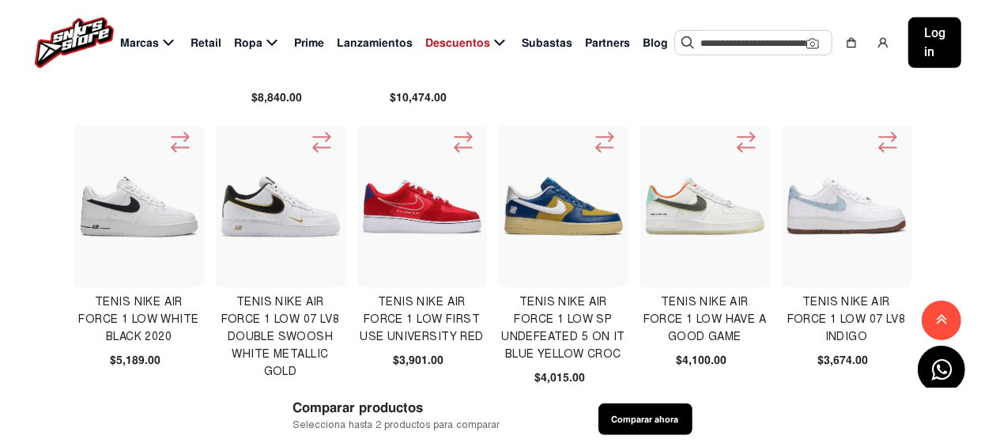
scroll to position [633, 0]
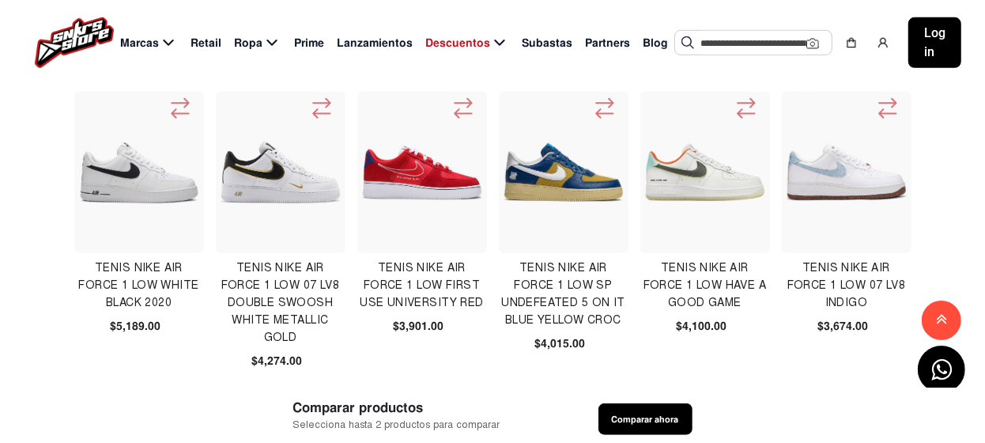
click at [563, 177] on img at bounding box center [564, 172] width 122 height 60
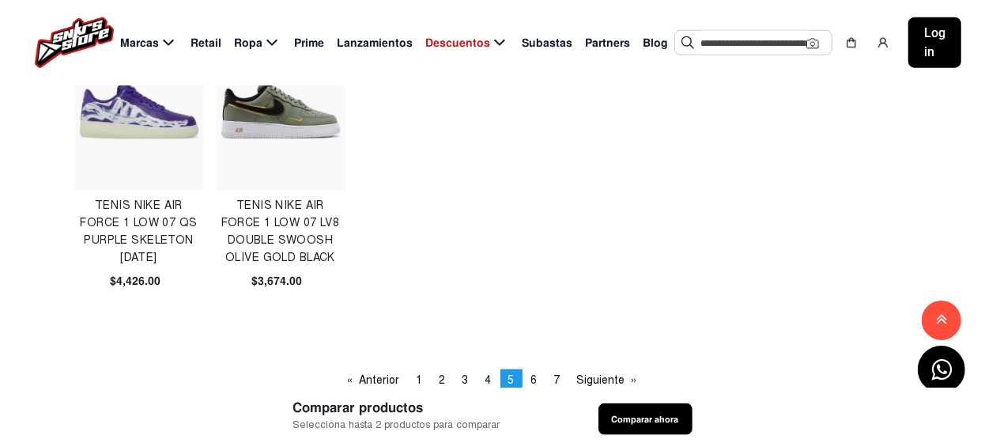
scroll to position [1028, 0]
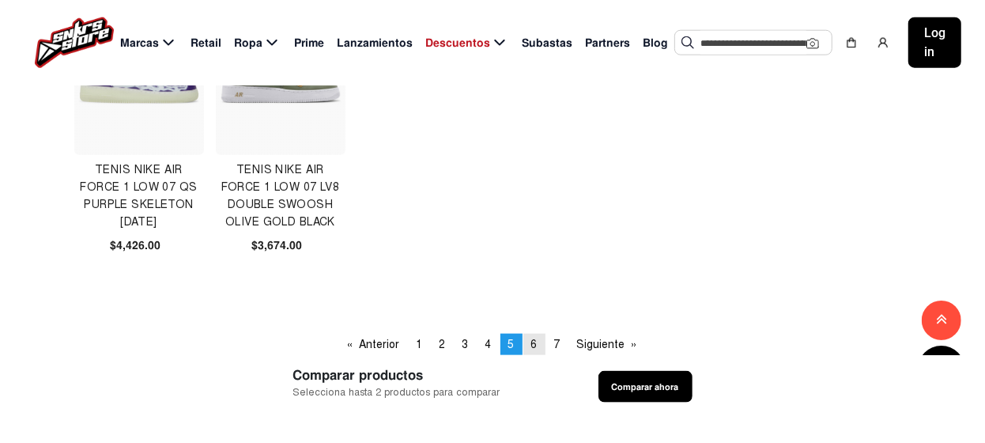
click at [531, 343] on span "6" at bounding box center [534, 344] width 6 height 13
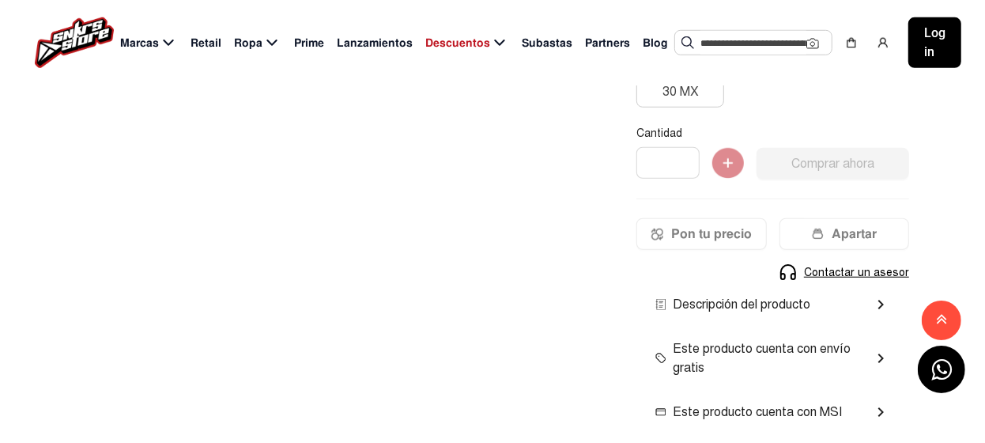
scroll to position [791, 0]
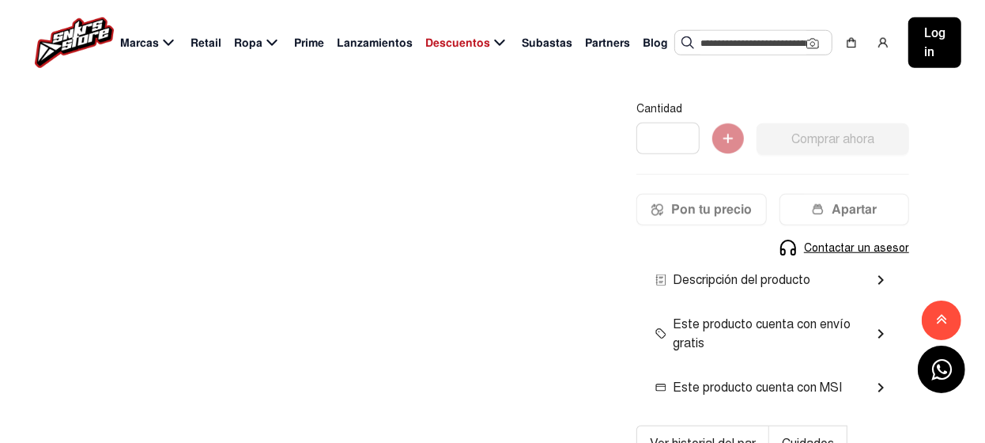
click at [882, 281] on mat-icon "chevron_right" at bounding box center [880, 279] width 19 height 19
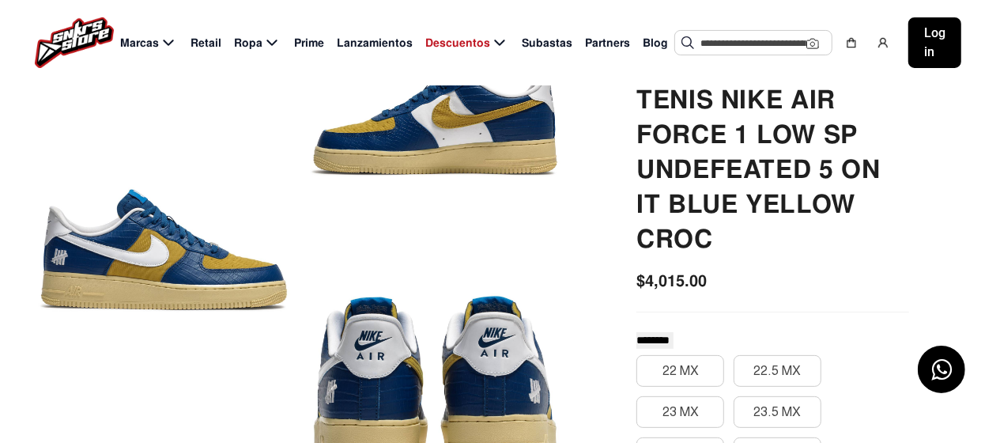
scroll to position [78, 0]
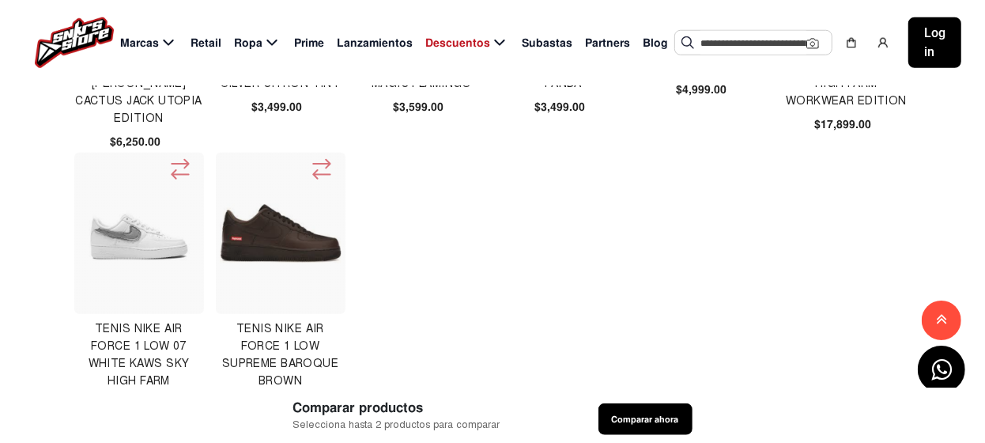
scroll to position [1028, 0]
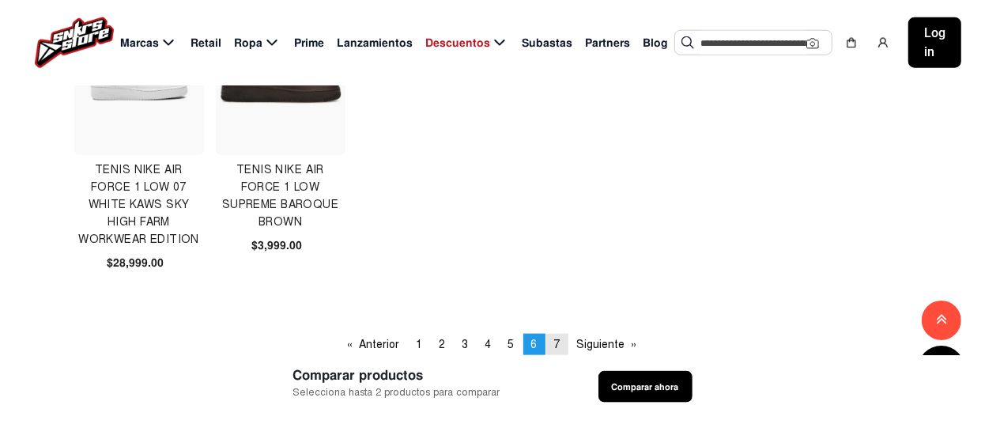
click at [554, 343] on span "7" at bounding box center [557, 344] width 6 height 13
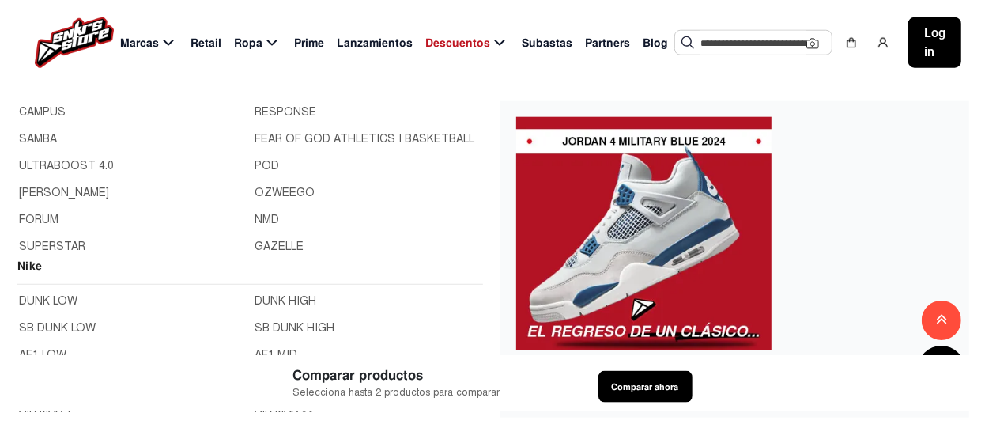
scroll to position [158, 0]
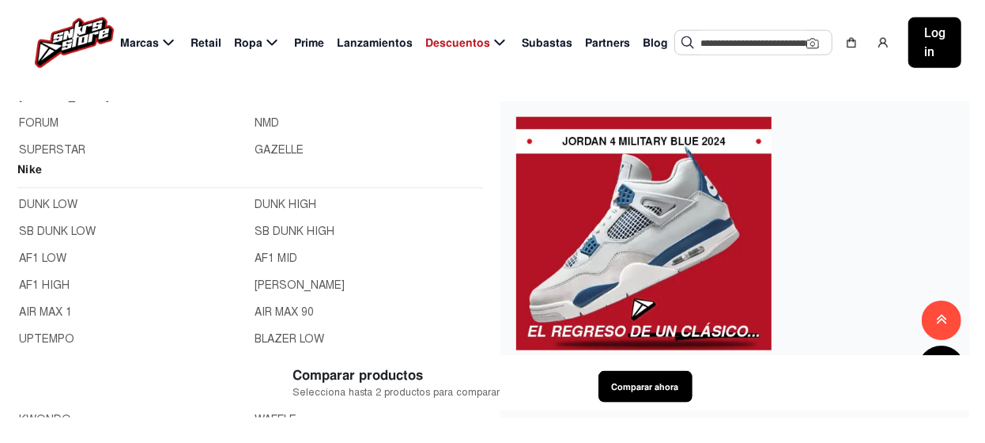
click at [51, 257] on link "AF1 LOW" at bounding box center [132, 258] width 227 height 17
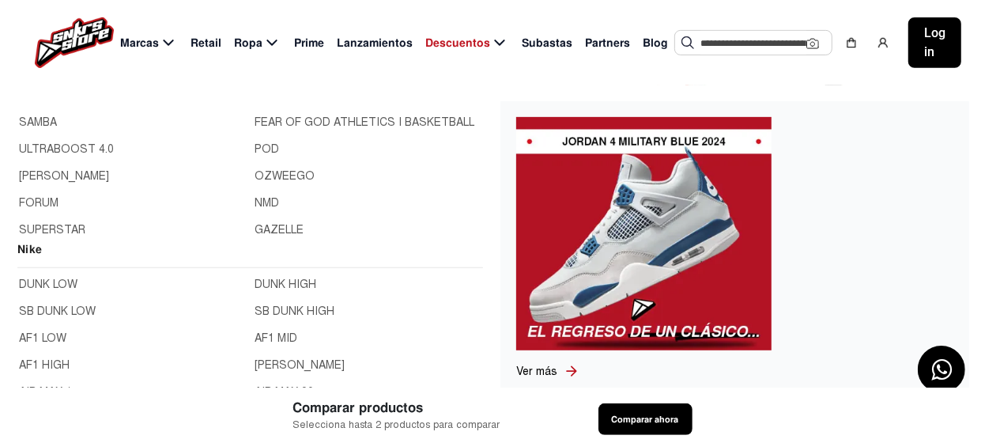
scroll to position [158, 0]
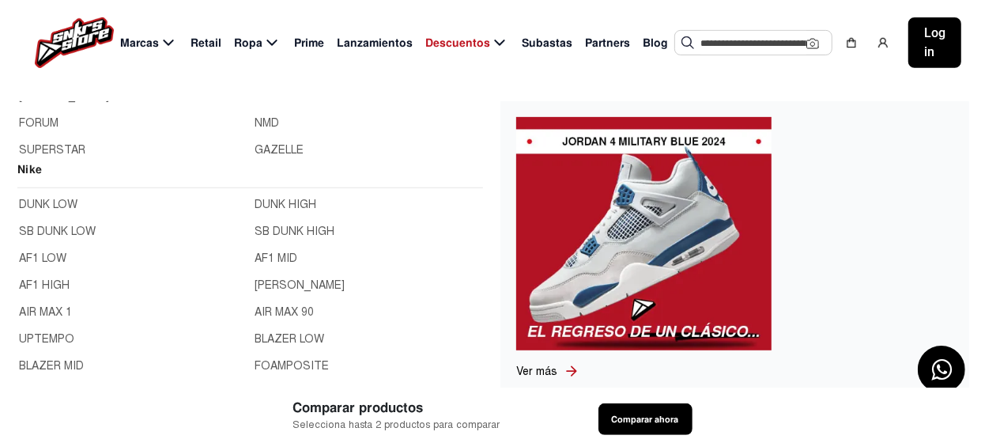
click at [47, 283] on link "AF1 HIGH" at bounding box center [132, 285] width 227 height 17
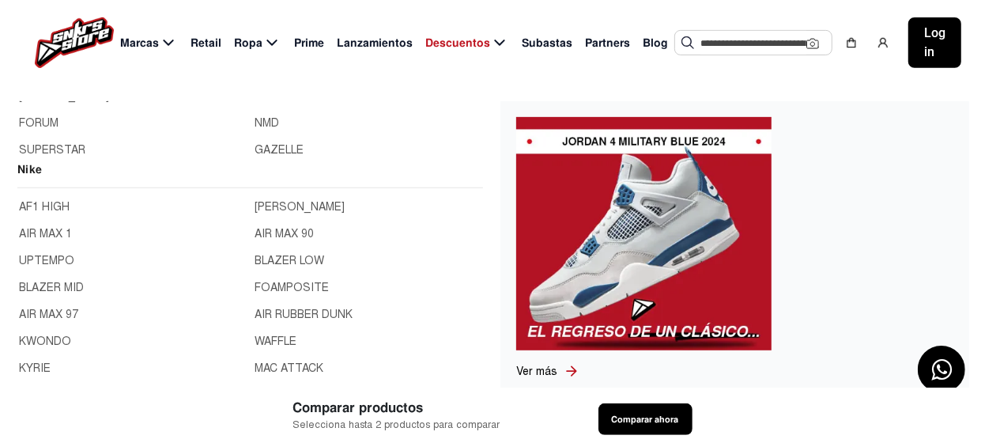
click at [48, 232] on link "AIR MAX 1" at bounding box center [132, 233] width 227 height 17
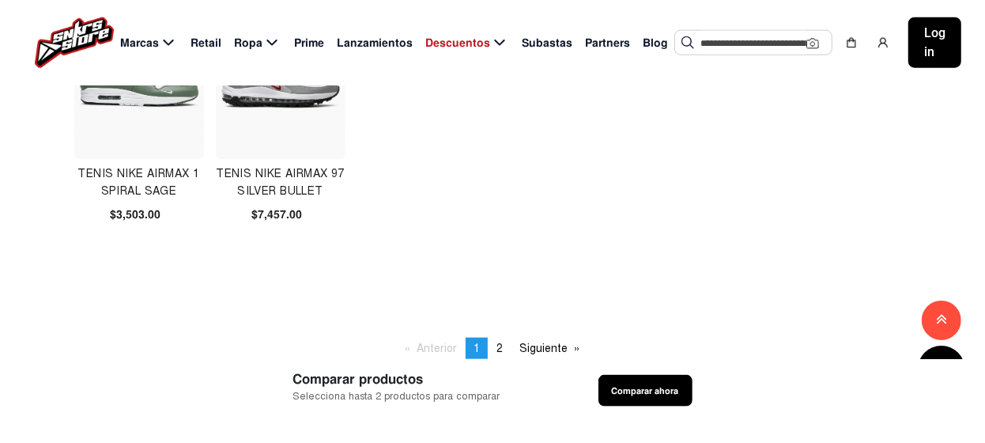
scroll to position [1106, 0]
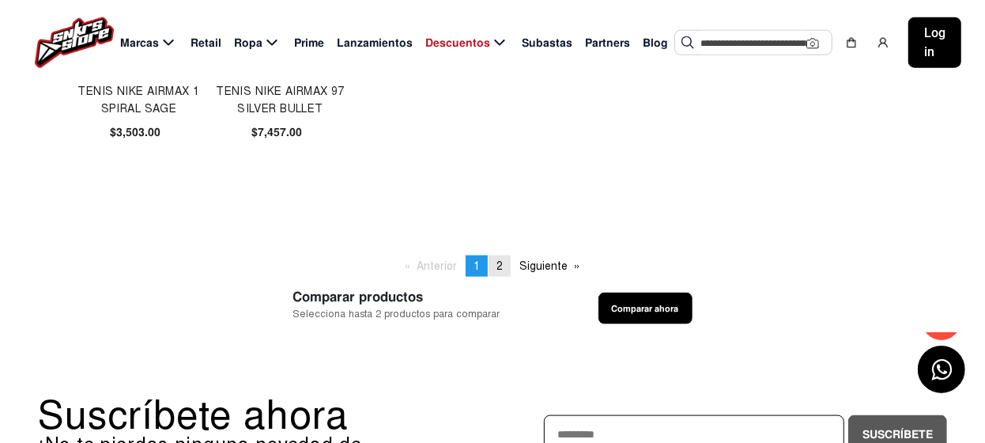
click at [499, 255] on link "page 2" at bounding box center [500, 265] width 22 height 21
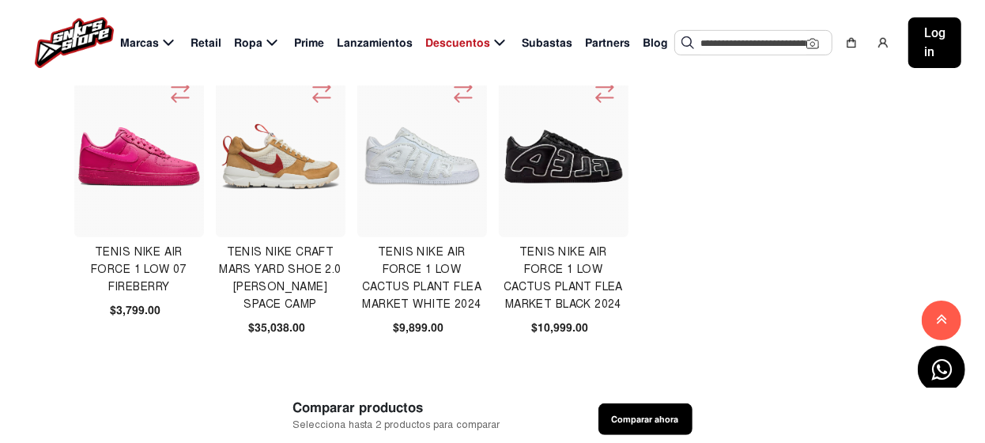
scroll to position [158, 0]
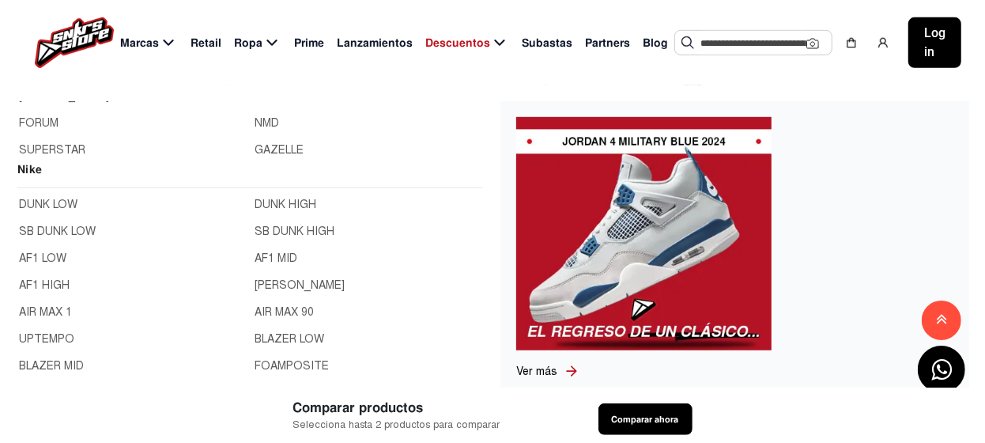
scroll to position [78, 0]
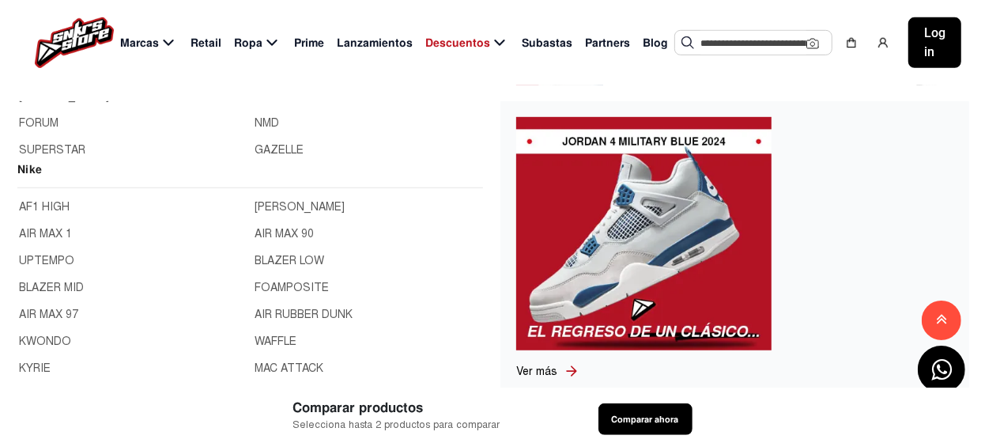
click at [52, 259] on link "UPTEMPO" at bounding box center [132, 260] width 227 height 17
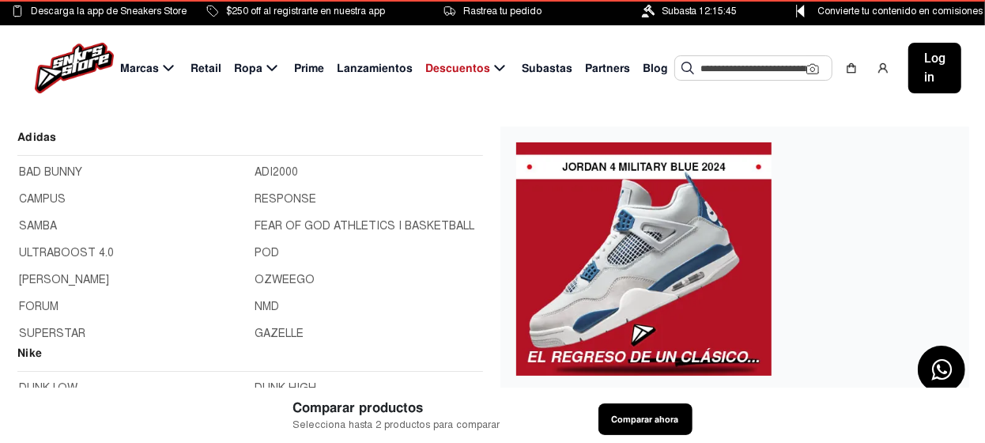
click at [148, 69] on span "Marcas" at bounding box center [139, 68] width 39 height 17
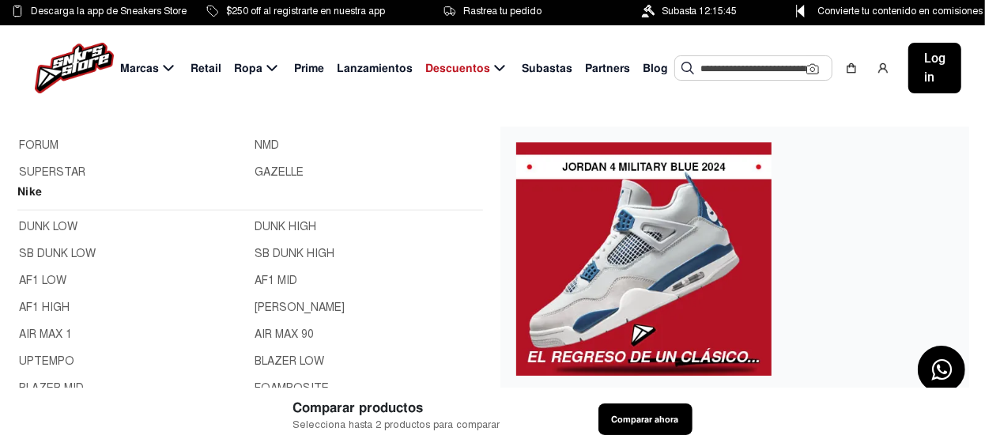
scroll to position [236, 0]
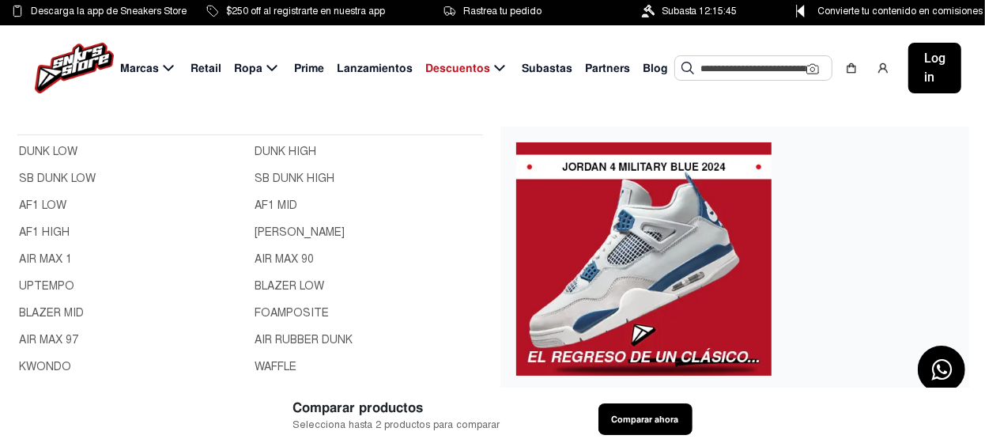
click at [55, 310] on link "BLAZER MID" at bounding box center [132, 312] width 227 height 17
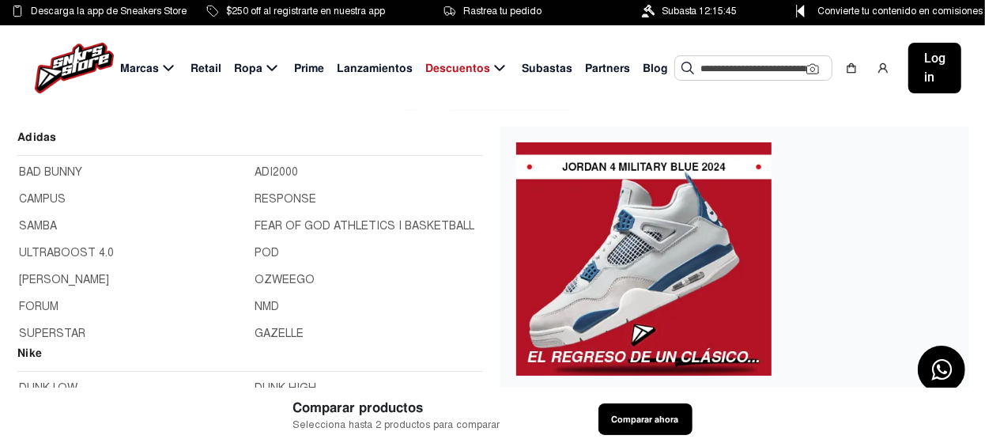
click at [131, 69] on span "Marcas" at bounding box center [139, 68] width 39 height 17
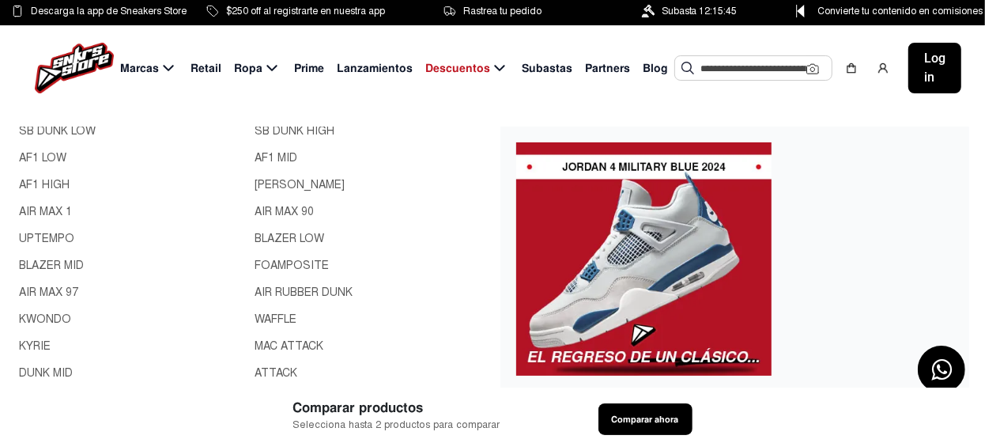
scroll to position [316, 0]
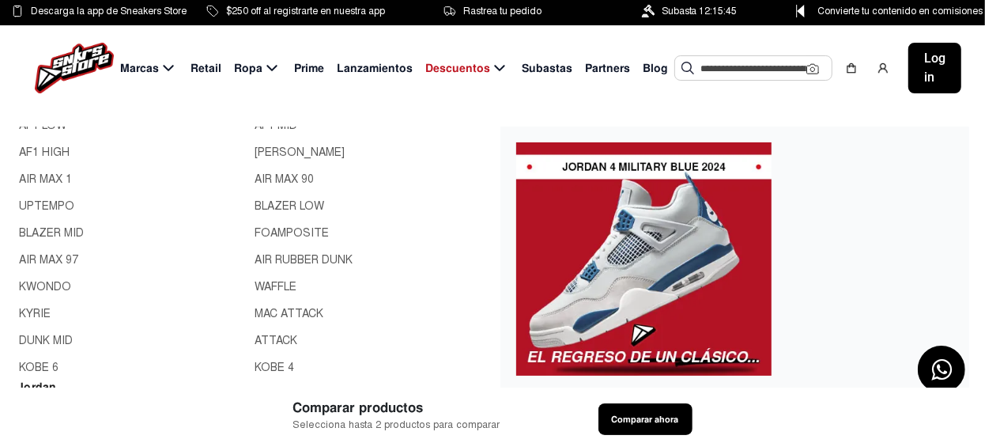
click at [45, 259] on link "AIR MAX 97" at bounding box center [132, 259] width 227 height 17
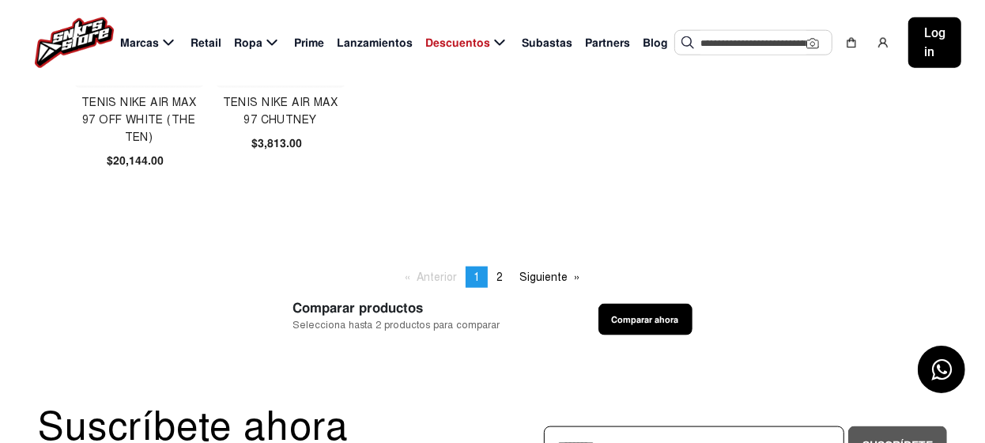
scroll to position [1106, 0]
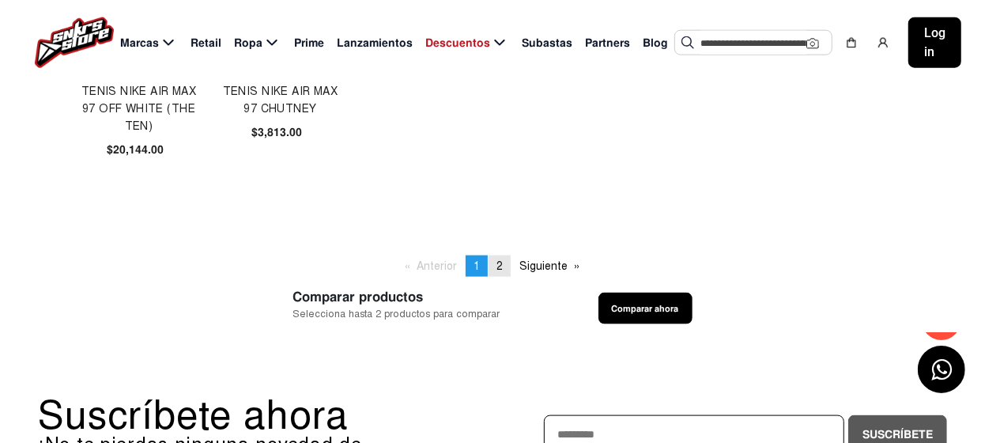
click at [501, 263] on span "2" at bounding box center [500, 265] width 6 height 13
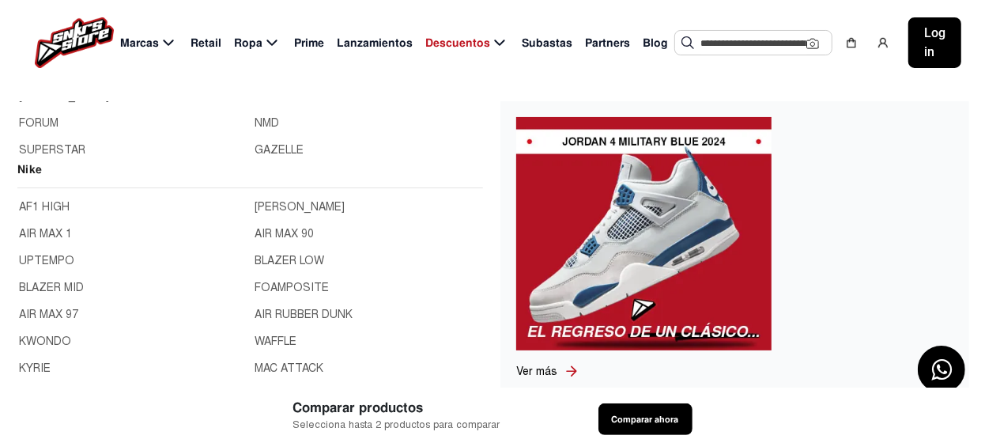
scroll to position [158, 0]
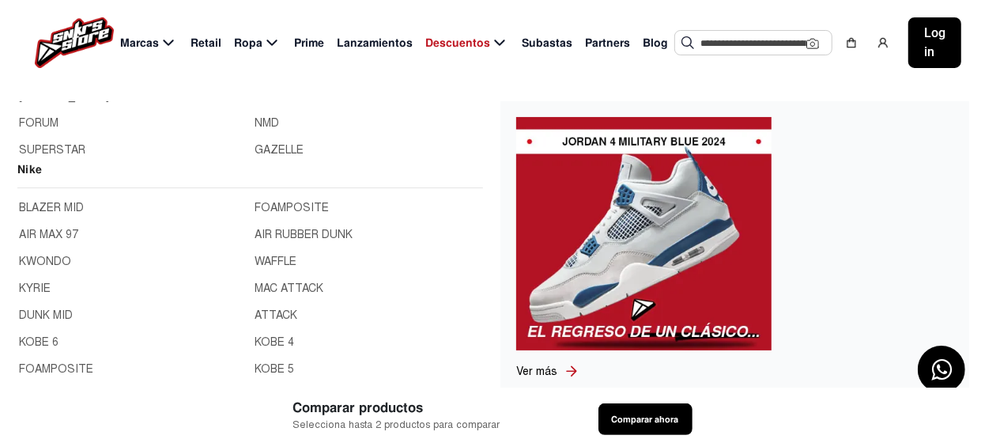
click at [52, 259] on link "KWONDO" at bounding box center [132, 261] width 227 height 17
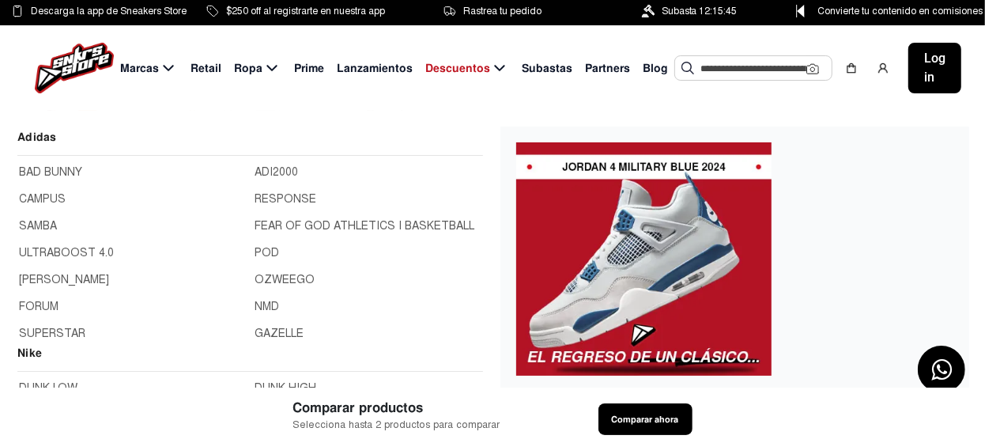
click at [152, 66] on span "Marcas" at bounding box center [139, 68] width 39 height 17
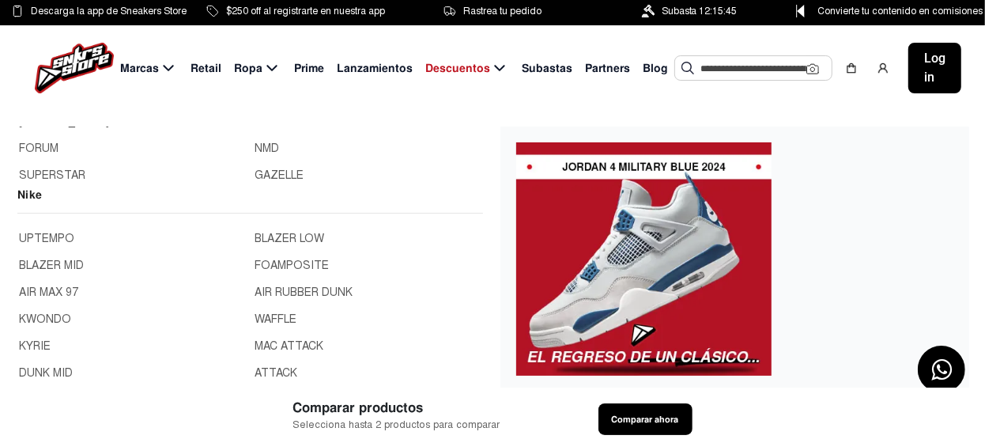
scroll to position [158, 0]
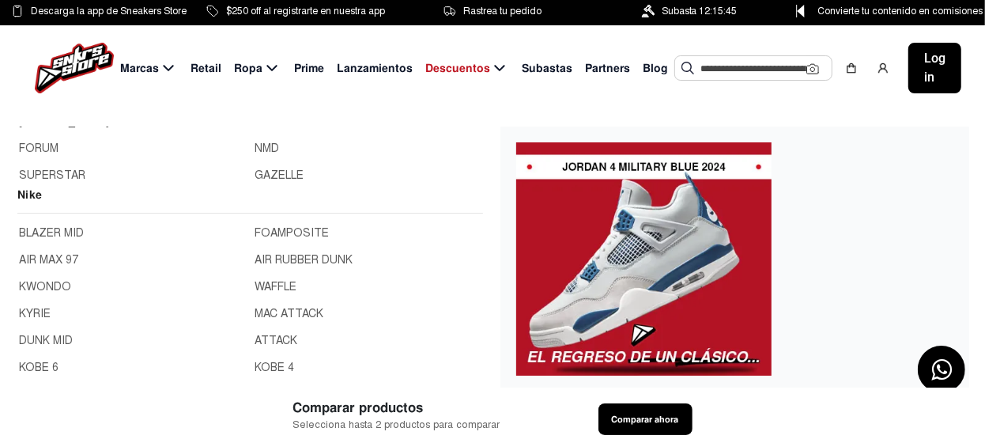
click at [42, 310] on link "KYRIE" at bounding box center [132, 313] width 227 height 17
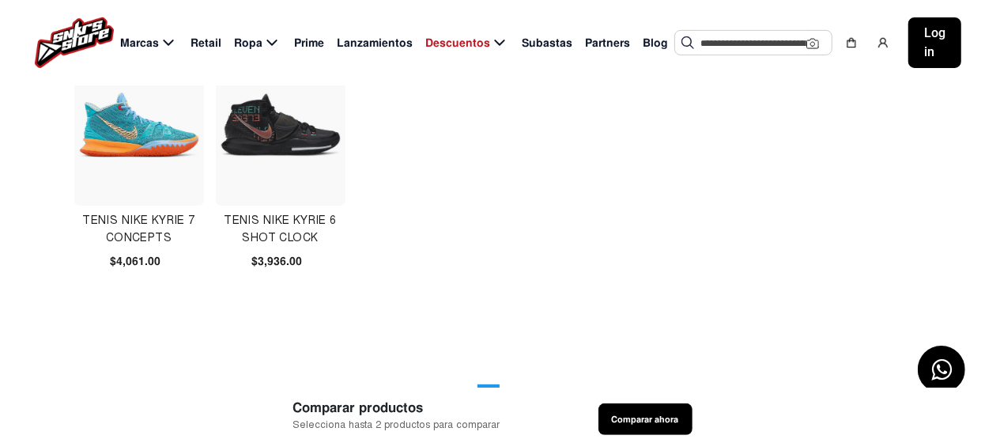
scroll to position [395, 0]
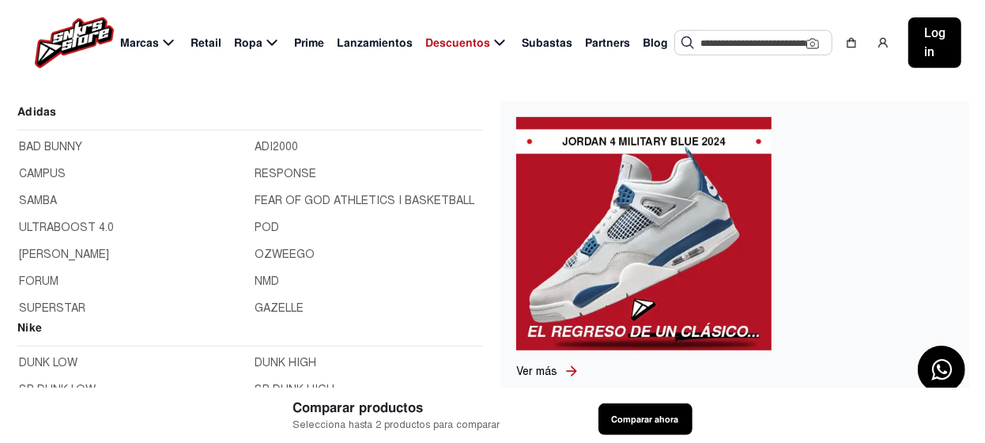
click at [149, 46] on span "Marcas" at bounding box center [139, 43] width 39 height 17
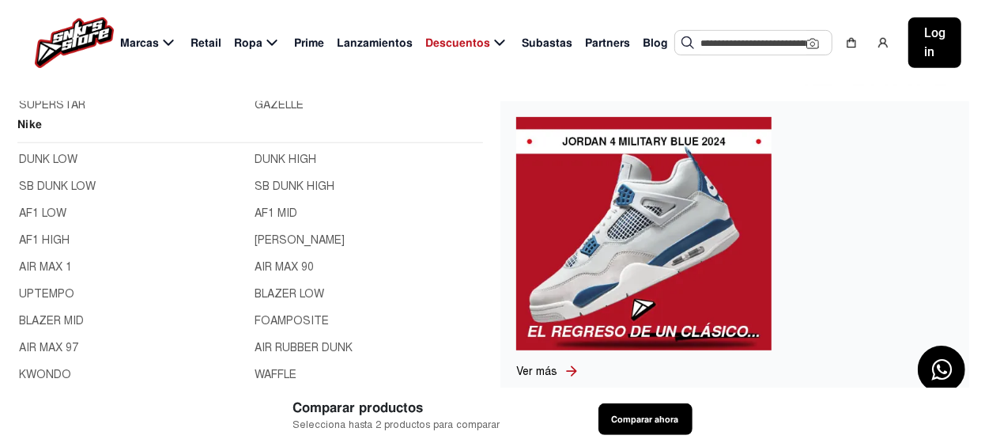
scroll to position [316, 0]
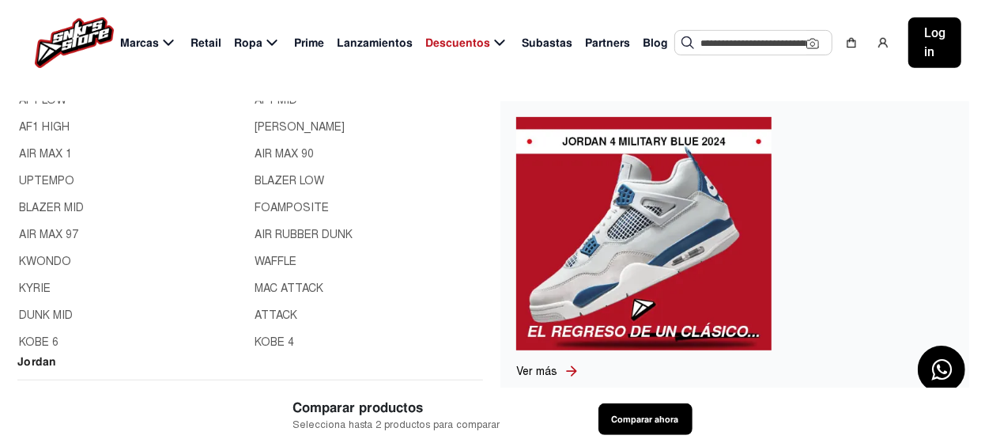
click at [61, 315] on link "DUNK MID" at bounding box center [132, 315] width 227 height 17
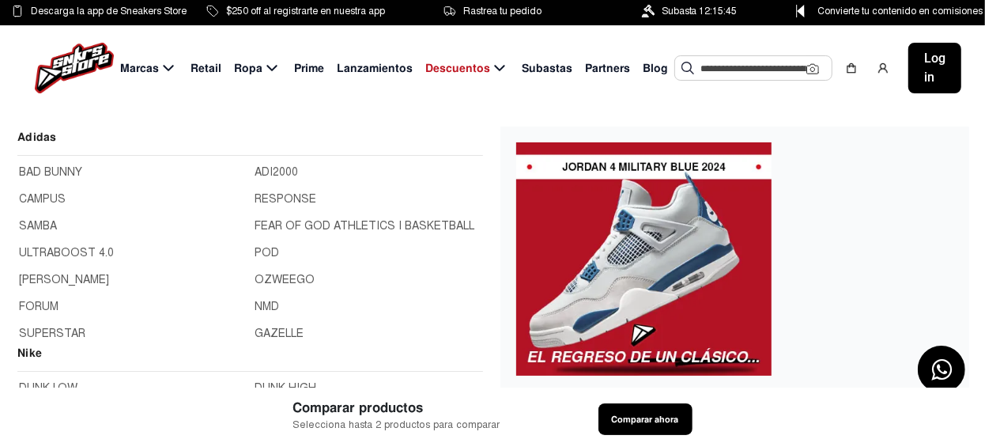
click at [161, 70] on icon at bounding box center [168, 69] width 19 height 20
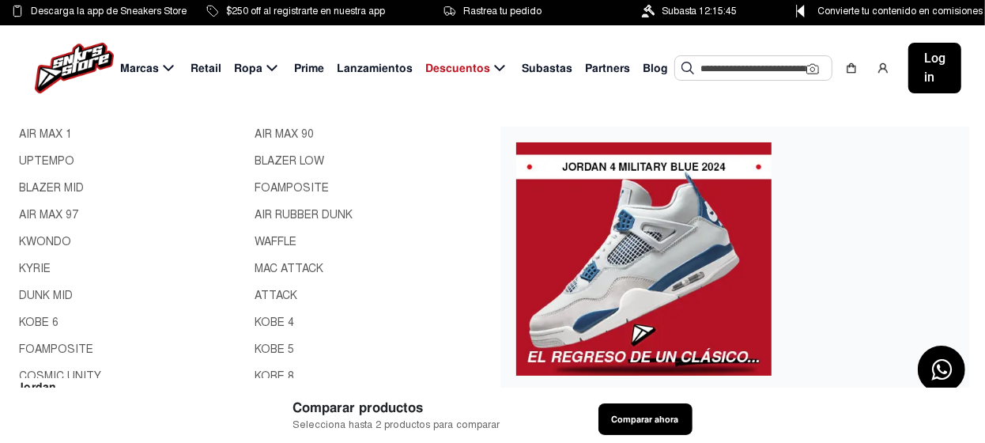
scroll to position [78, 0]
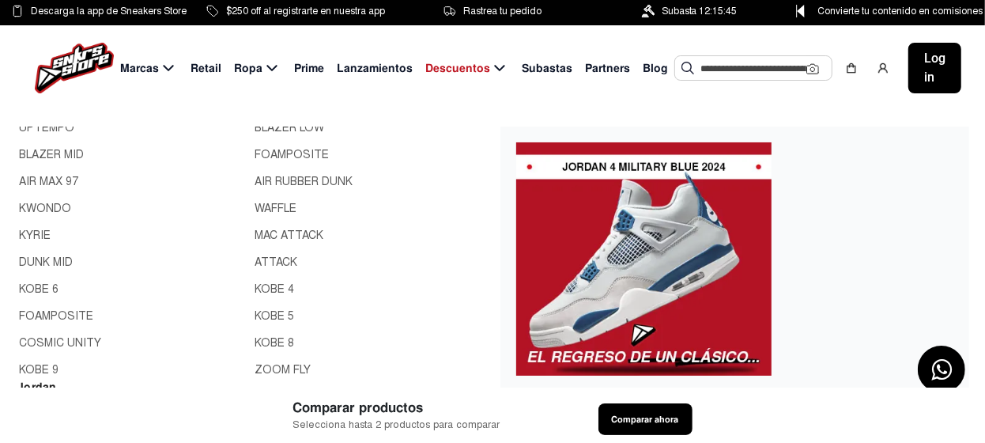
click at [46, 287] on link "KOBE 6" at bounding box center [132, 289] width 227 height 17
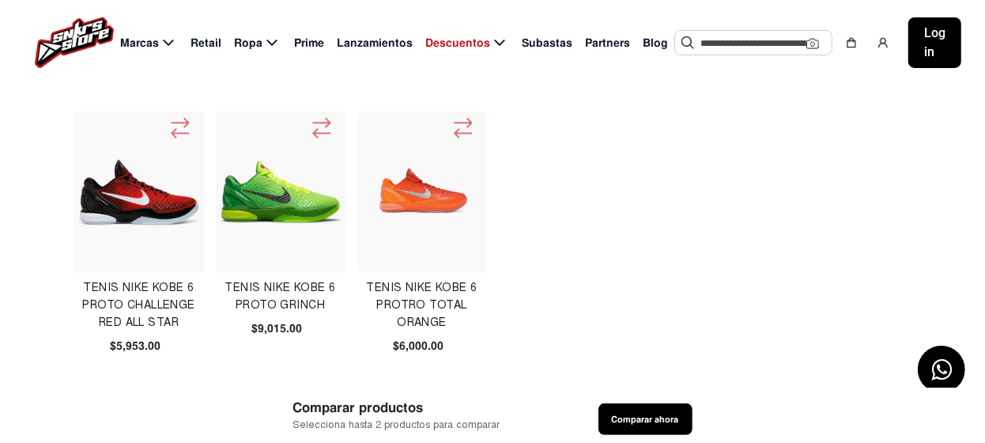
scroll to position [316, 0]
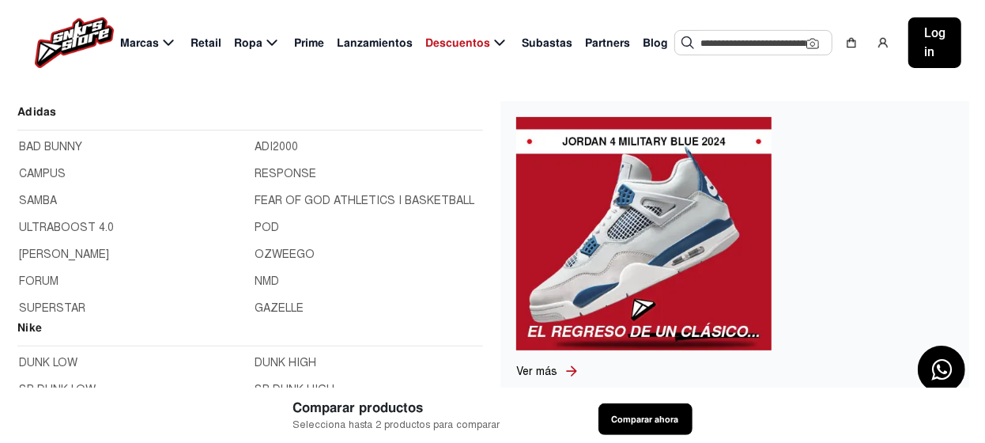
click at [150, 42] on span "Marcas" at bounding box center [139, 43] width 39 height 17
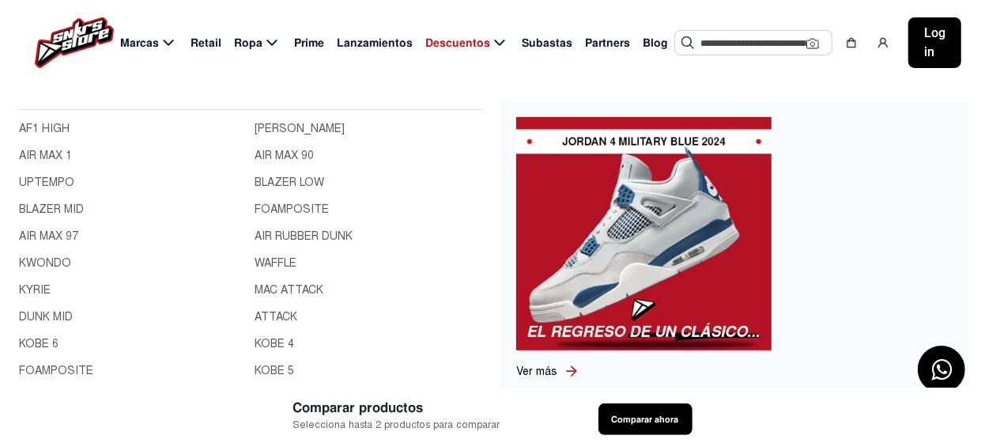
scroll to position [158, 0]
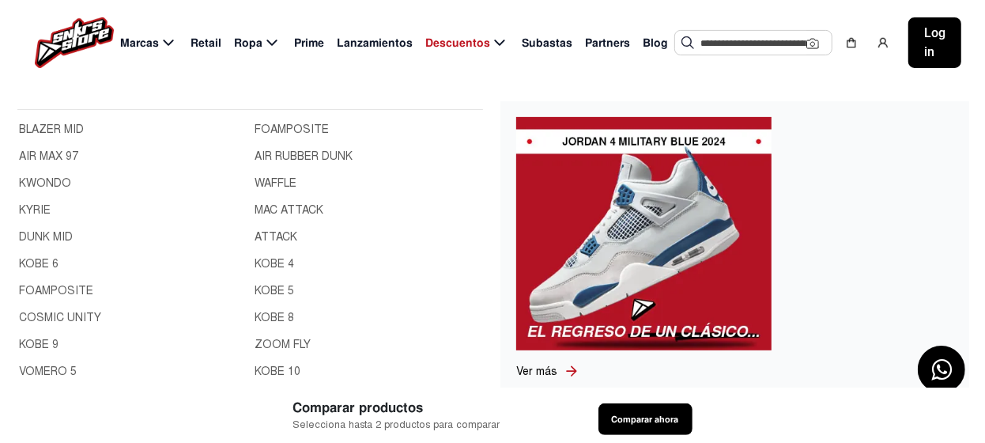
click at [66, 287] on link "FOAMPOSITE" at bounding box center [132, 290] width 227 height 17
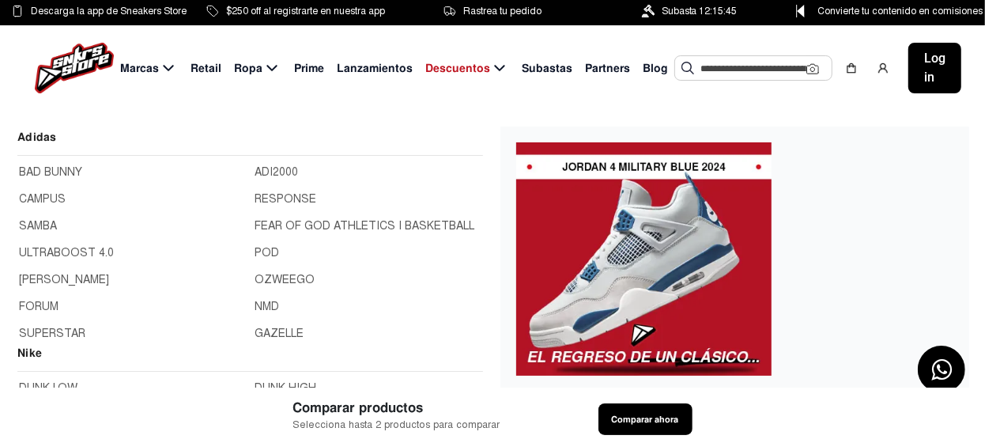
click at [145, 66] on span "Marcas" at bounding box center [139, 68] width 39 height 17
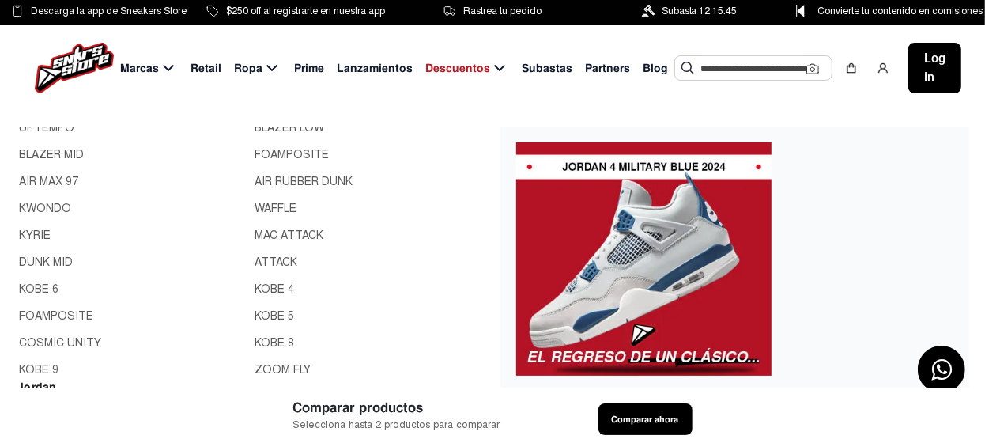
scroll to position [158, 0]
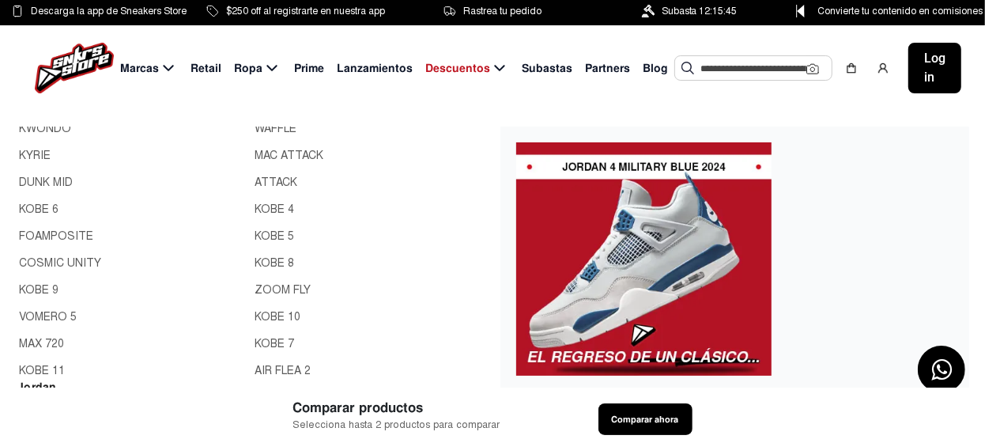
click at [67, 259] on link "COSMIC UNITY" at bounding box center [132, 263] width 227 height 17
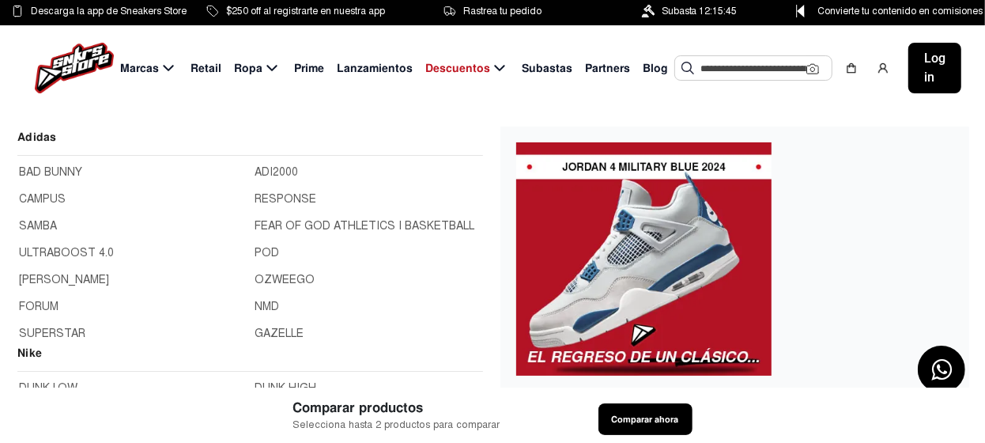
click at [149, 69] on span "Marcas" at bounding box center [139, 68] width 39 height 17
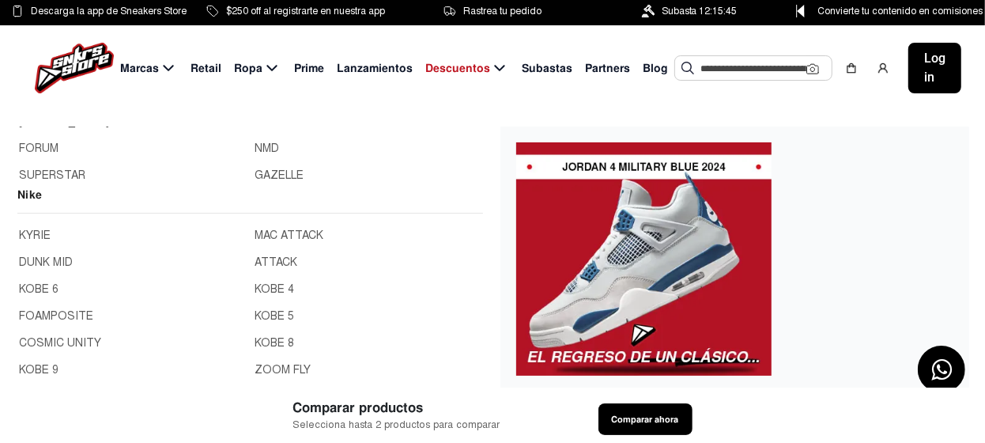
scroll to position [295, 0]
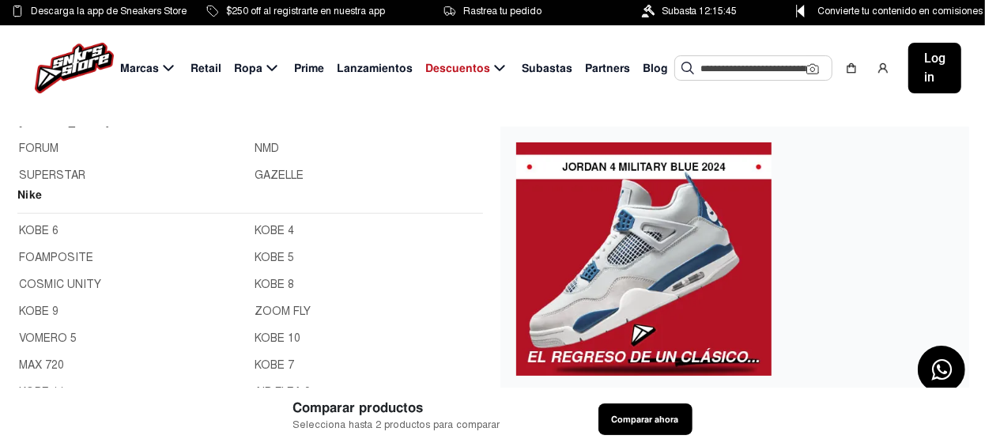
click at [42, 309] on link "KOBE 9" at bounding box center [132, 311] width 227 height 17
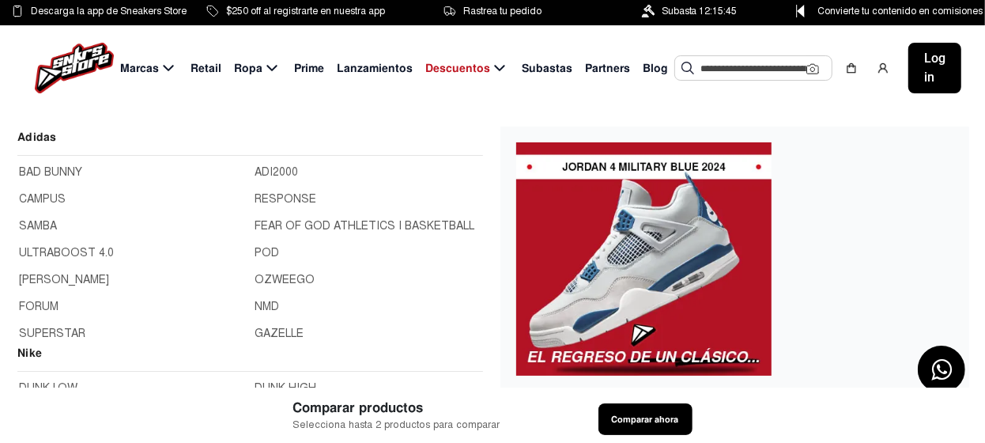
click at [155, 71] on span "Marcas" at bounding box center [139, 68] width 39 height 17
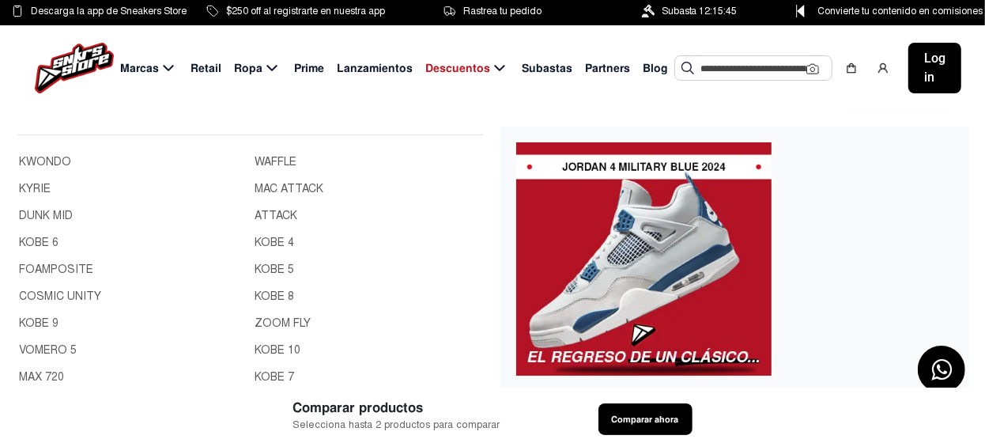
scroll to position [236, 0]
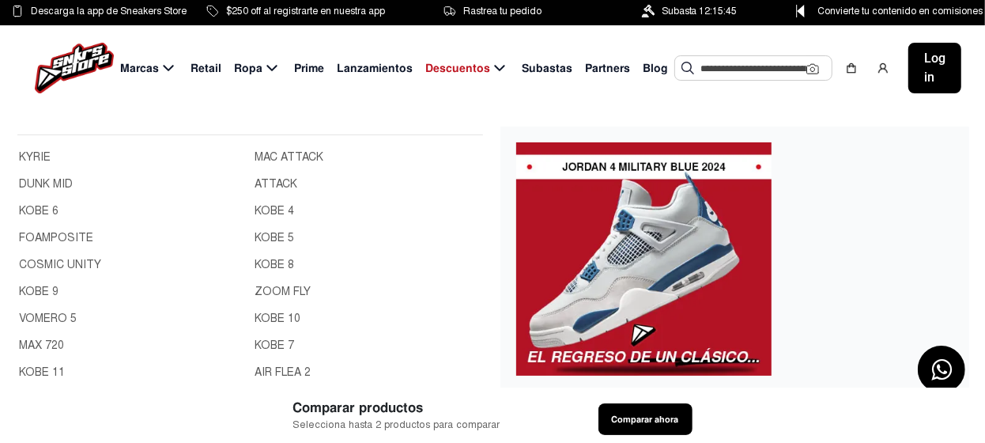
click at [55, 318] on link "VOMERO 5" at bounding box center [132, 318] width 227 height 17
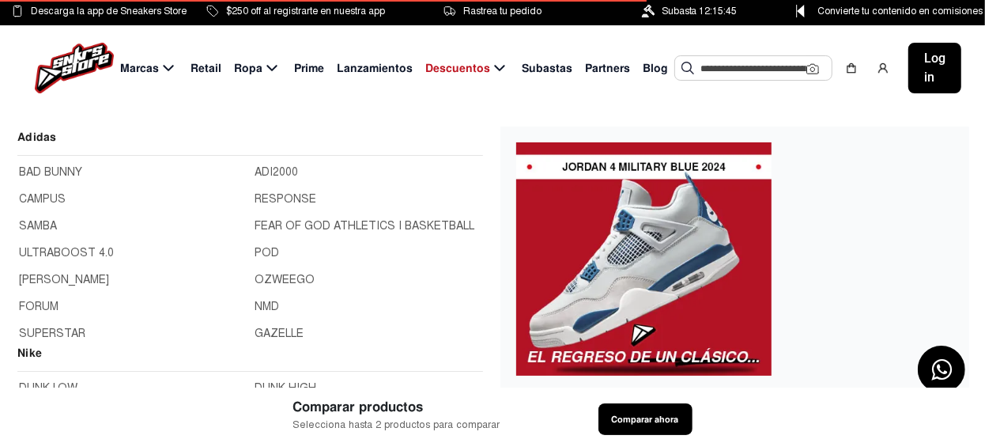
click at [152, 64] on span "Marcas" at bounding box center [139, 68] width 39 height 17
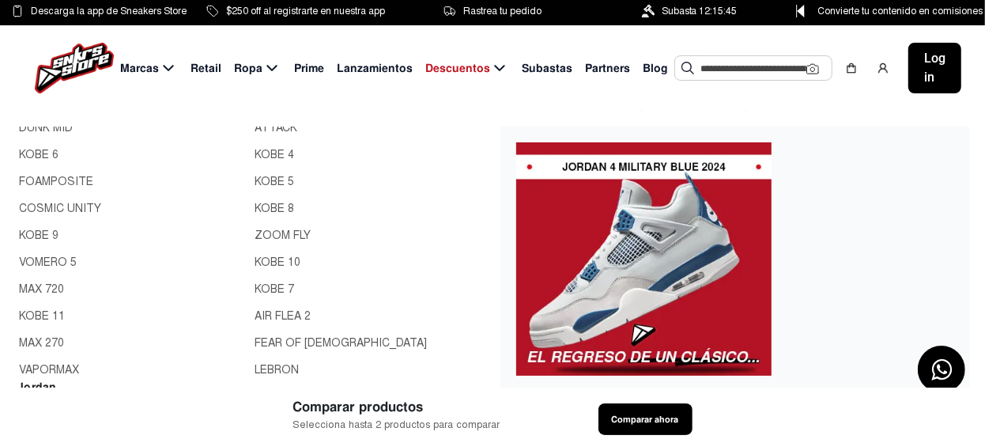
scroll to position [236, 0]
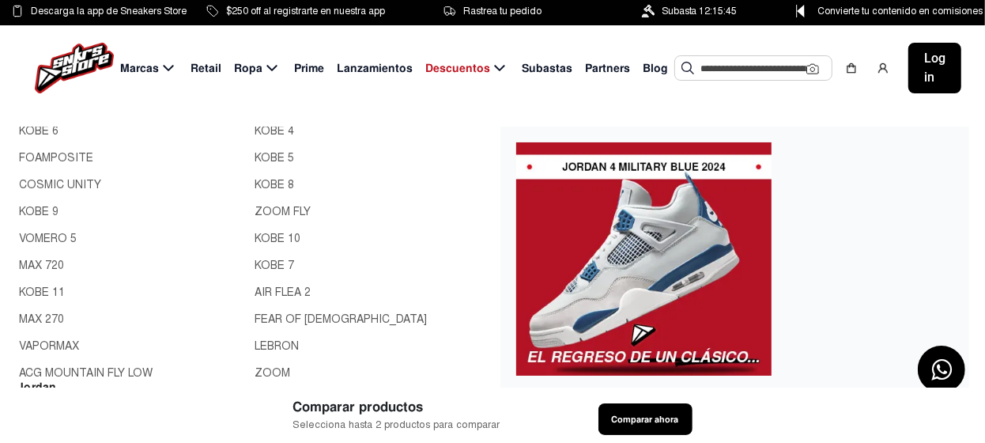
click at [49, 263] on link "MAX 720" at bounding box center [132, 265] width 227 height 17
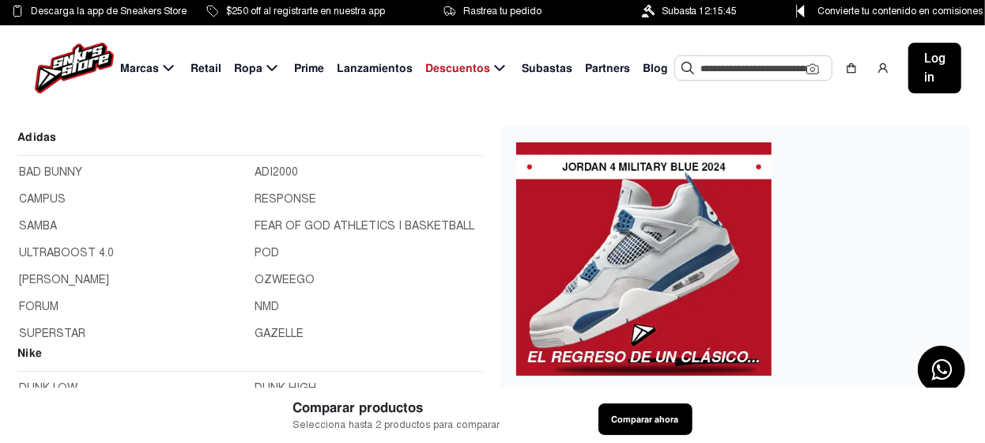
click at [159, 70] on icon at bounding box center [168, 69] width 19 height 20
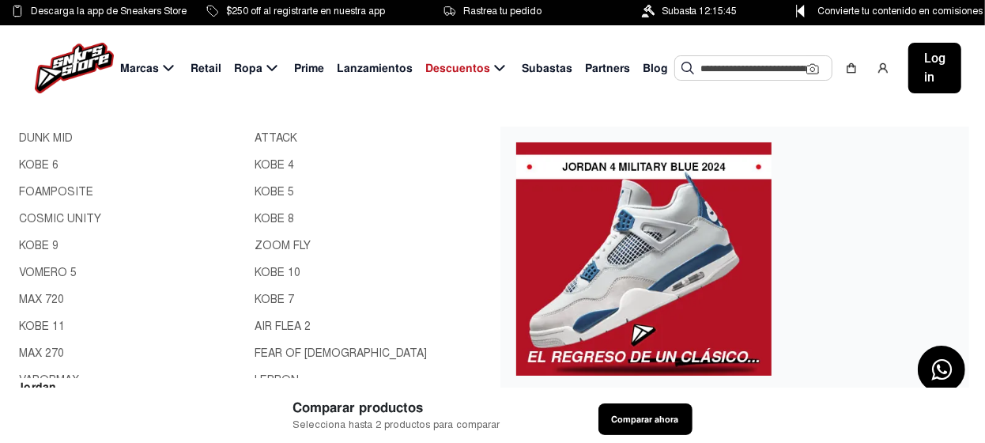
scroll to position [236, 0]
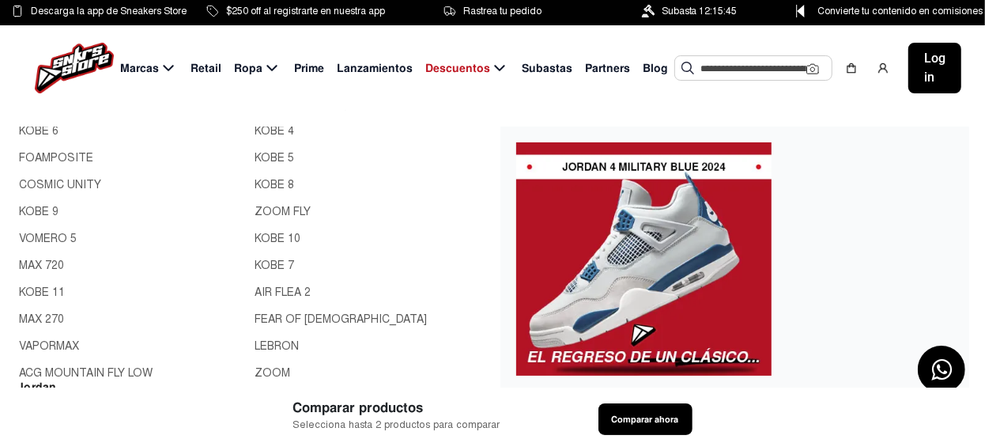
click at [42, 289] on link "KOBE 11" at bounding box center [132, 292] width 227 height 17
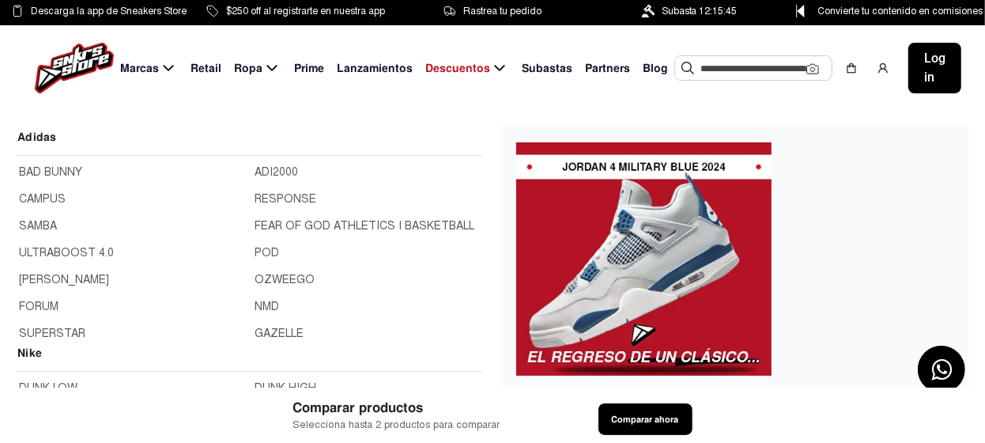
click at [134, 66] on span "Marcas" at bounding box center [139, 68] width 39 height 17
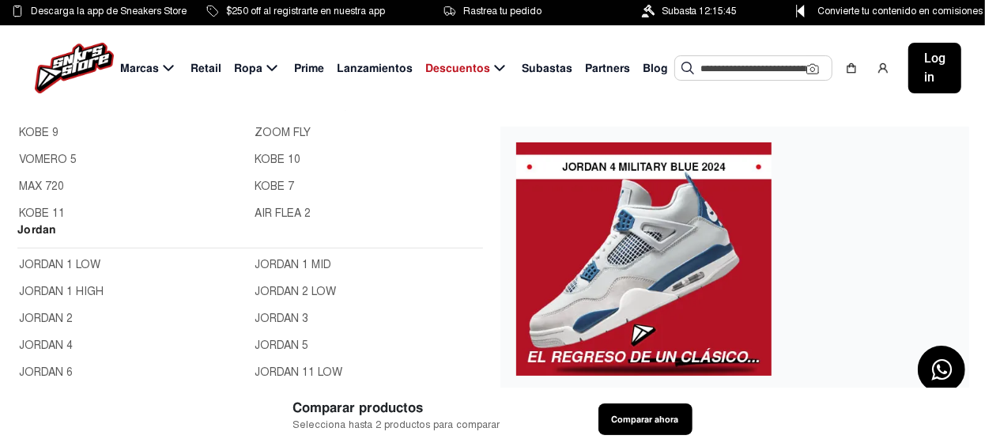
scroll to position [236, 0]
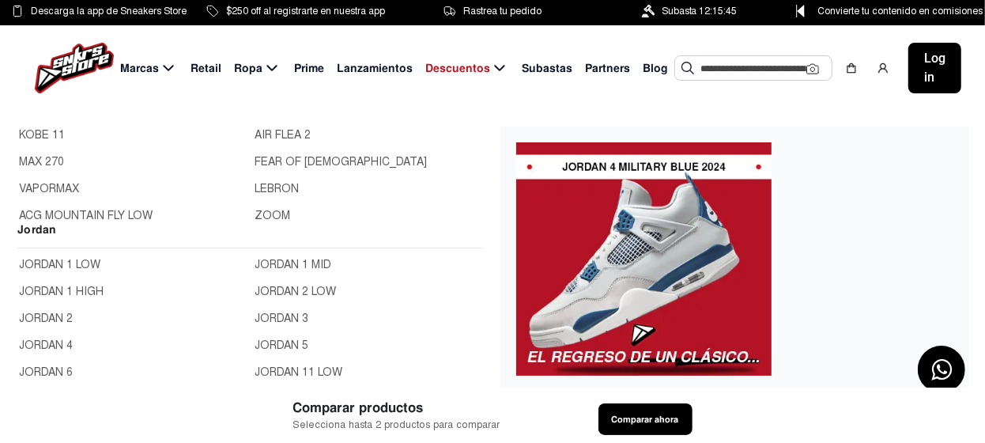
click at [51, 161] on link "MAX 270" at bounding box center [132, 161] width 227 height 17
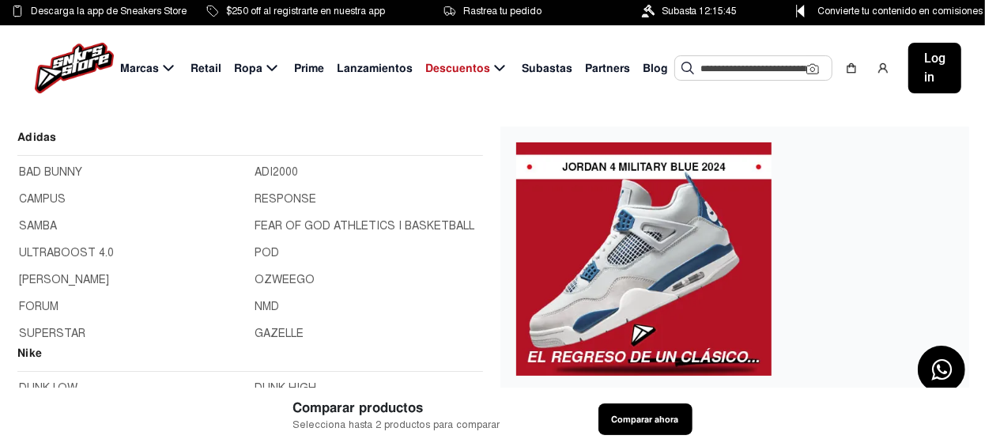
click at [147, 69] on span "Marcas" at bounding box center [139, 68] width 39 height 17
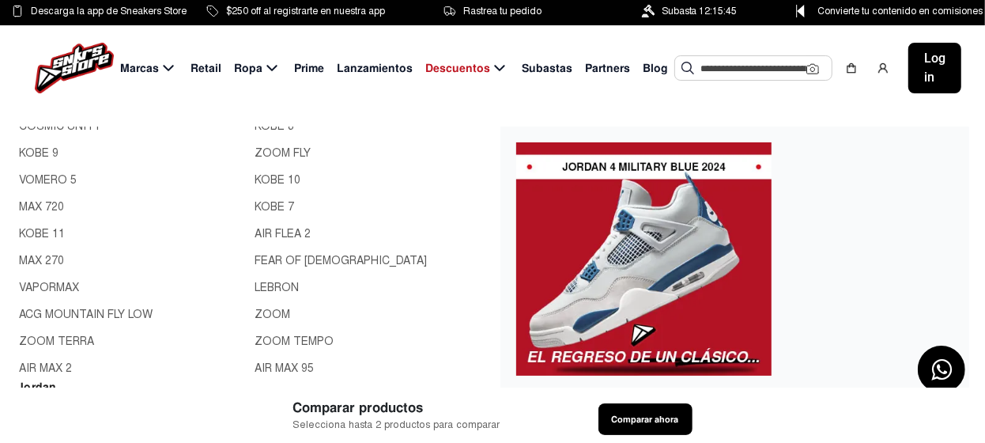
scroll to position [395, 0]
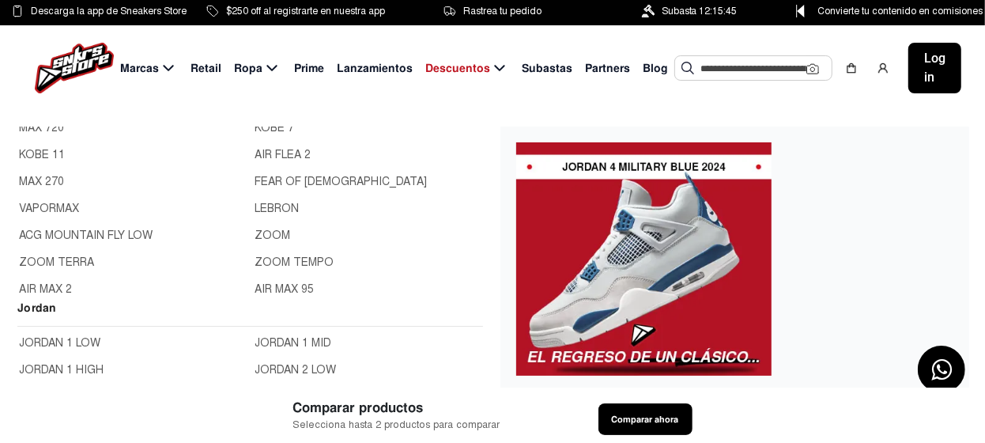
click at [55, 204] on link "VAPORMAX" at bounding box center [132, 208] width 227 height 17
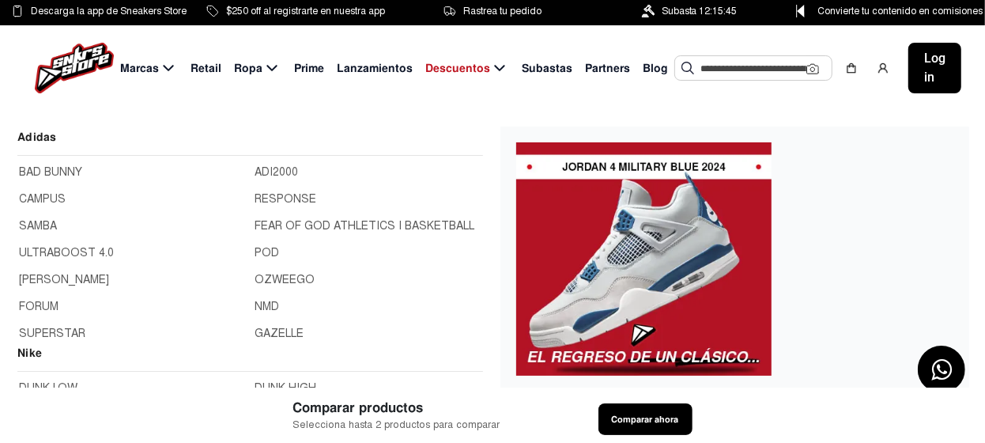
click at [132, 69] on span "Marcas" at bounding box center [139, 68] width 39 height 17
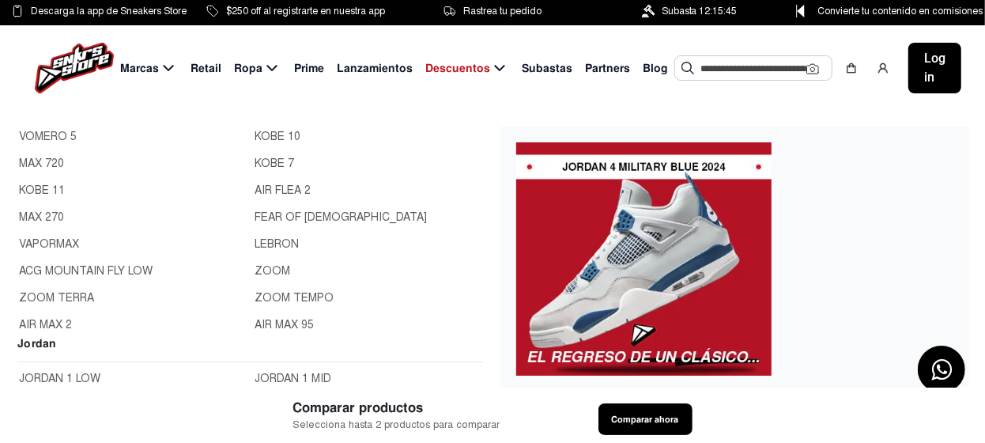
scroll to position [395, 0]
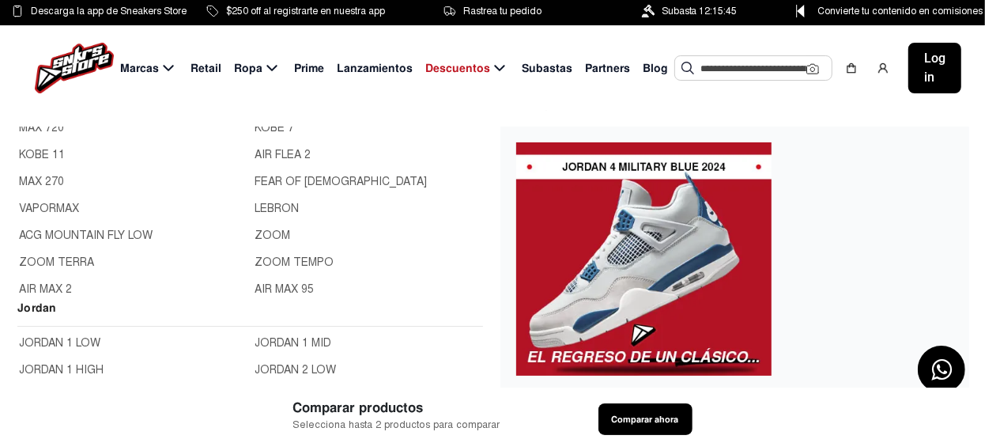
click at [92, 235] on link "ACG MOUNTAIN FLY LOW" at bounding box center [132, 235] width 227 height 17
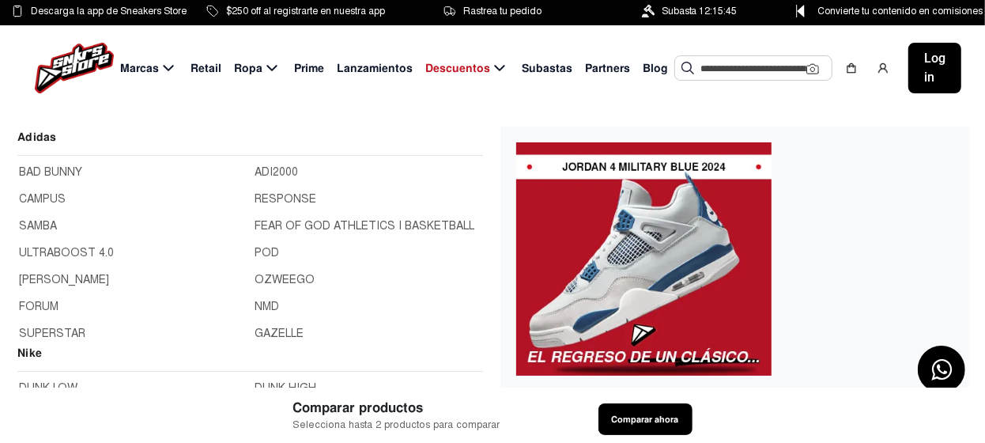
click at [150, 70] on span "Marcas" at bounding box center [139, 68] width 39 height 17
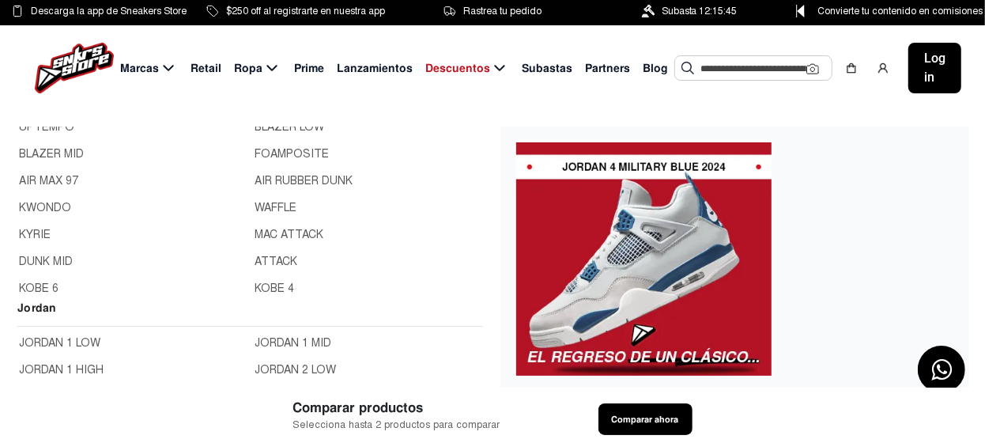
scroll to position [295, 0]
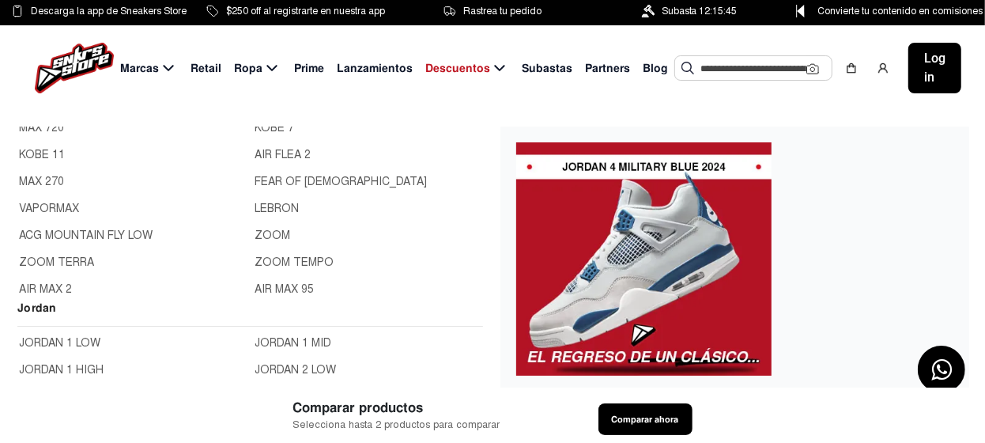
click at [73, 259] on link "ZOOM TERRA" at bounding box center [132, 262] width 227 height 17
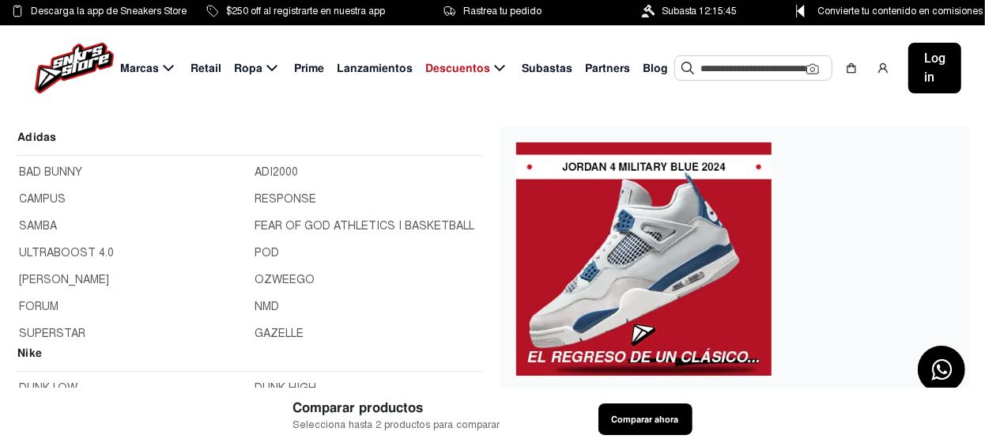
click at [136, 67] on span "Marcas" at bounding box center [139, 68] width 39 height 17
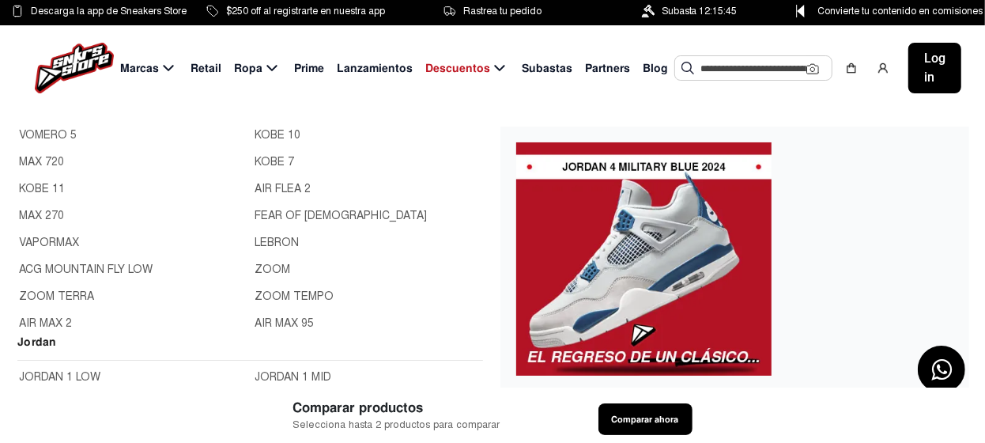
scroll to position [395, 0]
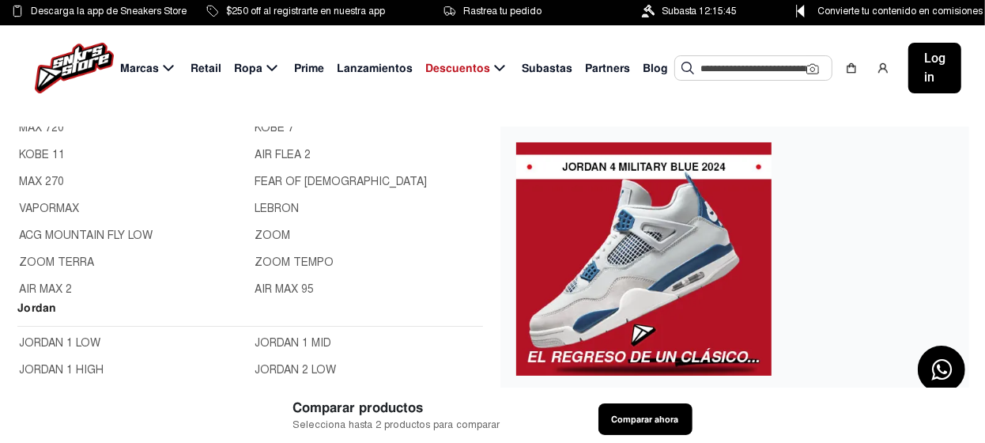
click at [60, 288] on link "AIR MAX 2" at bounding box center [132, 289] width 227 height 17
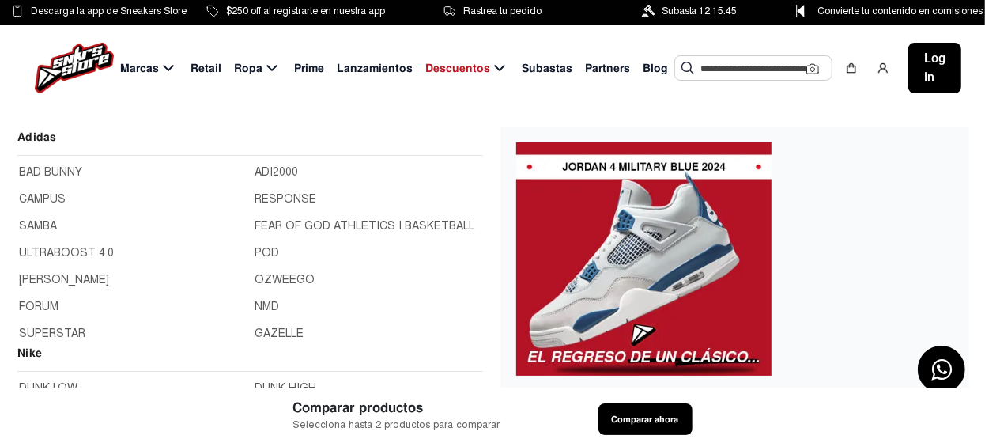
click at [150, 69] on span "Marcas" at bounding box center [139, 68] width 39 height 17
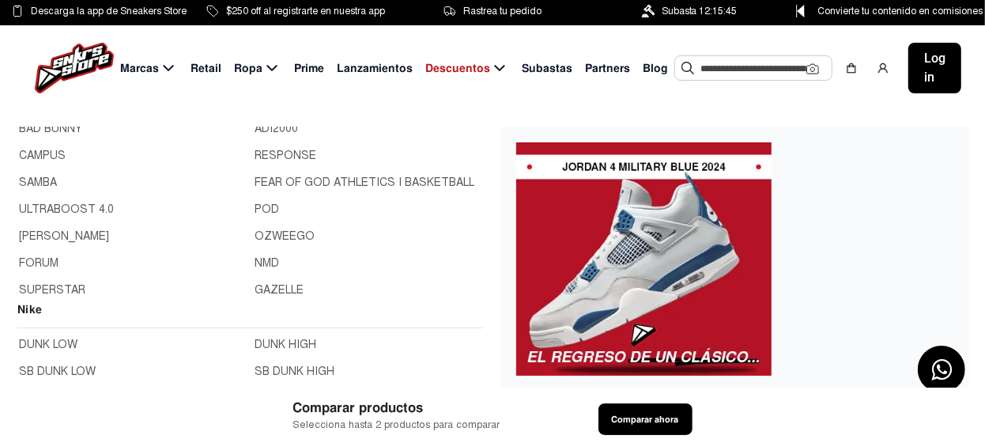
scroll to position [78, 0]
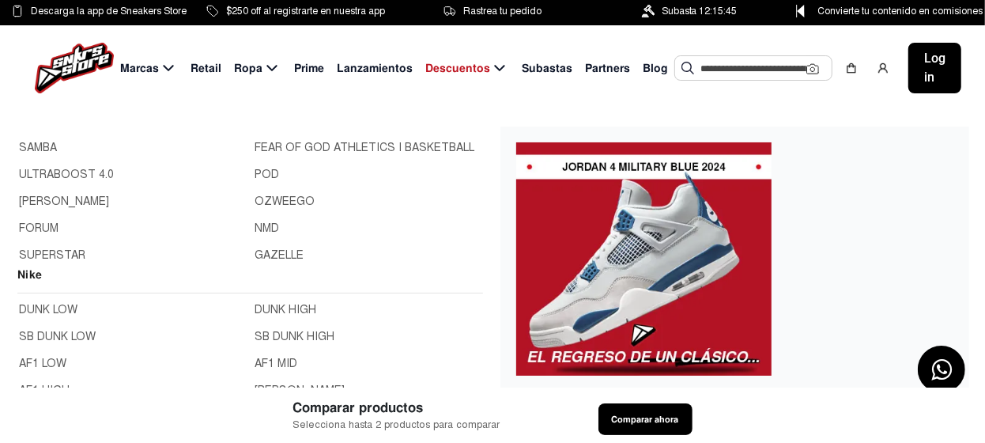
click at [284, 306] on link "DUNK HIGH" at bounding box center [368, 309] width 227 height 17
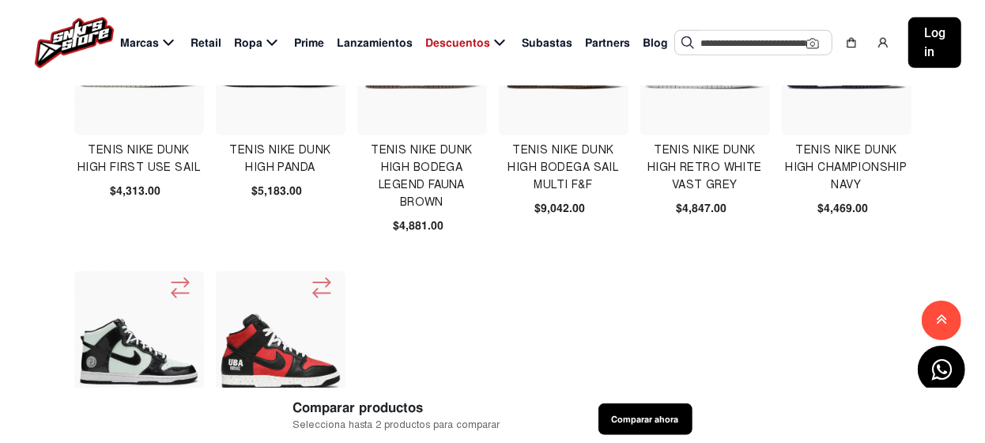
scroll to position [949, 0]
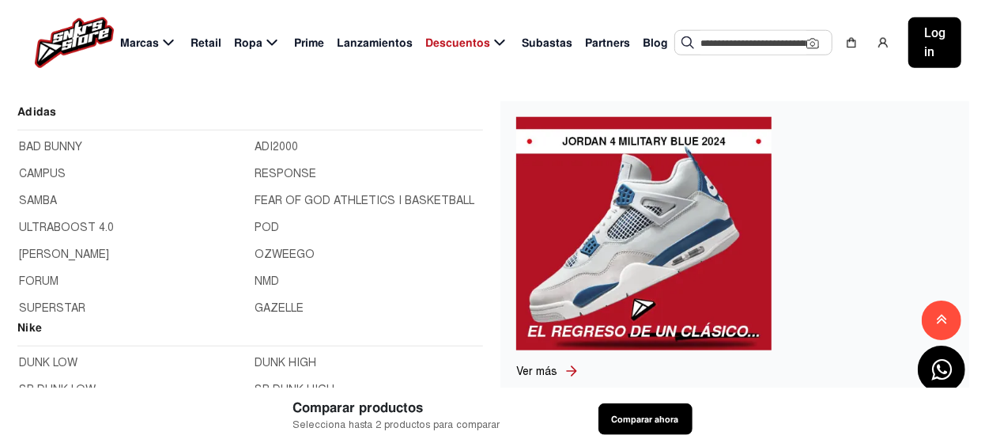
click at [149, 43] on span "Marcas" at bounding box center [139, 43] width 39 height 17
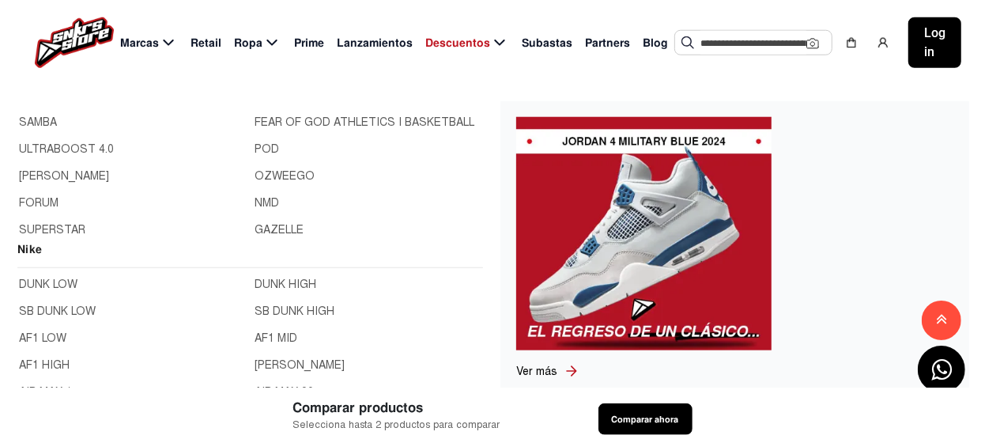
scroll to position [158, 0]
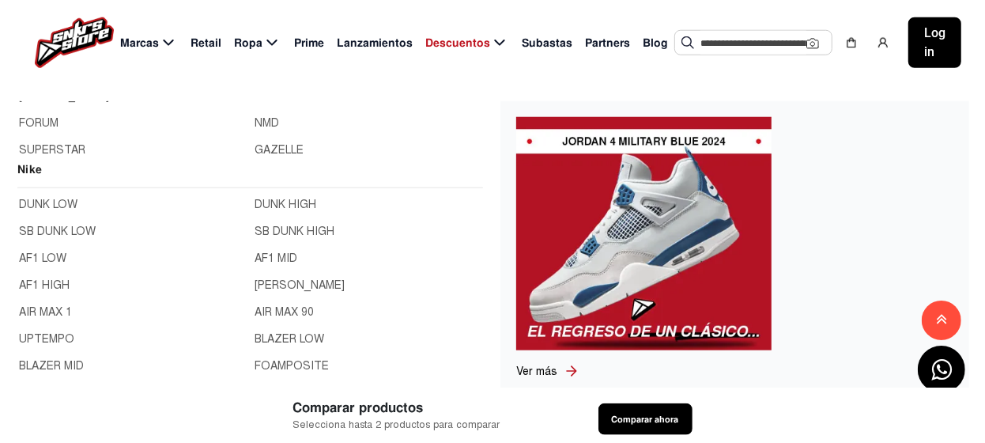
click at [308, 232] on link "SB DUNK HIGH" at bounding box center [368, 231] width 227 height 17
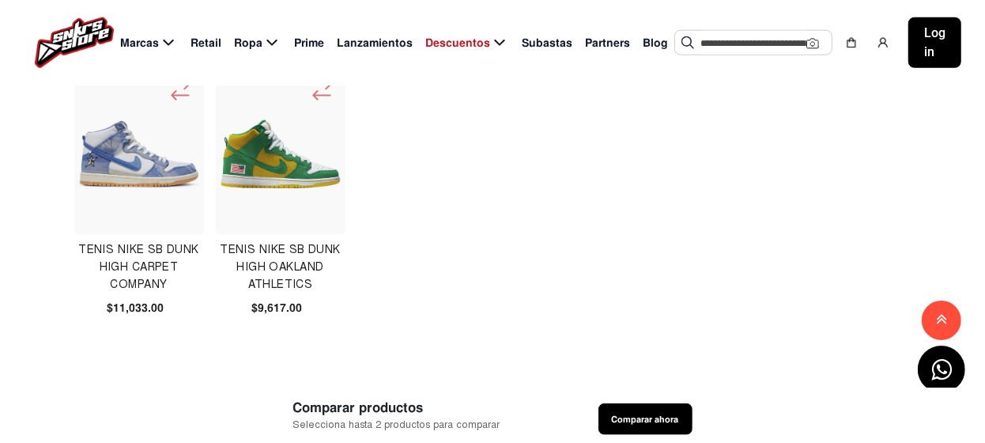
scroll to position [949, 0]
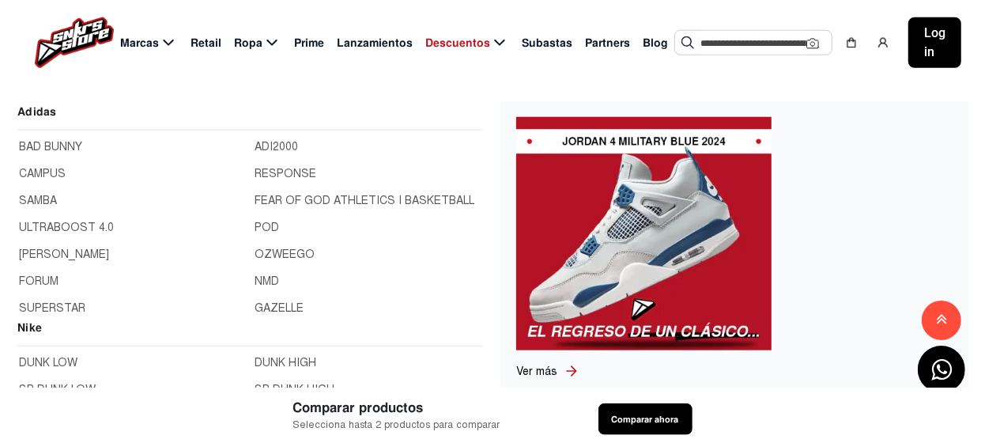
click at [149, 45] on span "Marcas" at bounding box center [139, 43] width 39 height 17
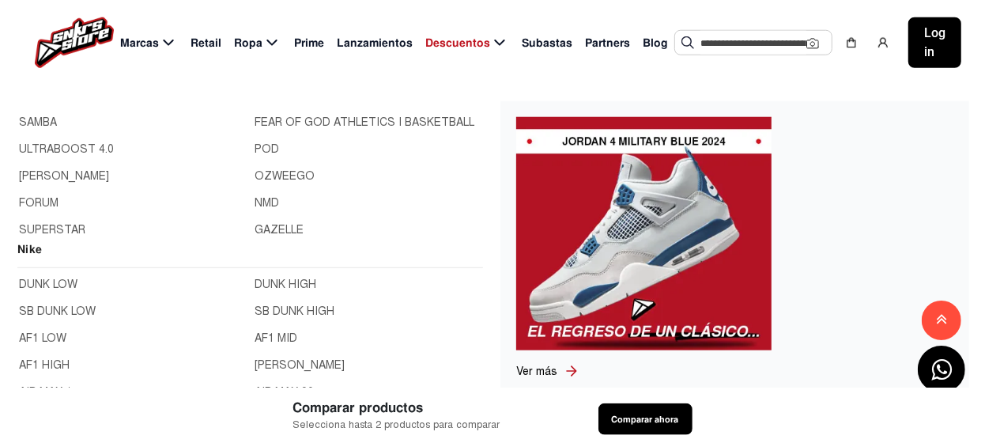
scroll to position [158, 0]
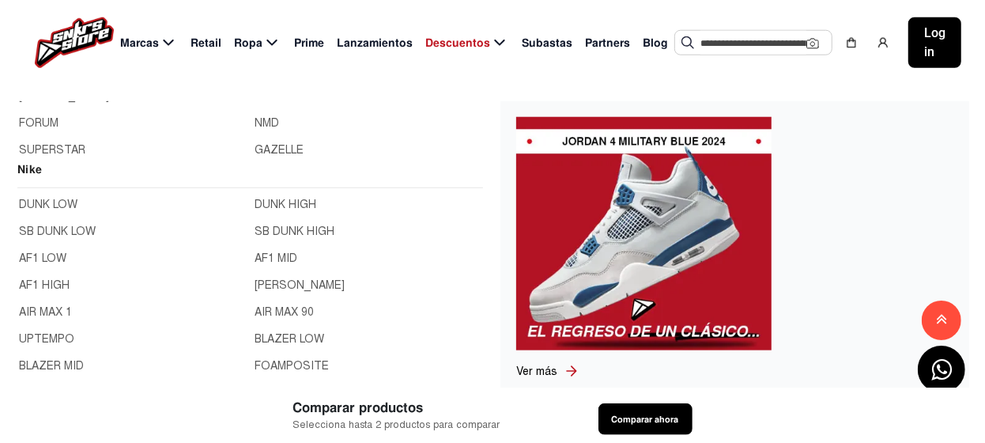
click at [266, 255] on link "AF1 MID" at bounding box center [368, 258] width 227 height 17
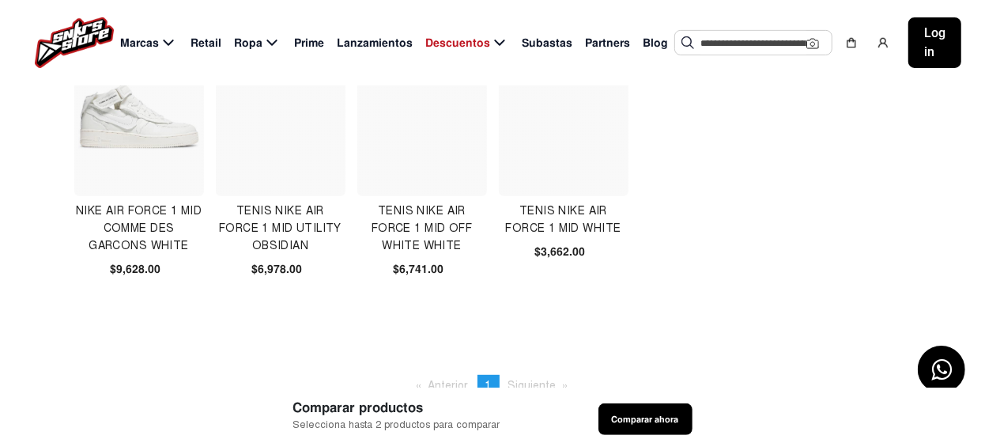
scroll to position [395, 0]
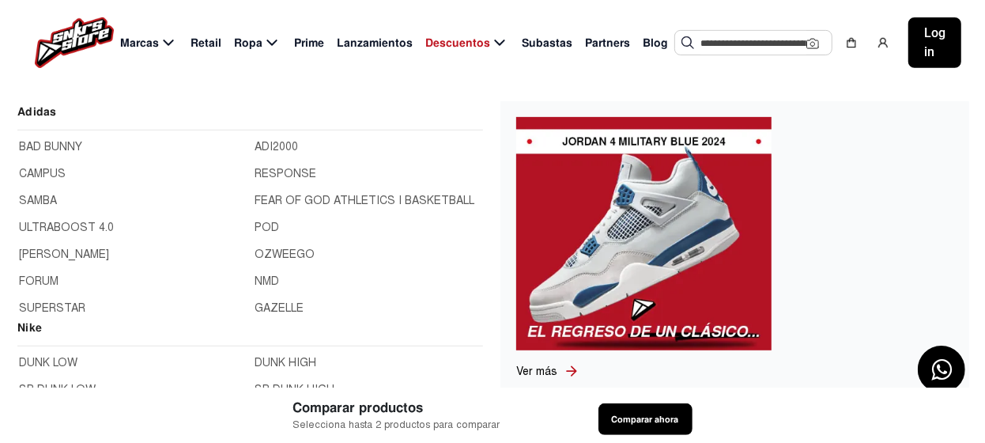
click at [151, 43] on span "Marcas" at bounding box center [139, 43] width 39 height 17
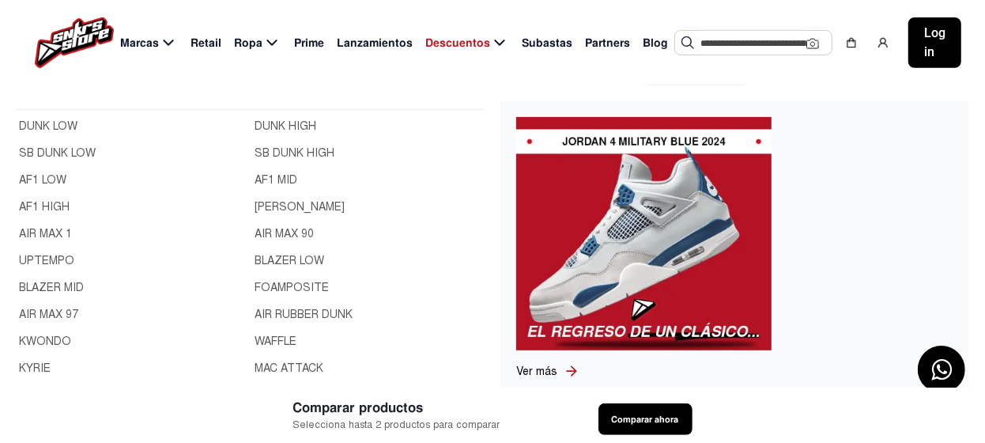
scroll to position [78, 0]
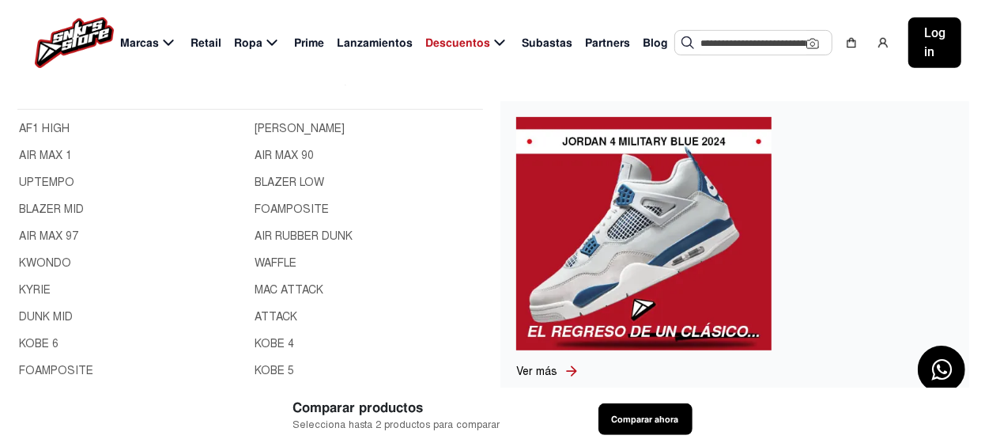
click at [293, 233] on link "AIR RUBBER DUNK" at bounding box center [368, 236] width 227 height 17
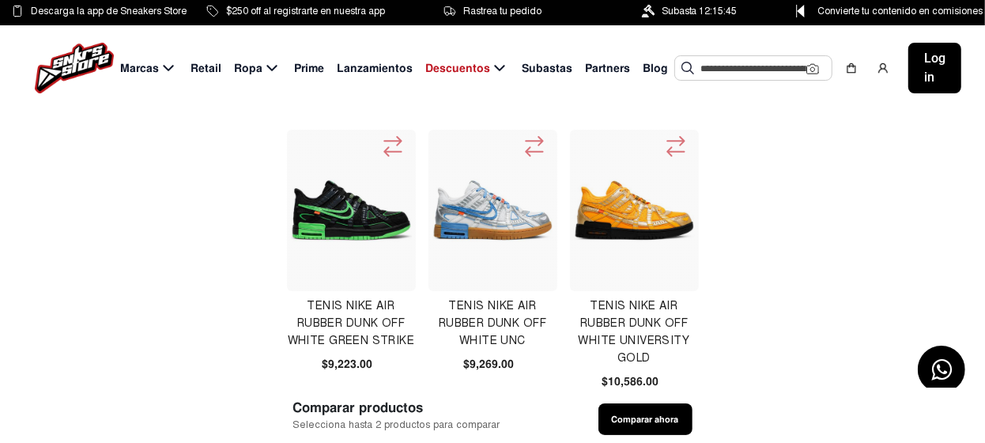
click at [480, 206] on img at bounding box center [494, 210] width 122 height 122
click at [629, 215] on img at bounding box center [635, 210] width 122 height 122
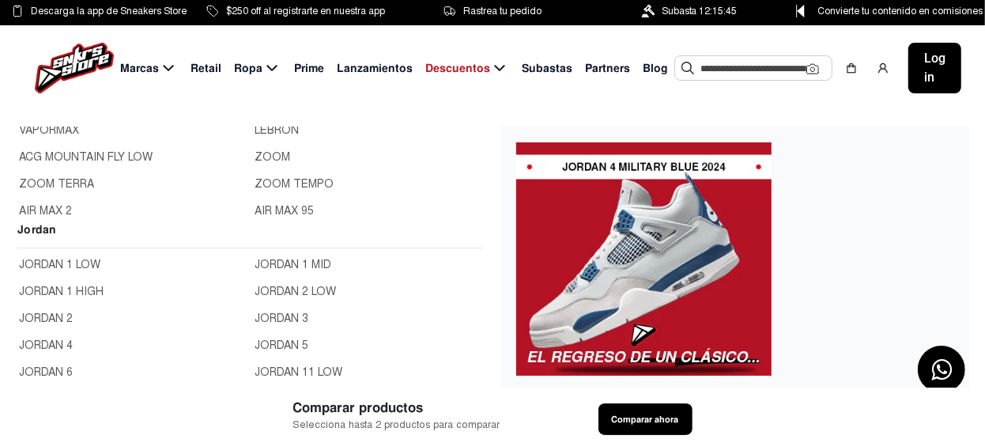
click at [75, 263] on link "JORDAN 1 LOW" at bounding box center [132, 264] width 227 height 17
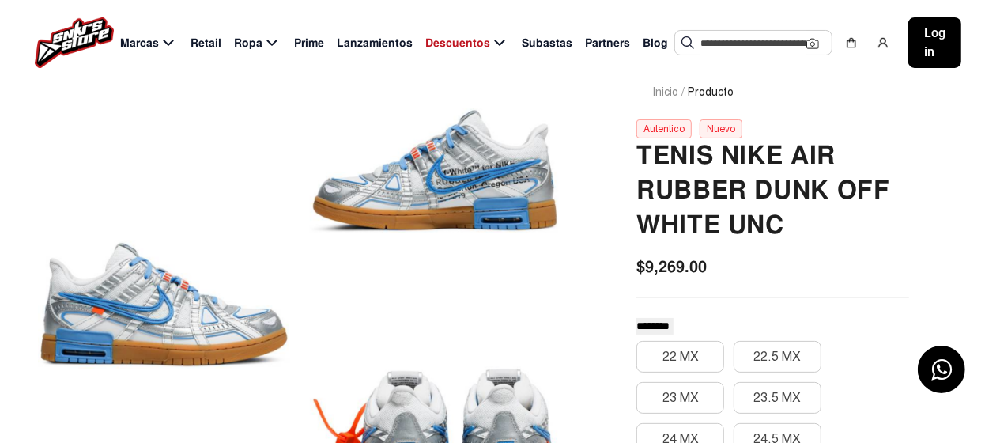
scroll to position [78, 0]
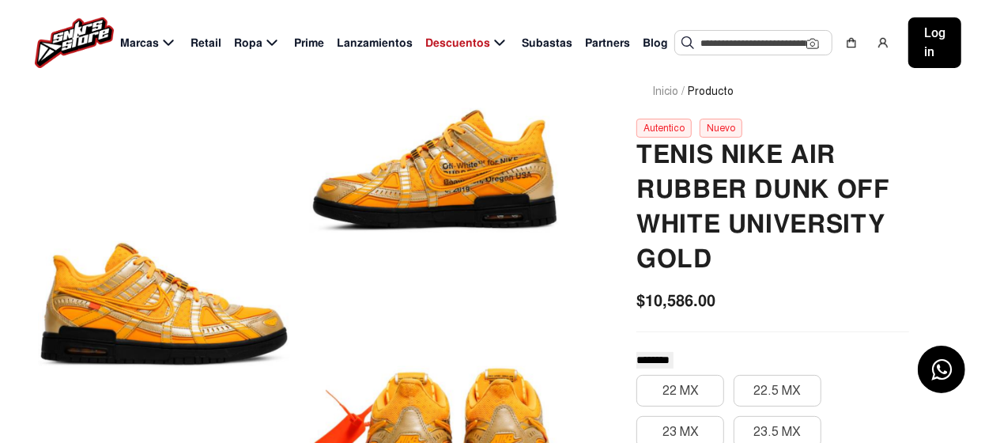
scroll to position [78, 0]
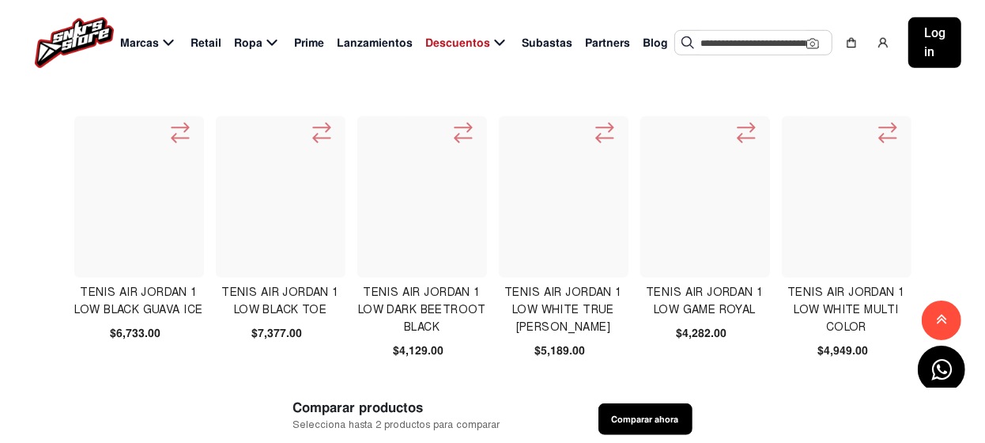
scroll to position [633, 0]
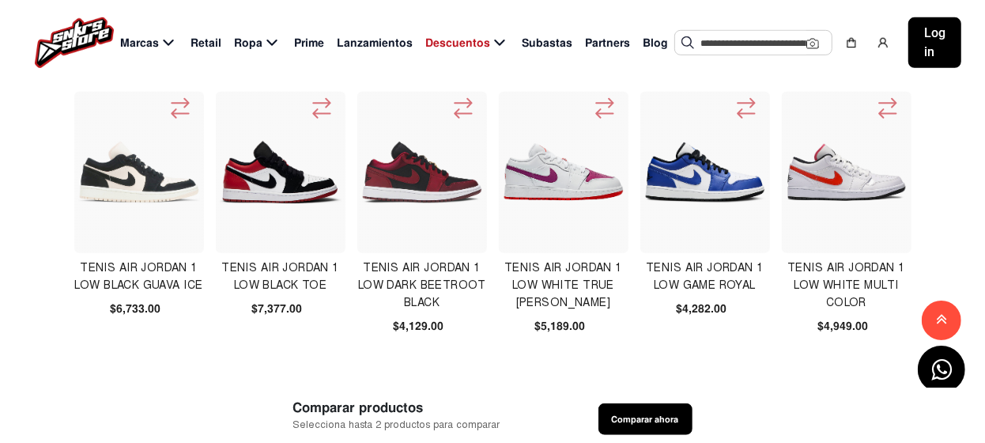
click at [421, 181] on img at bounding box center [422, 173] width 122 height 122
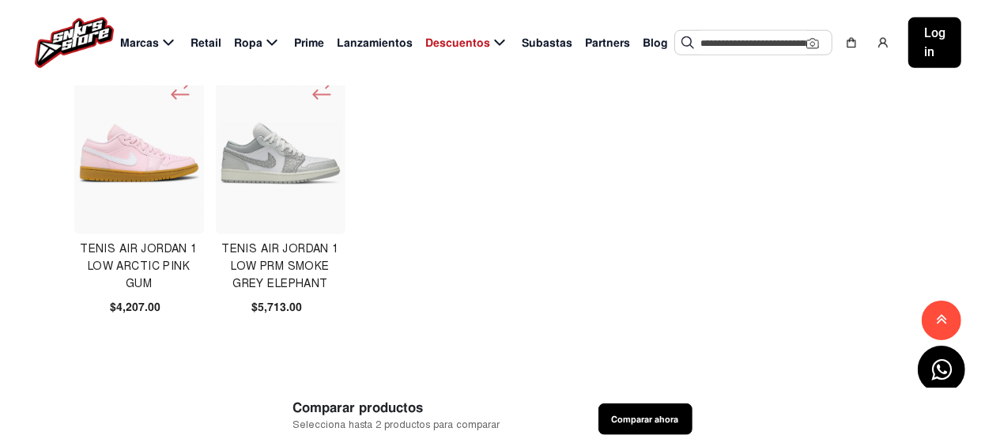
scroll to position [1028, 0]
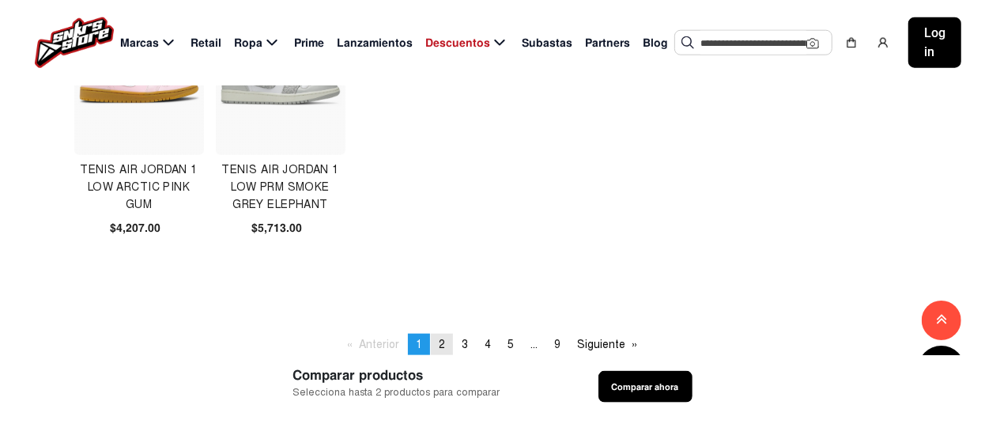
click at [441, 343] on span "2" at bounding box center [442, 344] width 6 height 13
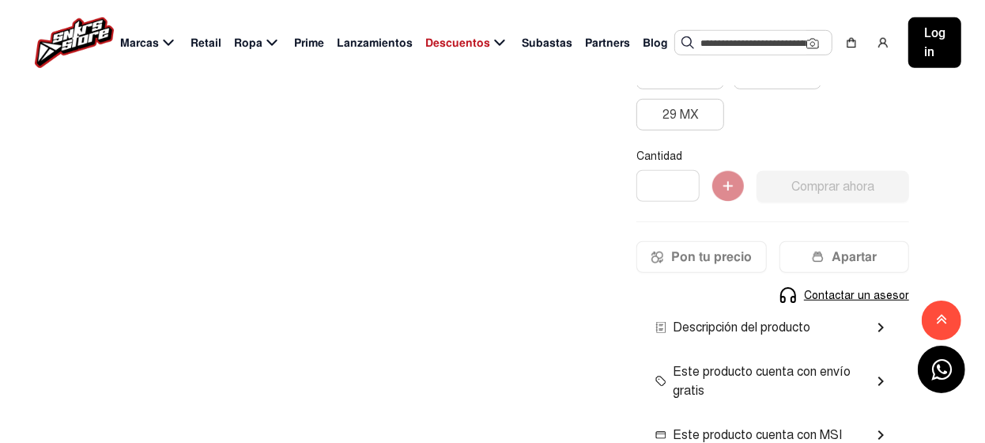
scroll to position [791, 0]
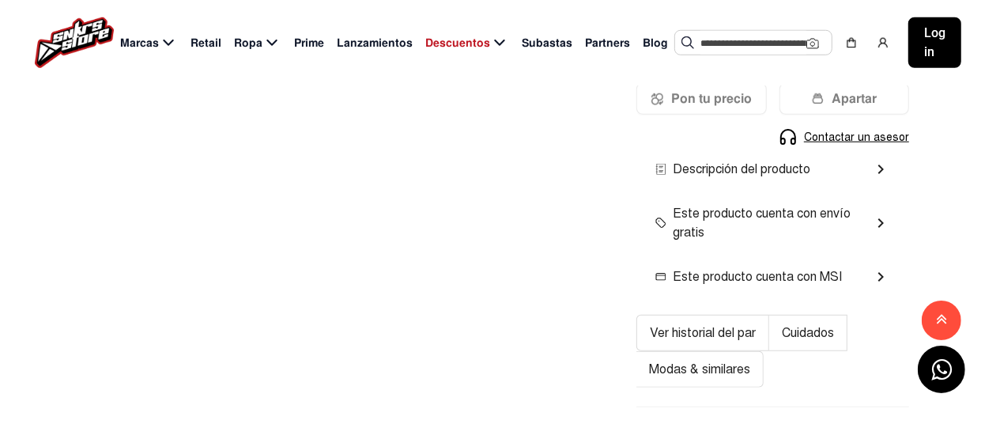
click at [883, 167] on mat-icon "chevron_right" at bounding box center [880, 169] width 19 height 19
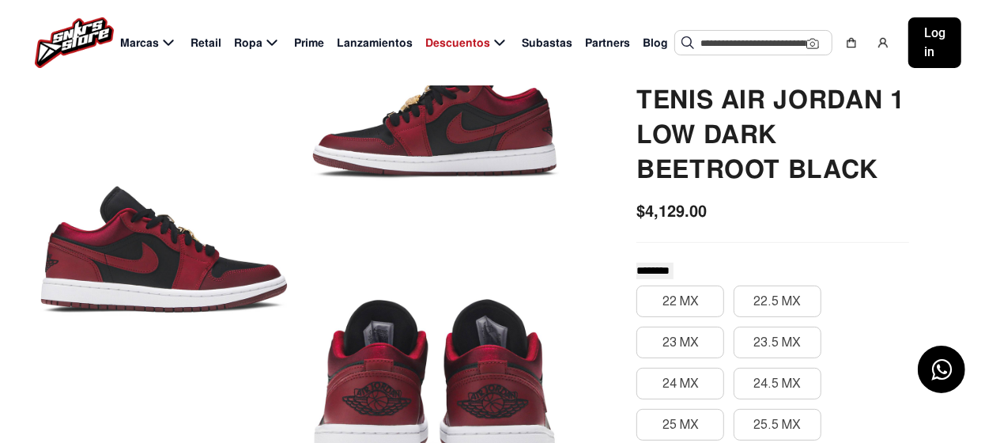
scroll to position [78, 0]
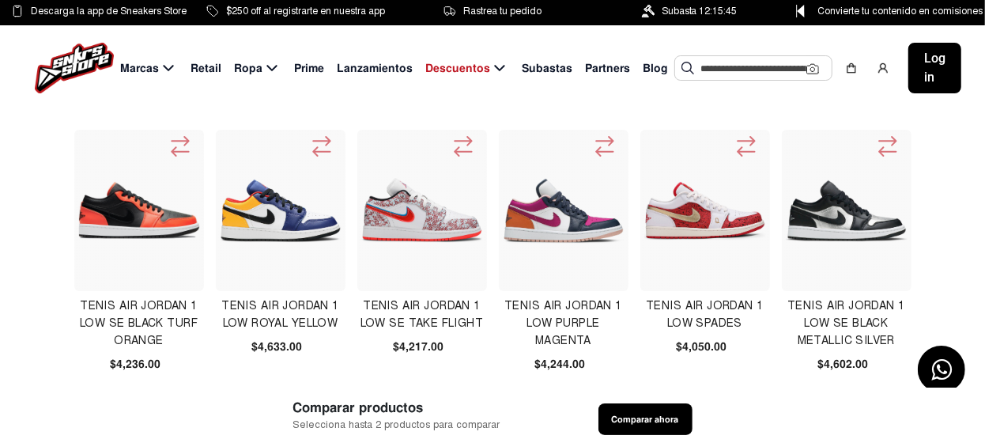
click at [555, 212] on img at bounding box center [564, 211] width 122 height 66
click at [134, 220] on img at bounding box center [139, 210] width 122 height 87
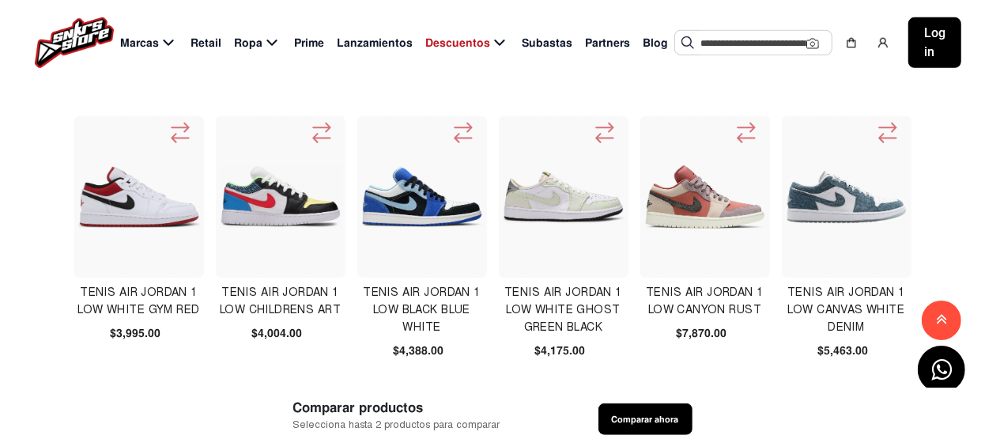
scroll to position [633, 0]
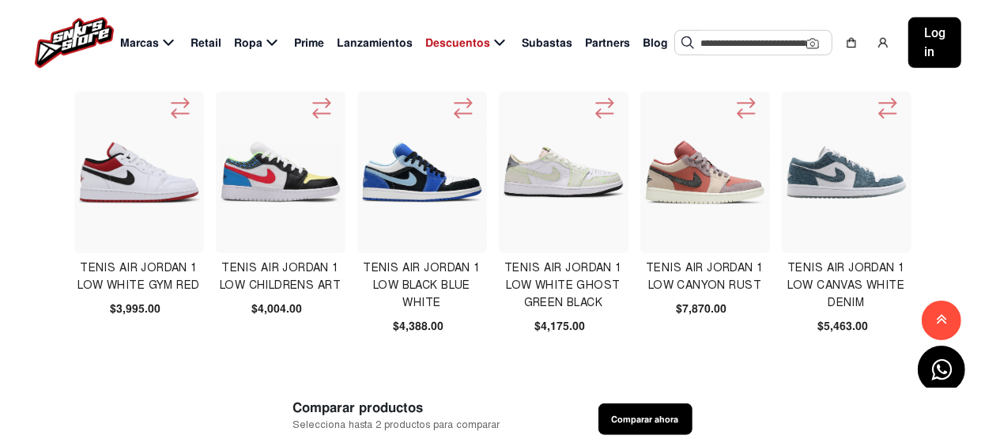
click at [685, 178] on img at bounding box center [705, 173] width 122 height 122
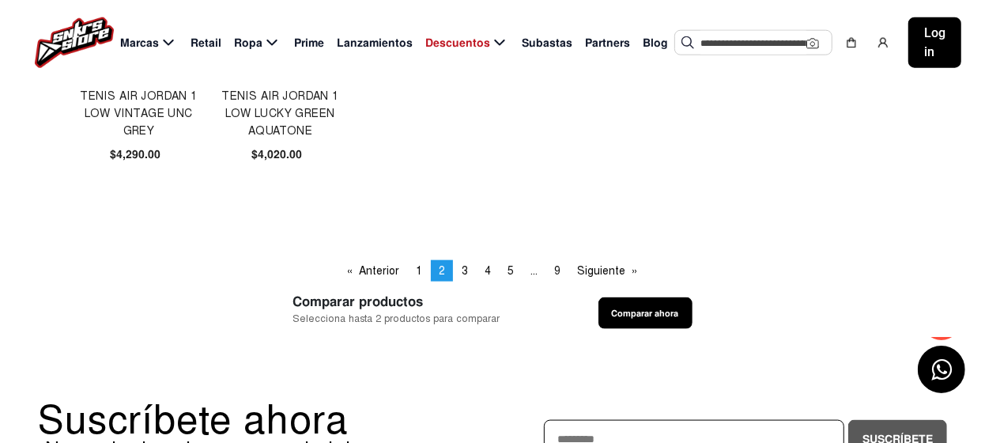
scroll to position [1106, 0]
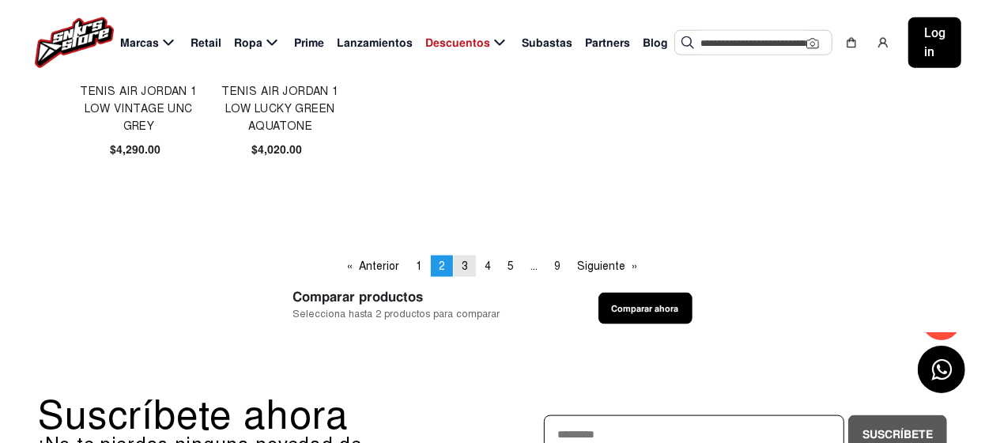
click at [465, 265] on span "3" at bounding box center [465, 265] width 6 height 13
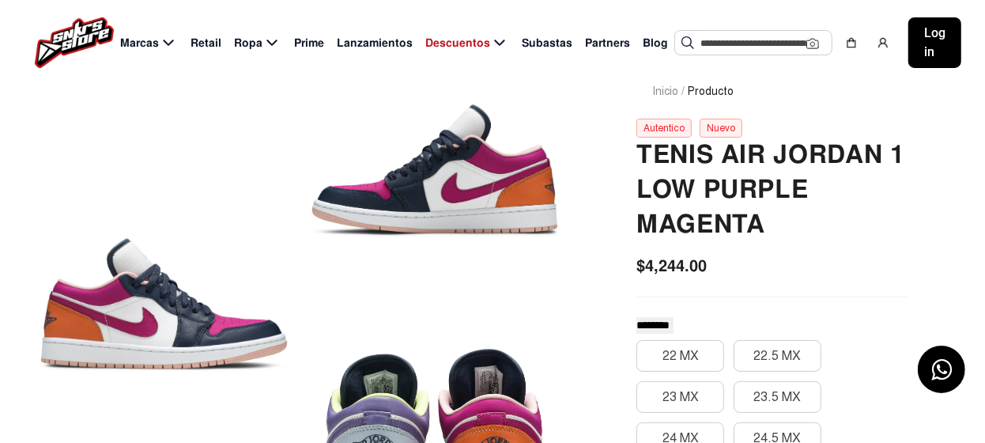
scroll to position [78, 0]
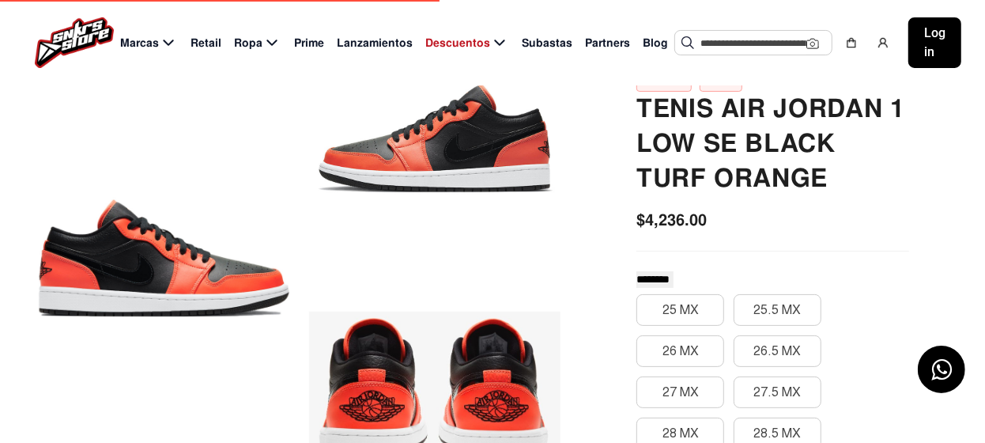
scroll to position [158, 0]
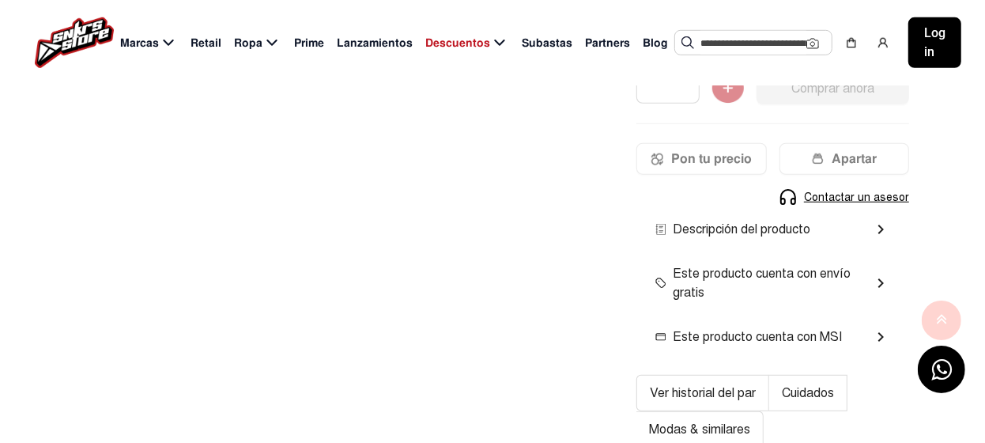
scroll to position [711, 0]
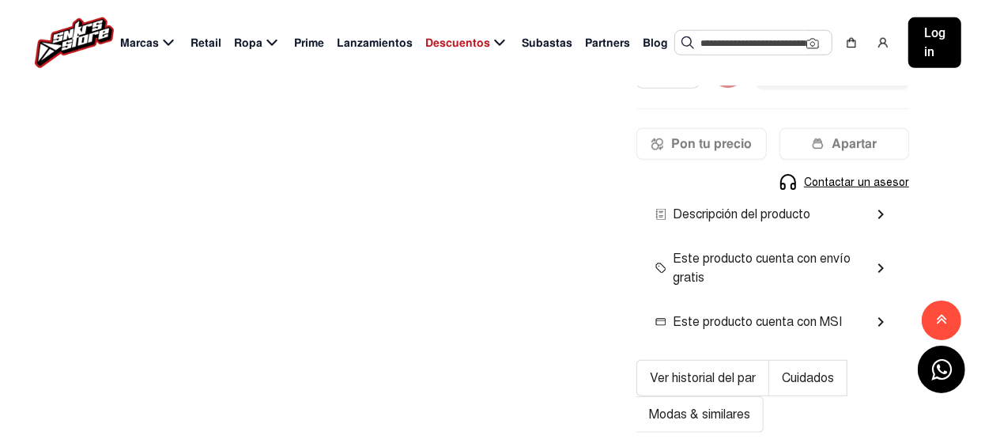
click at [880, 209] on mat-icon "chevron_right" at bounding box center [880, 214] width 19 height 19
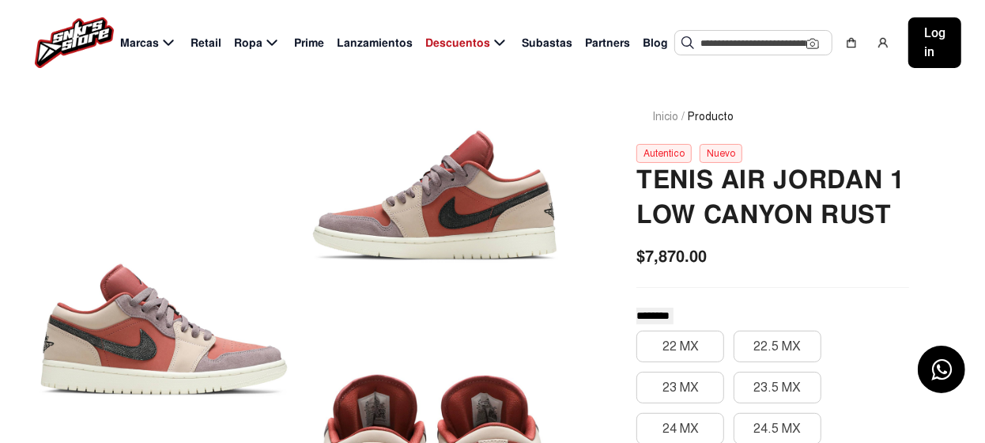
scroll to position [0, 0]
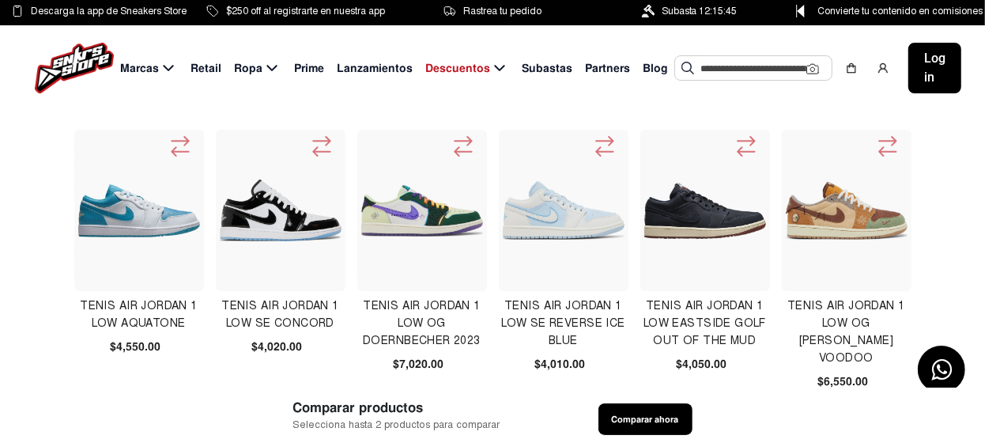
click at [259, 221] on img at bounding box center [281, 211] width 122 height 62
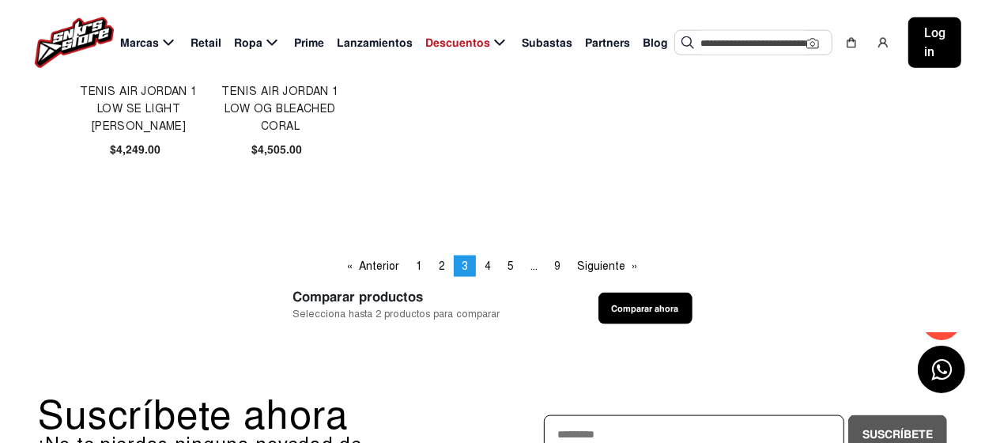
scroll to position [1106, 0]
click at [487, 263] on span "4" at bounding box center [488, 265] width 6 height 13
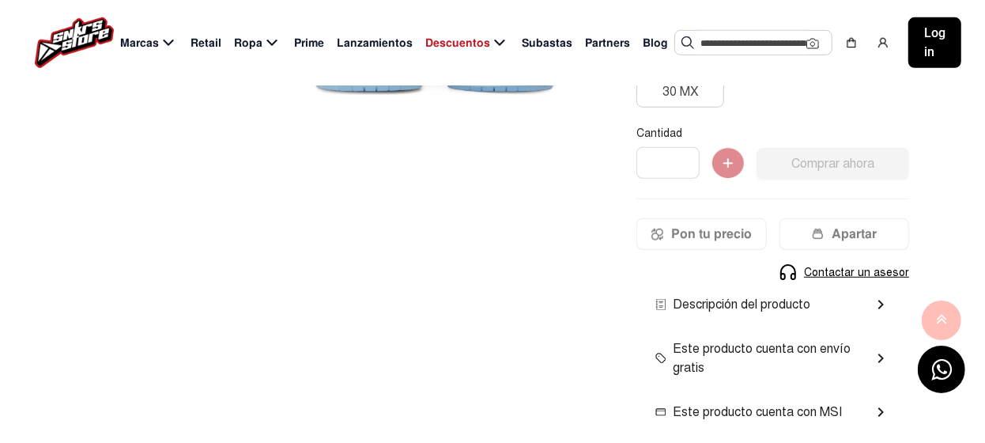
scroll to position [554, 0]
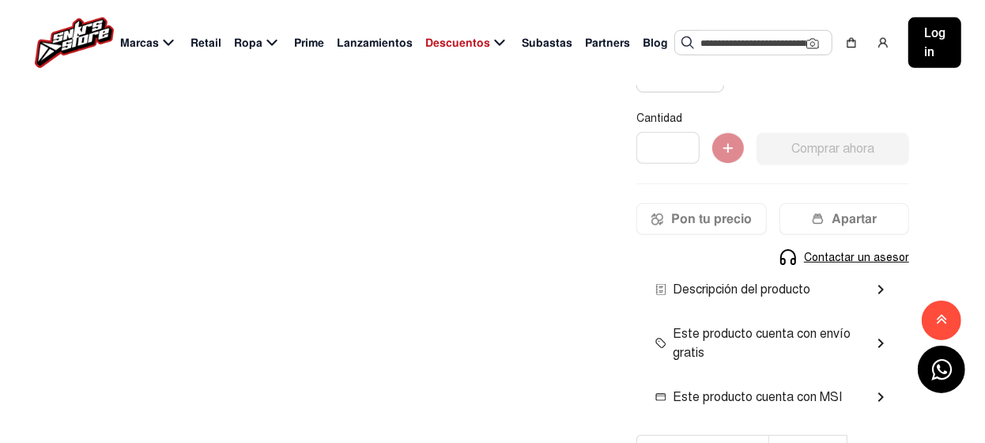
click at [878, 285] on mat-icon "chevron_right" at bounding box center [880, 289] width 19 height 19
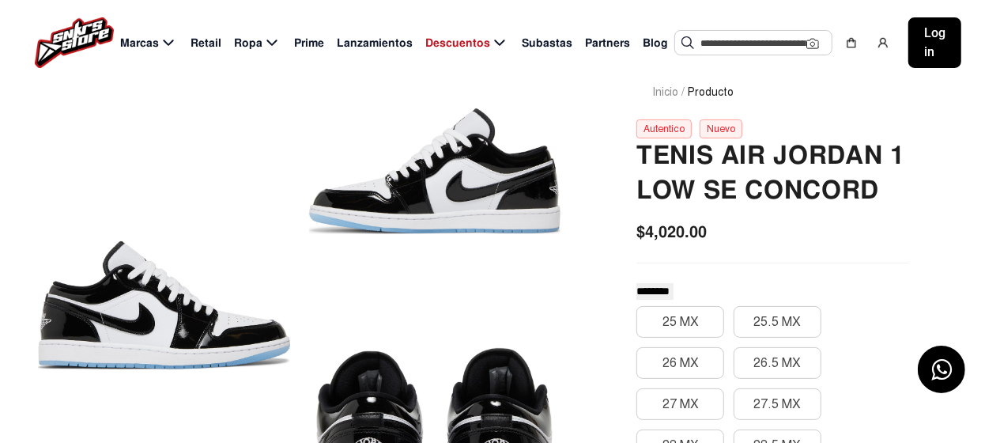
scroll to position [78, 0]
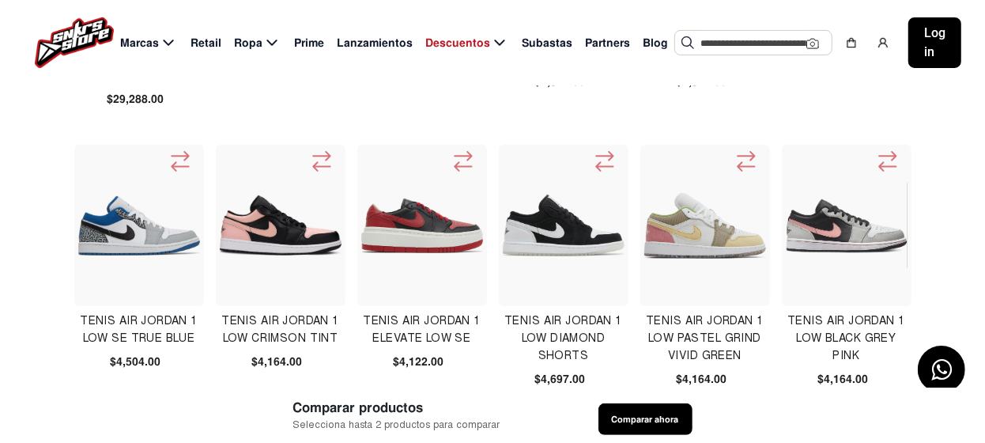
scroll to position [316, 0]
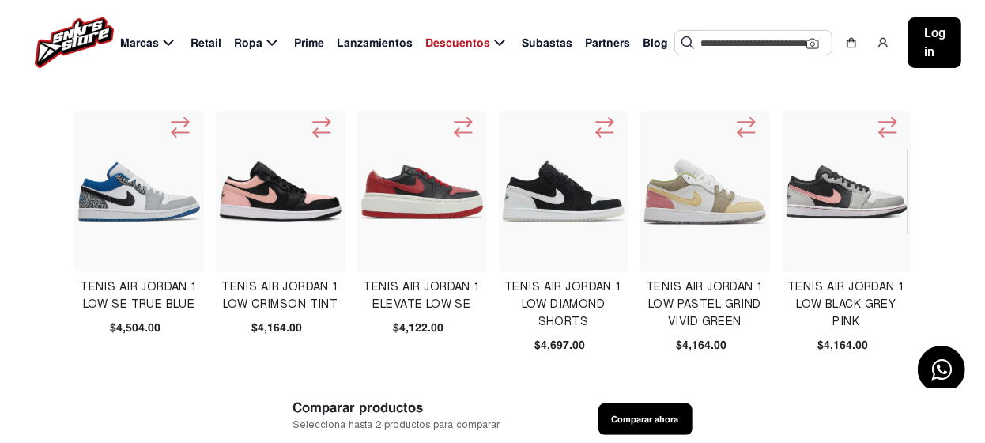
click at [548, 193] on img at bounding box center [564, 192] width 122 height 62
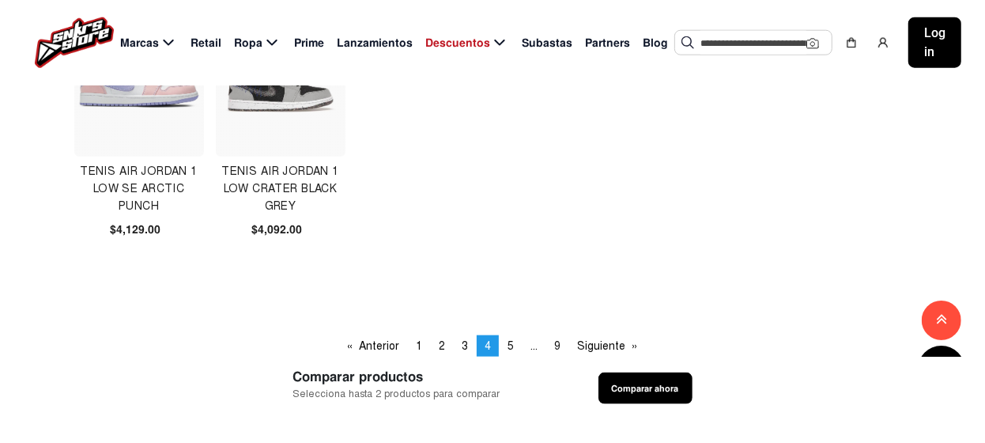
scroll to position [1028, 0]
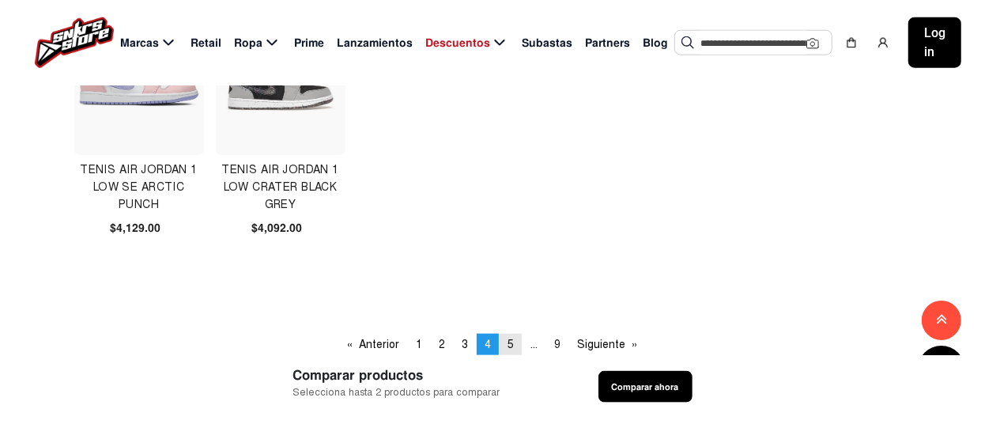
click at [510, 342] on span "5" at bounding box center [511, 344] width 6 height 13
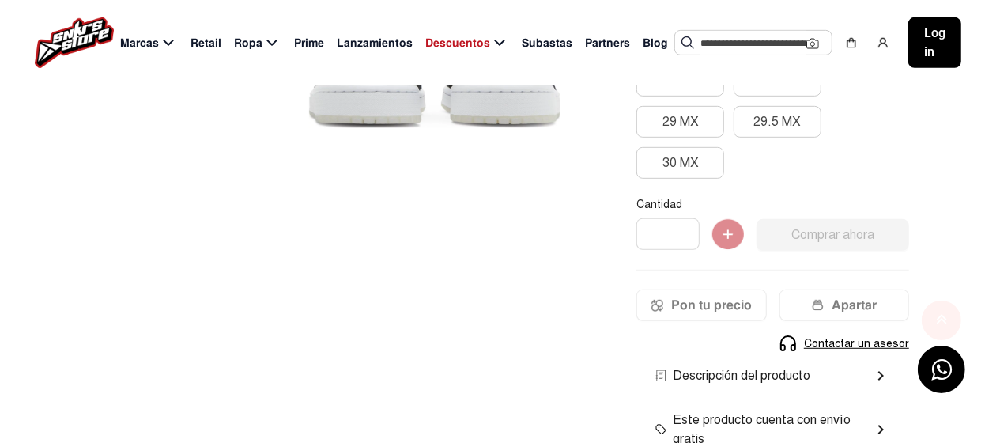
scroll to position [633, 0]
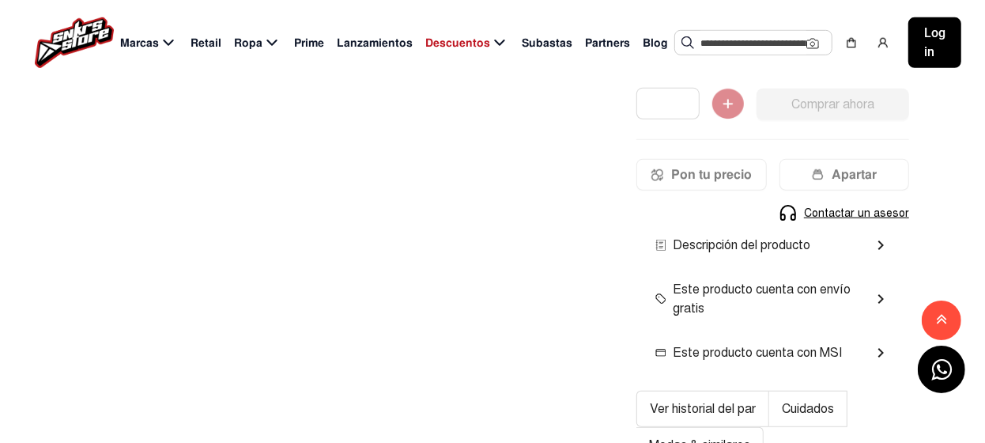
click at [878, 240] on mat-icon "chevron_right" at bounding box center [880, 245] width 19 height 19
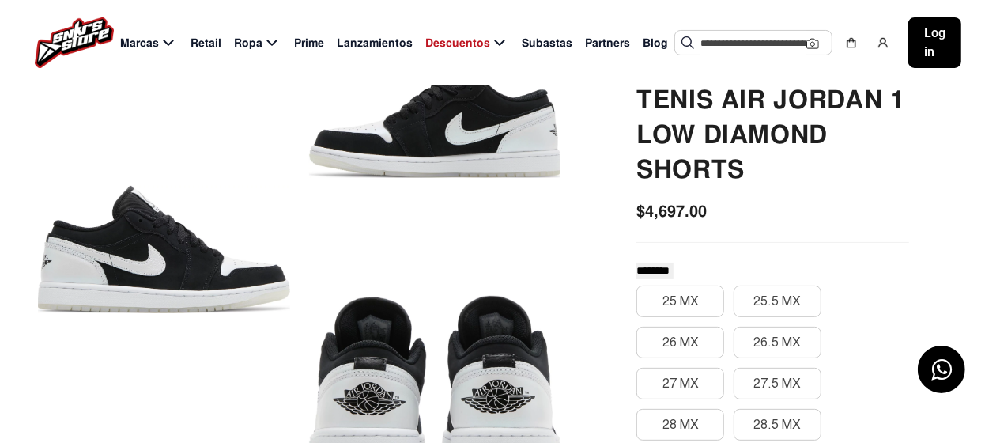
scroll to position [78, 0]
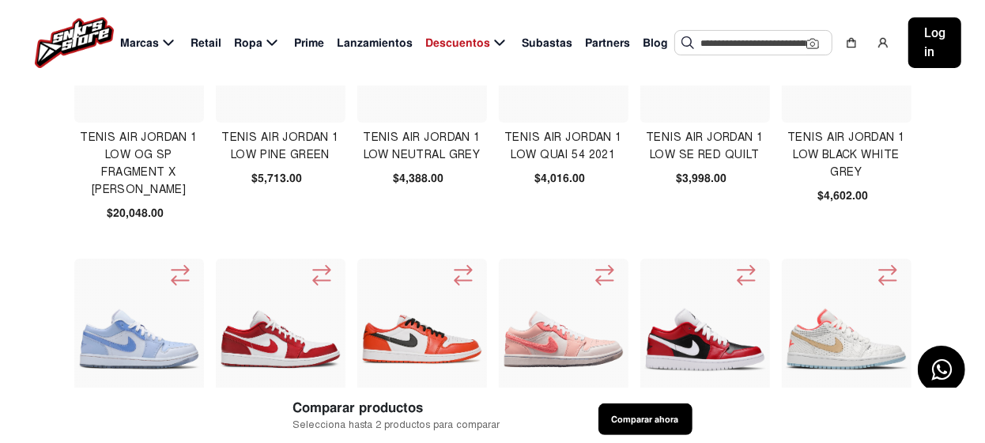
scroll to position [316, 0]
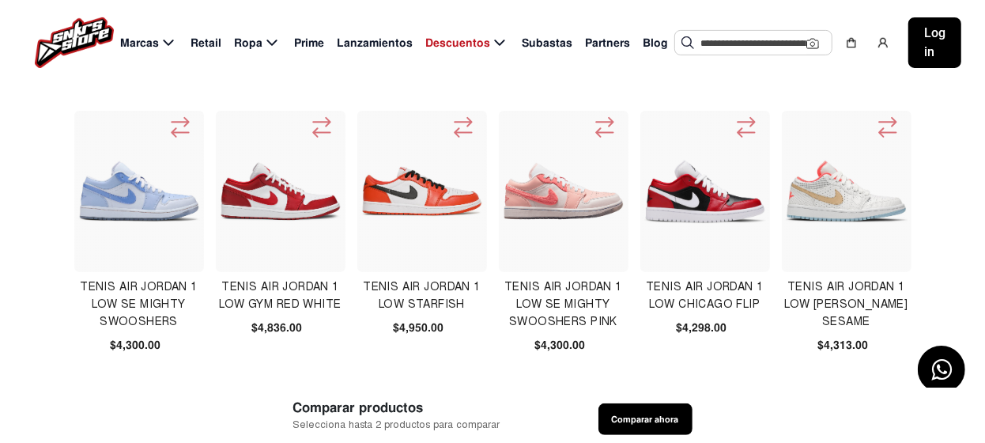
click at [715, 201] on img at bounding box center [705, 192] width 122 height 64
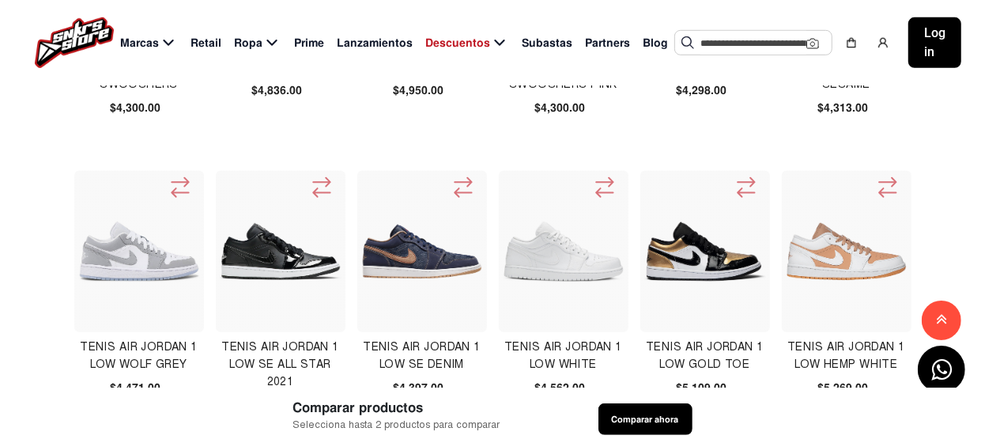
scroll to position [633, 0]
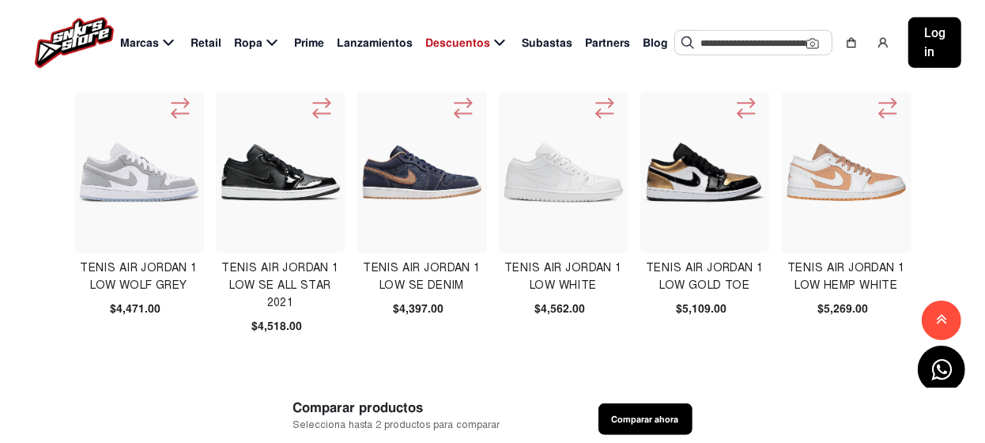
click at [266, 180] on img at bounding box center [281, 173] width 122 height 122
click at [686, 175] on img at bounding box center [705, 173] width 122 height 122
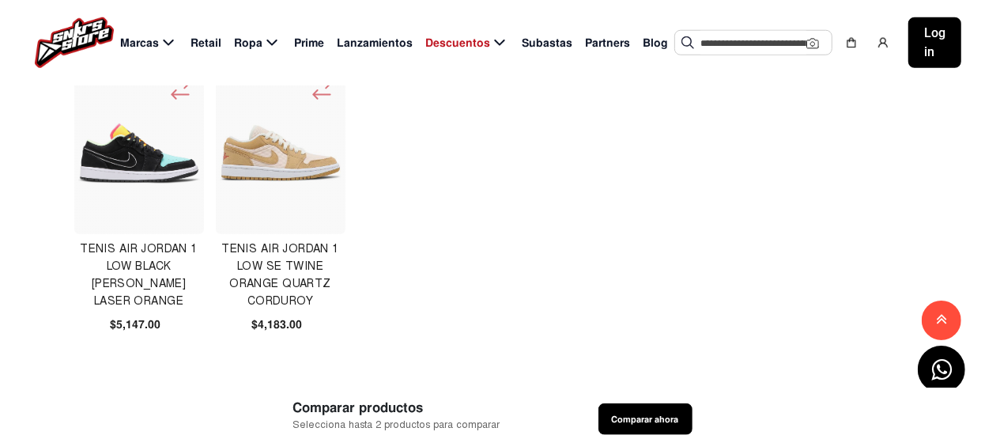
scroll to position [1028, 0]
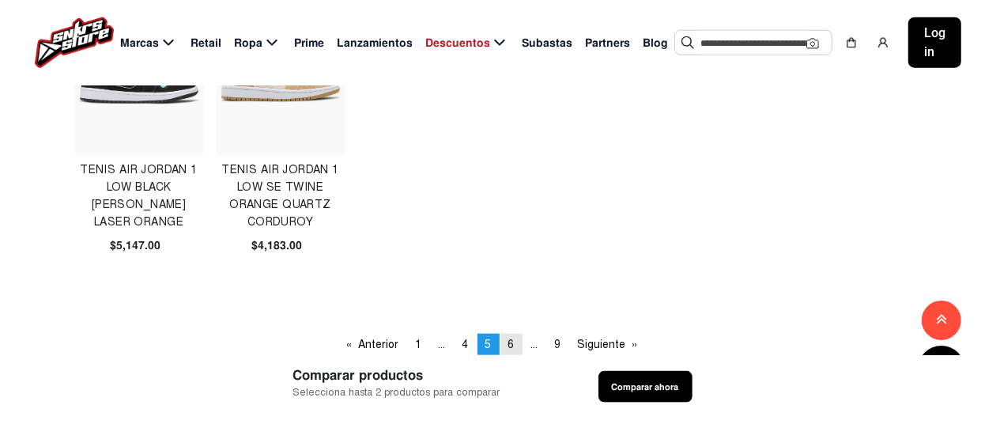
click at [511, 343] on span "6" at bounding box center [511, 344] width 6 height 13
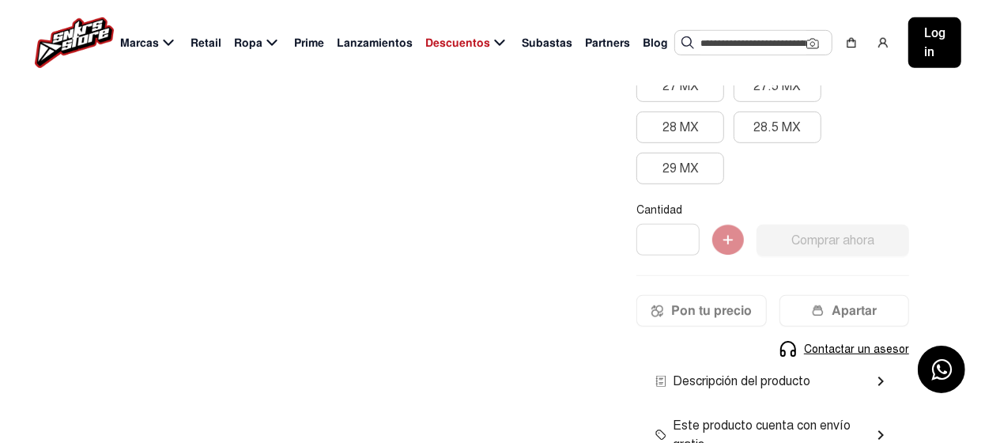
scroll to position [633, 0]
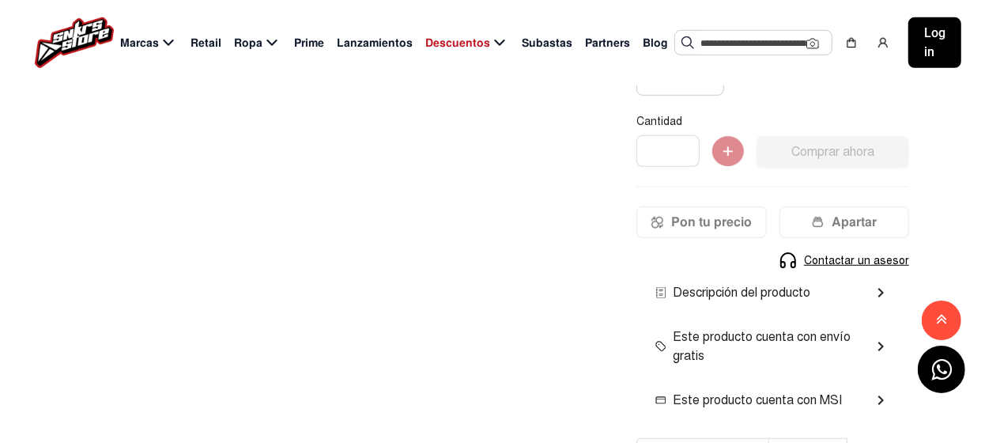
click at [879, 293] on mat-icon "chevron_right" at bounding box center [880, 292] width 19 height 19
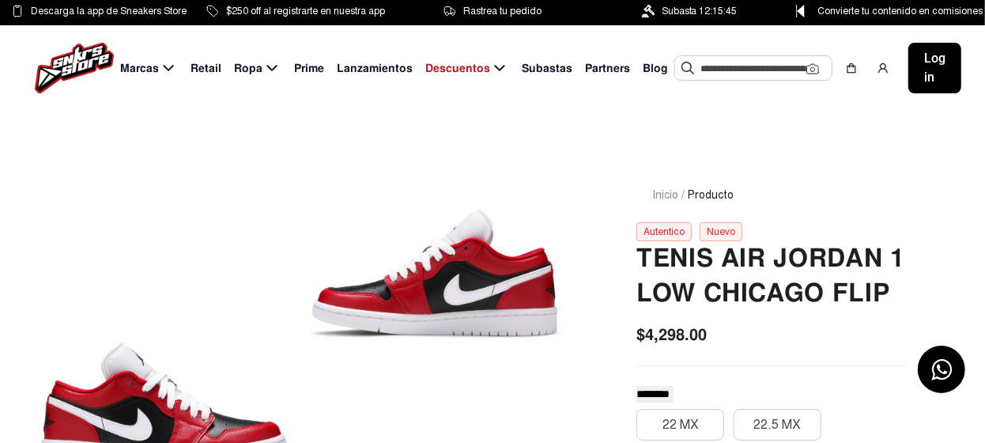
scroll to position [78, 0]
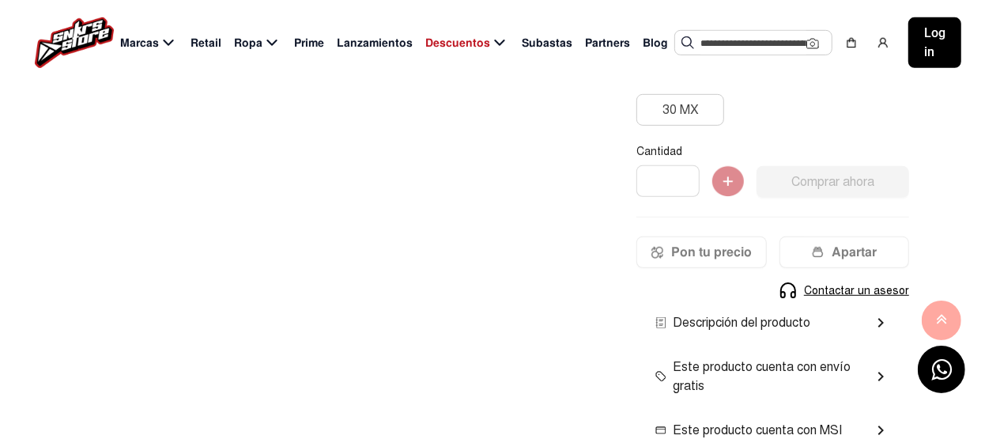
scroll to position [633, 0]
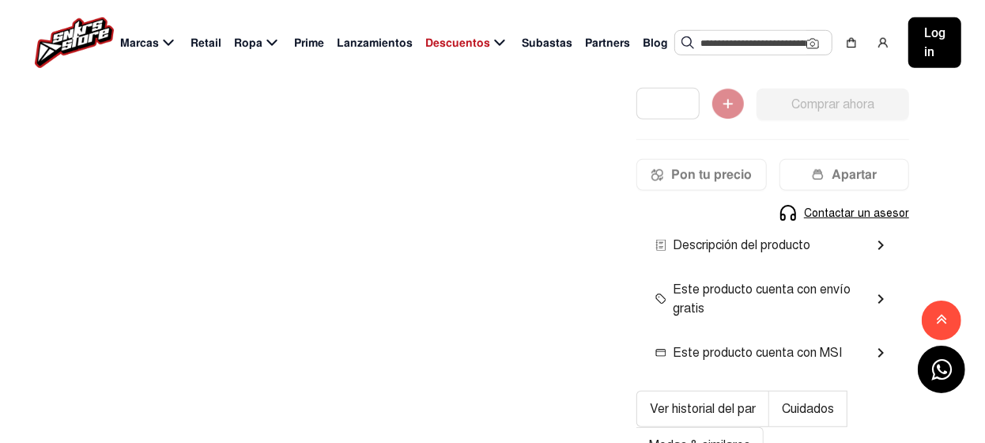
click at [879, 244] on mat-icon "chevron_right" at bounding box center [880, 245] width 19 height 19
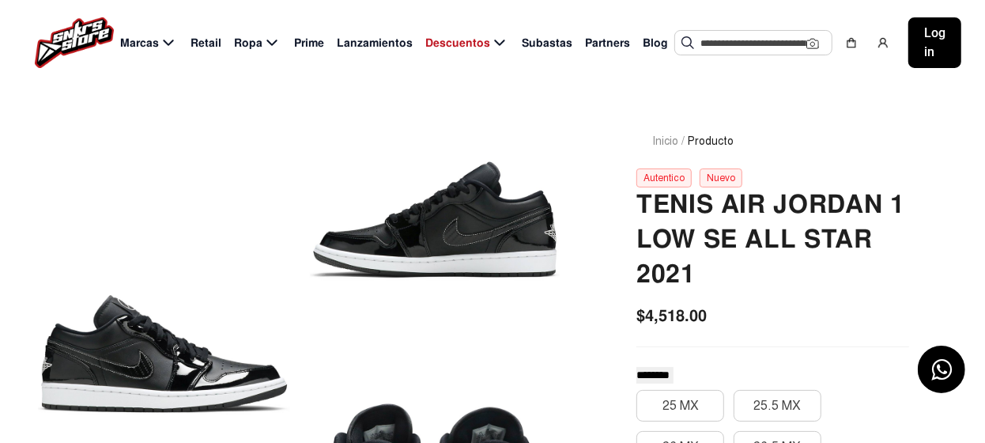
scroll to position [78, 0]
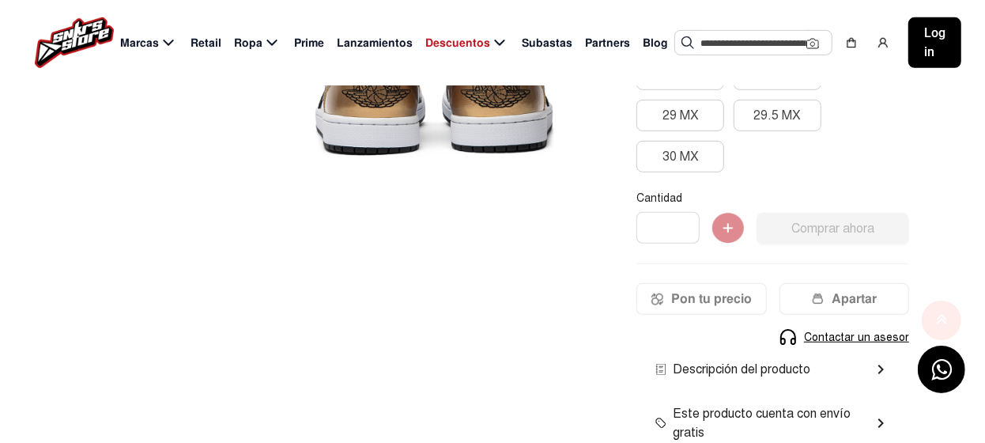
scroll to position [554, 0]
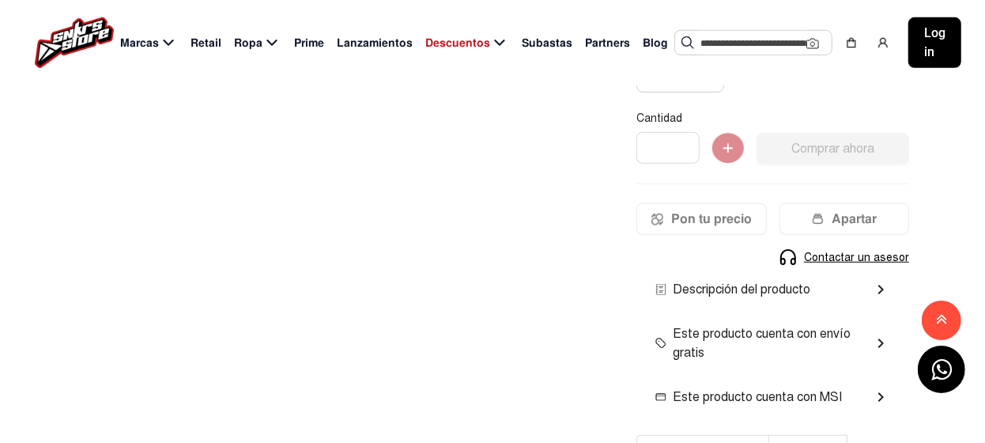
click at [879, 286] on mat-icon "chevron_right" at bounding box center [880, 289] width 19 height 19
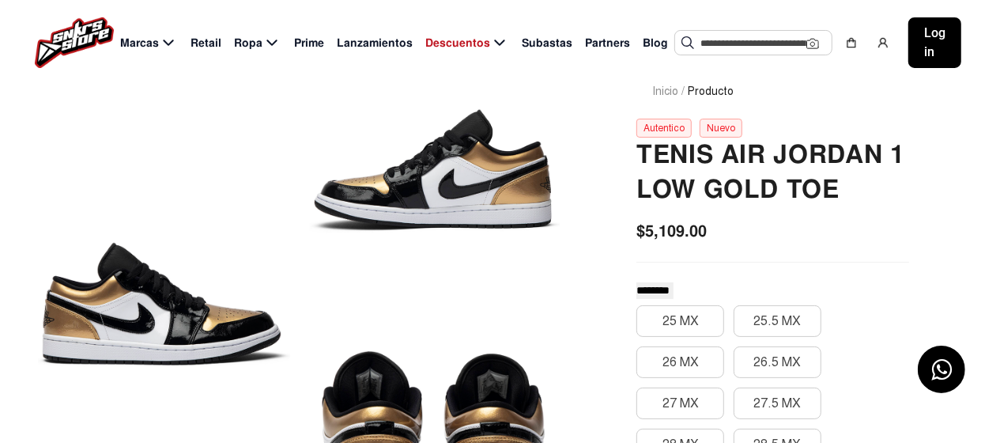
scroll to position [78, 0]
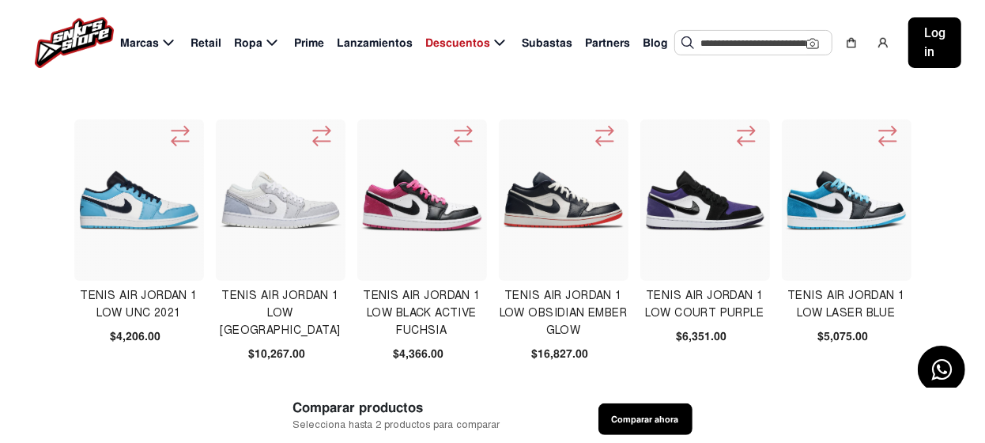
scroll to position [316, 0]
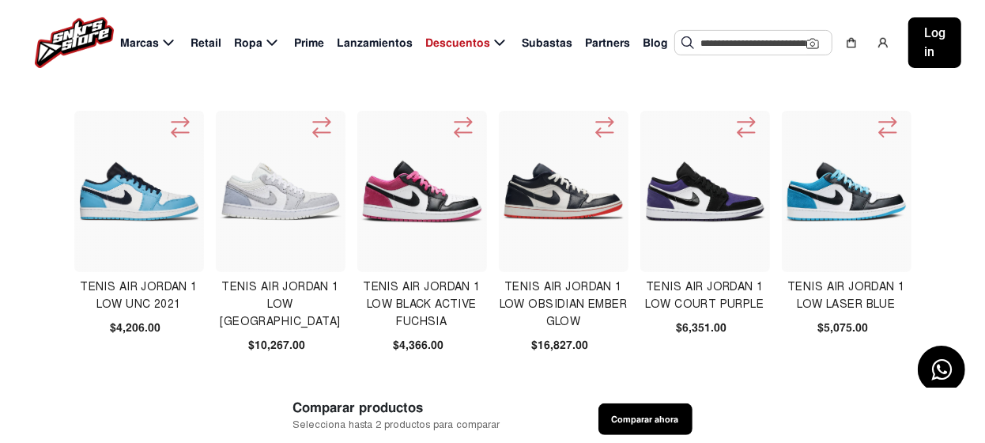
click at [701, 191] on img at bounding box center [705, 192] width 122 height 62
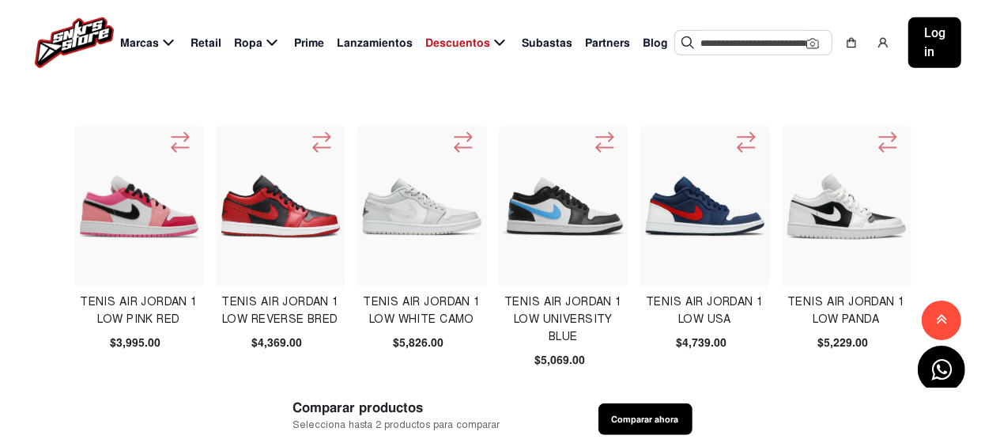
scroll to position [633, 0]
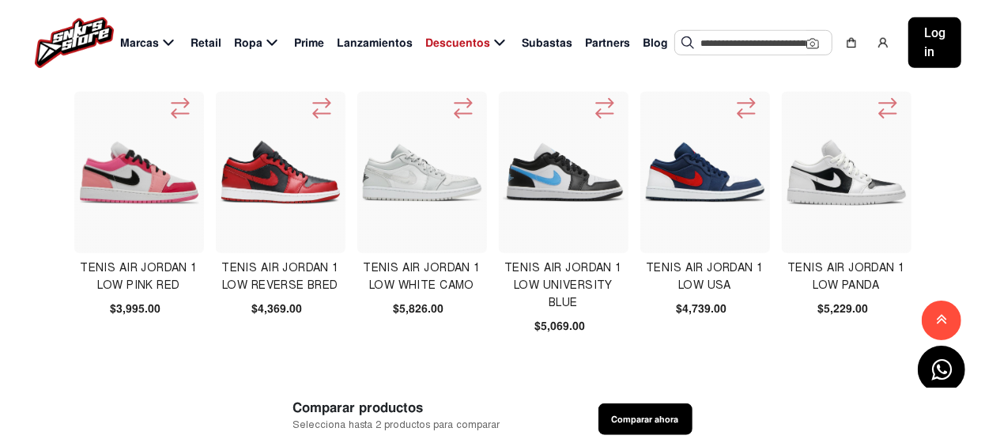
click at [707, 176] on img at bounding box center [705, 173] width 122 height 62
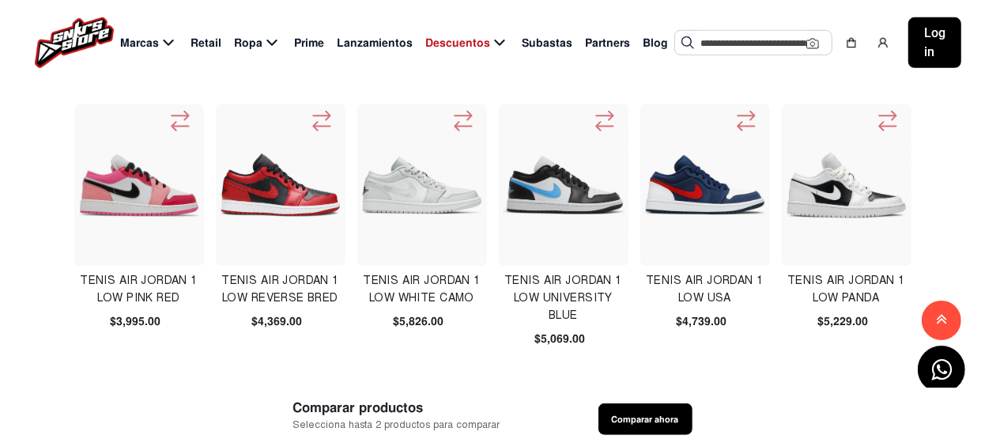
scroll to position [554, 0]
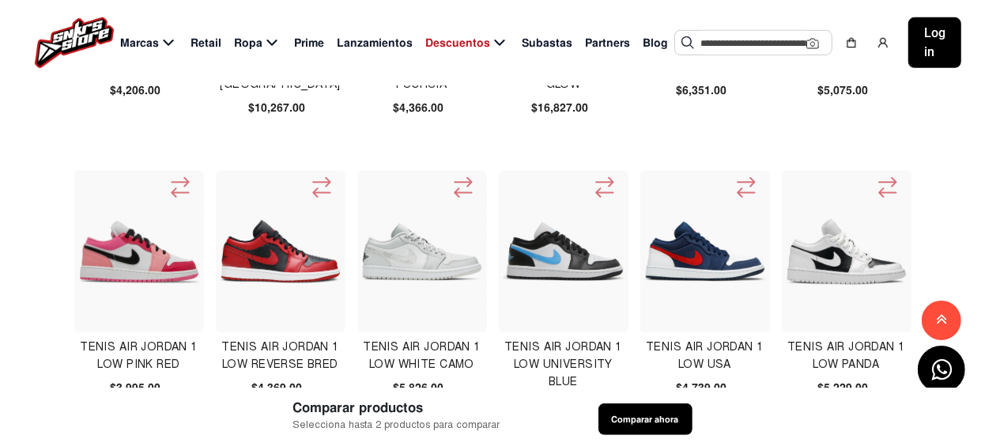
click at [831, 257] on img at bounding box center [847, 251] width 122 height 67
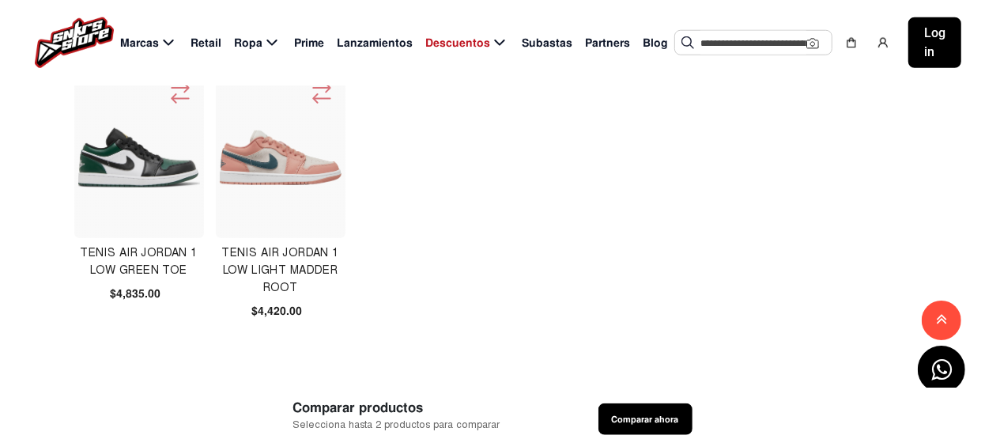
scroll to position [1028, 0]
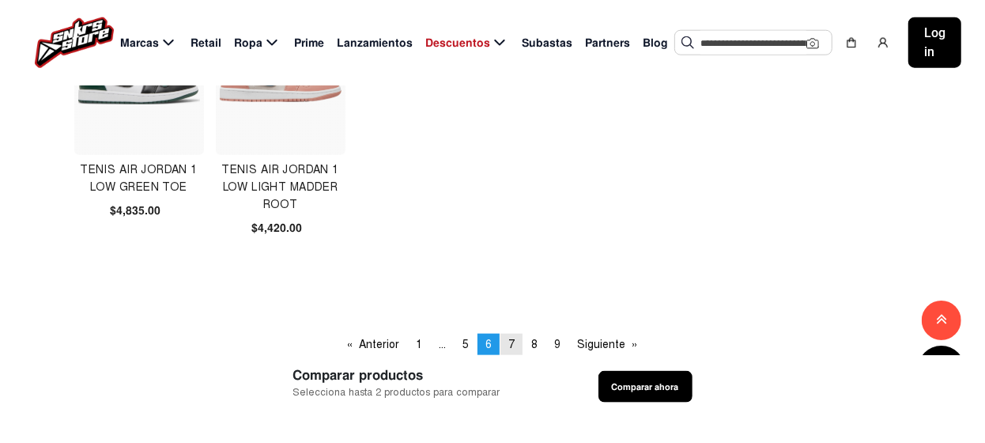
click at [510, 343] on span "7" at bounding box center [511, 344] width 6 height 13
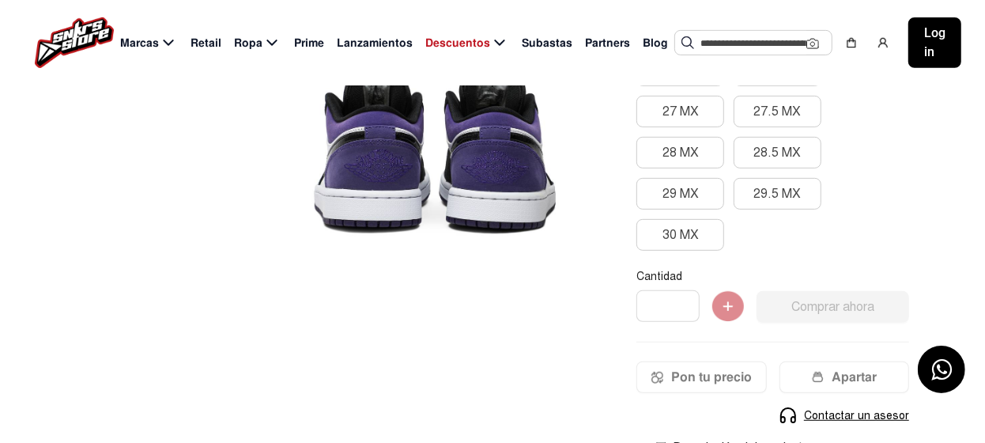
scroll to position [78, 0]
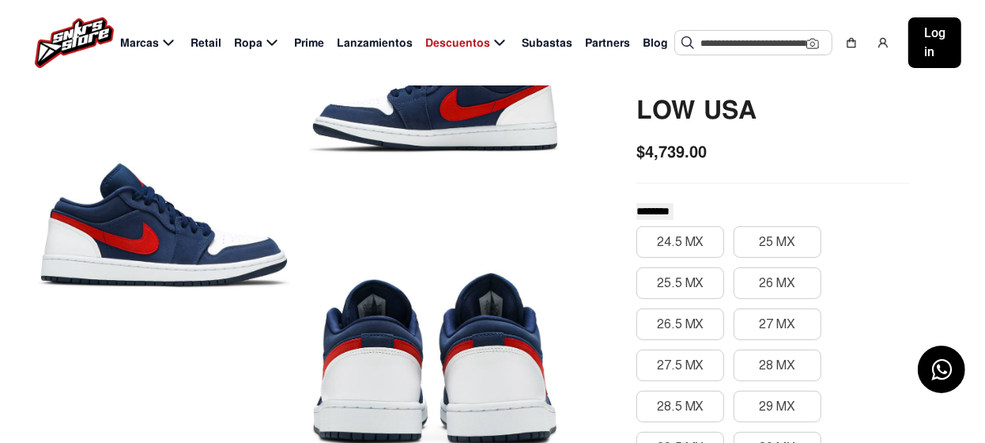
scroll to position [158, 0]
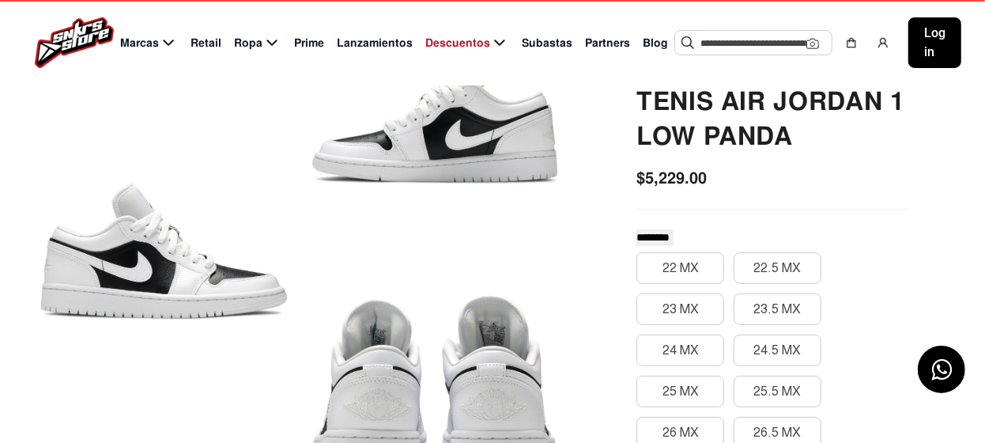
scroll to position [158, 0]
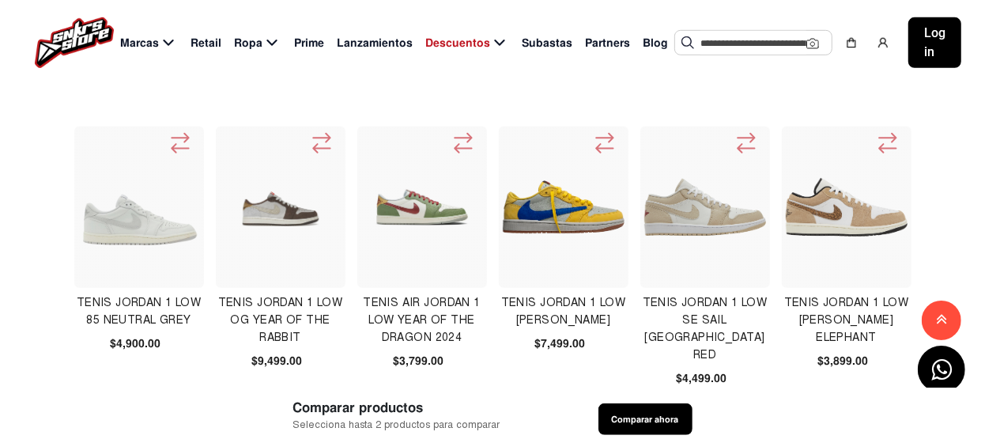
scroll to position [633, 0]
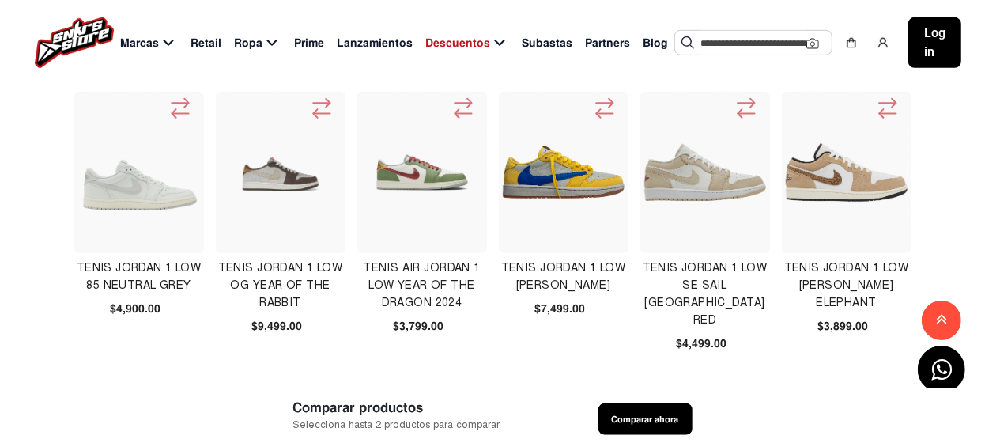
click at [576, 178] on img at bounding box center [564, 173] width 122 height 122
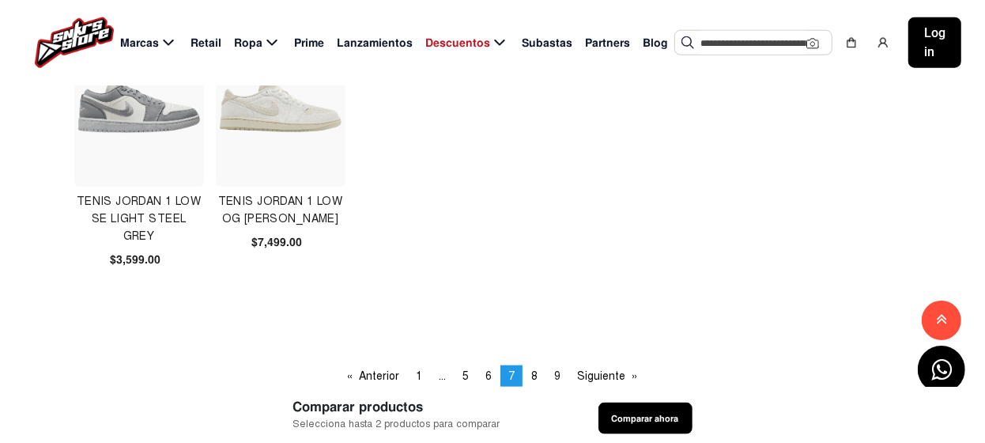
scroll to position [1106, 0]
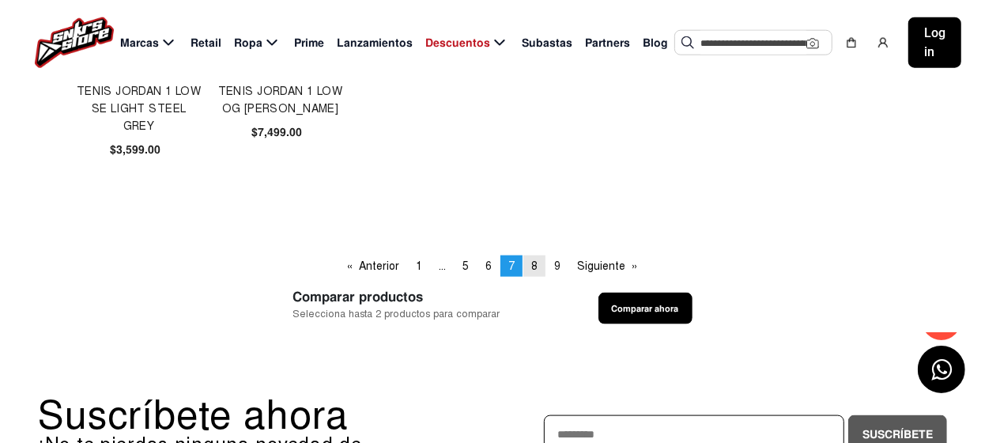
click at [535, 263] on span "8" at bounding box center [534, 265] width 6 height 13
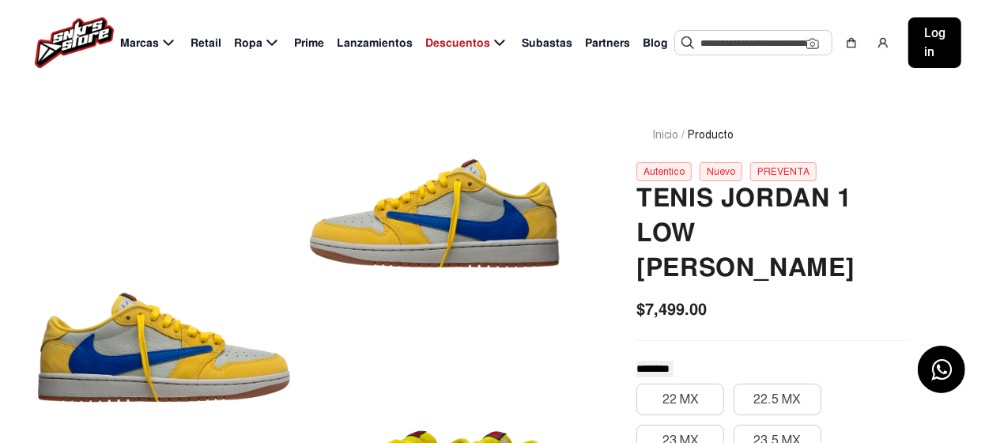
scroll to position [158, 0]
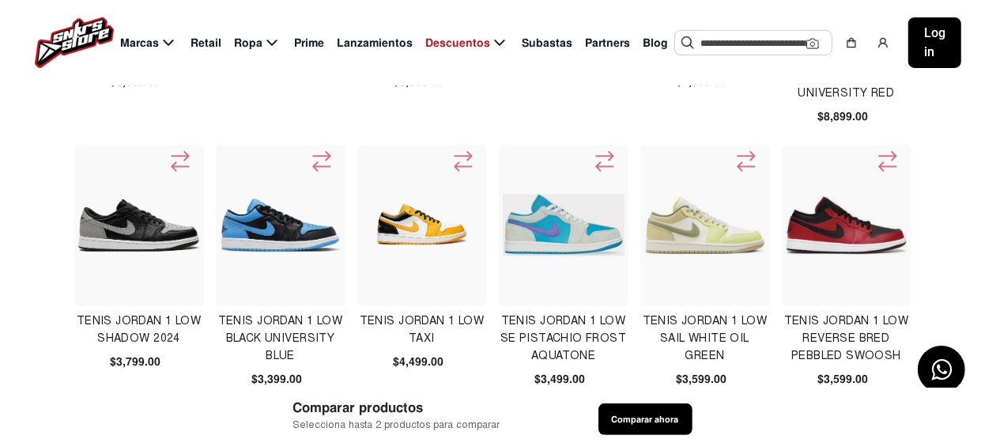
scroll to position [316, 0]
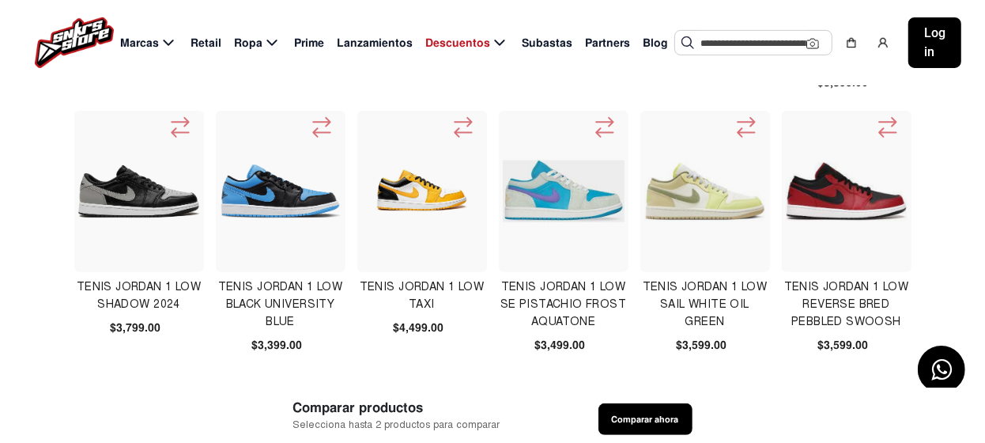
click at [836, 210] on img at bounding box center [847, 191] width 122 height 122
click at [565, 200] on img at bounding box center [564, 191] width 122 height 122
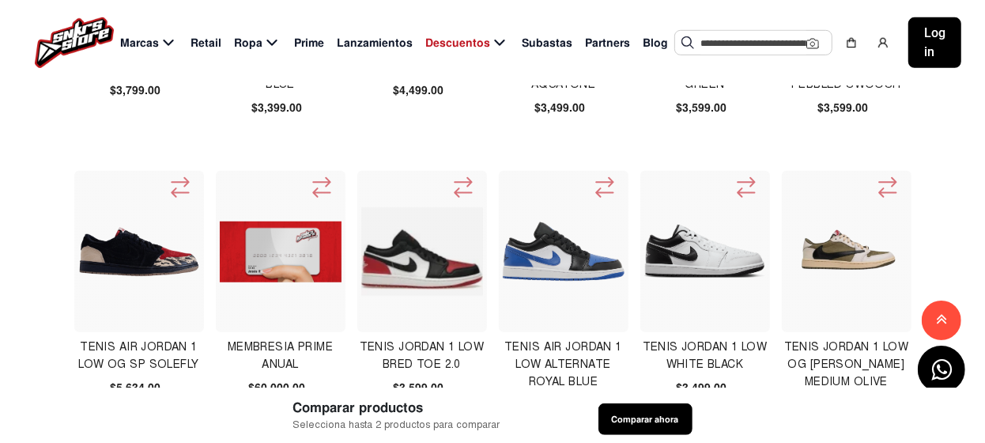
scroll to position [633, 0]
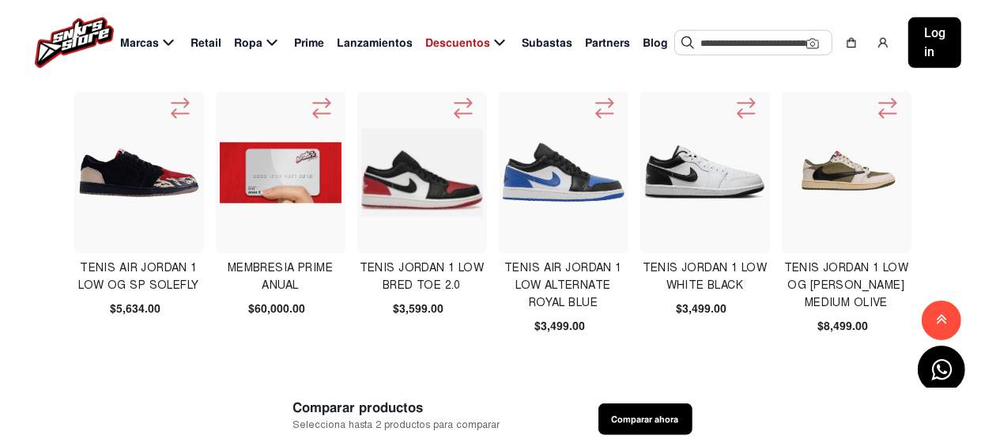
click at [563, 183] on img at bounding box center [564, 173] width 122 height 122
click at [841, 176] on img at bounding box center [847, 173] width 122 height 122
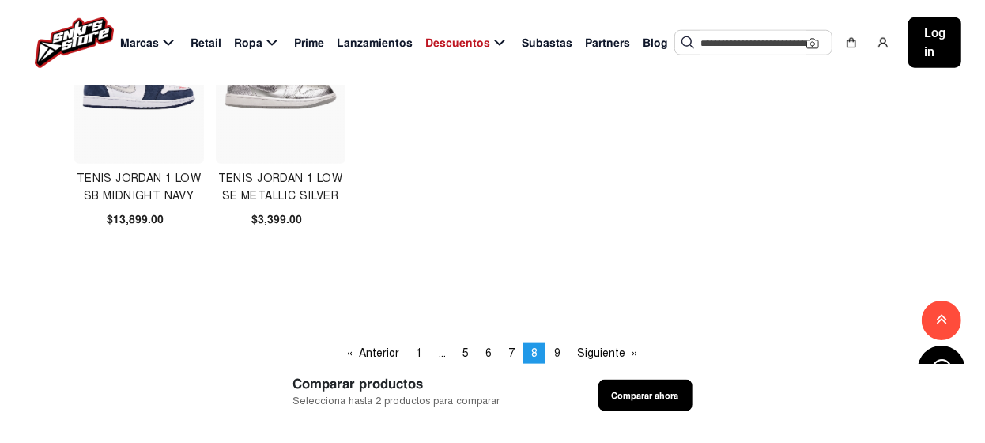
scroll to position [1106, 0]
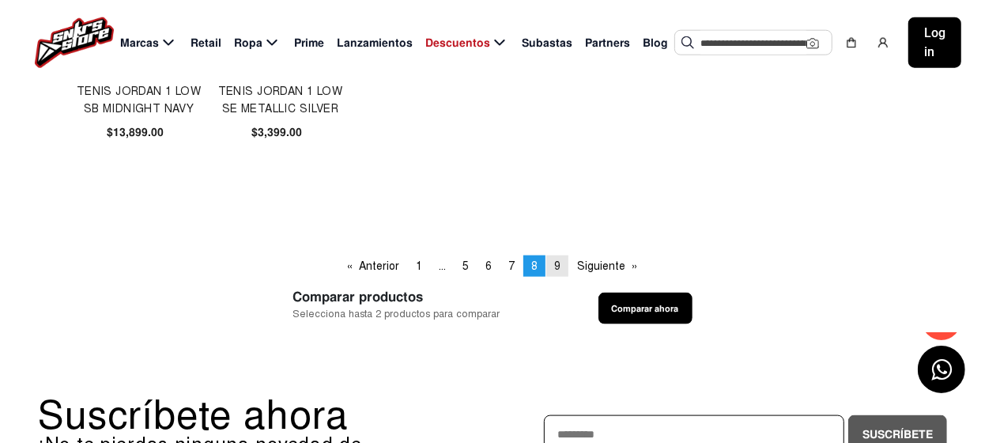
click at [556, 263] on span "9" at bounding box center [557, 265] width 6 height 13
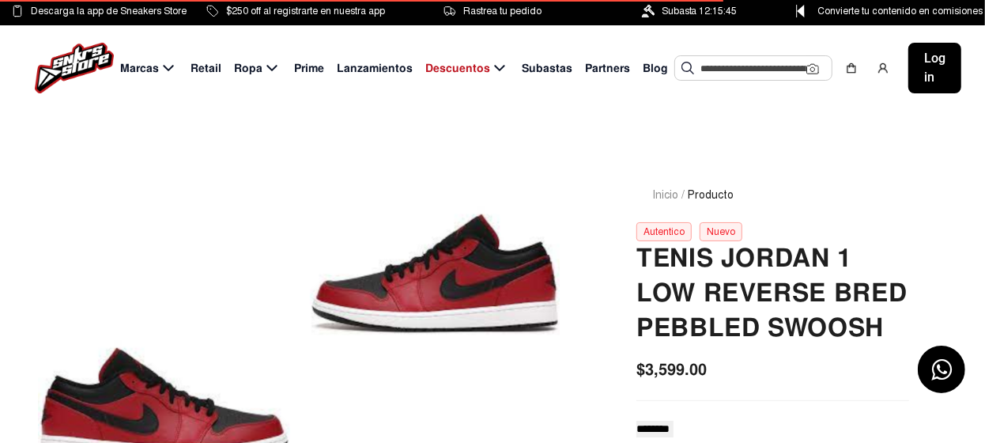
scroll to position [236, 0]
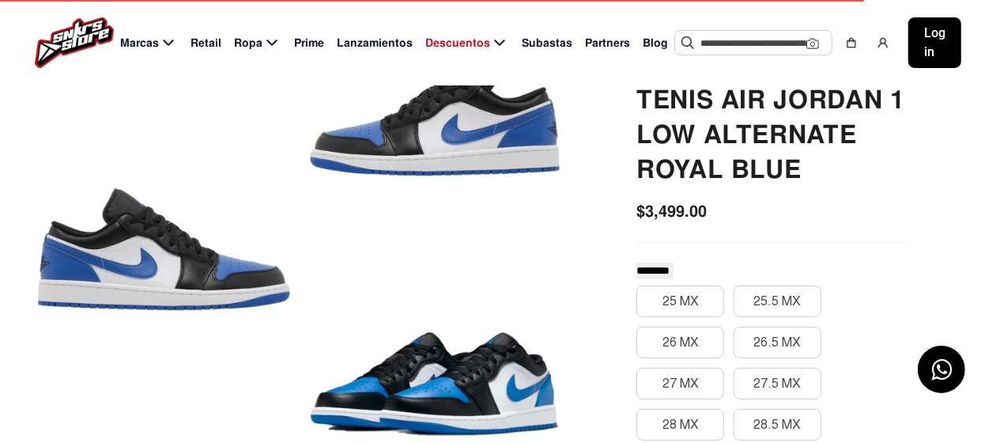
scroll to position [236, 0]
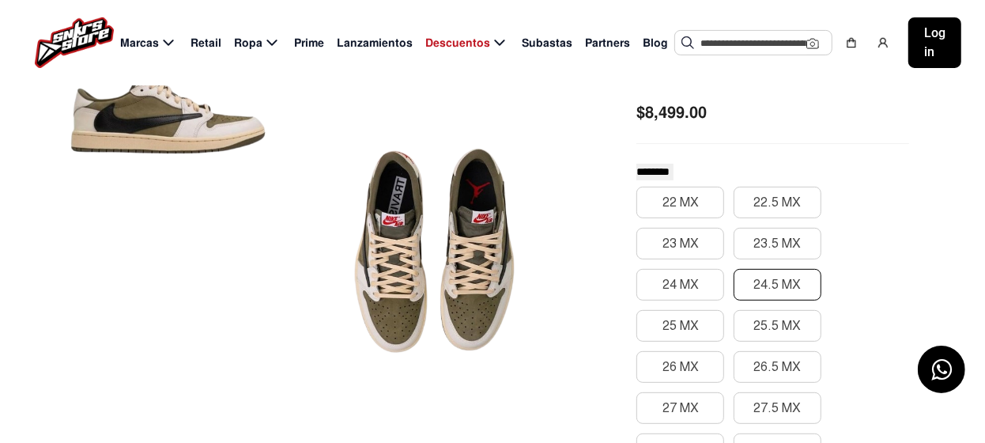
scroll to position [316, 0]
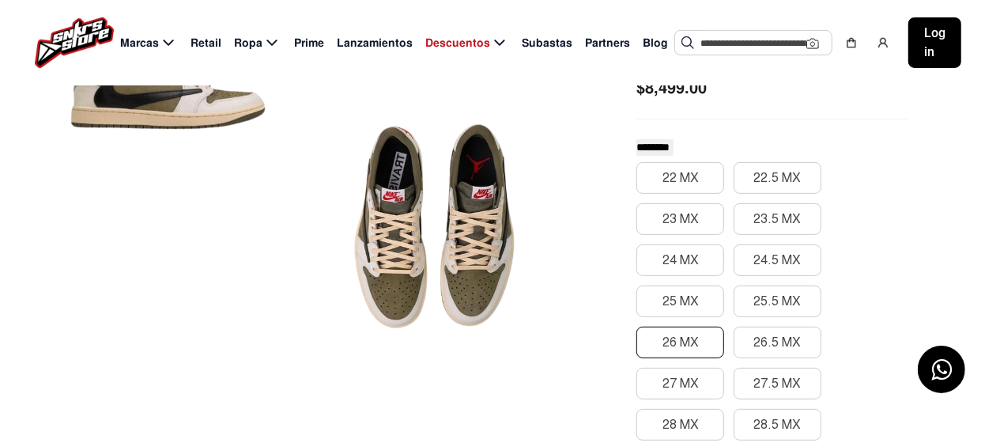
click at [699, 338] on button "26 MX" at bounding box center [681, 343] width 88 height 32
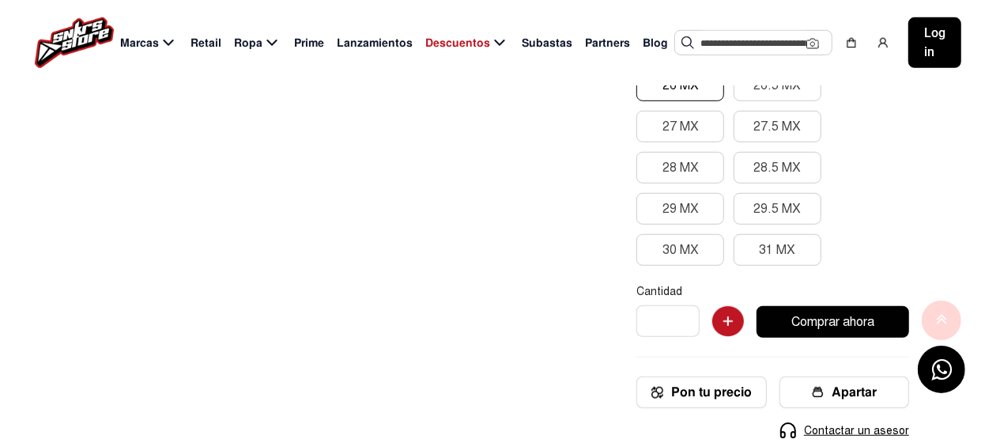
scroll to position [711, 0]
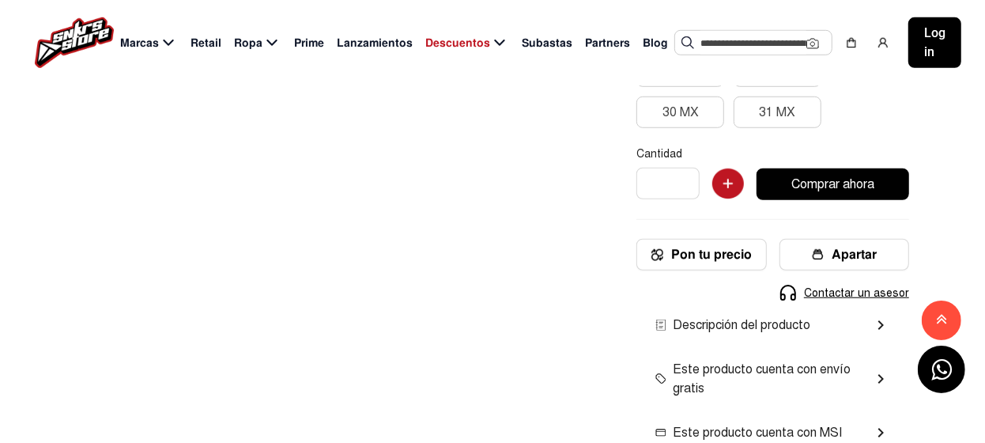
click at [881, 322] on mat-icon "chevron_right" at bounding box center [880, 325] width 19 height 19
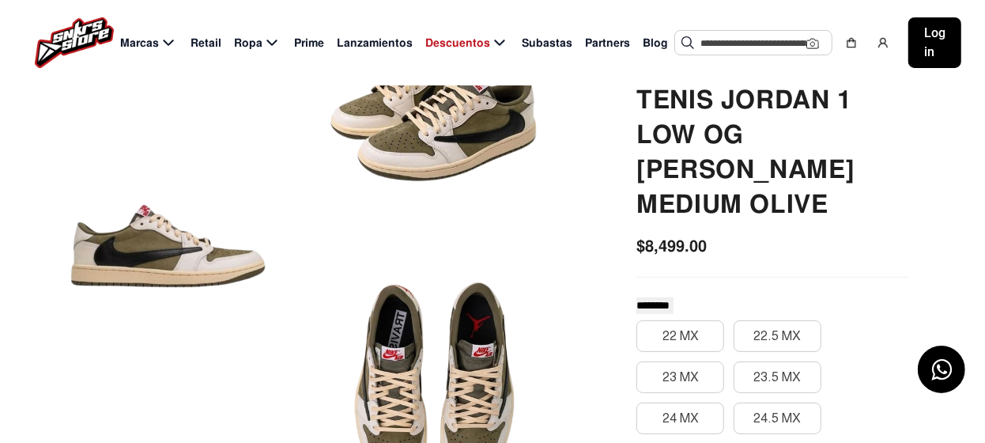
scroll to position [78, 0]
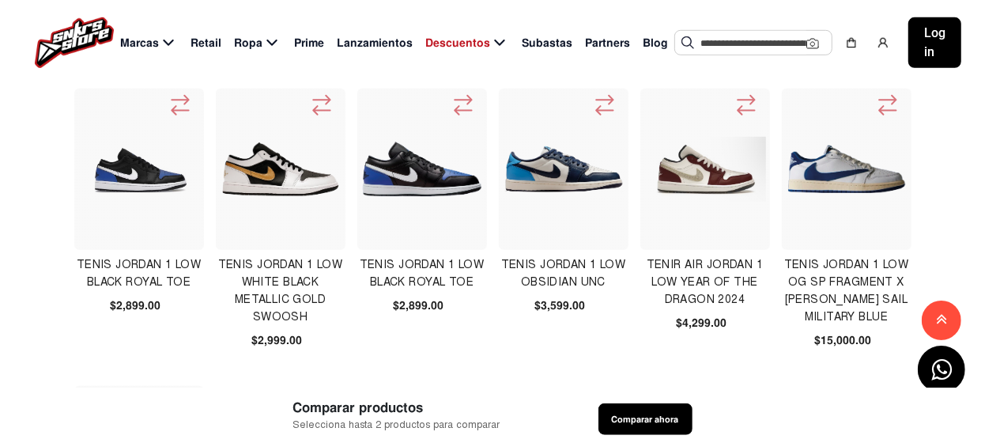
scroll to position [633, 0]
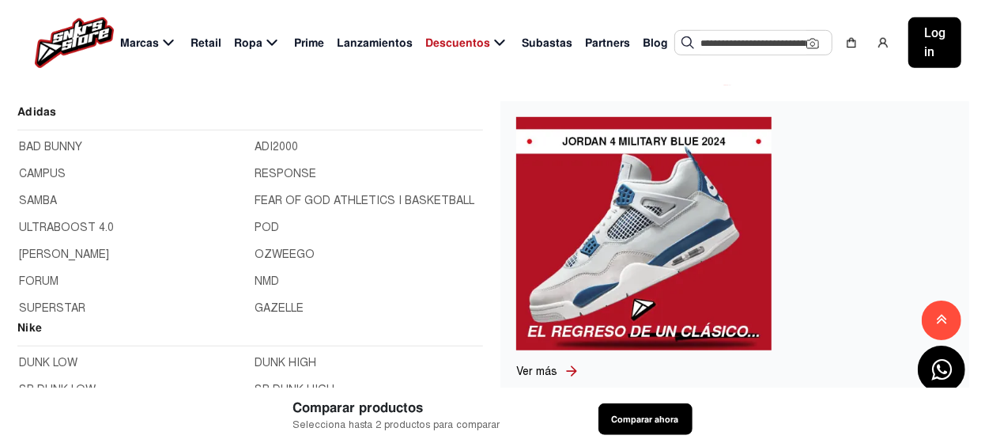
click at [133, 44] on span "Marcas" at bounding box center [139, 43] width 39 height 17
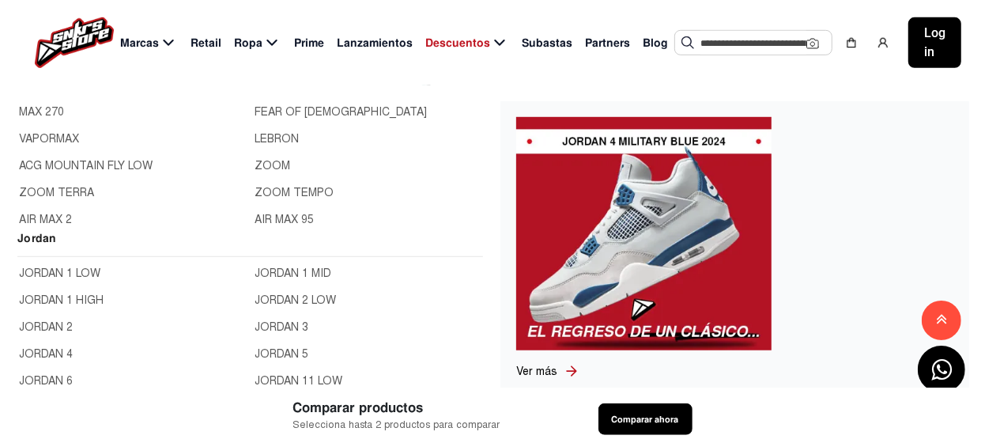
scroll to position [474, 0]
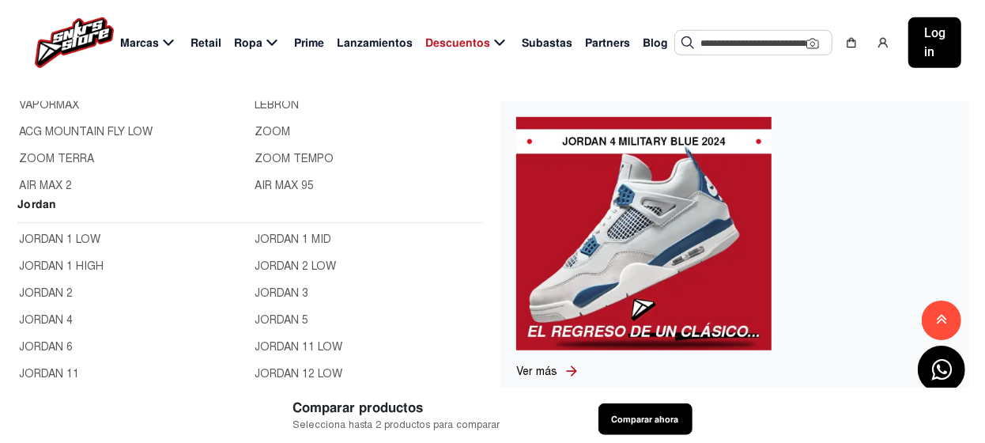
click at [63, 263] on link "JORDAN 1 HIGH" at bounding box center [132, 266] width 227 height 17
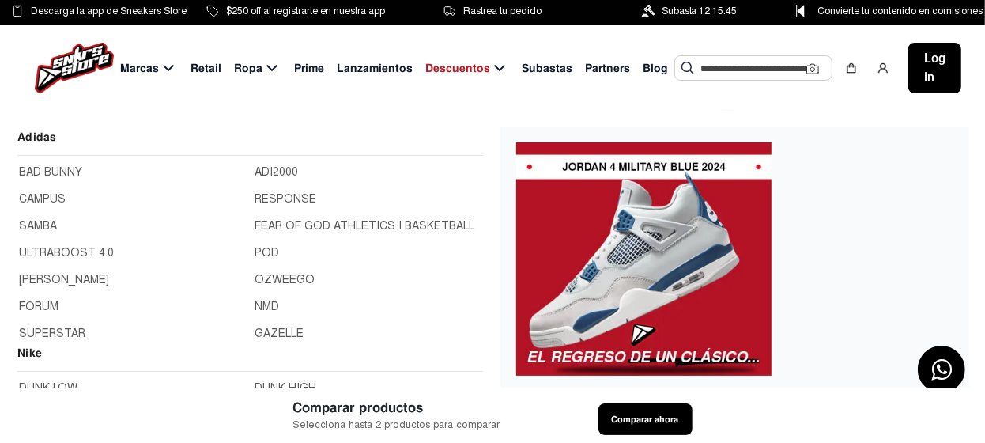
click at [135, 70] on span "Marcas" at bounding box center [139, 68] width 39 height 17
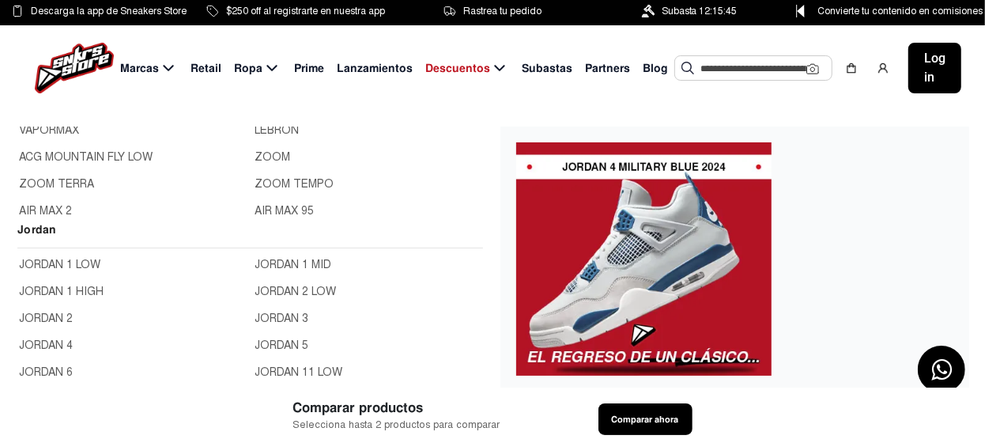
click at [55, 315] on link "JORDAN 2" at bounding box center [132, 318] width 227 height 17
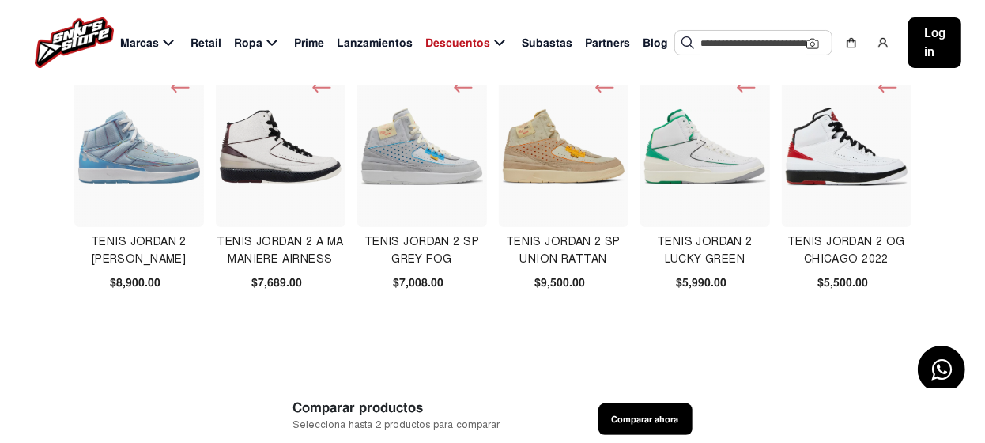
scroll to position [236, 0]
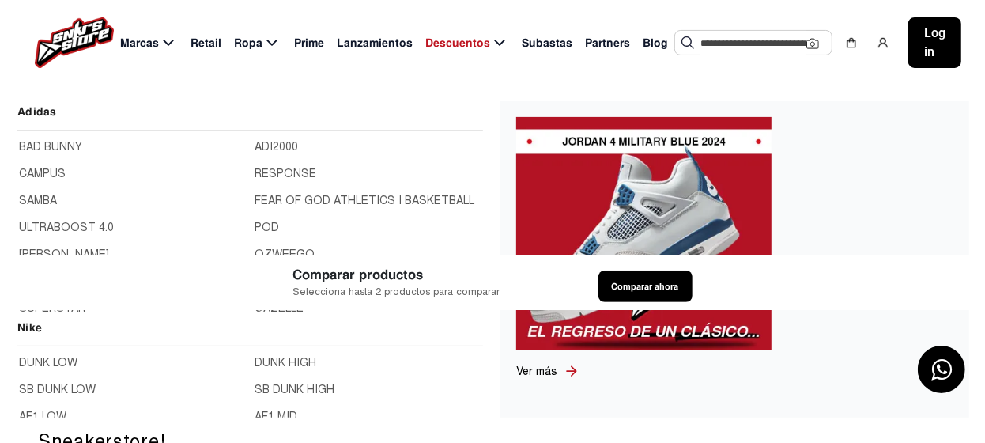
click at [147, 45] on span "Marcas" at bounding box center [139, 43] width 39 height 17
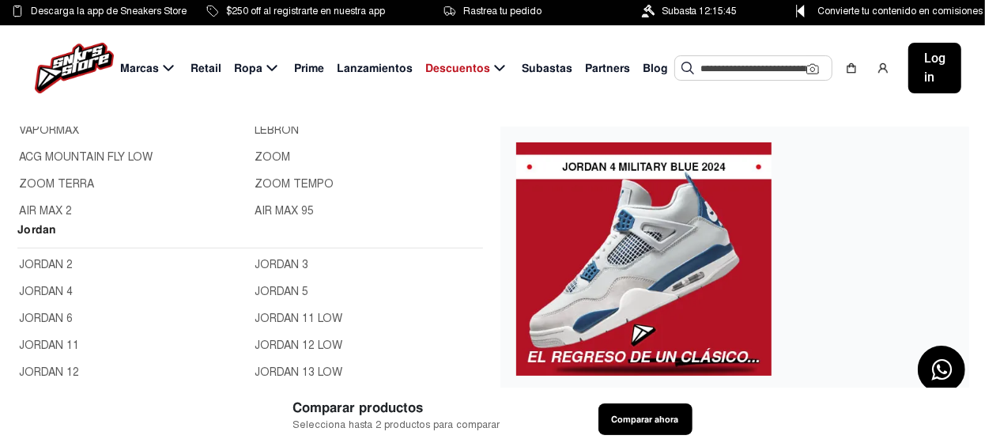
scroll to position [78, 0]
click at [47, 265] on link "JORDAN 4" at bounding box center [132, 267] width 227 height 17
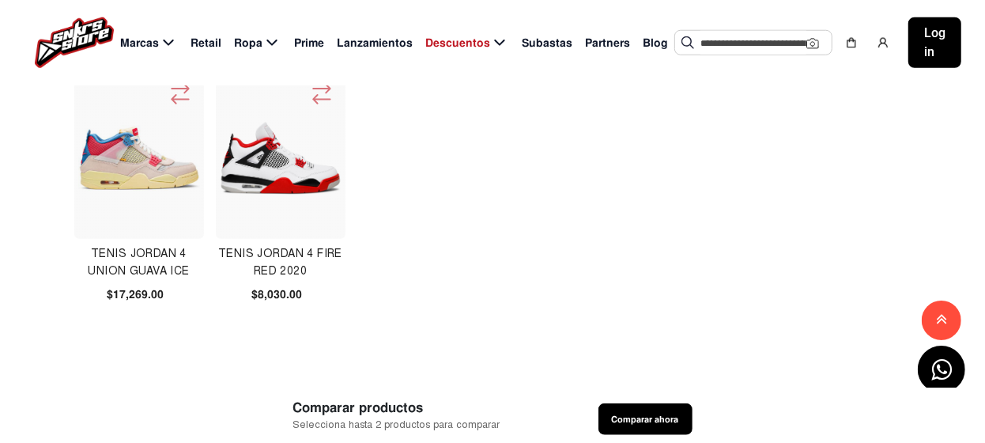
scroll to position [949, 0]
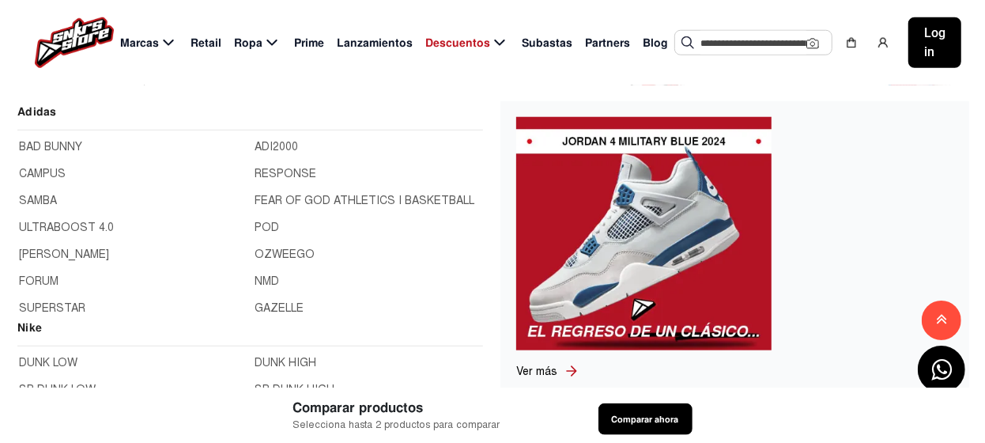
click at [133, 43] on span "Marcas" at bounding box center [139, 43] width 39 height 17
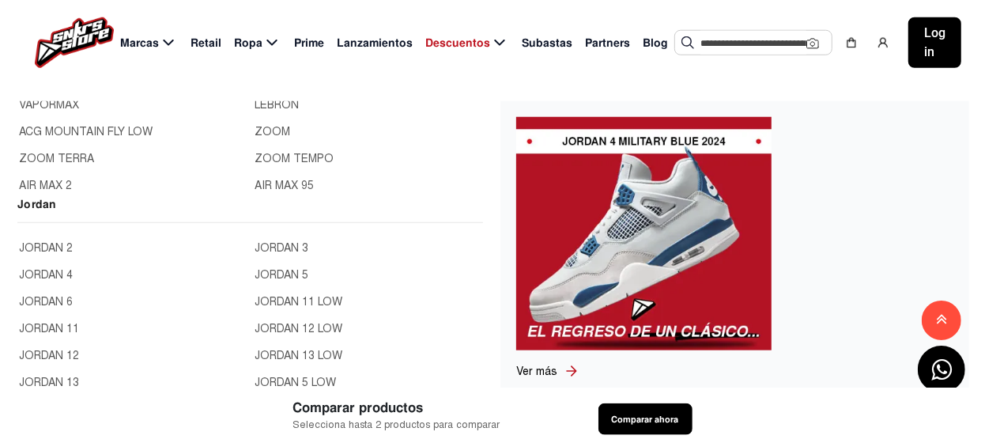
scroll to position [78, 0]
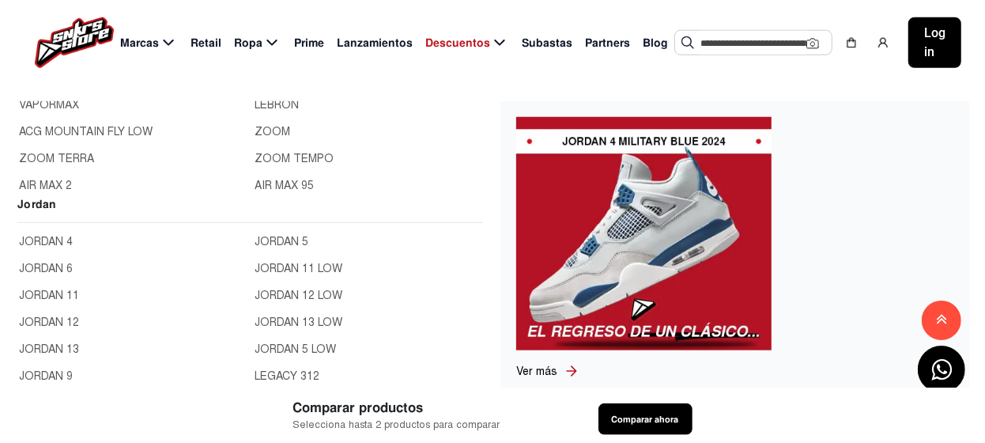
click at [51, 265] on link "JORDAN 6" at bounding box center [132, 268] width 227 height 17
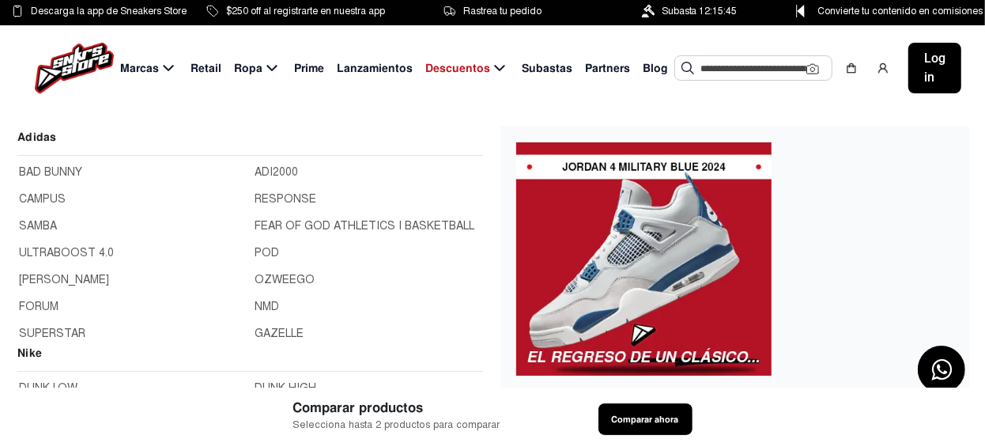
click at [135, 67] on span "Marcas" at bounding box center [139, 68] width 39 height 17
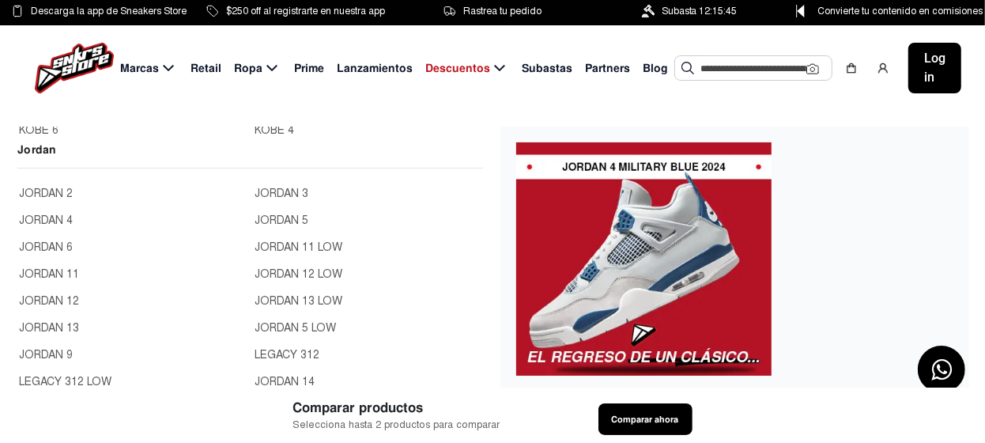
scroll to position [78, 0]
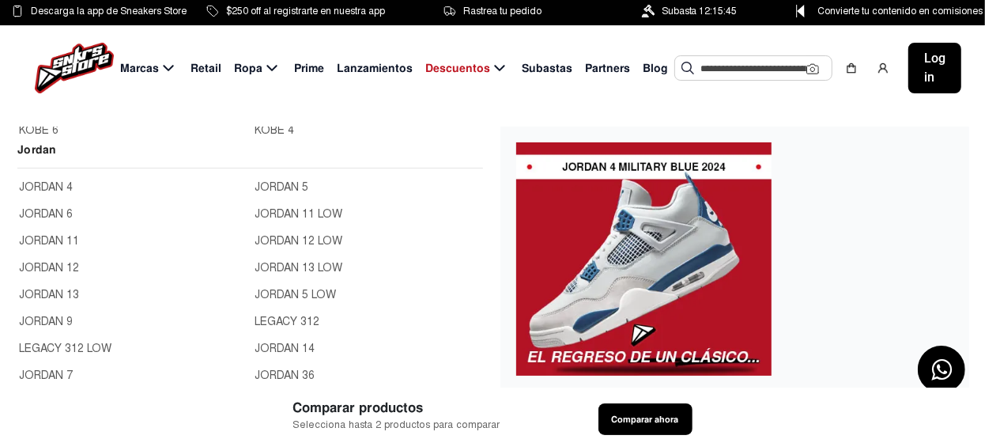
click at [43, 267] on link "JORDAN 12" at bounding box center [132, 267] width 227 height 17
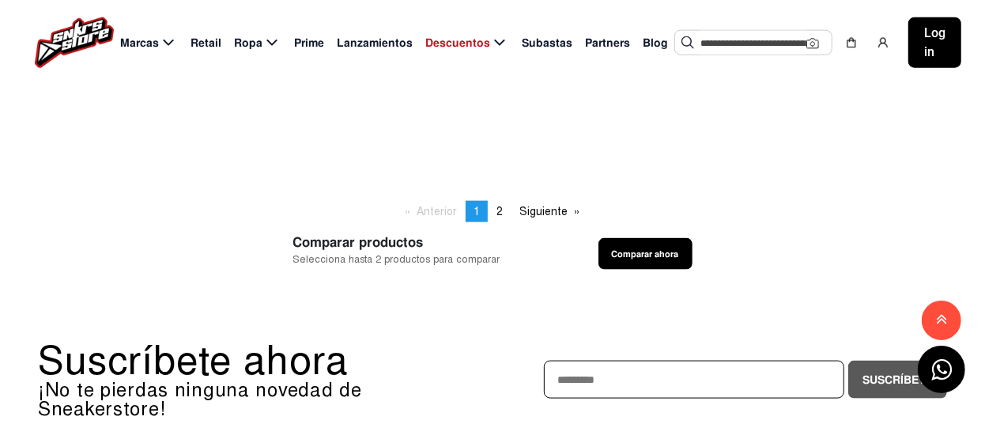
scroll to position [1186, 0]
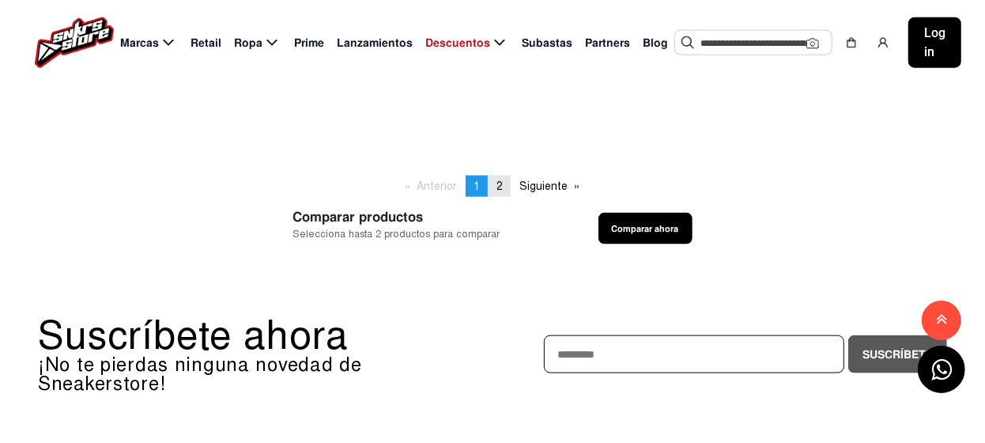
click at [499, 184] on span "2" at bounding box center [500, 186] width 6 height 13
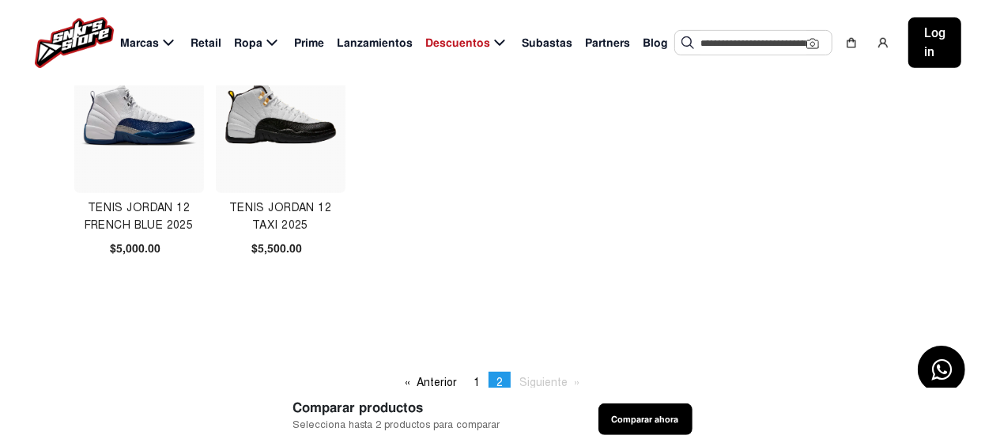
scroll to position [78, 0]
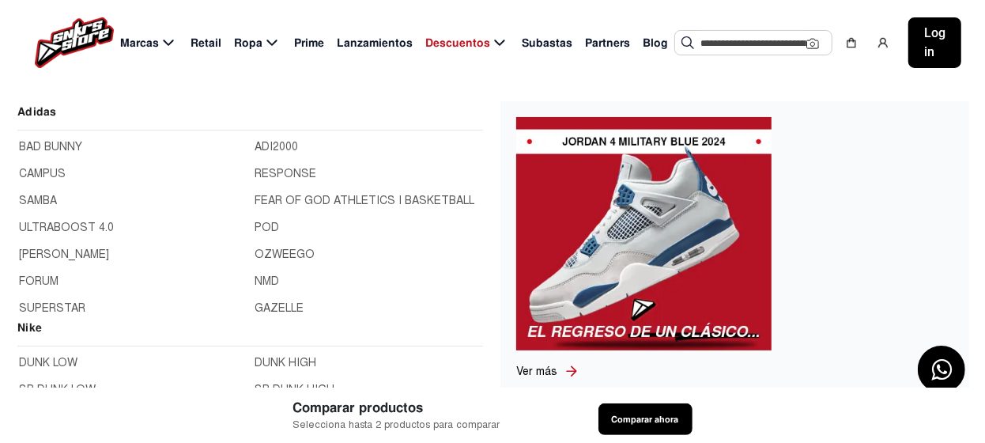
click at [146, 44] on span "Marcas" at bounding box center [139, 43] width 39 height 17
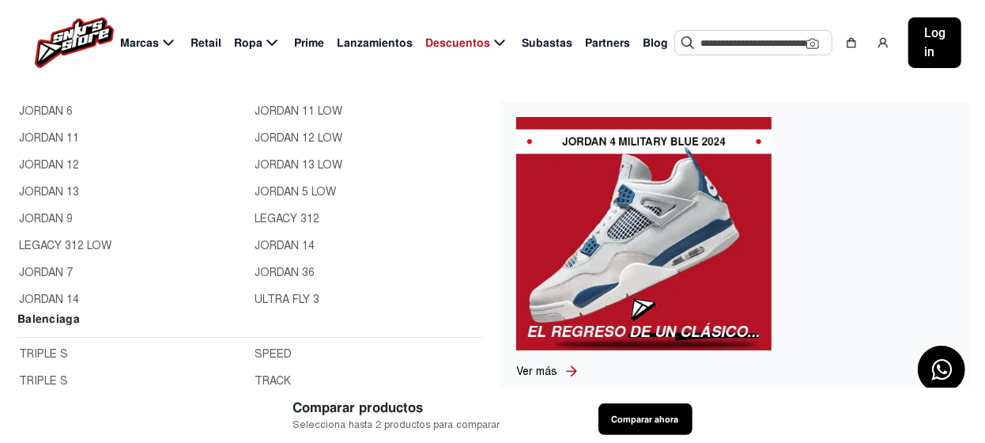
scroll to position [711, 0]
click at [59, 185] on link "JORDAN 13" at bounding box center [132, 190] width 227 height 17
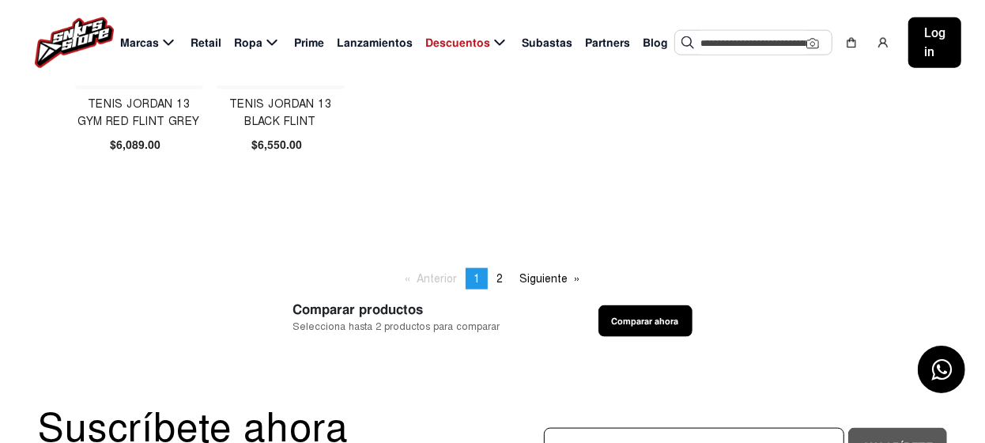
scroll to position [1106, 0]
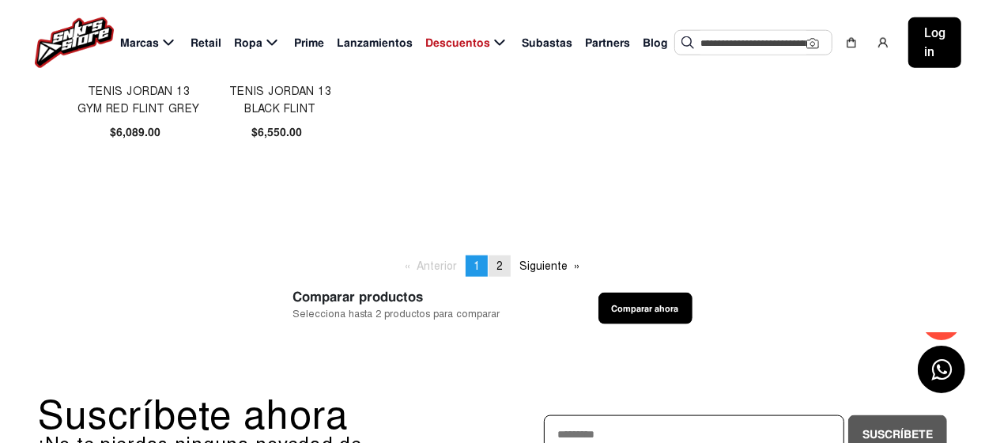
click at [501, 263] on span "2" at bounding box center [500, 265] width 6 height 13
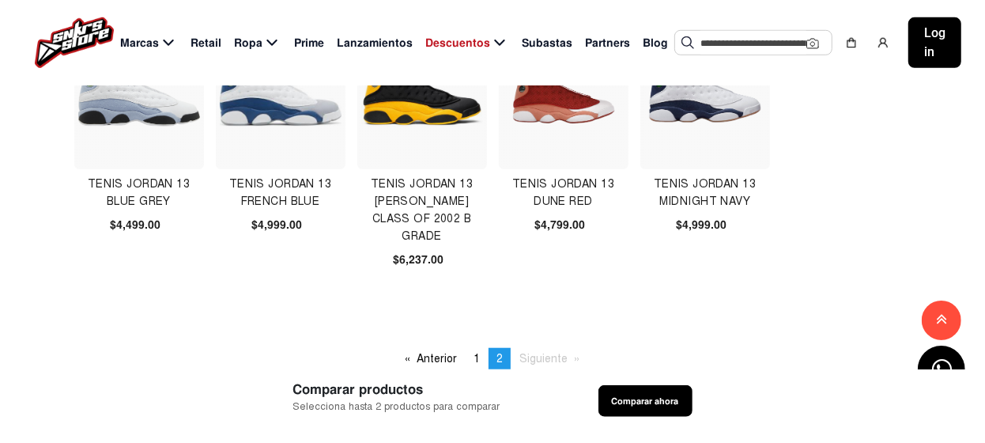
scroll to position [633, 0]
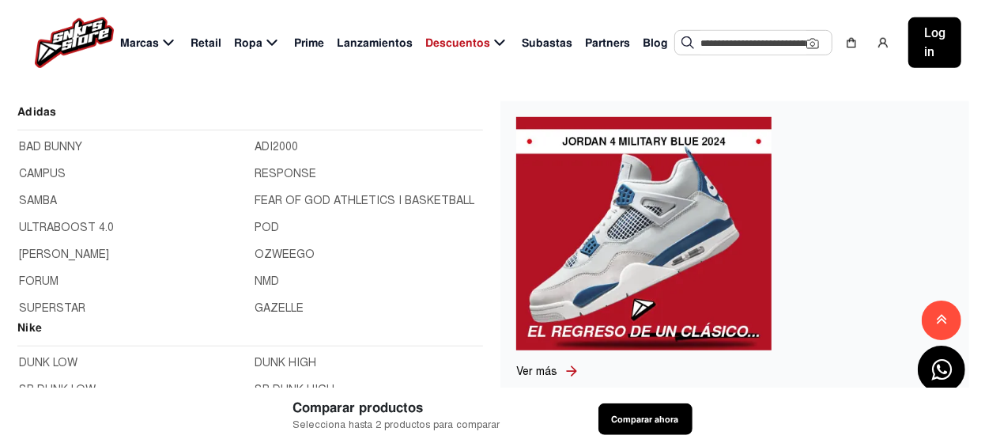
click at [150, 47] on span "Marcas" at bounding box center [139, 43] width 39 height 17
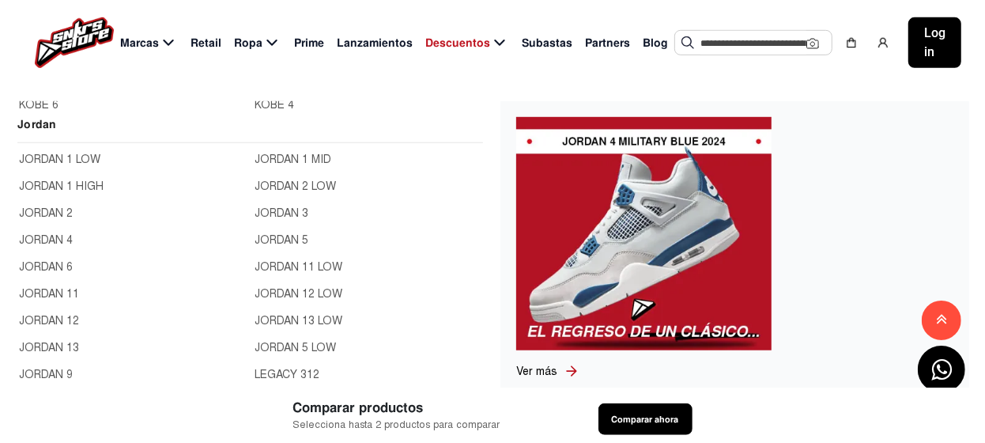
scroll to position [78, 0]
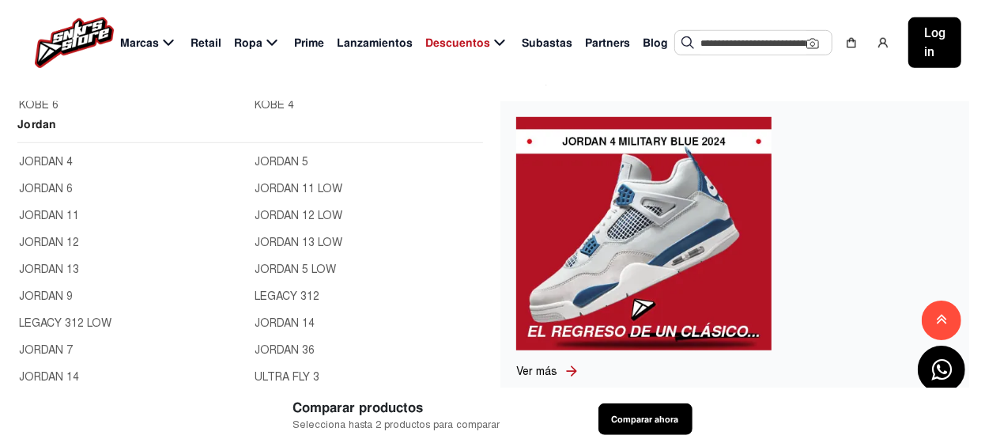
click at [48, 293] on link "JORDAN 9" at bounding box center [132, 296] width 227 height 17
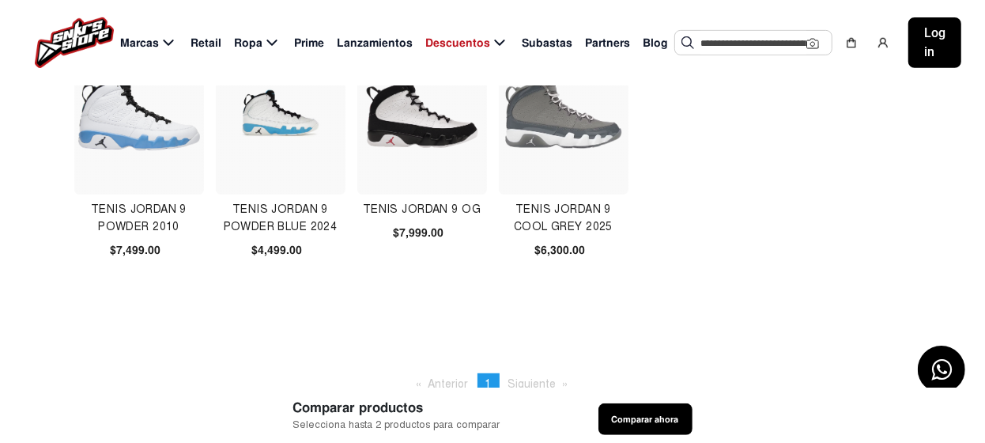
scroll to position [395, 0]
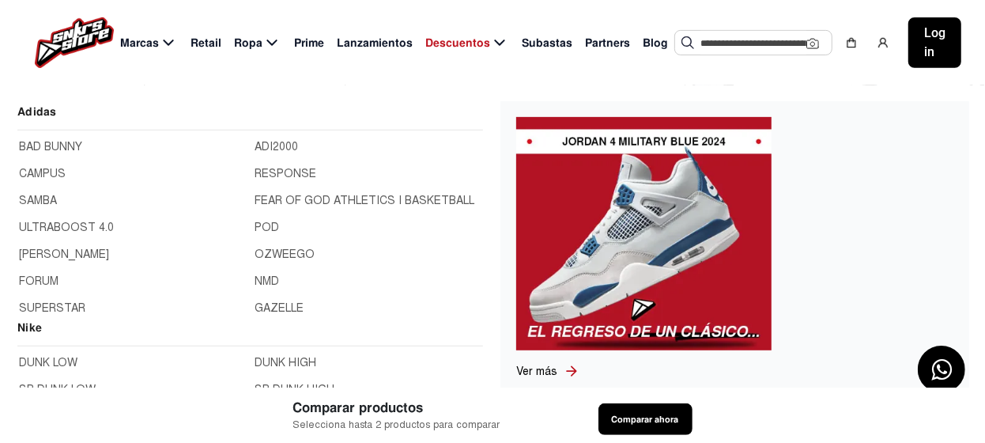
click at [152, 45] on span "Marcas" at bounding box center [139, 43] width 39 height 17
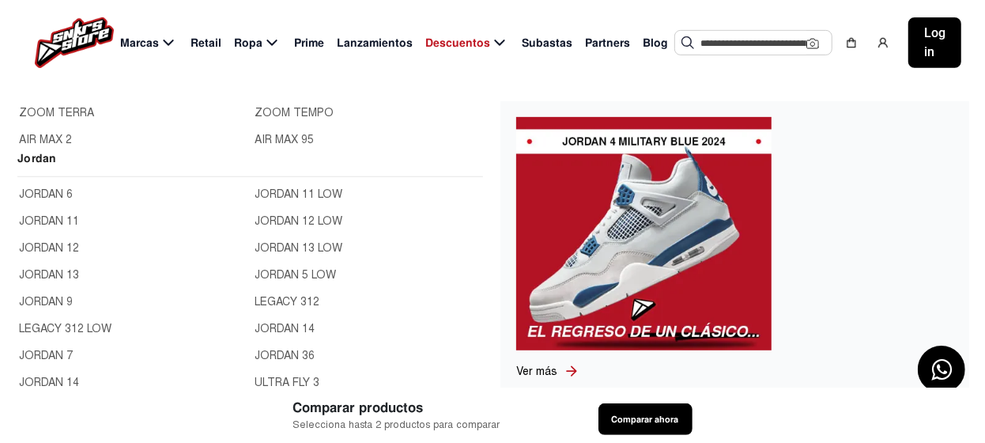
scroll to position [554, 0]
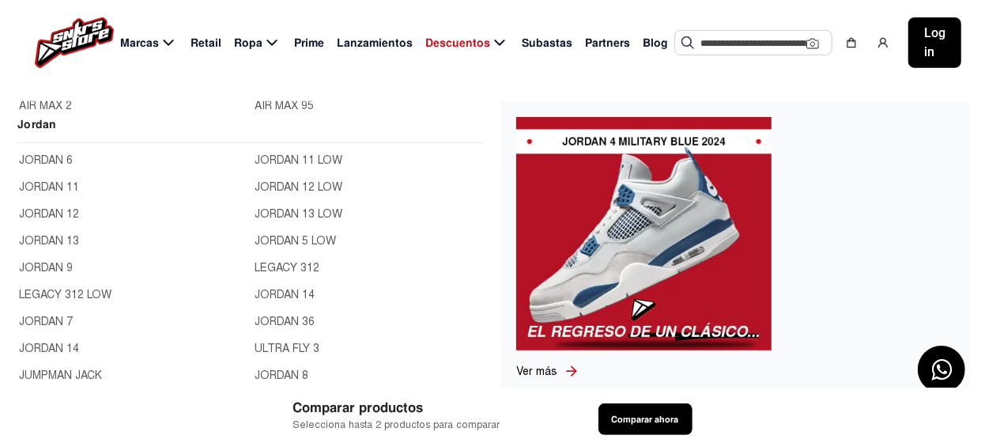
click at [77, 293] on link "LEGACY 312 LOW" at bounding box center [132, 294] width 227 height 17
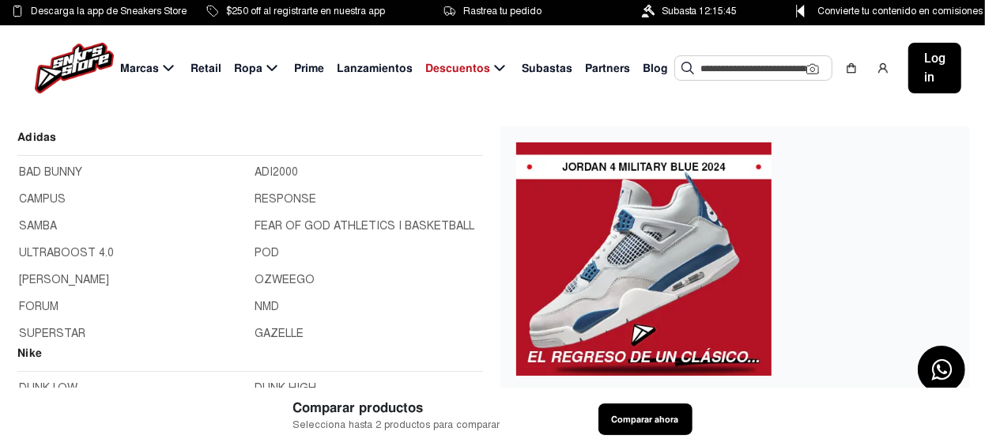
click at [145, 70] on span "Marcas" at bounding box center [139, 68] width 39 height 17
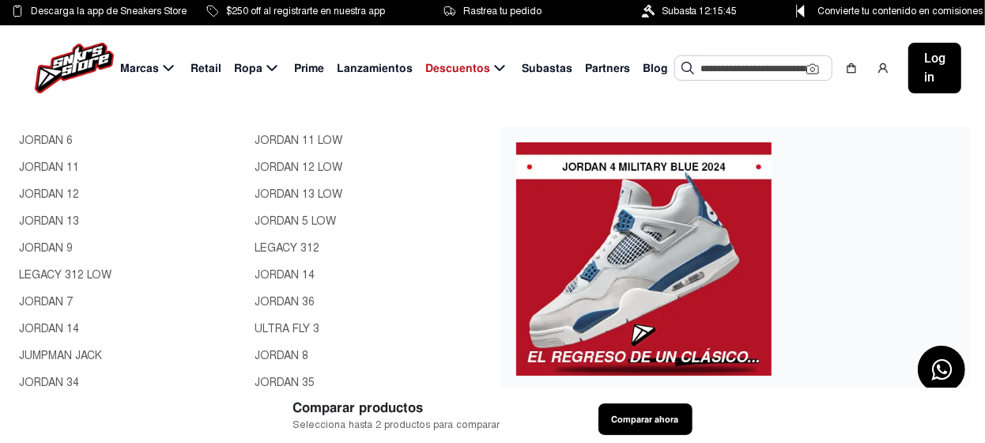
scroll to position [633, 0]
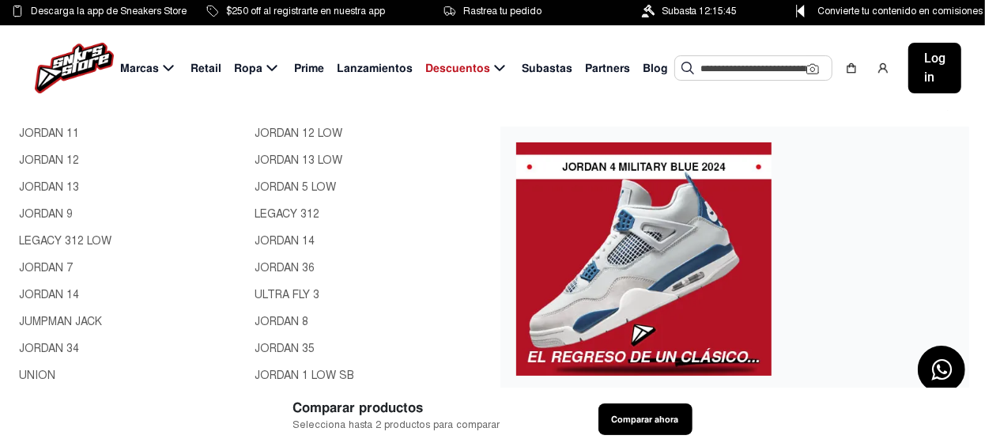
click at [55, 266] on link "JORDAN 7" at bounding box center [132, 267] width 227 height 17
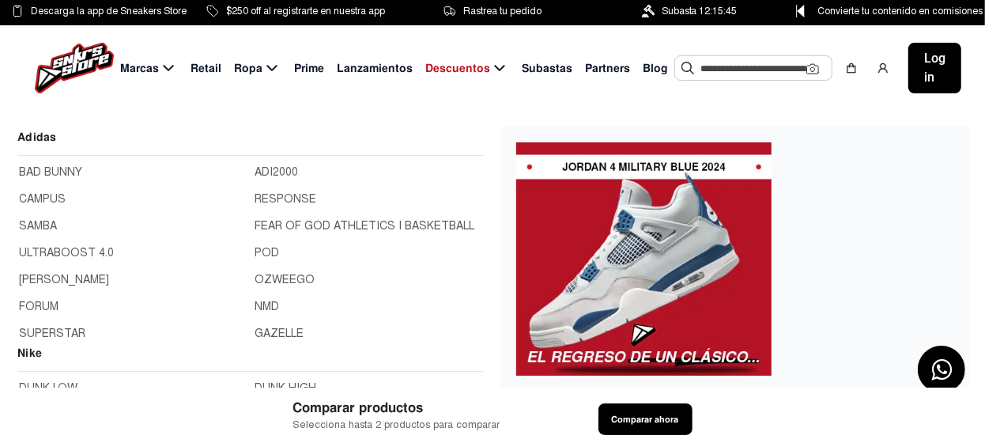
click at [126, 66] on span "Marcas" at bounding box center [139, 68] width 39 height 17
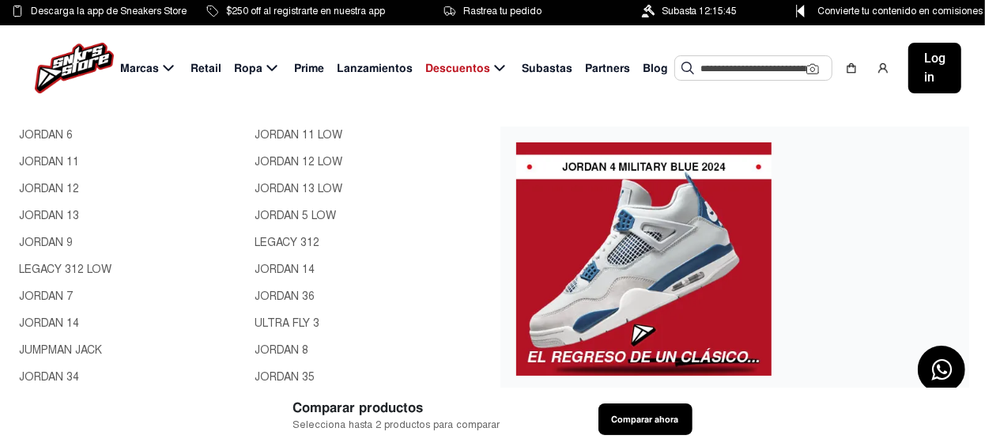
scroll to position [107, 0]
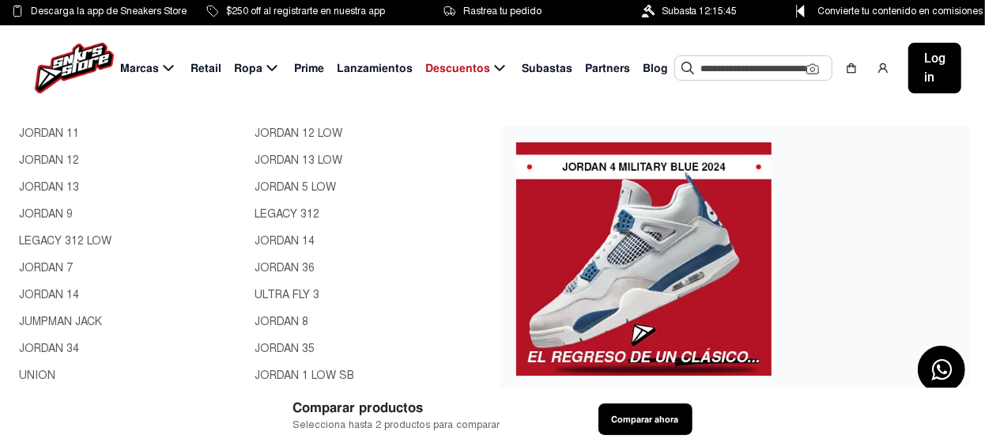
click at [55, 267] on link "JORDAN 7" at bounding box center [132, 267] width 227 height 17
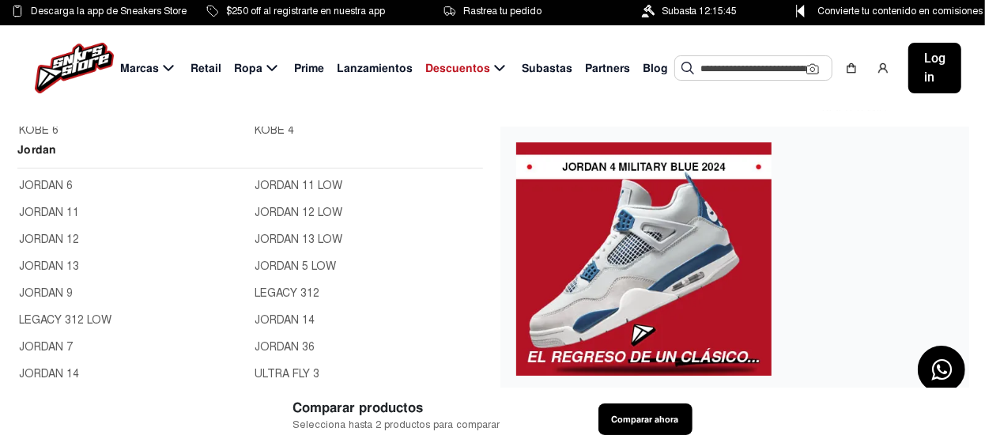
scroll to position [633, 0]
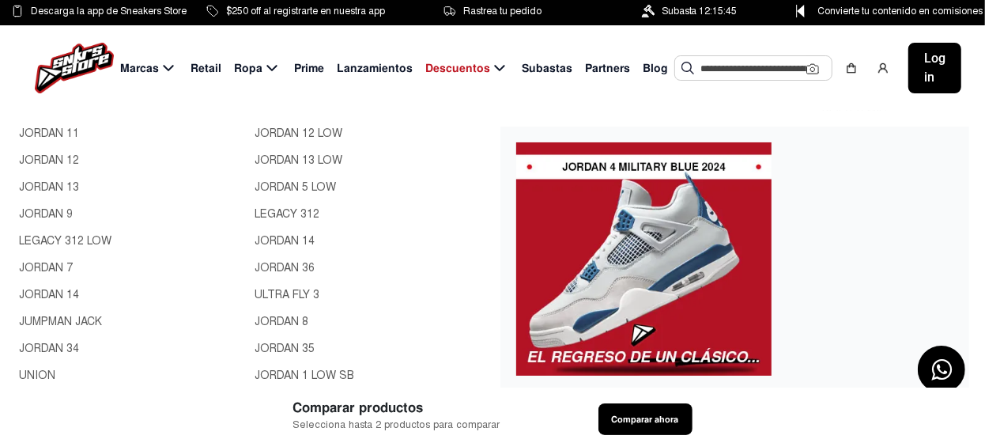
click at [62, 289] on link "JORDAN 14" at bounding box center [132, 294] width 227 height 17
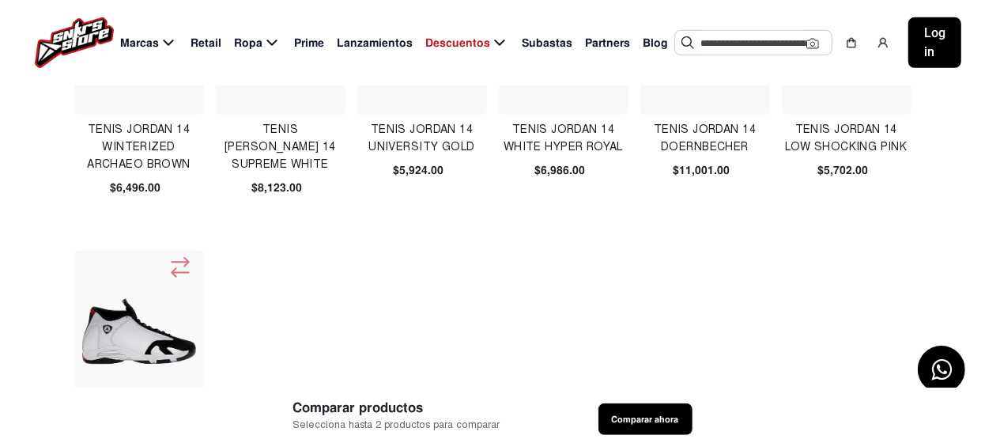
scroll to position [316, 0]
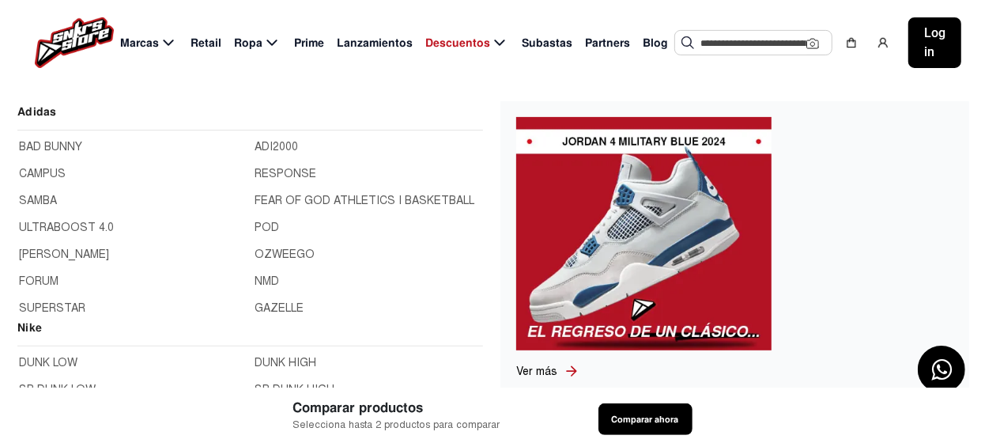
click at [138, 44] on span "Marcas" at bounding box center [139, 43] width 39 height 17
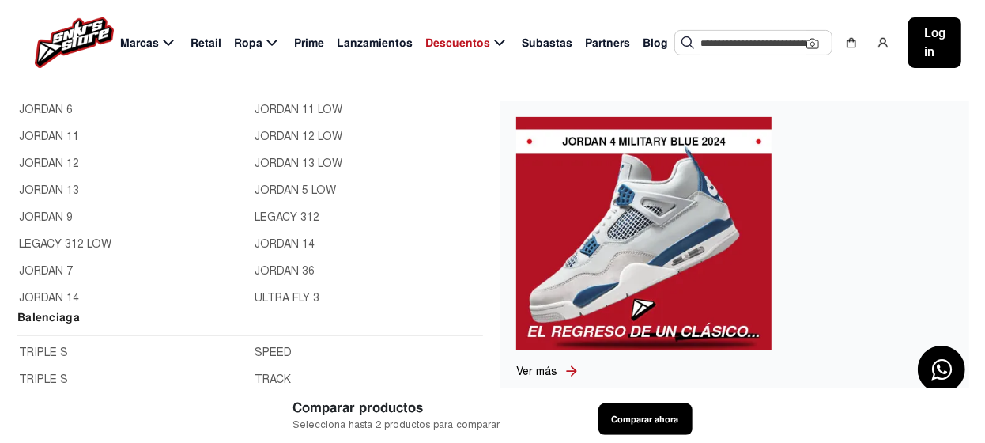
scroll to position [78, 0]
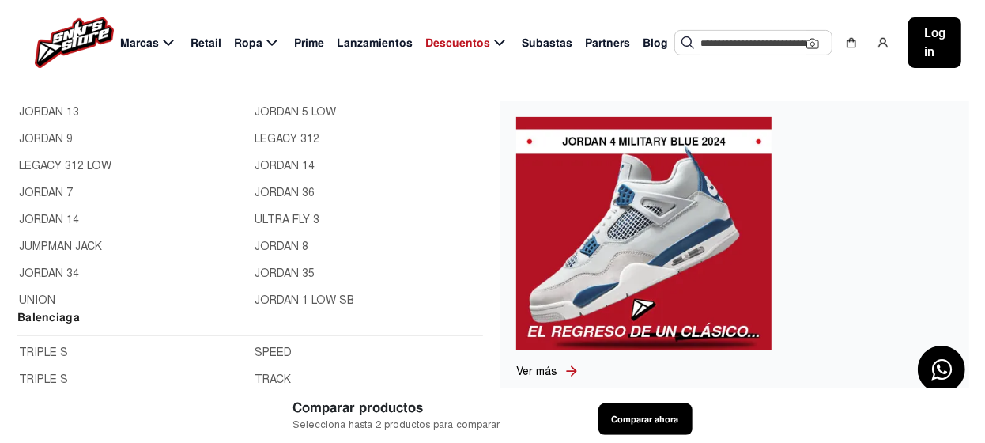
click at [62, 244] on link "JUMPMAN JACK" at bounding box center [132, 246] width 227 height 17
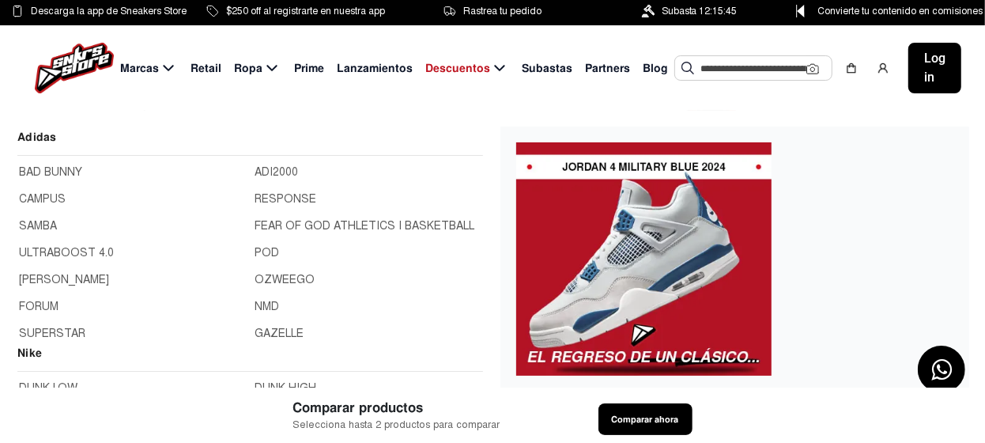
click at [140, 70] on span "Marcas" at bounding box center [139, 68] width 39 height 17
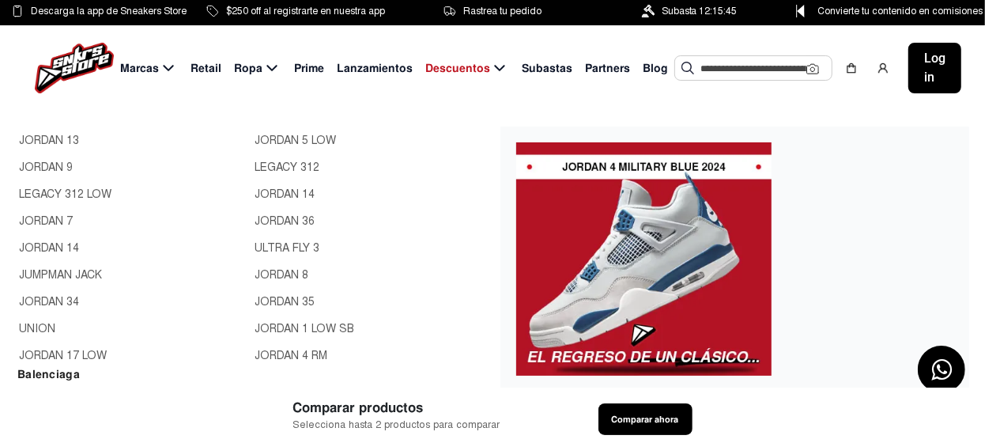
scroll to position [711, 0]
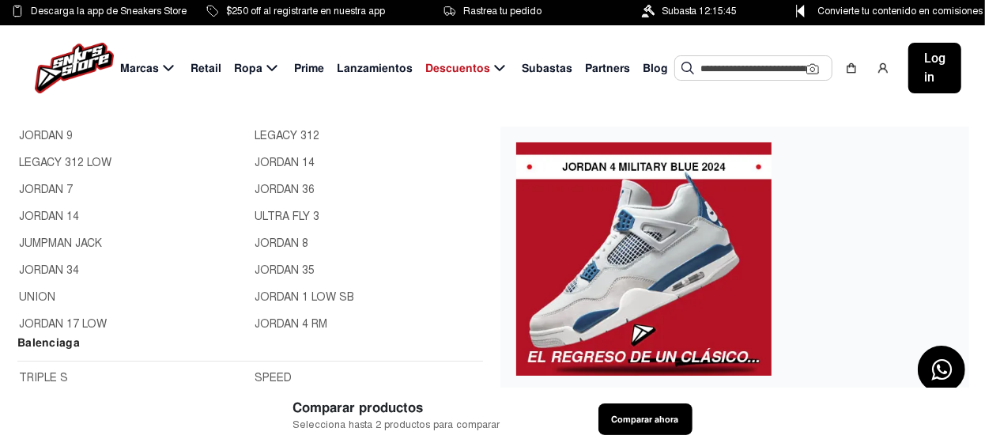
click at [58, 268] on link "JORDAN 34" at bounding box center [132, 270] width 227 height 17
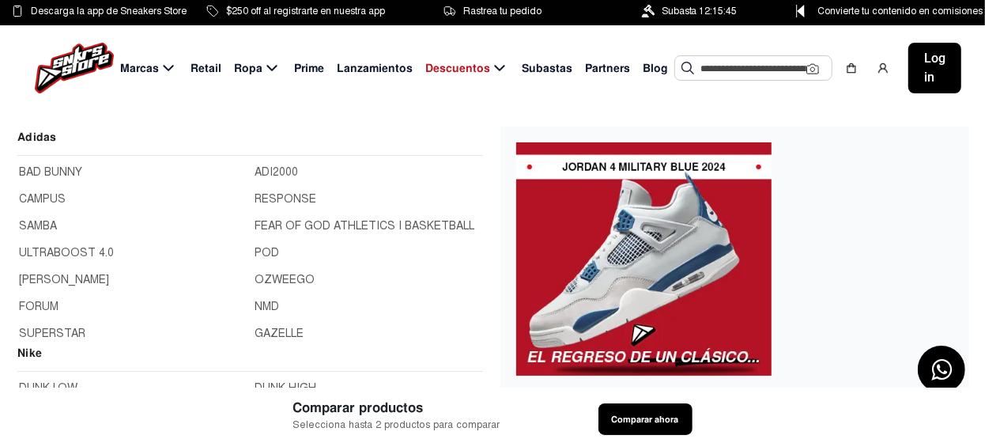
click at [146, 68] on span "Marcas" at bounding box center [139, 68] width 39 height 17
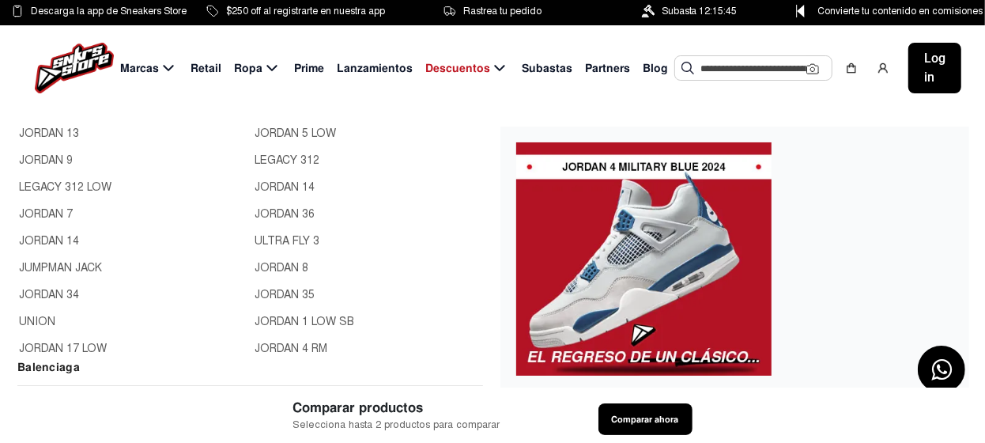
scroll to position [711, 0]
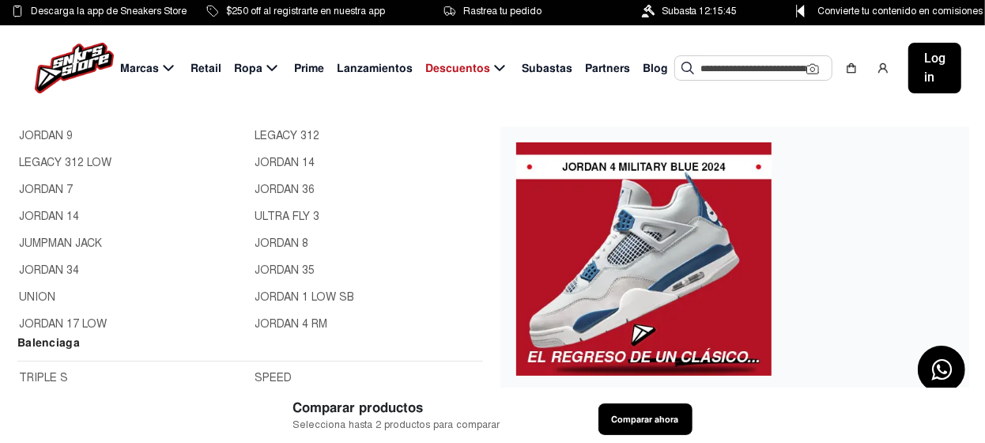
click at [47, 292] on link "UNION" at bounding box center [132, 297] width 227 height 17
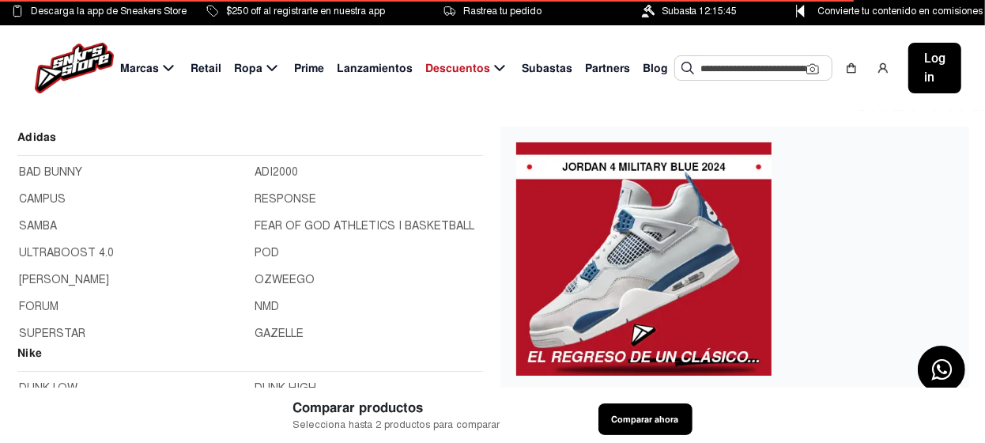
click at [152, 67] on span "Marcas" at bounding box center [139, 68] width 39 height 17
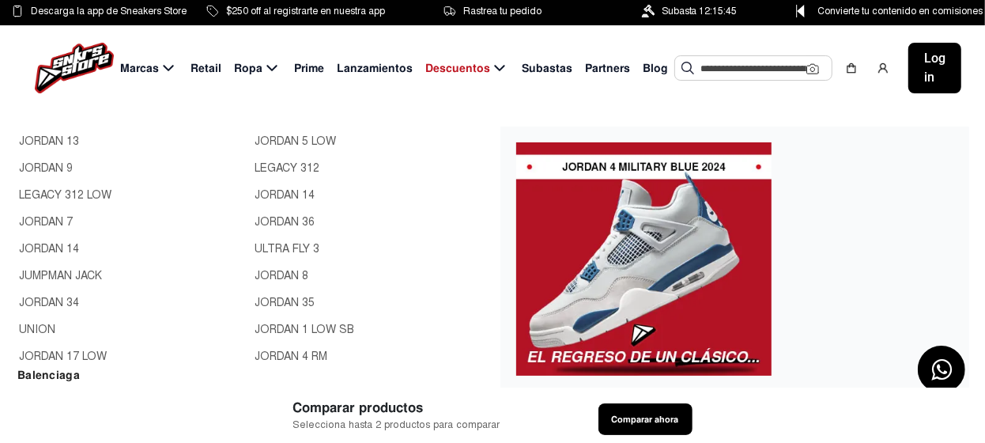
scroll to position [711, 0]
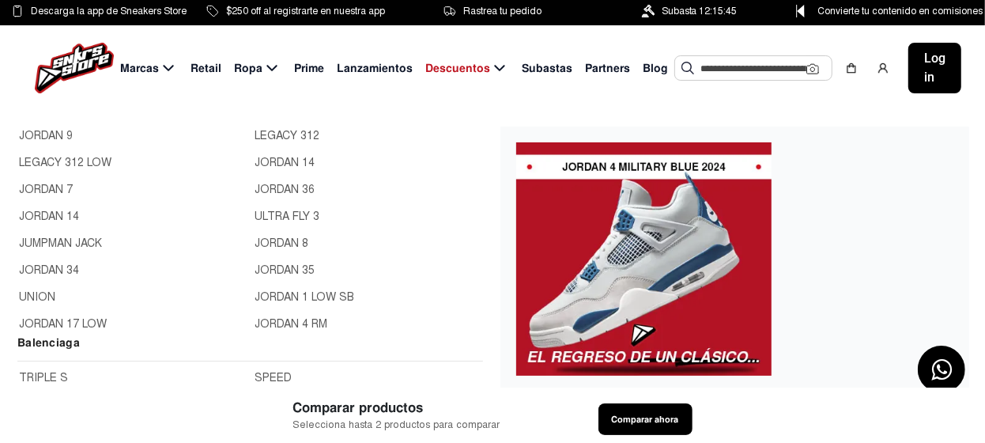
click at [77, 319] on link "JORDAN 17 LOW" at bounding box center [132, 324] width 227 height 17
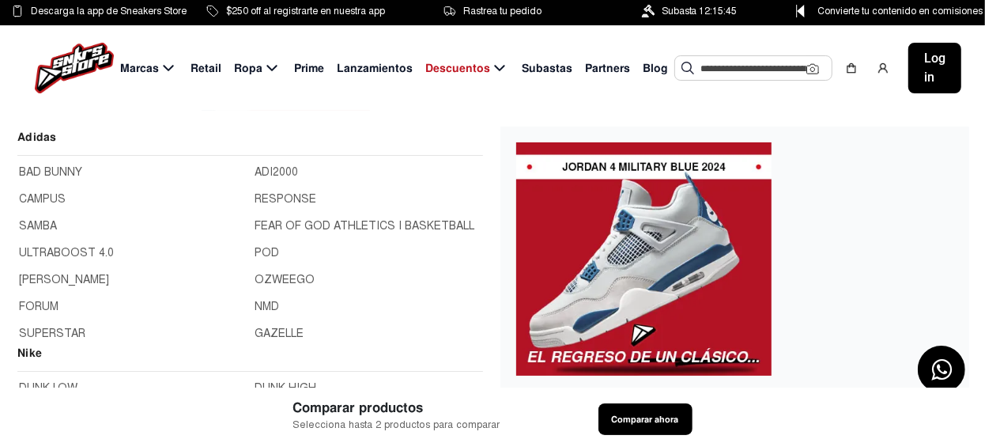
click at [138, 67] on span "Marcas" at bounding box center [139, 68] width 39 height 17
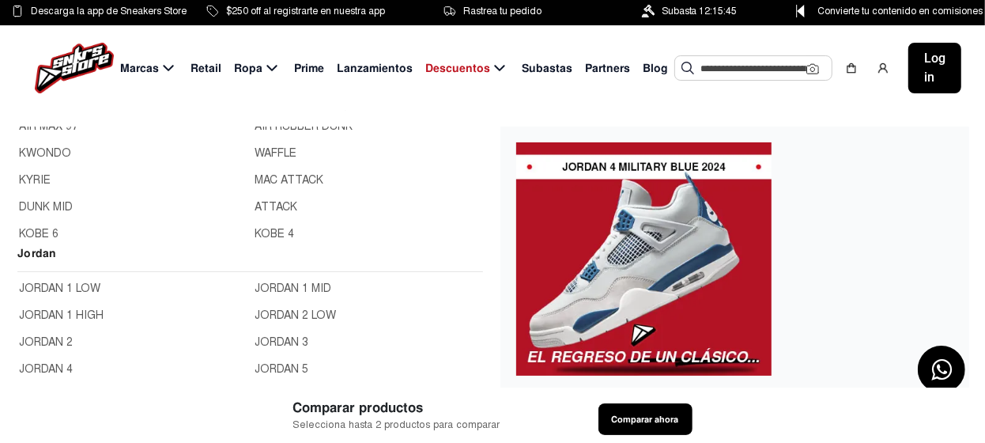
scroll to position [474, 0]
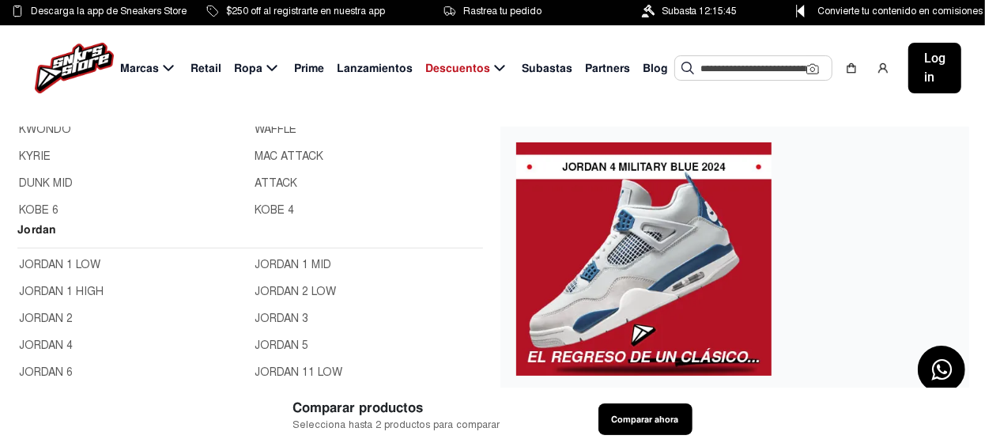
click at [270, 261] on link "JORDAN 1 MID" at bounding box center [368, 264] width 227 height 17
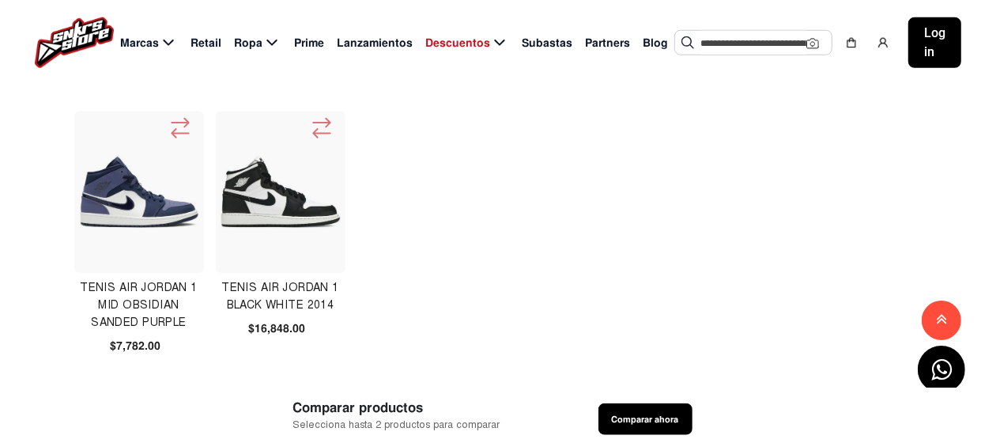
scroll to position [1106, 0]
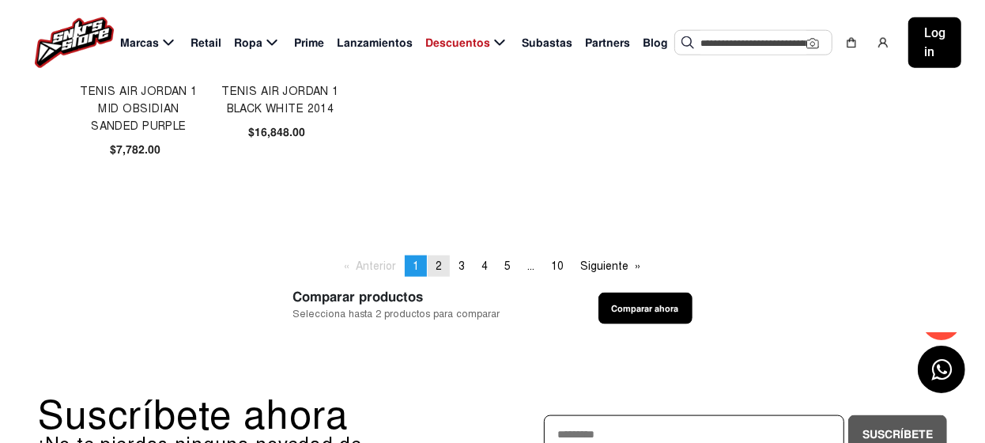
click at [437, 265] on span "2" at bounding box center [439, 265] width 6 height 13
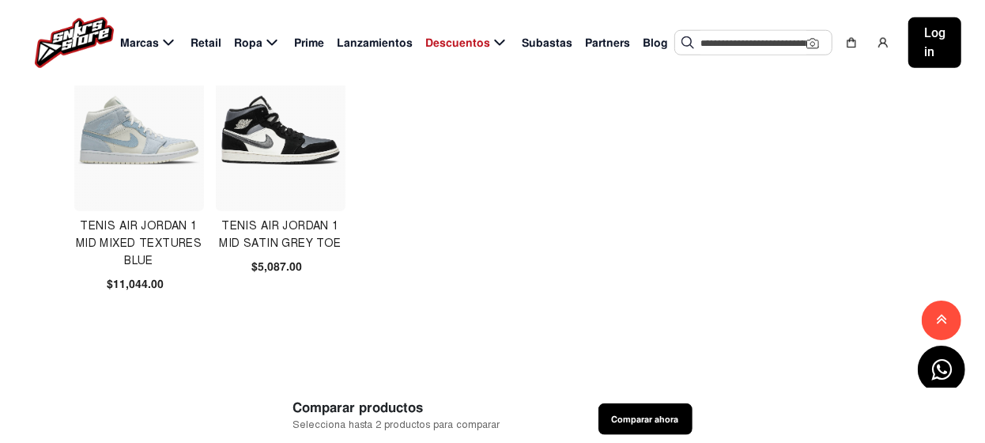
scroll to position [1028, 0]
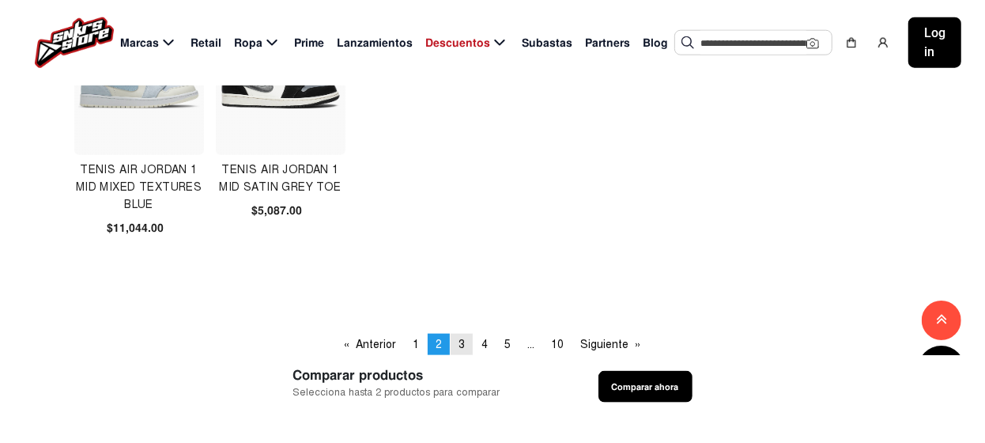
click at [459, 343] on span "3" at bounding box center [462, 344] width 6 height 13
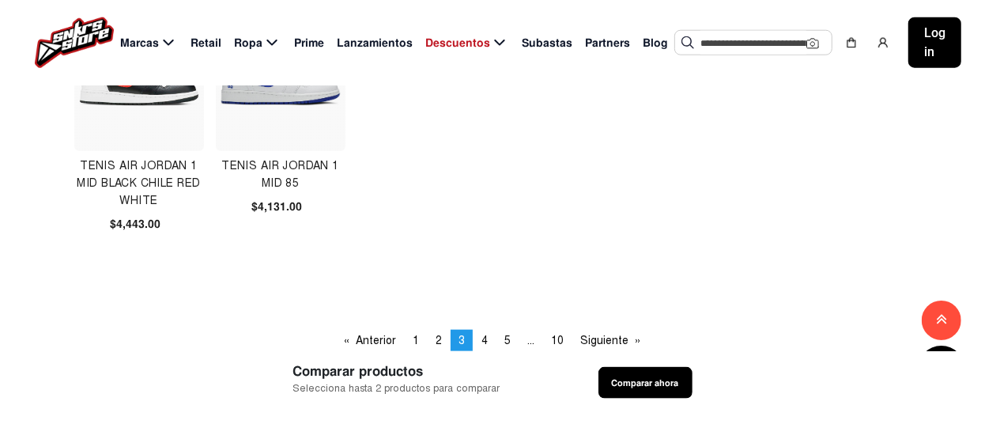
scroll to position [1106, 0]
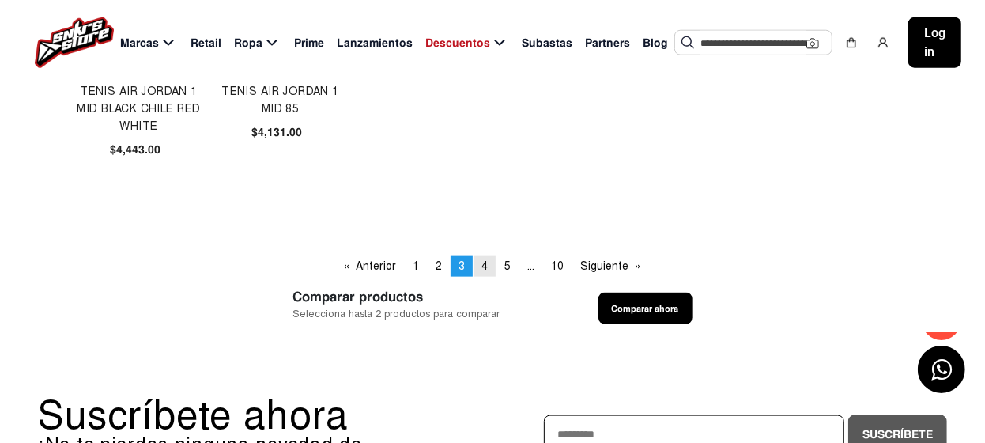
click at [482, 263] on span "4" at bounding box center [485, 265] width 6 height 13
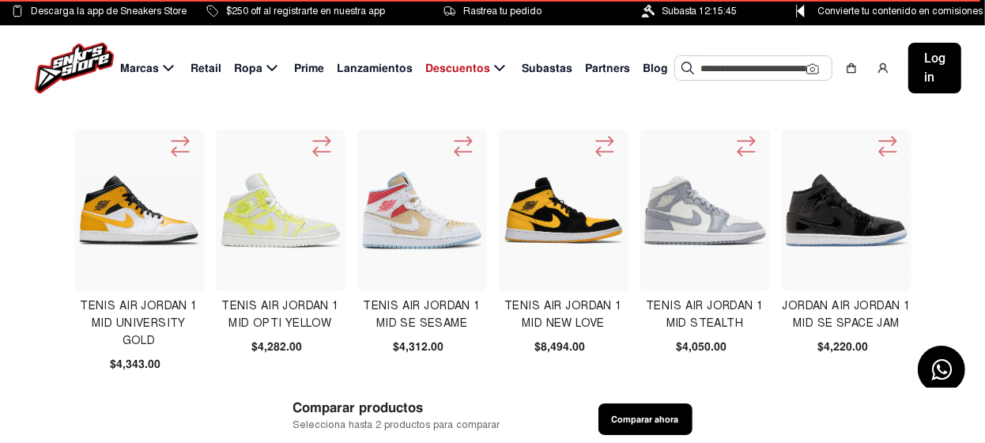
click at [563, 218] on img at bounding box center [564, 210] width 122 height 122
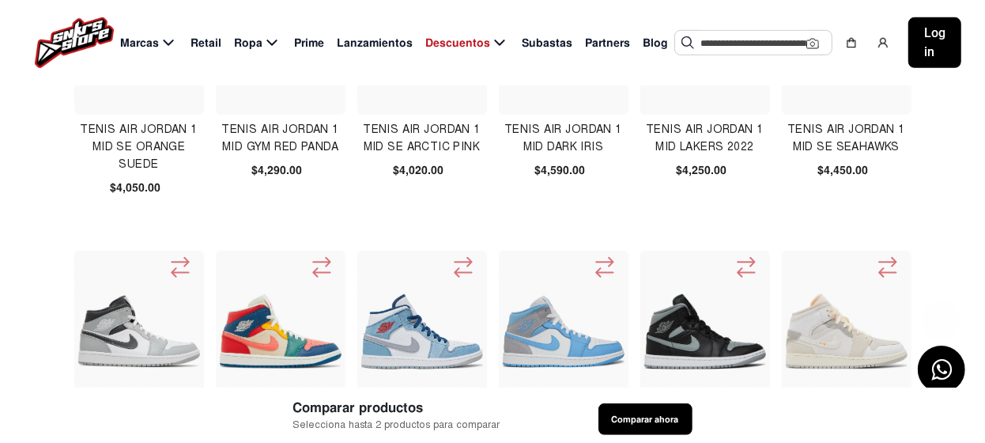
scroll to position [554, 0]
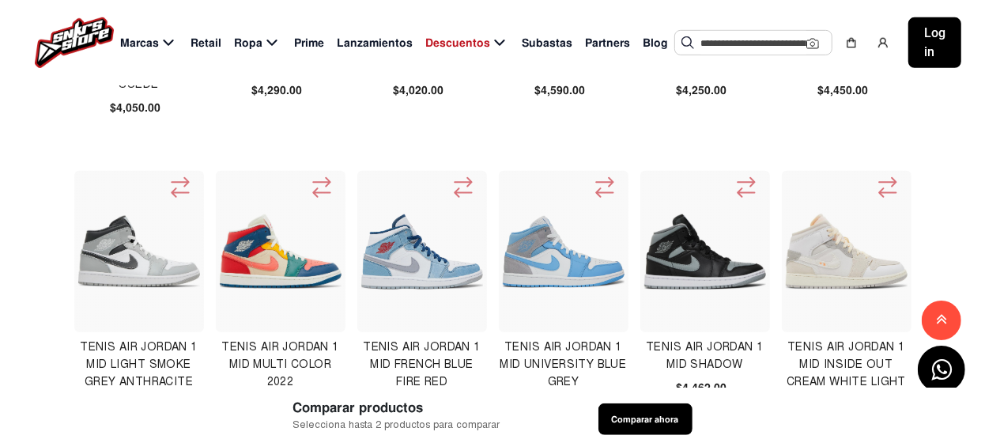
click at [293, 259] on img at bounding box center [281, 252] width 122 height 122
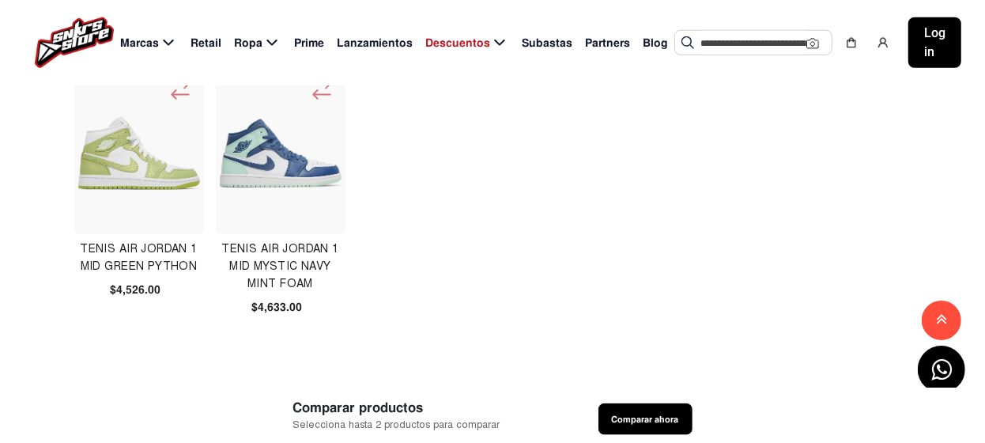
scroll to position [1186, 0]
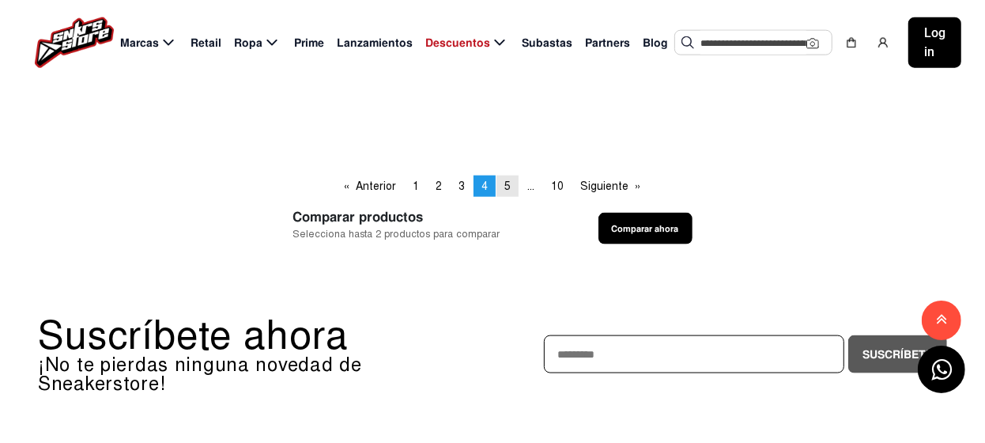
click at [502, 187] on link "page 5" at bounding box center [508, 186] width 22 height 21
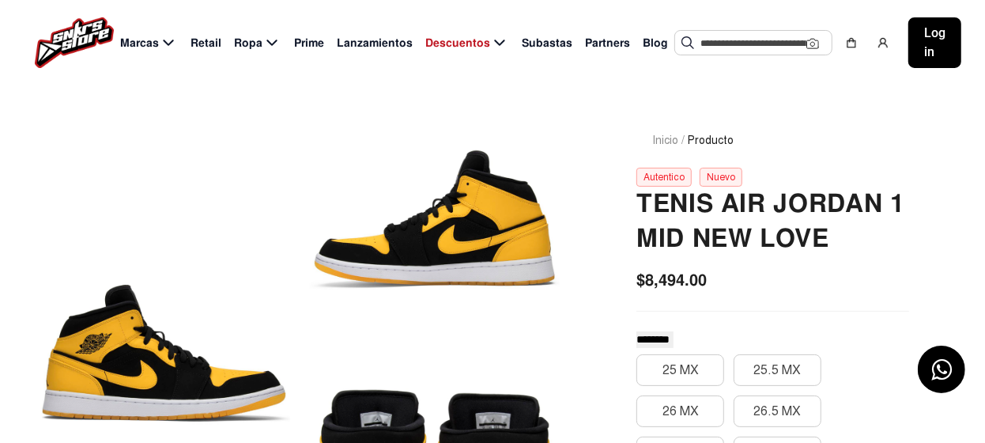
scroll to position [78, 0]
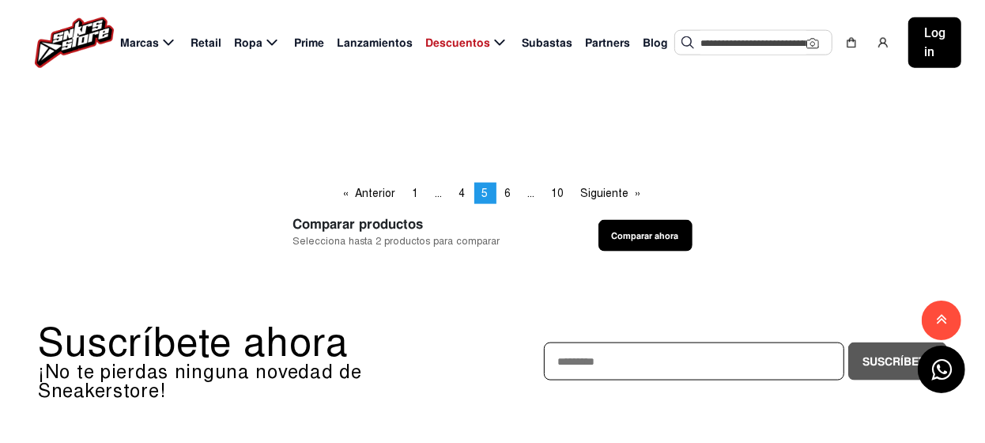
scroll to position [1186, 0]
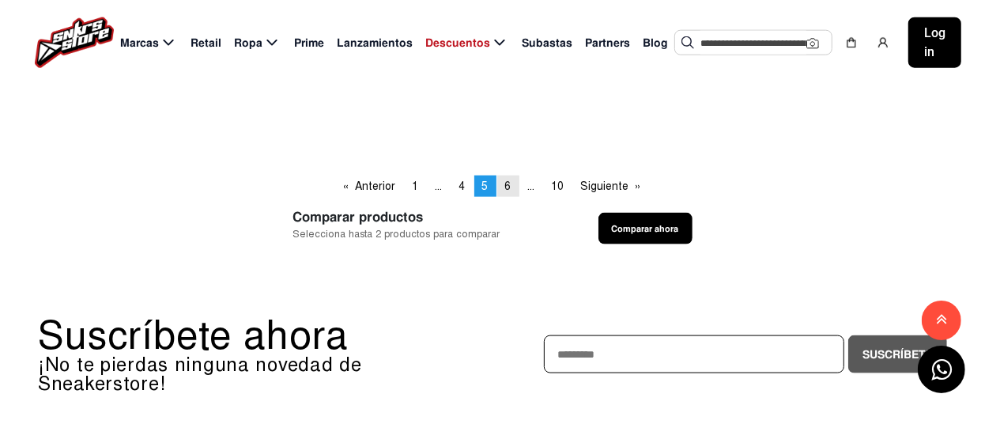
click at [506, 183] on span "6" at bounding box center [508, 186] width 6 height 13
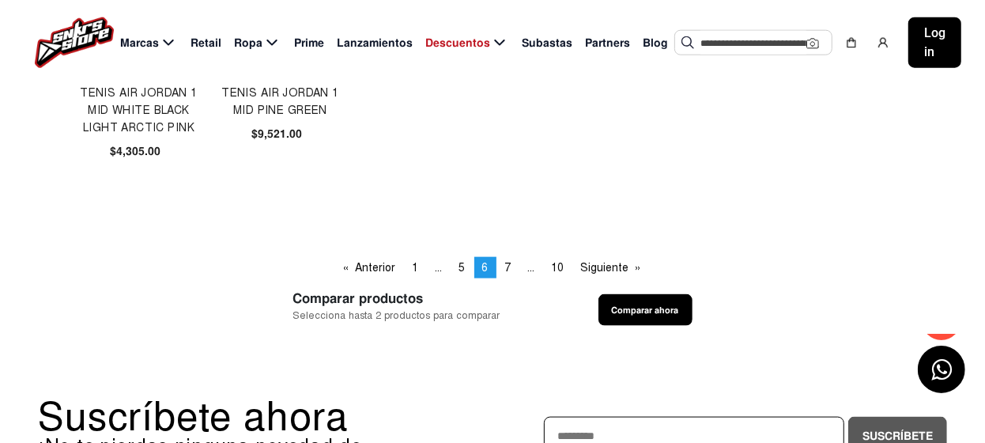
scroll to position [1106, 0]
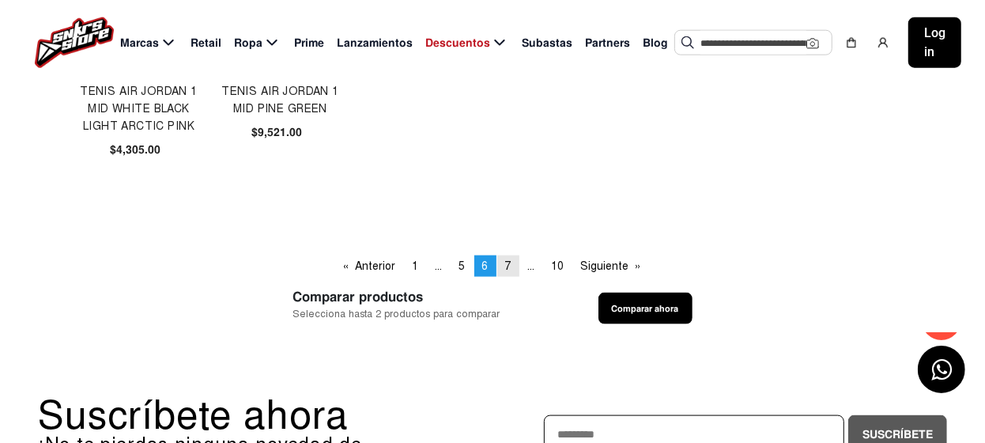
click at [507, 263] on span "7" at bounding box center [508, 265] width 6 height 13
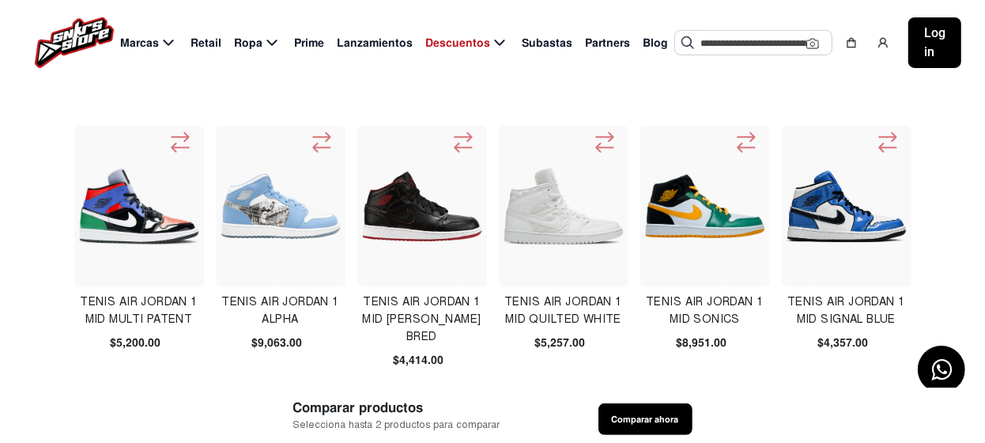
scroll to position [316, 0]
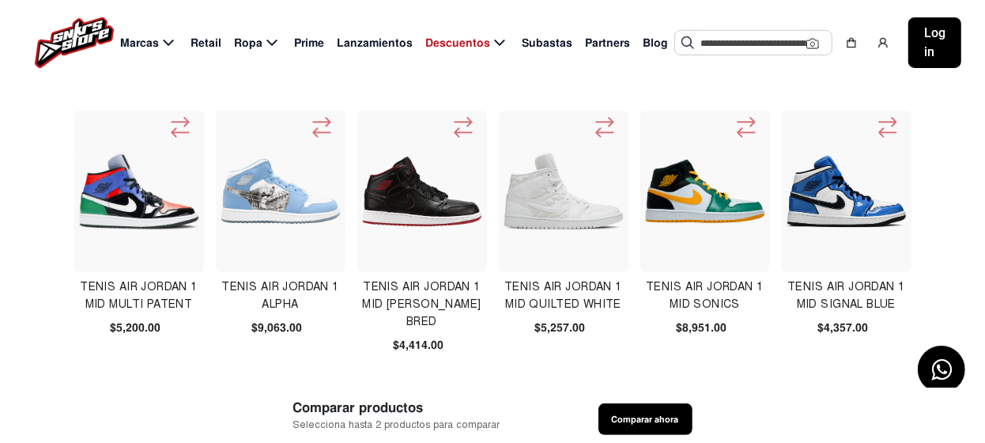
click at [163, 213] on img at bounding box center [139, 191] width 122 height 122
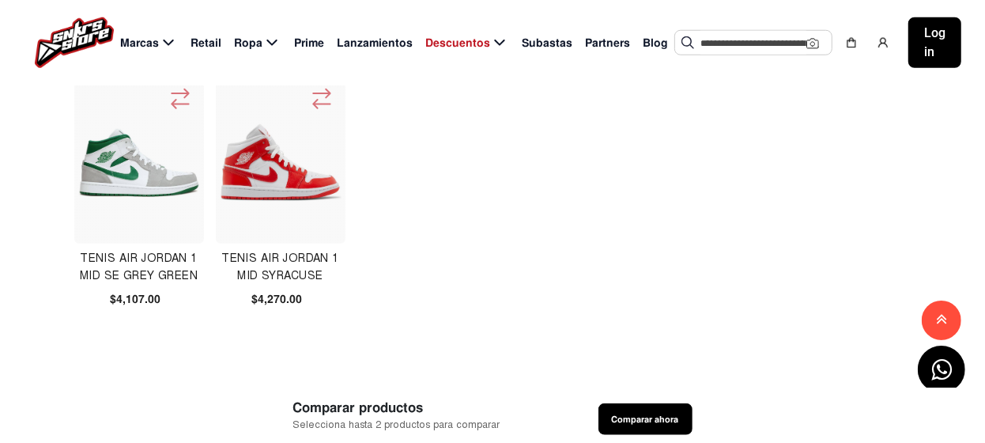
scroll to position [1028, 0]
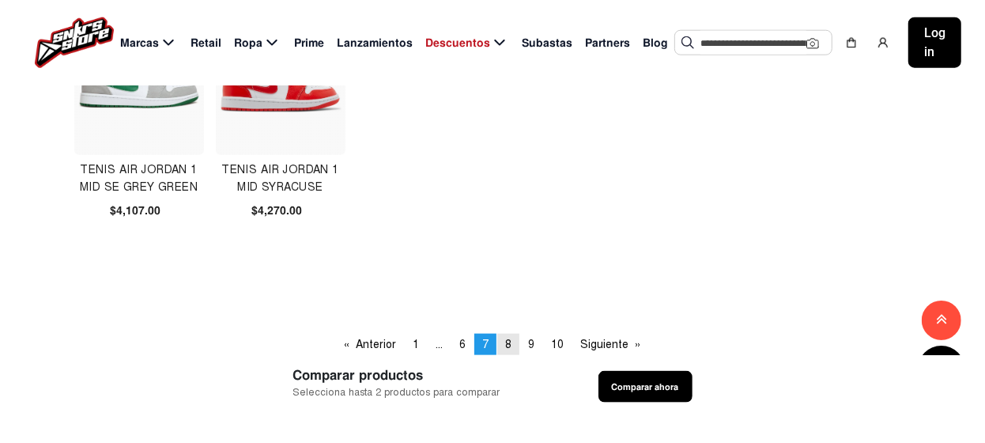
click at [508, 342] on span "8" at bounding box center [508, 344] width 6 height 13
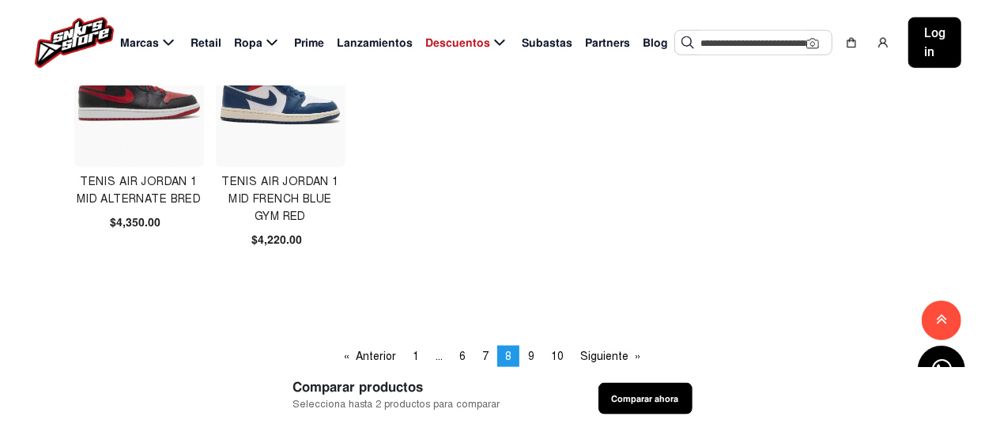
scroll to position [1028, 0]
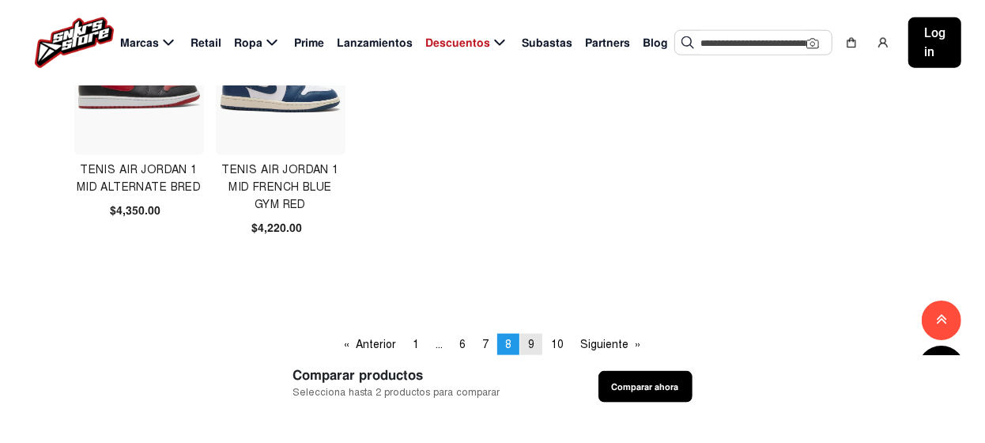
click at [528, 342] on link "page 9" at bounding box center [531, 344] width 22 height 21
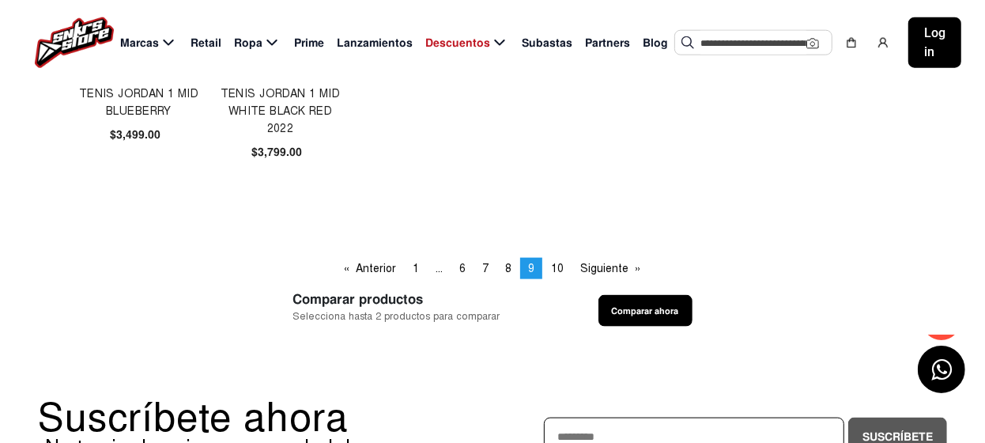
scroll to position [1106, 0]
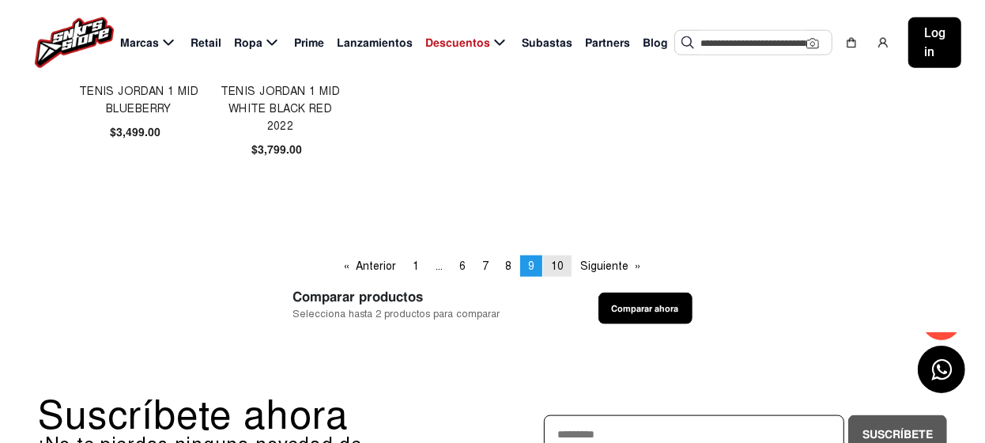
click at [559, 261] on span "10" at bounding box center [557, 265] width 13 height 13
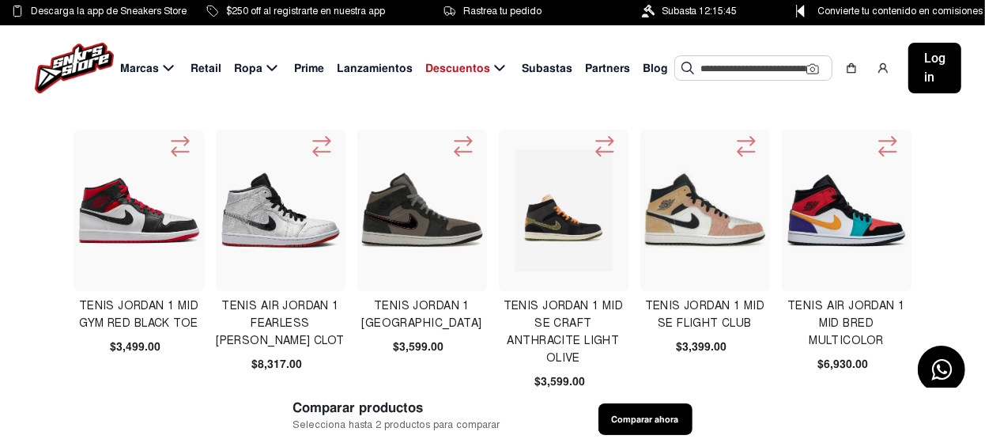
click at [854, 231] on img at bounding box center [847, 210] width 122 height 122
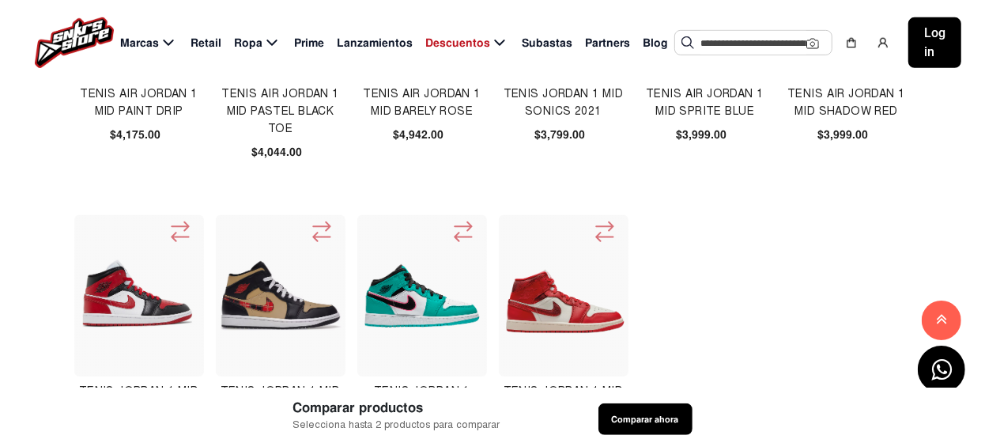
scroll to position [316, 0]
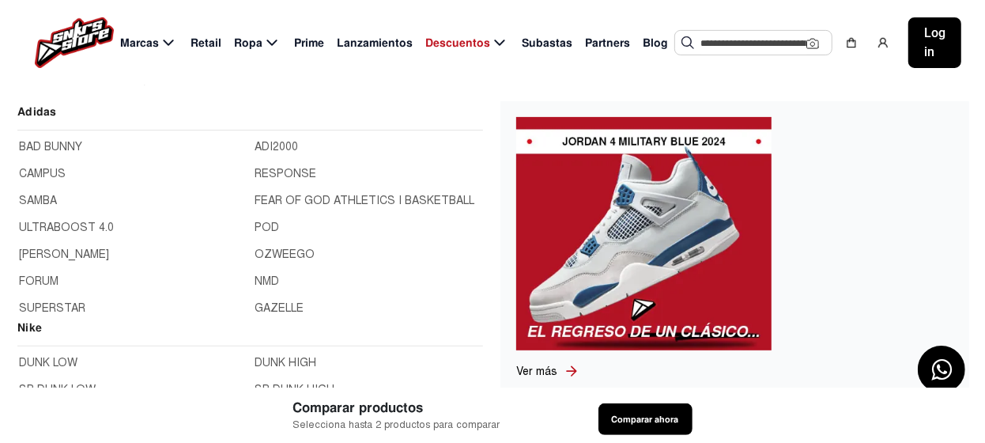
click at [140, 41] on span "Marcas" at bounding box center [139, 43] width 39 height 17
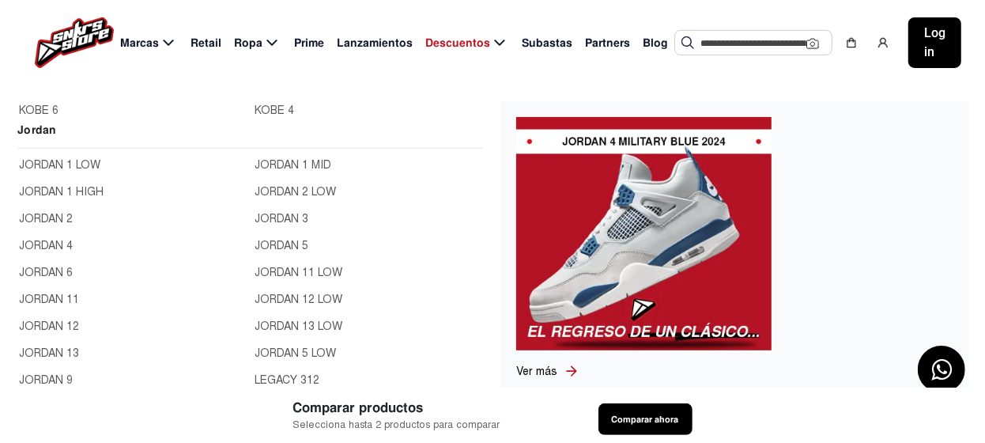
scroll to position [554, 0]
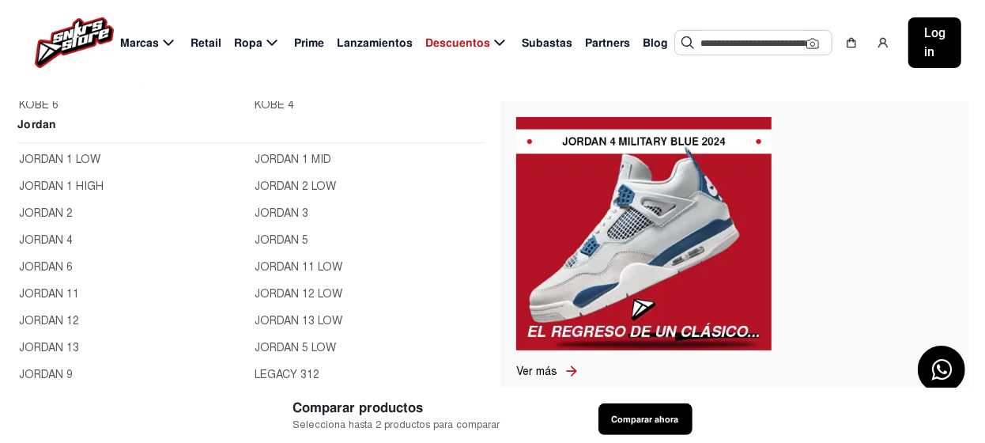
click at [288, 183] on link "JORDAN 2 LOW" at bounding box center [368, 186] width 227 height 17
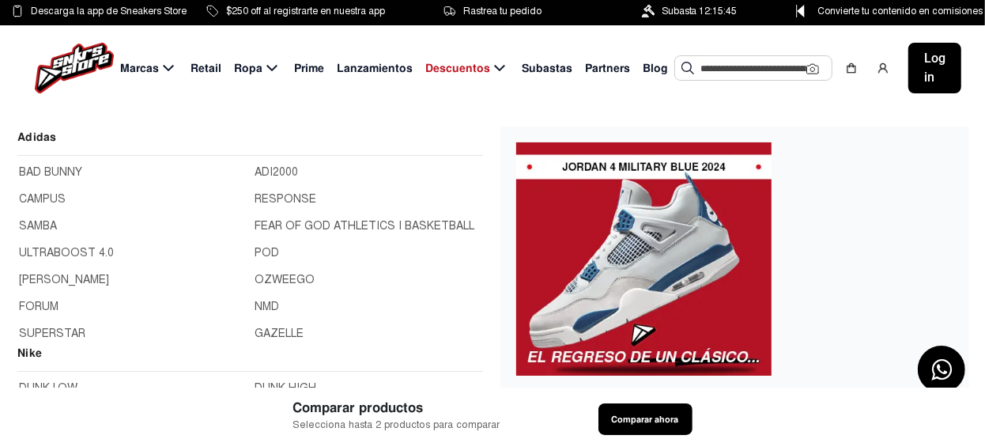
click at [142, 70] on span "Marcas" at bounding box center [139, 68] width 39 height 17
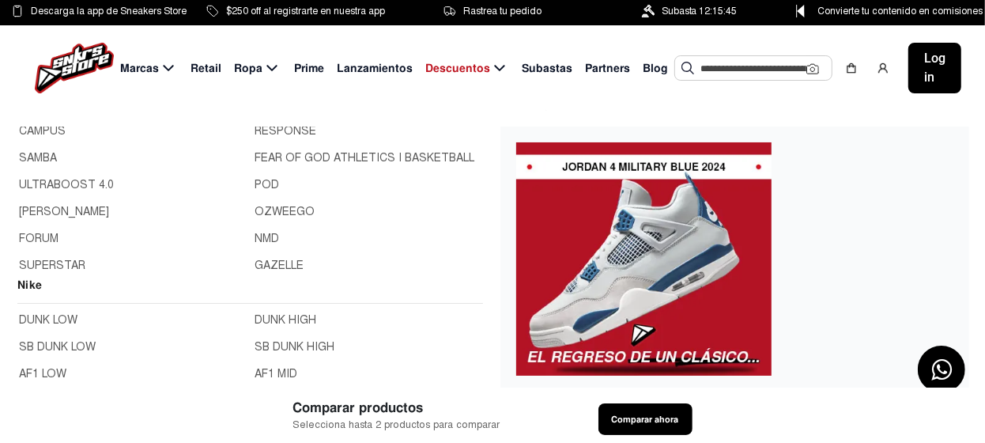
scroll to position [158, 0]
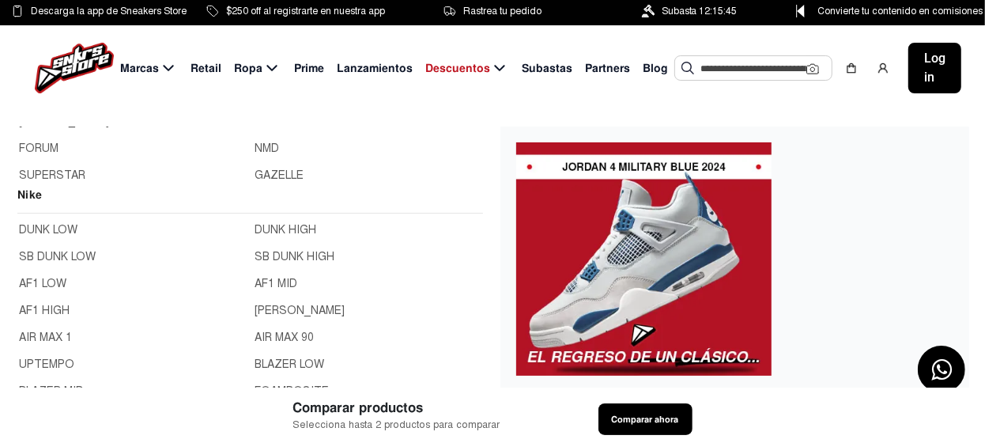
click at [274, 282] on link "AF1 MID" at bounding box center [368, 283] width 227 height 17
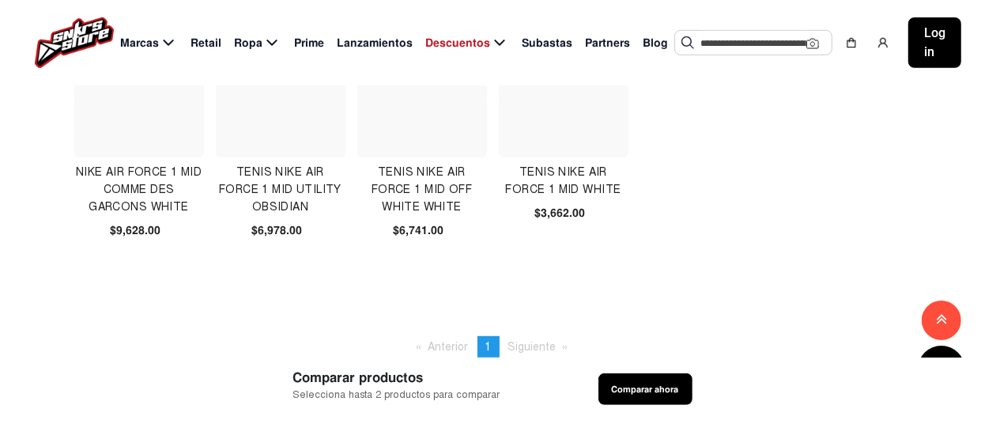
scroll to position [316, 0]
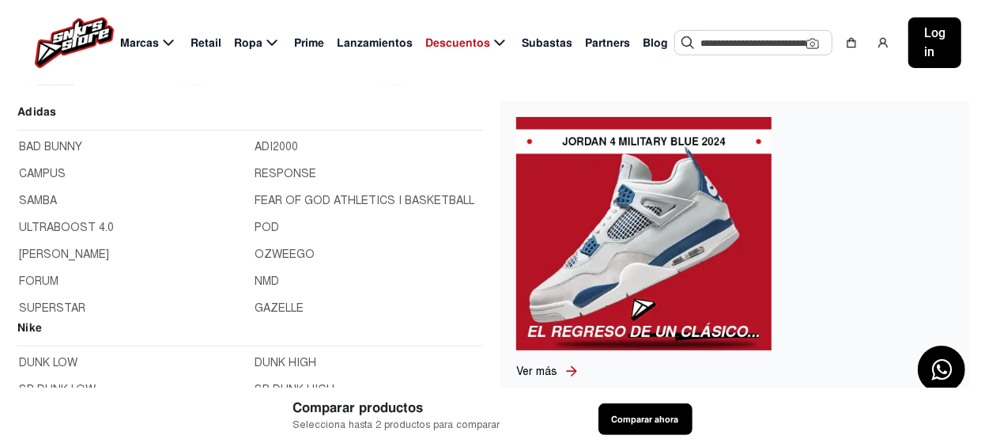
click at [146, 43] on span "Marcas" at bounding box center [139, 43] width 39 height 17
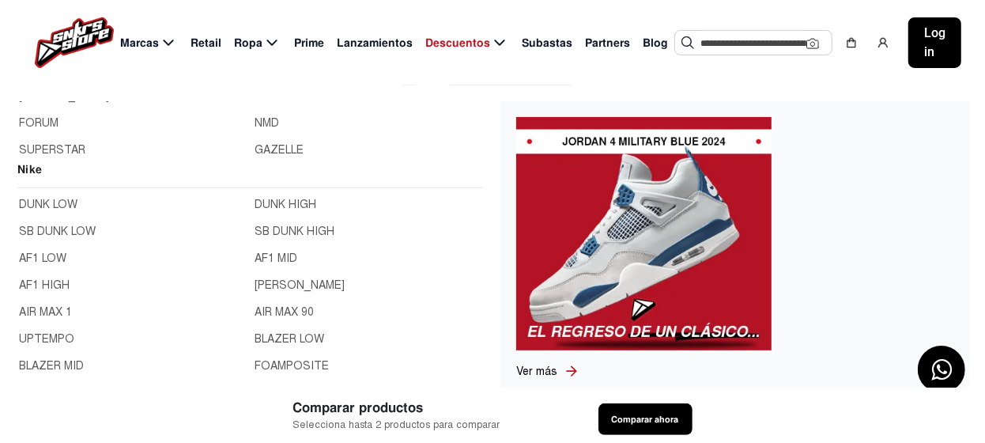
click at [268, 282] on link "[PERSON_NAME]" at bounding box center [368, 285] width 227 height 17
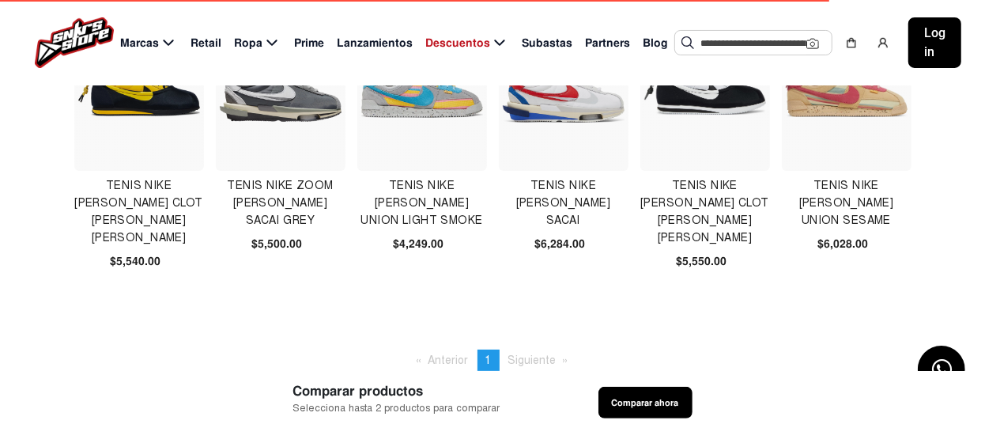
scroll to position [236, 0]
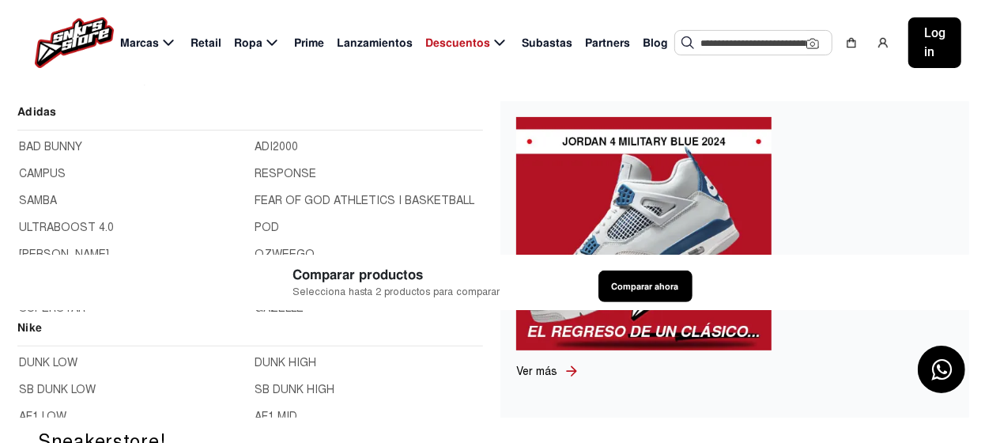
click at [154, 43] on span "Marcas" at bounding box center [139, 43] width 39 height 17
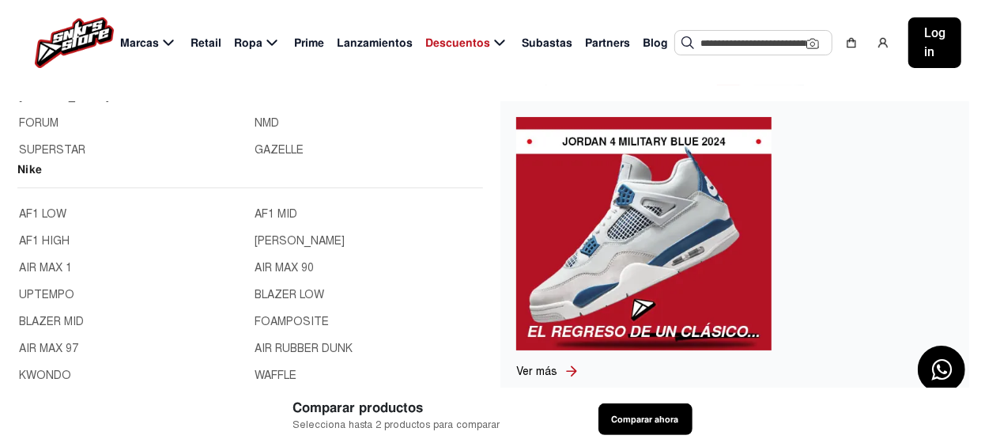
scroll to position [78, 0]
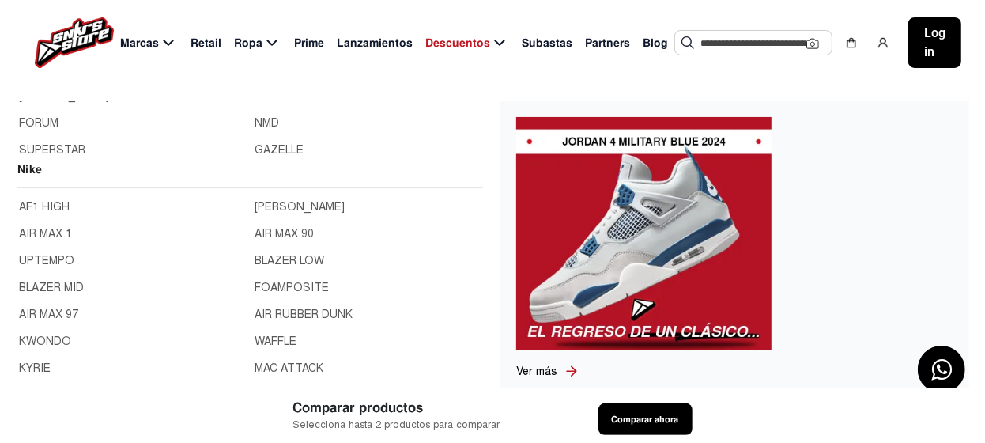
click at [266, 229] on link "AIR MAX 90" at bounding box center [368, 233] width 227 height 17
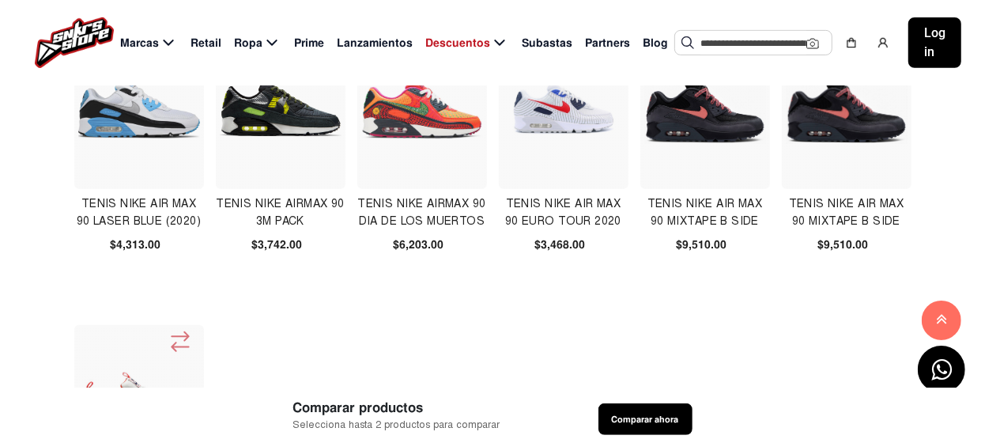
scroll to position [395, 0]
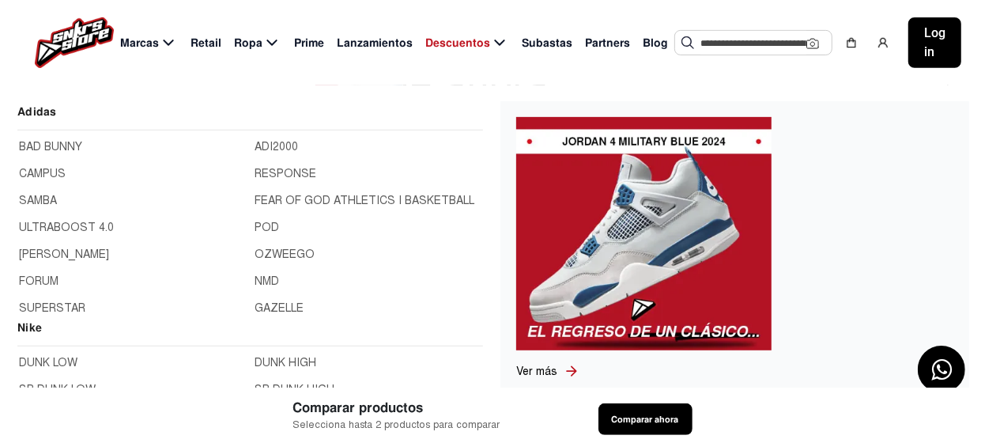
click at [151, 43] on span "Marcas" at bounding box center [139, 43] width 39 height 17
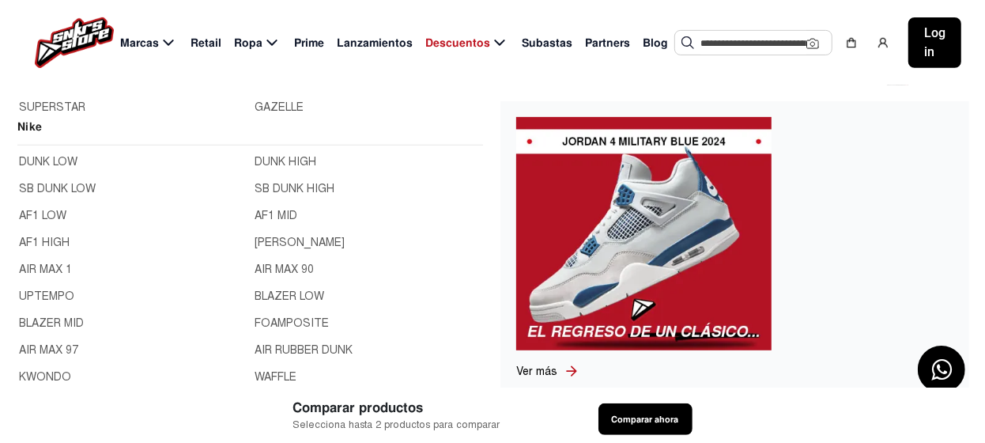
scroll to position [236, 0]
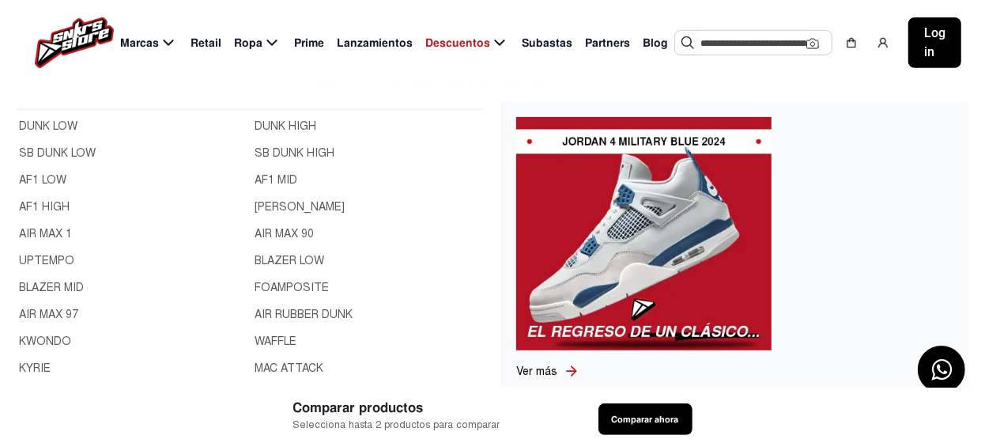
click at [282, 259] on link "BLAZER LOW" at bounding box center [368, 260] width 227 height 17
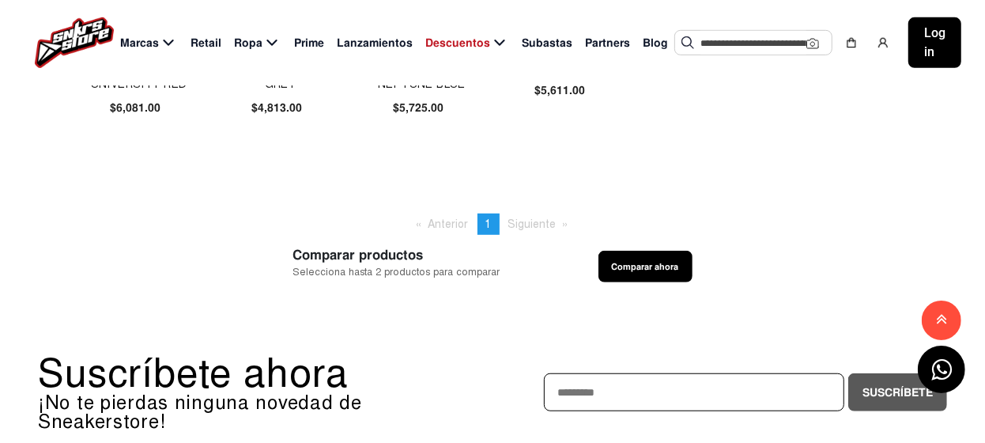
scroll to position [236, 0]
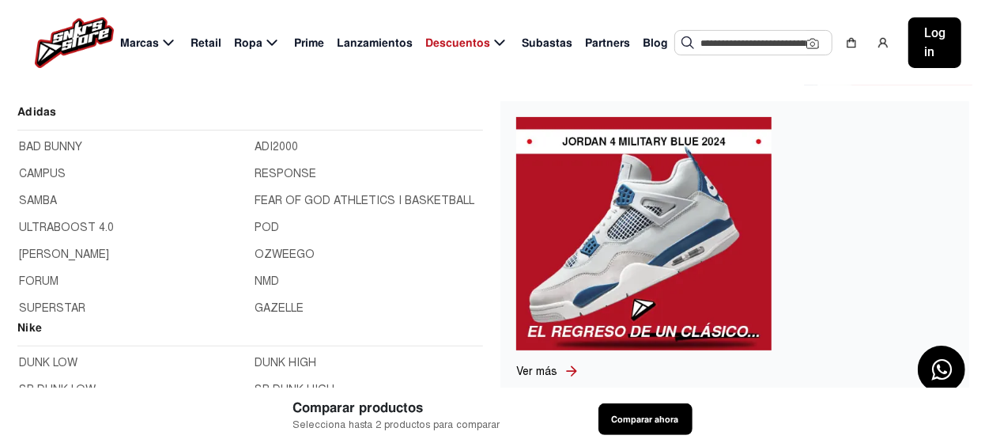
click at [159, 41] on icon at bounding box center [168, 43] width 19 height 20
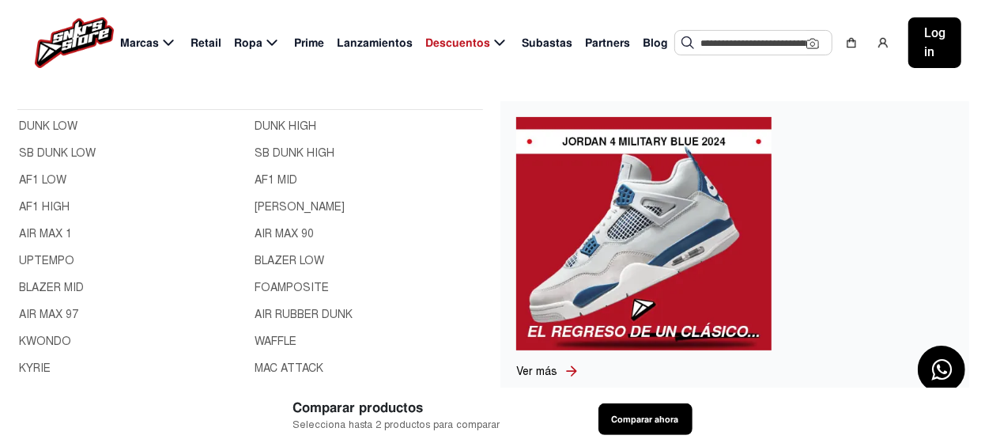
click at [296, 286] on link "FOAMPOSITE" at bounding box center [368, 287] width 227 height 17
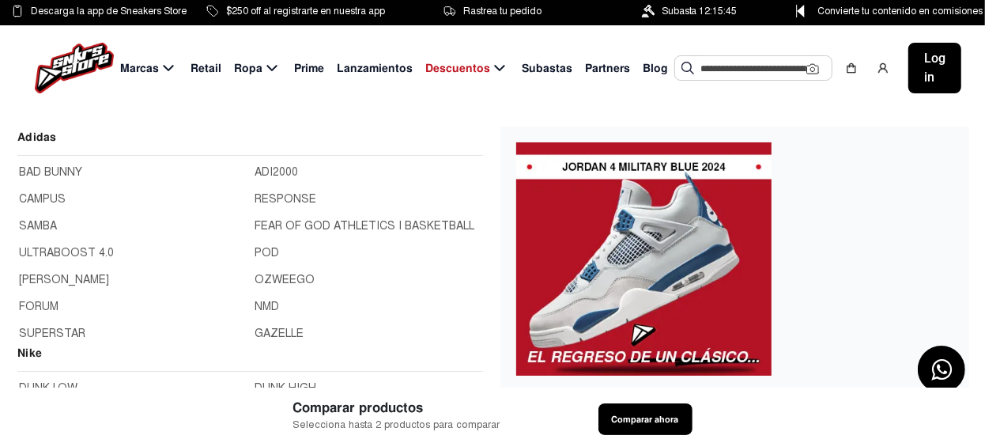
click at [149, 71] on span "Marcas" at bounding box center [139, 68] width 39 height 17
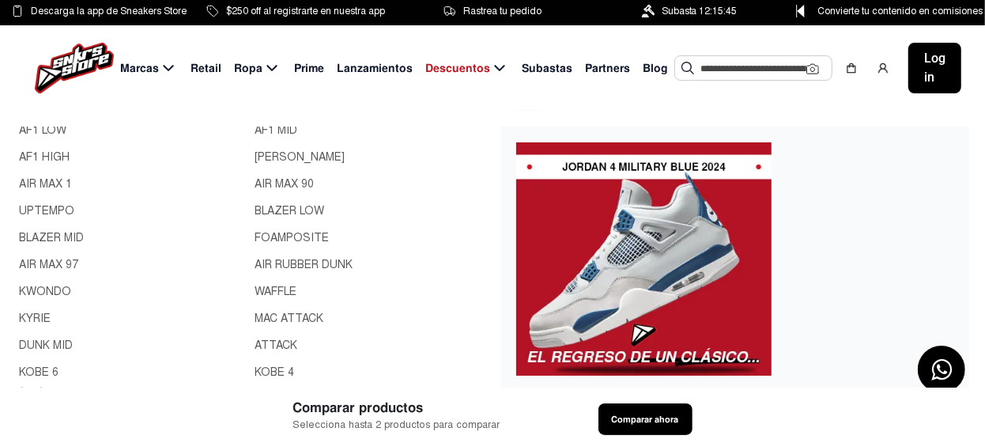
scroll to position [316, 0]
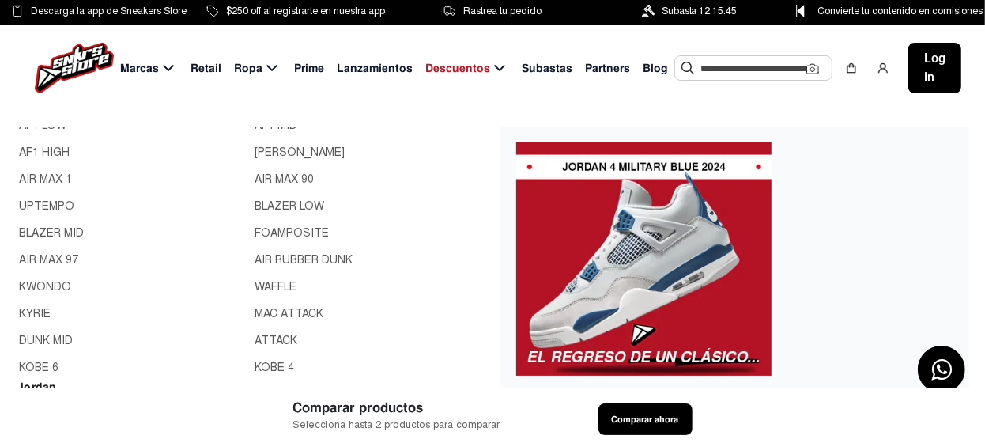
click at [288, 260] on link "AIR RUBBER DUNK" at bounding box center [368, 259] width 227 height 17
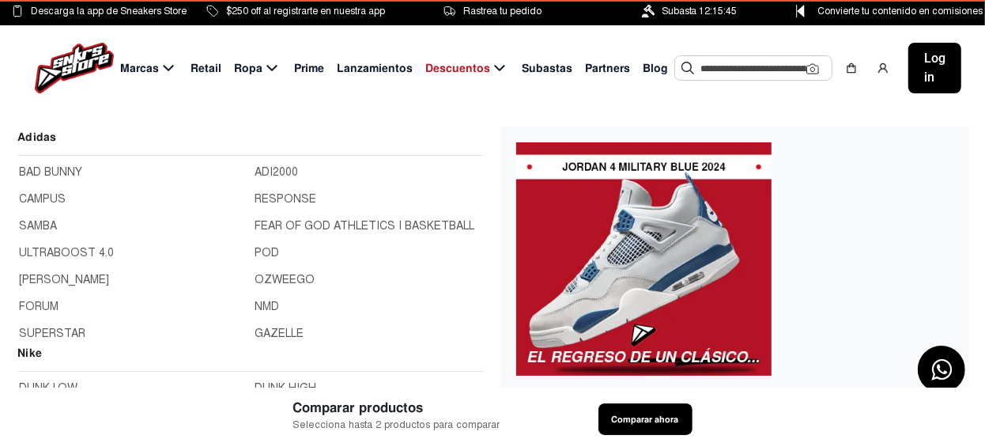
click at [153, 70] on span "Marcas" at bounding box center [139, 68] width 39 height 17
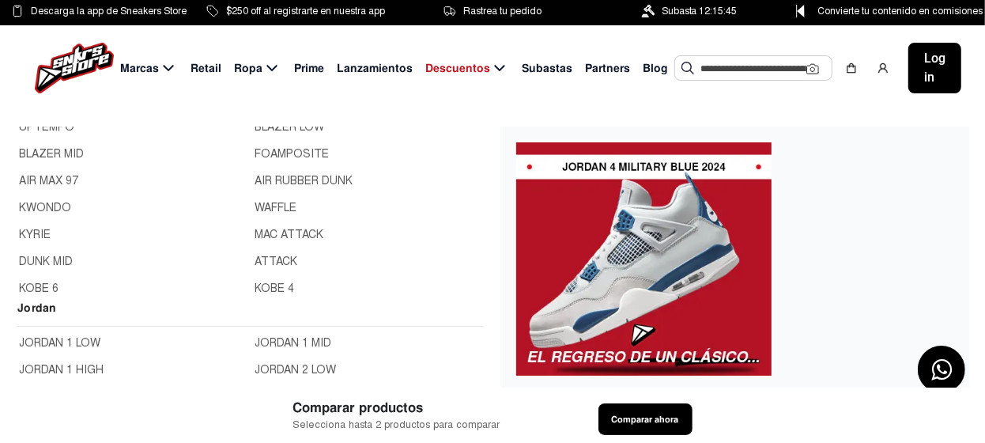
scroll to position [554, 0]
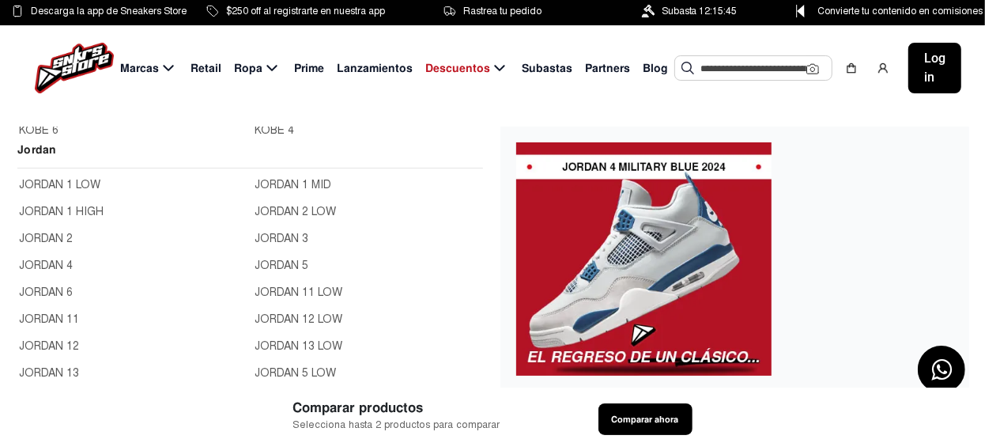
click at [300, 210] on link "JORDAN 2 LOW" at bounding box center [368, 211] width 227 height 17
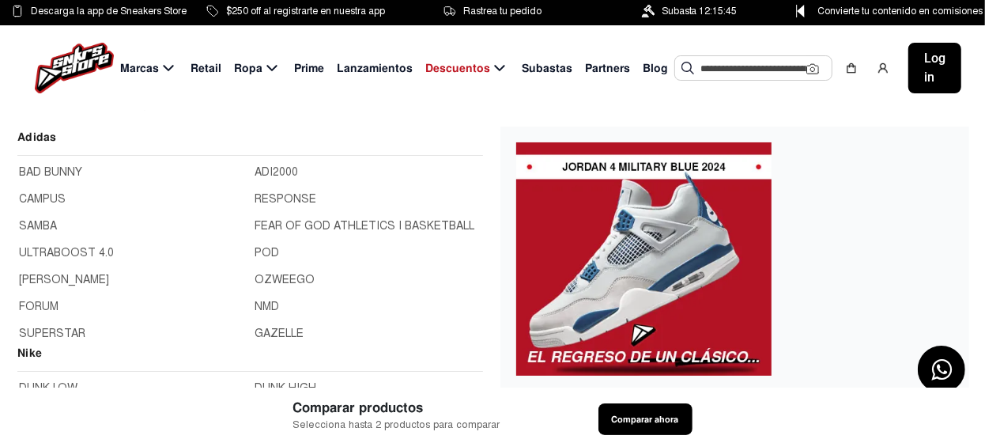
click at [151, 69] on span "Marcas" at bounding box center [139, 68] width 39 height 17
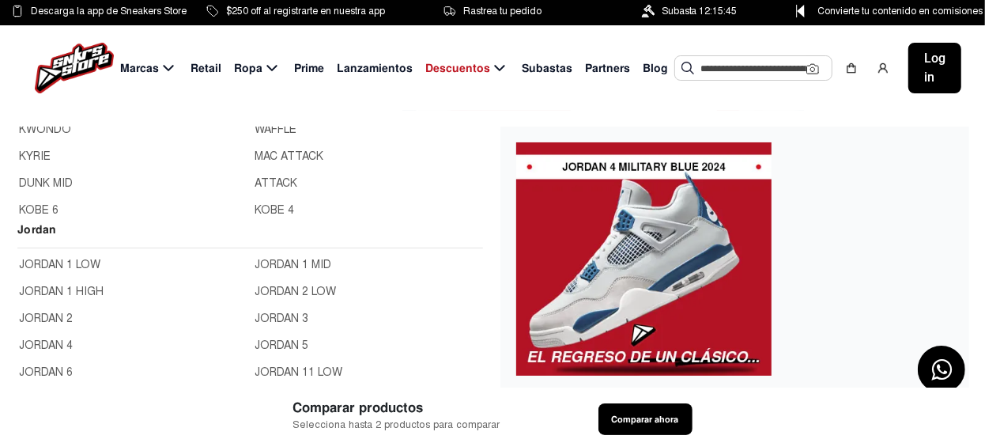
scroll to position [554, 0]
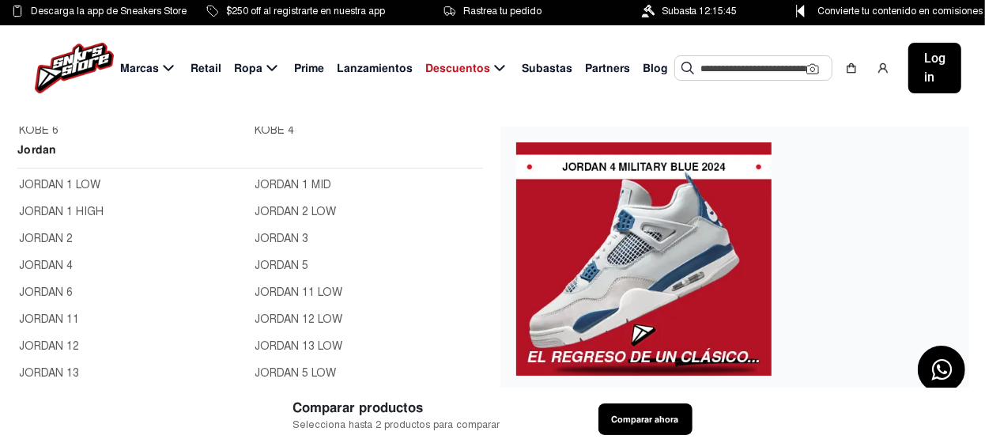
click at [278, 236] on link "JORDAN 3" at bounding box center [368, 238] width 227 height 17
